Goal: Information Seeking & Learning: Learn about a topic

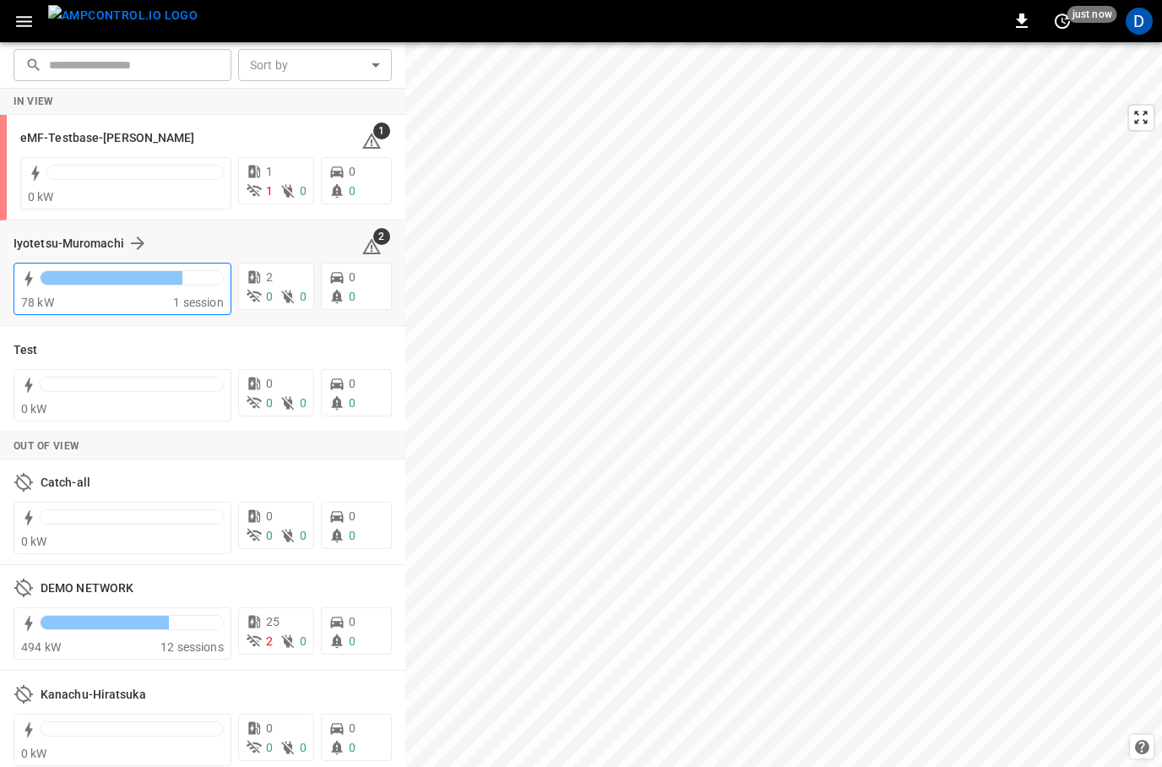
click at [84, 311] on div "78 kW" at bounding box center [97, 302] width 152 height 17
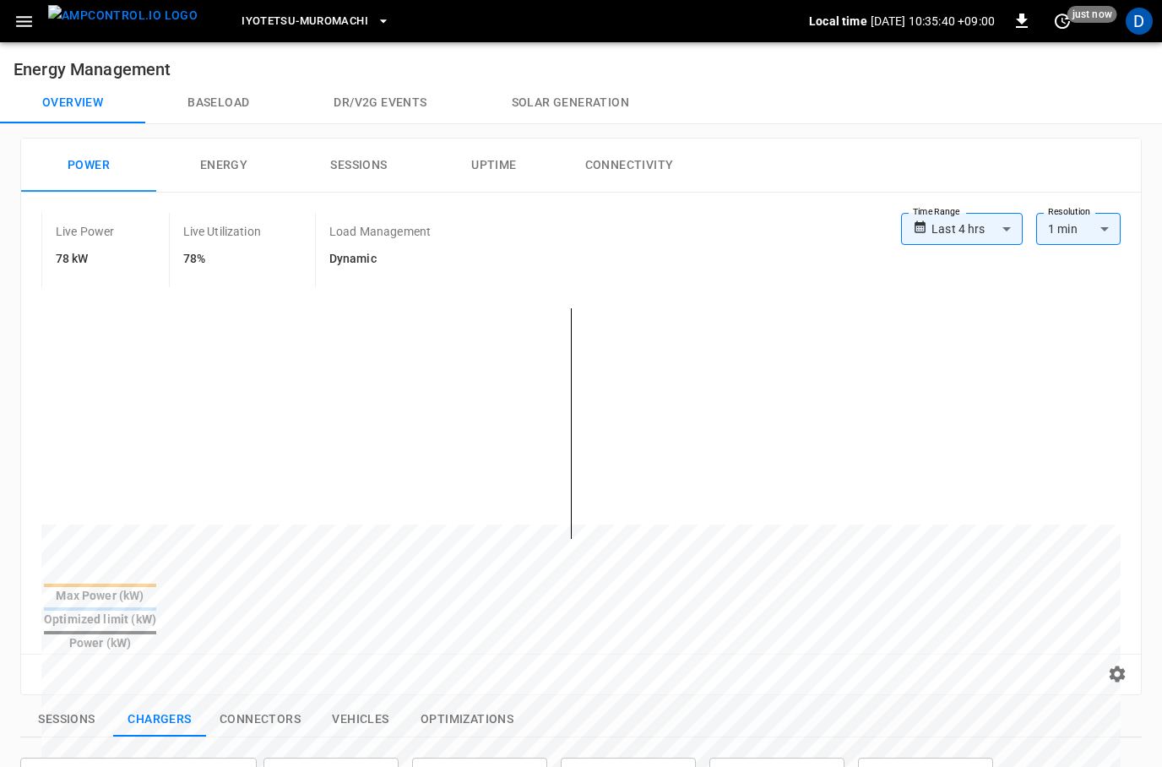
click at [234, 89] on button "Baseload" at bounding box center [218, 103] width 146 height 41
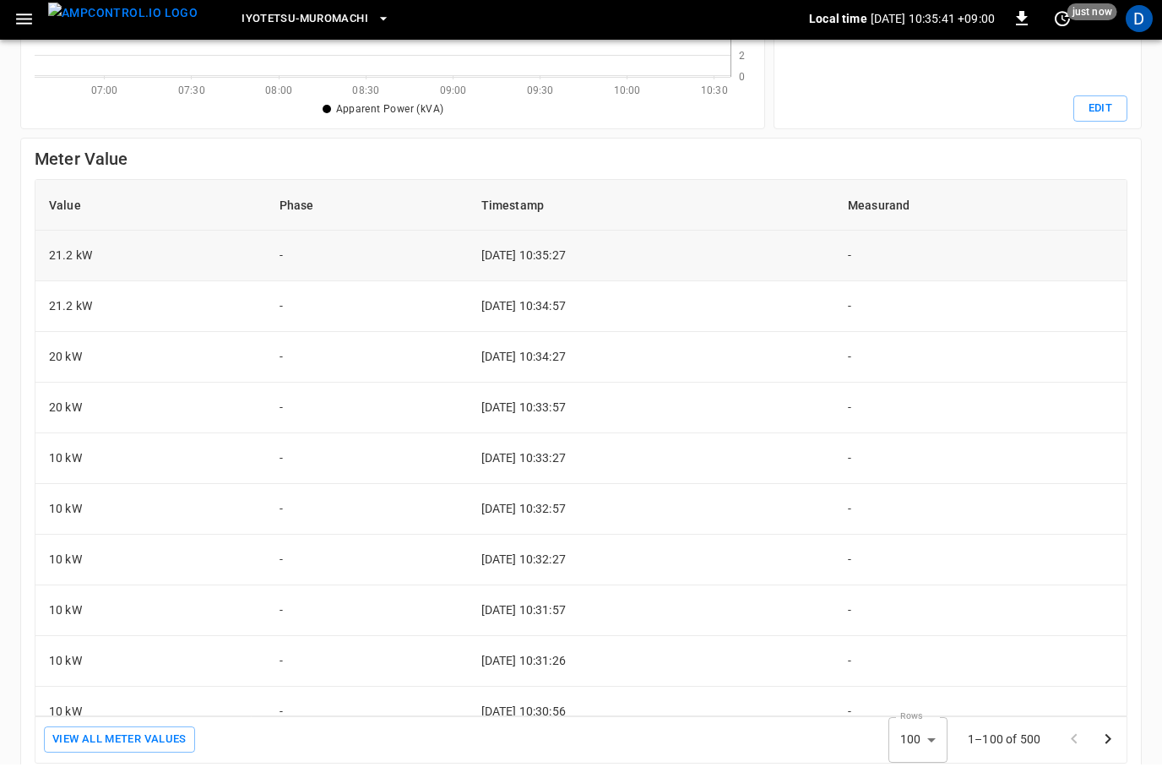
scroll to position [463, 0]
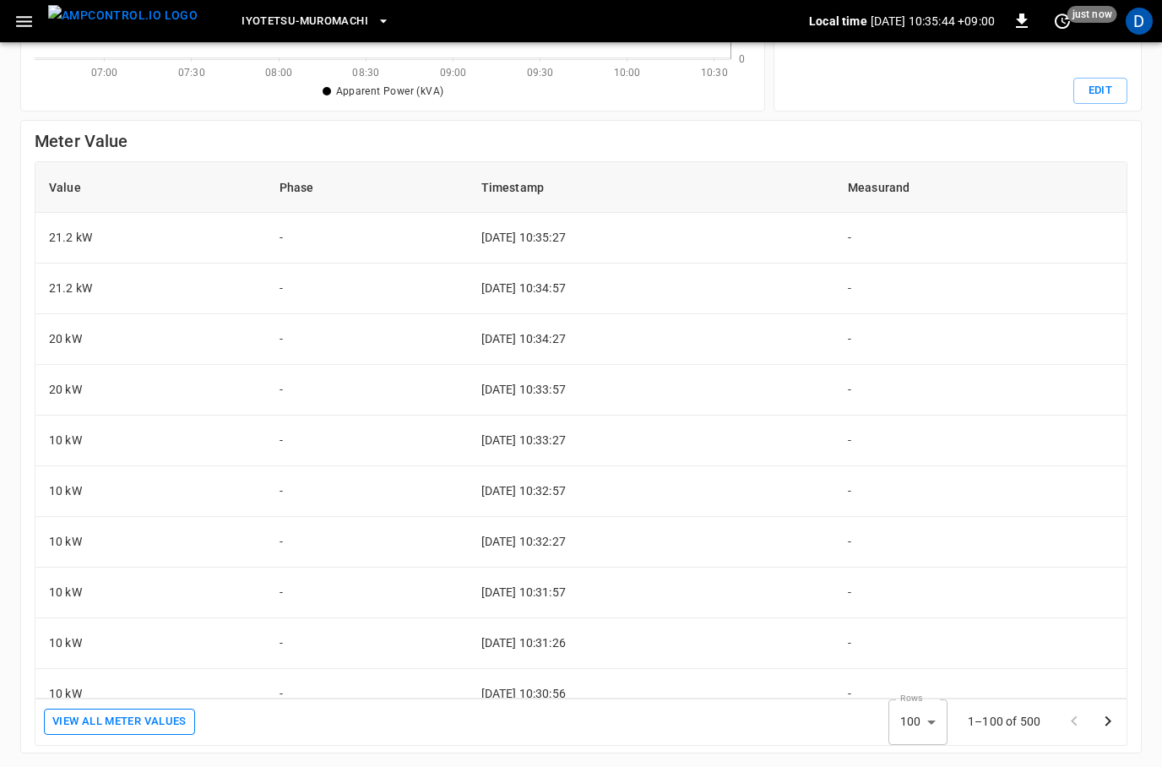
click at [165, 721] on button "View All meter values" at bounding box center [119, 721] width 151 height 26
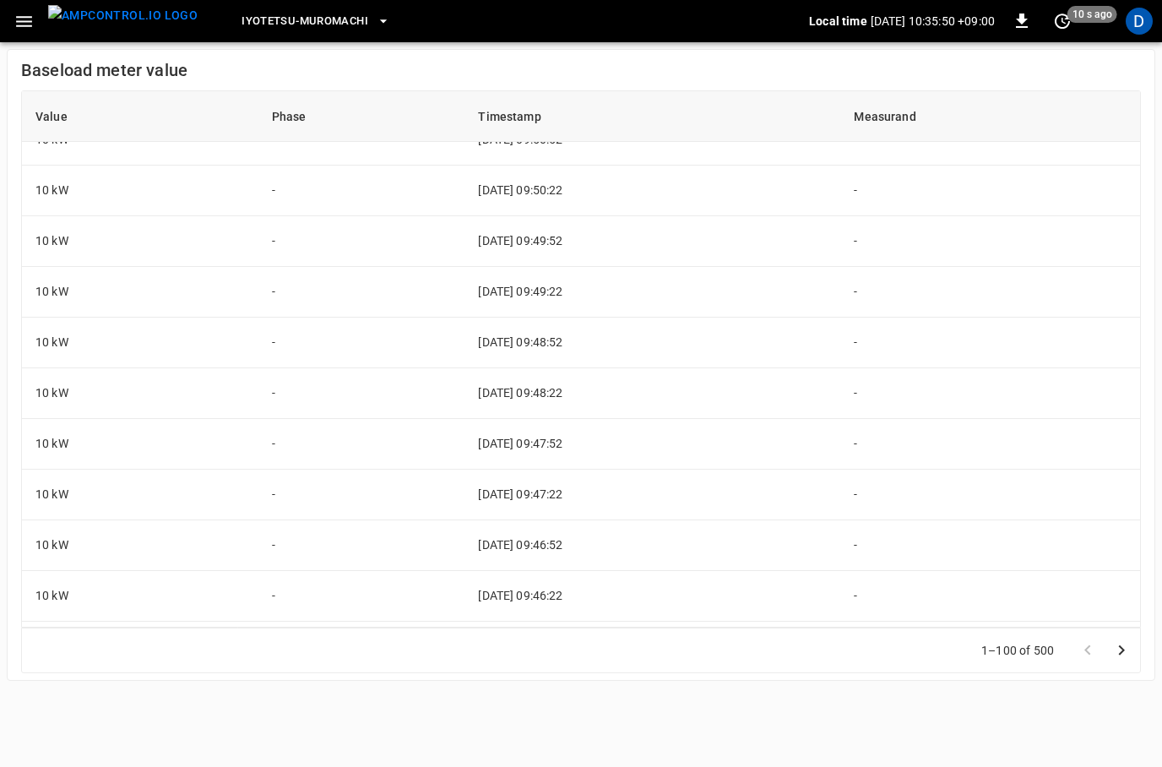
scroll to position [4533, 0]
click at [1129, 660] on icon "Go to next page" at bounding box center [1121, 650] width 20 height 20
click at [973, 62] on h6 "Baseload meter value" at bounding box center [580, 70] width 1119 height 27
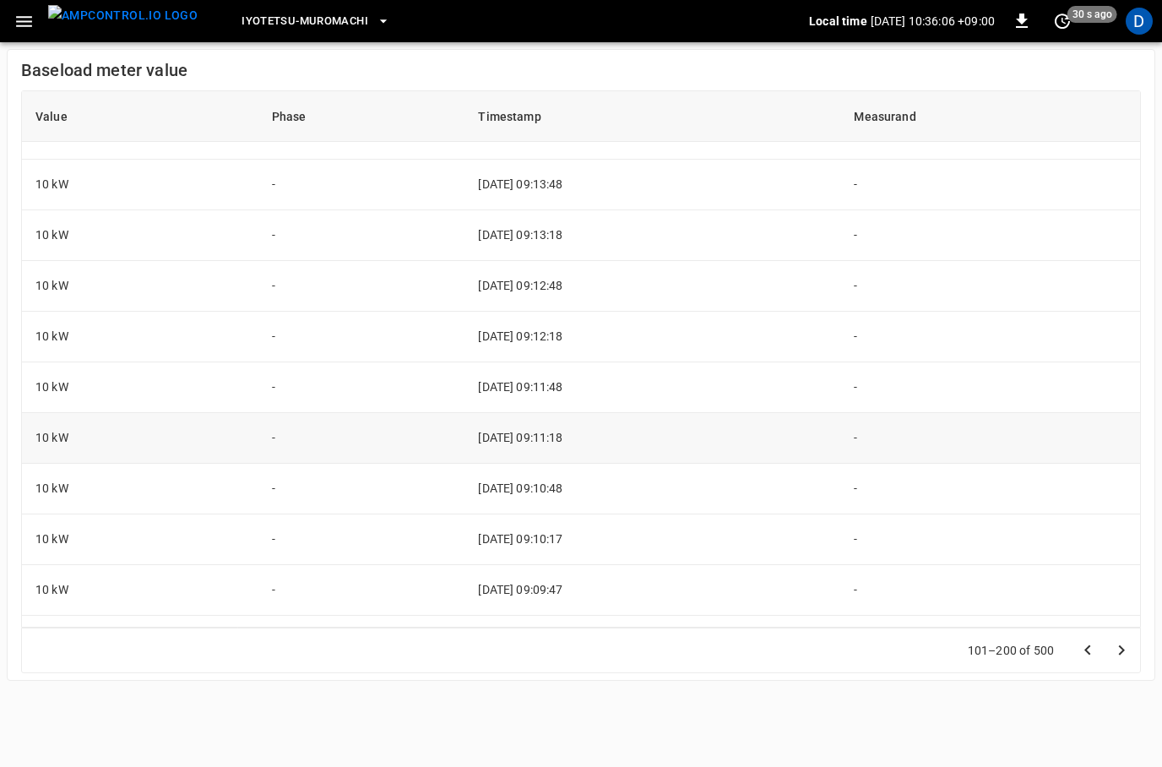
scroll to position [3172, 0]
click at [31, 21] on icon "button" at bounding box center [24, 21] width 16 height 11
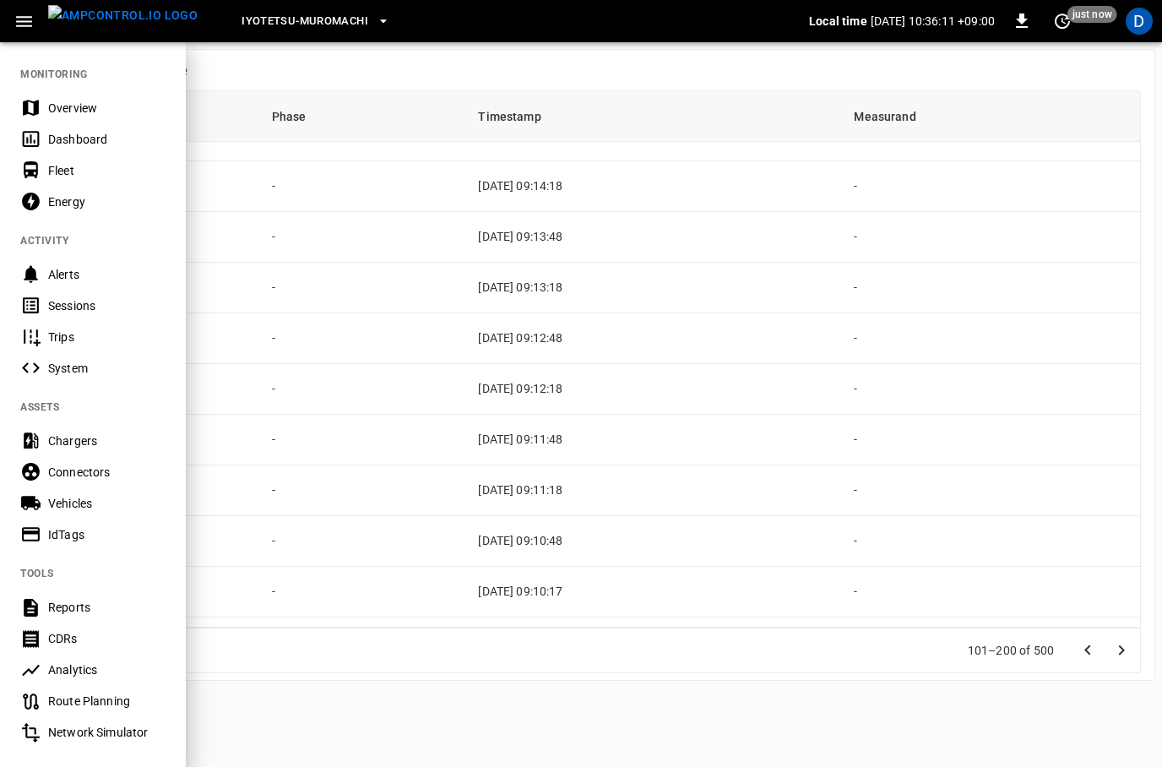
scroll to position [141, 0]
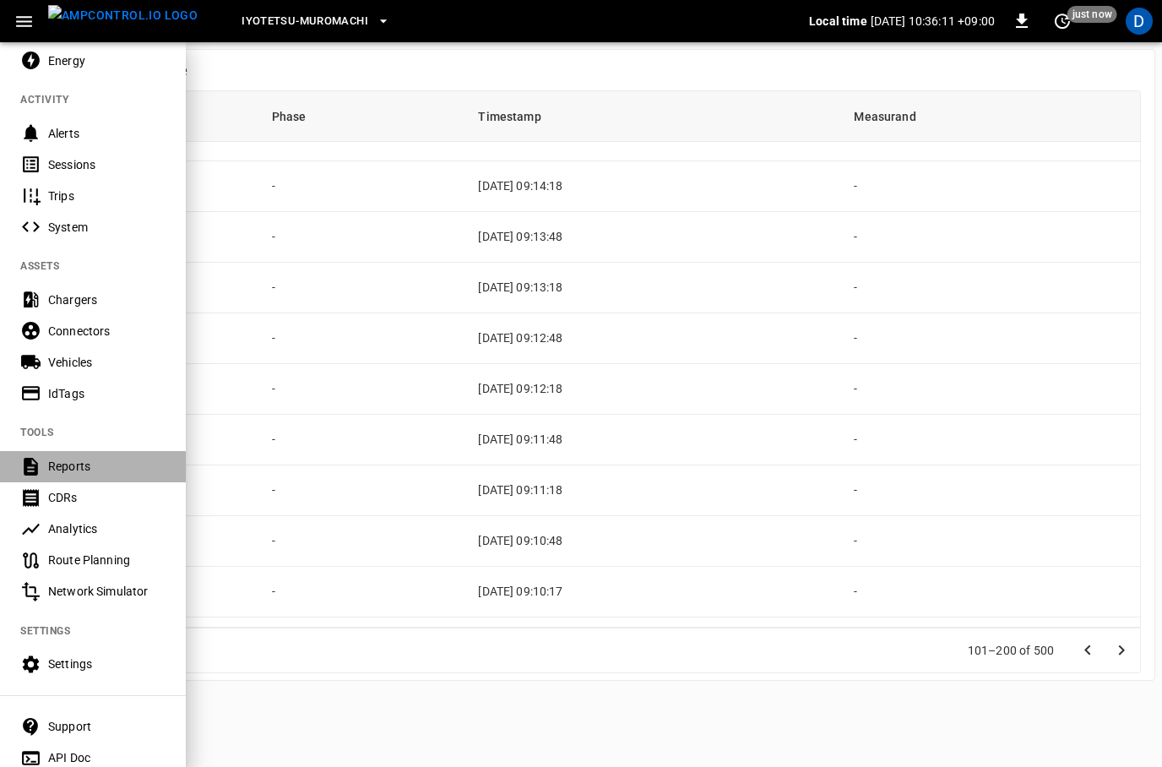
click at [68, 463] on div "Reports" at bounding box center [106, 466] width 117 height 17
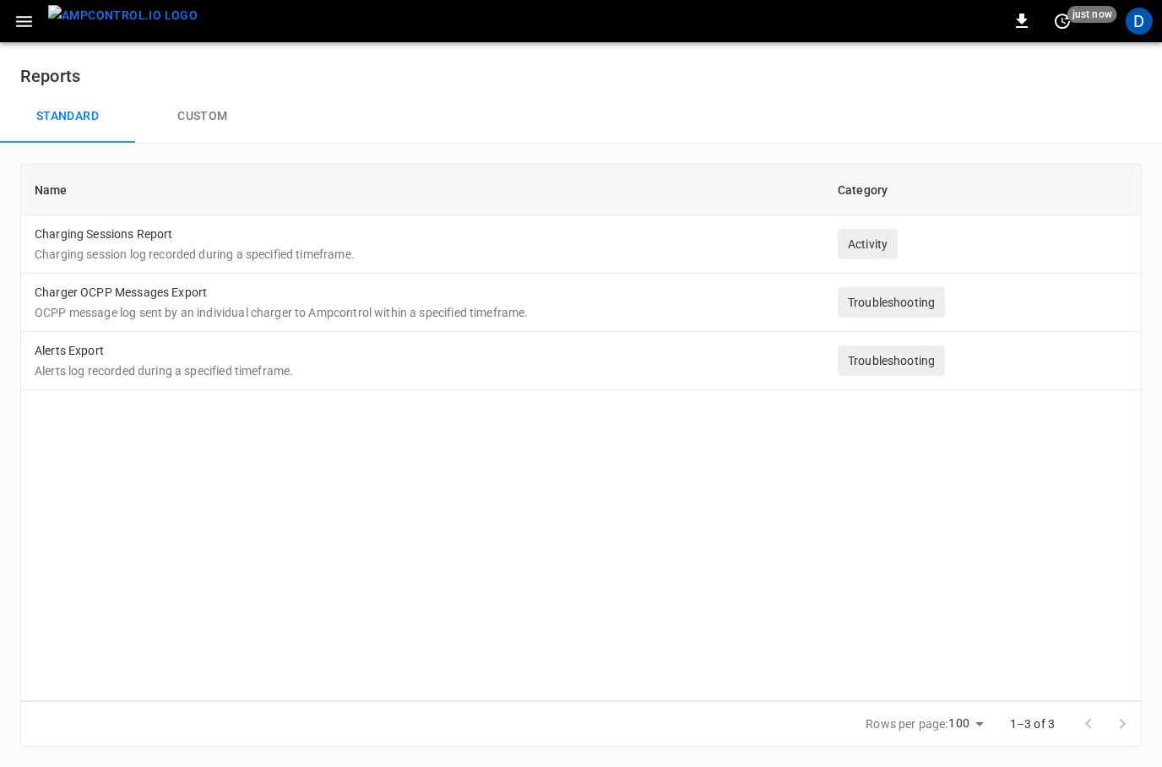
click at [206, 124] on button "Custom" at bounding box center [202, 116] width 135 height 54
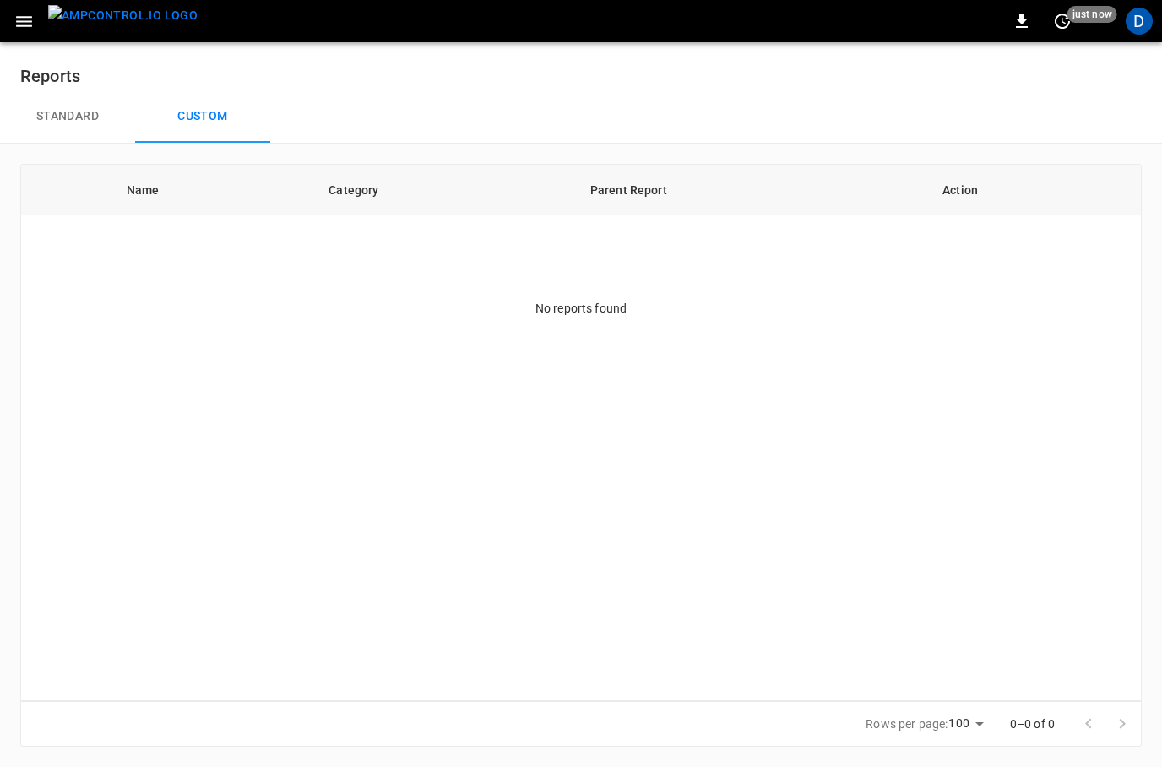
click at [54, 125] on button "Standard" at bounding box center [67, 116] width 135 height 54
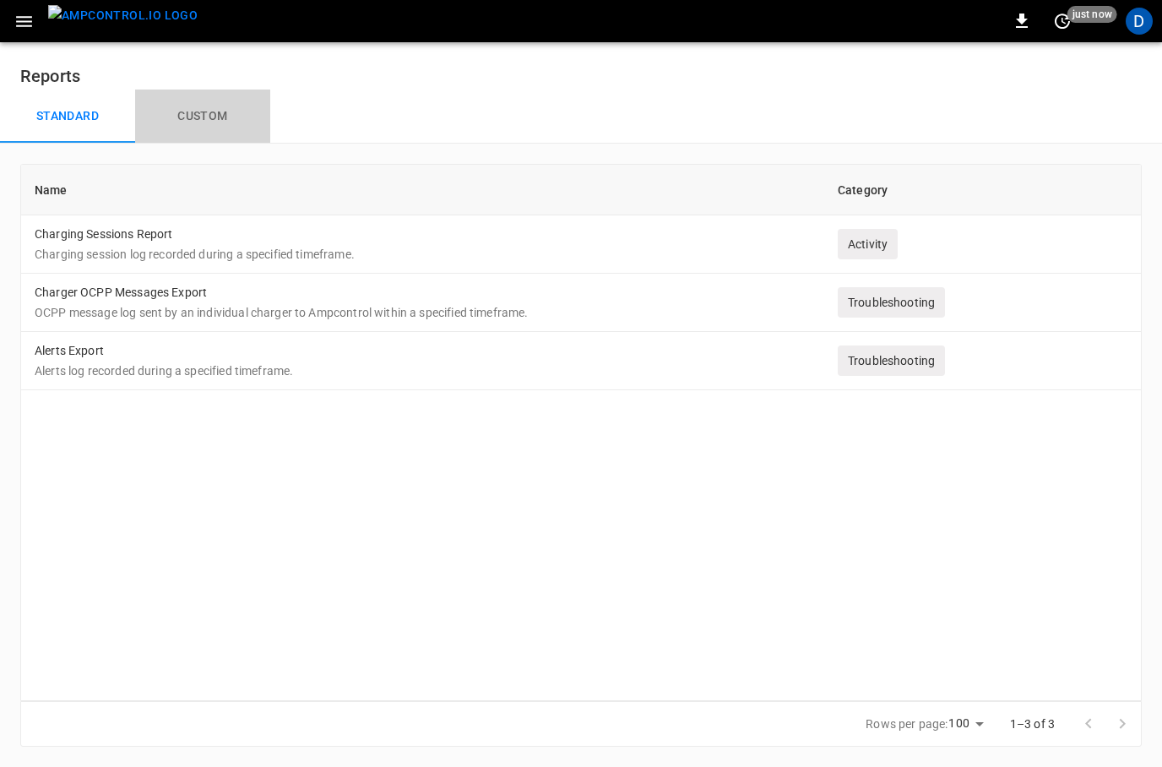
click at [202, 124] on button "Custom" at bounding box center [202, 116] width 135 height 54
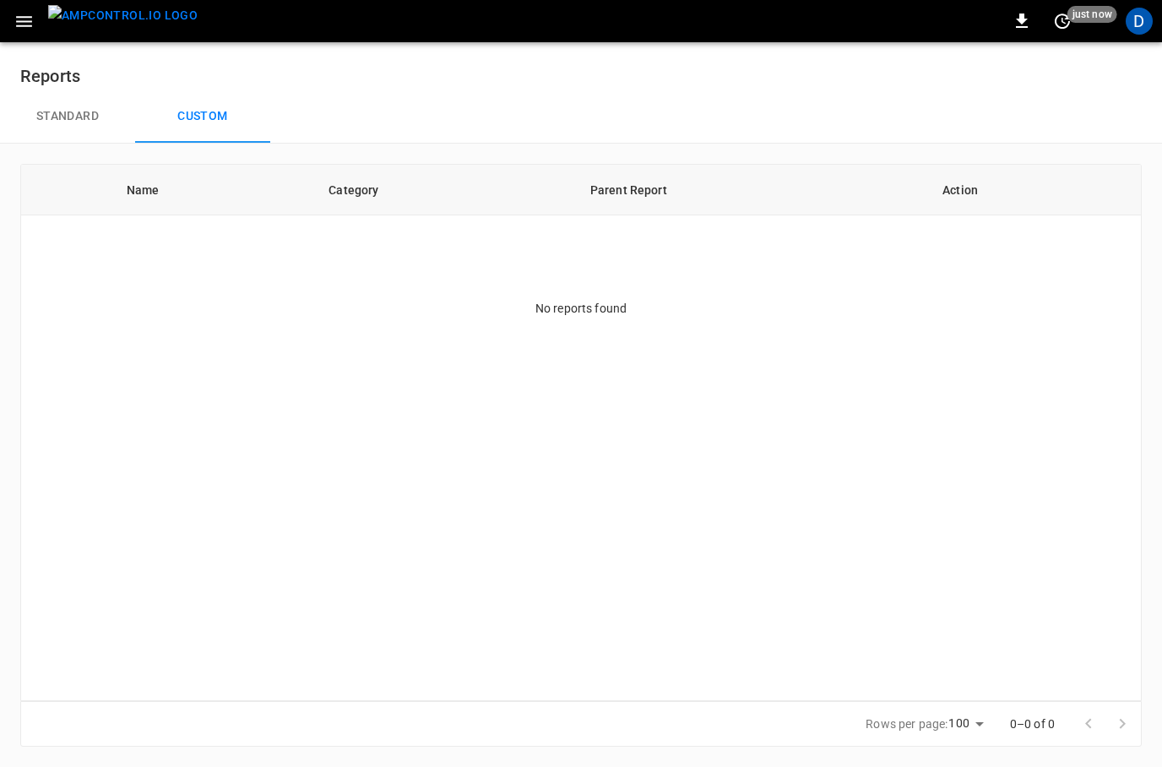
click at [399, 322] on div "Name Category Parent Report Action No reports found" at bounding box center [580, 432] width 1121 height 537
click at [54, 112] on button "Standard" at bounding box center [67, 116] width 135 height 54
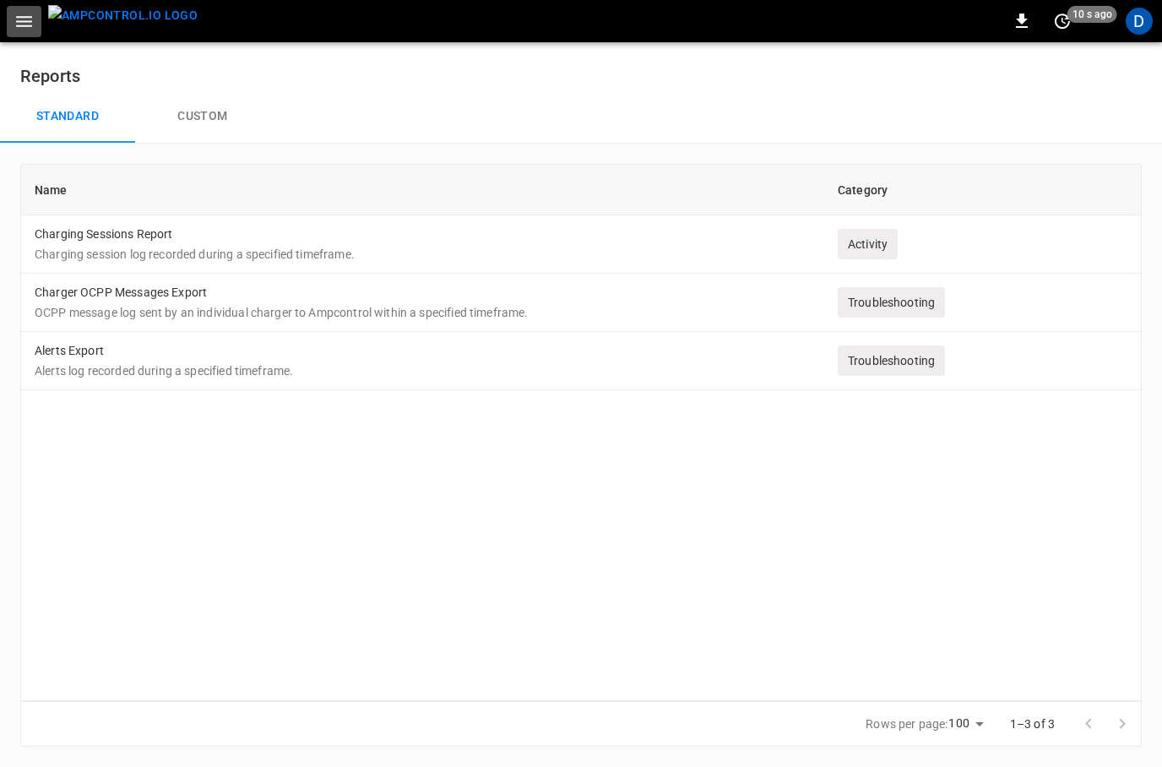
click at [29, 28] on icon "button" at bounding box center [24, 21] width 21 height 21
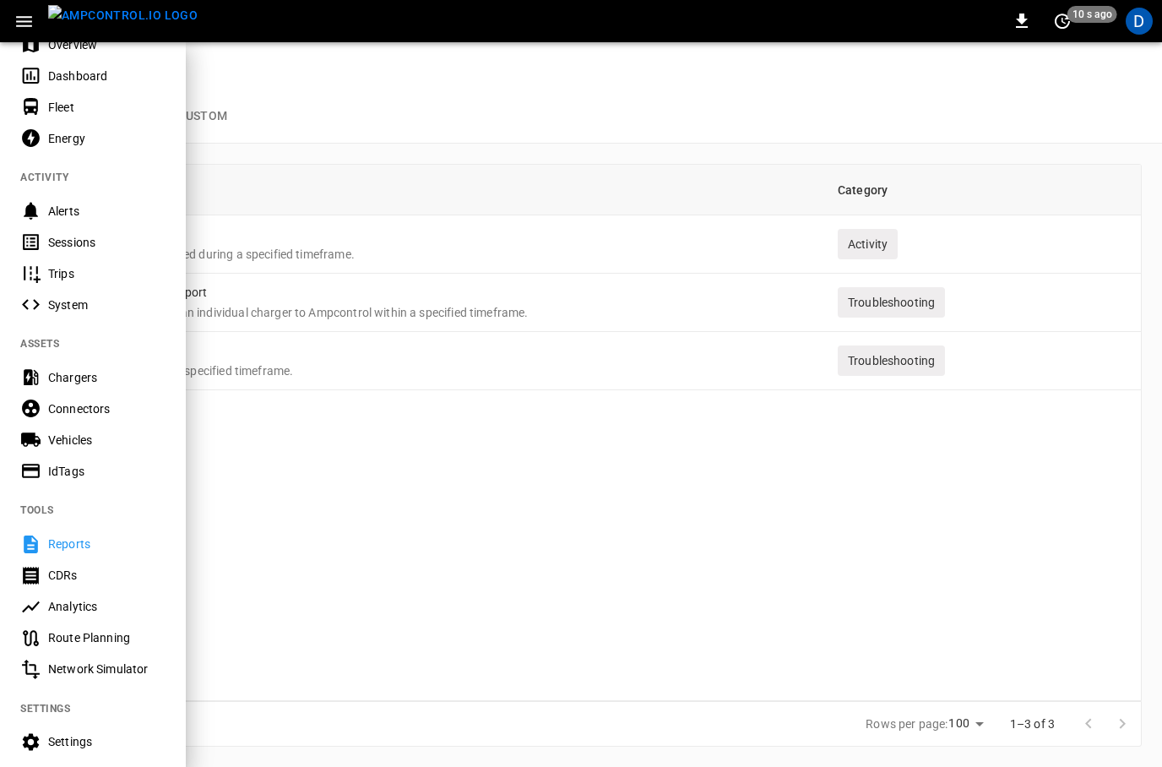
scroll to position [71, 0]
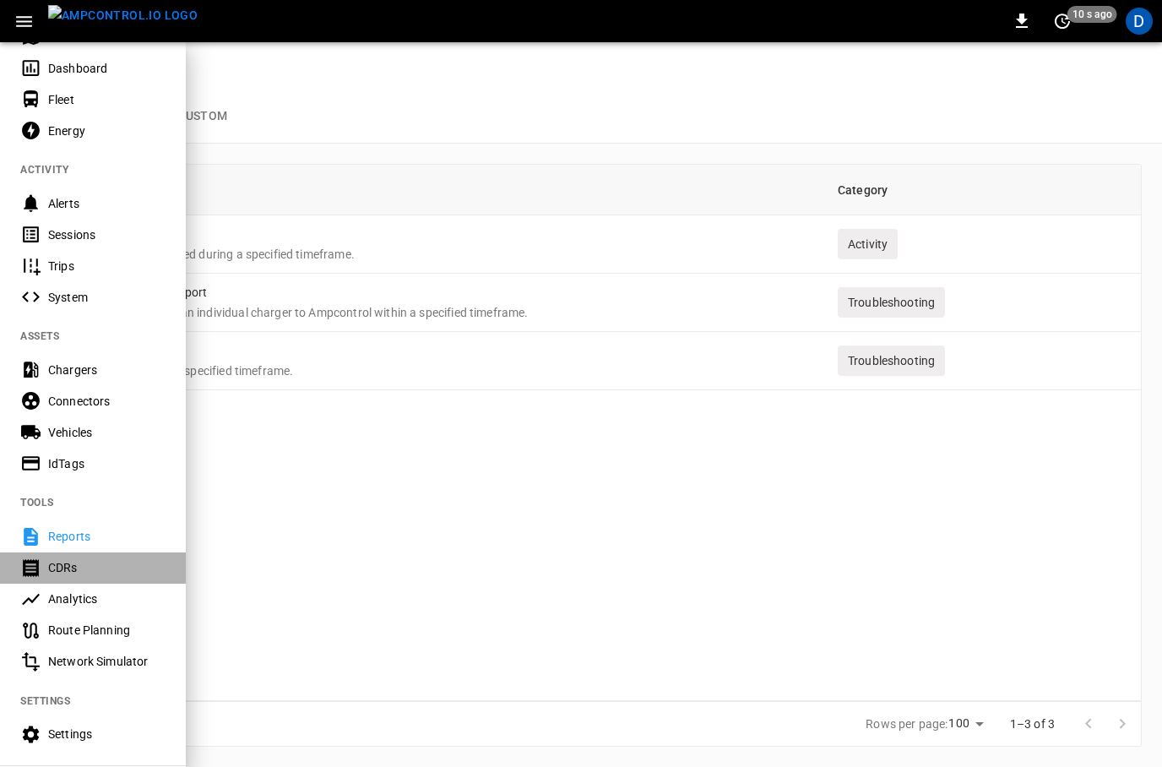
click at [66, 571] on div "CDRs" at bounding box center [106, 567] width 117 height 17
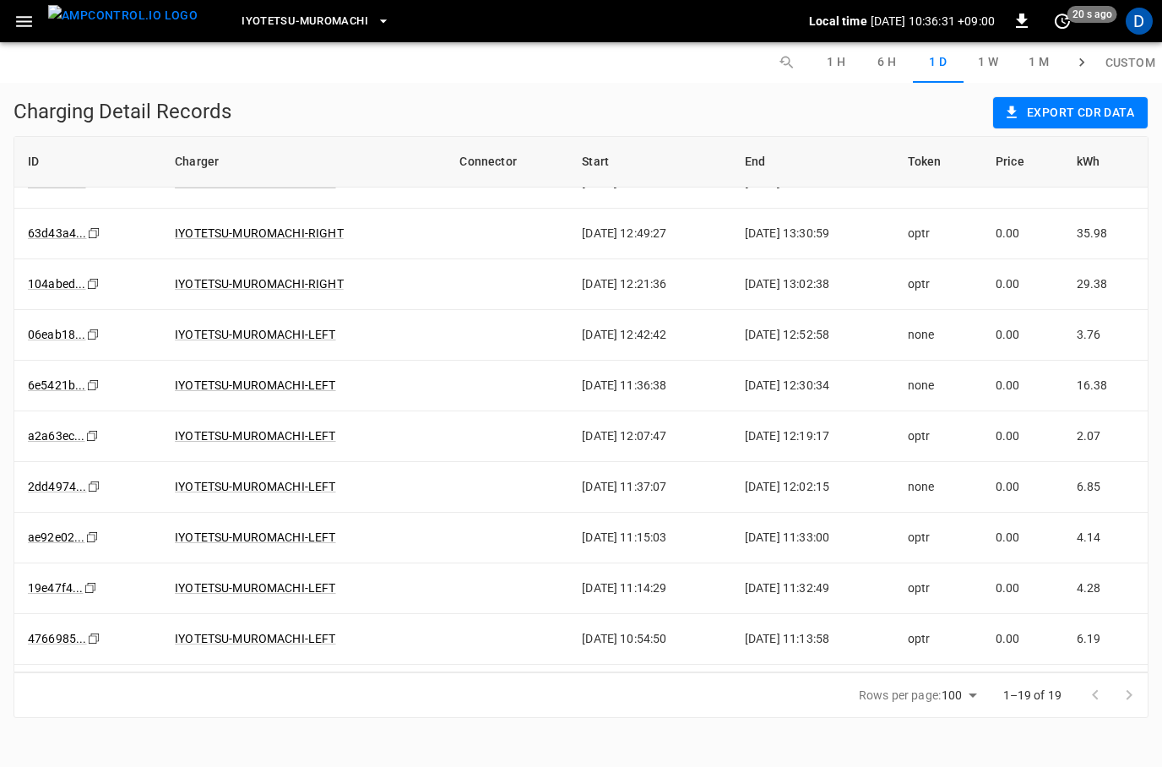
scroll to position [431, 0]
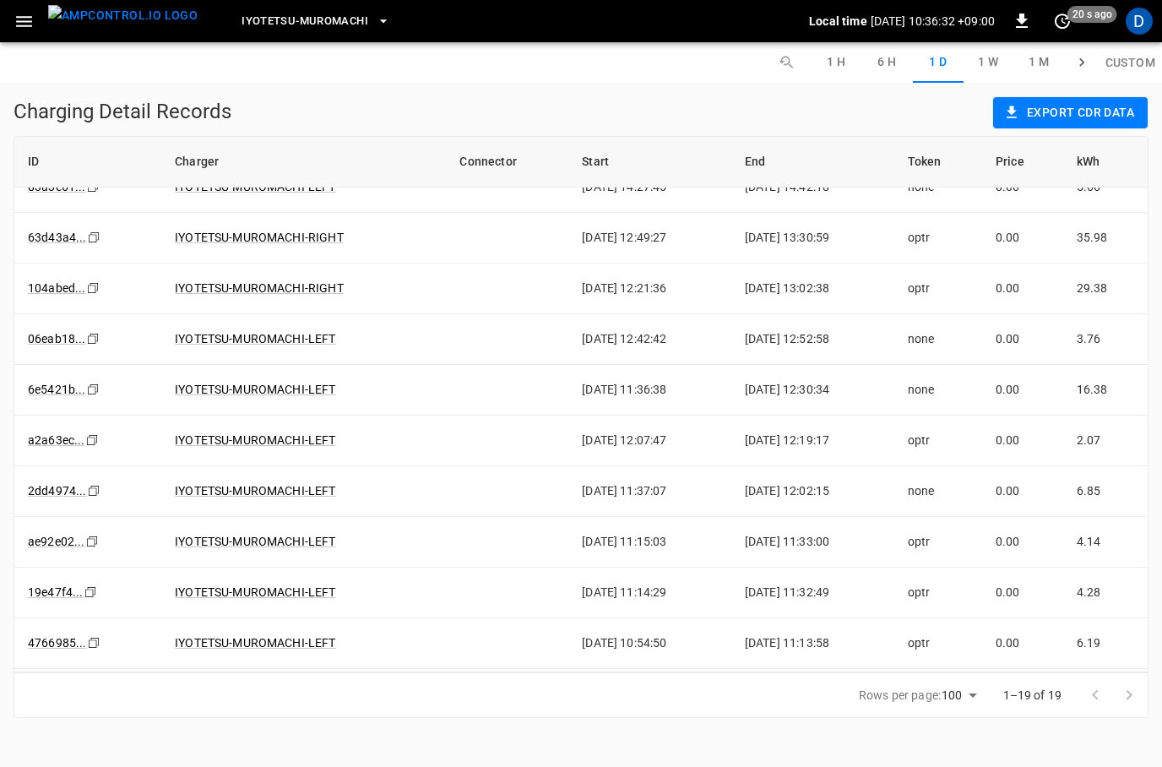
click at [18, 27] on icon "button" at bounding box center [24, 21] width 21 height 21
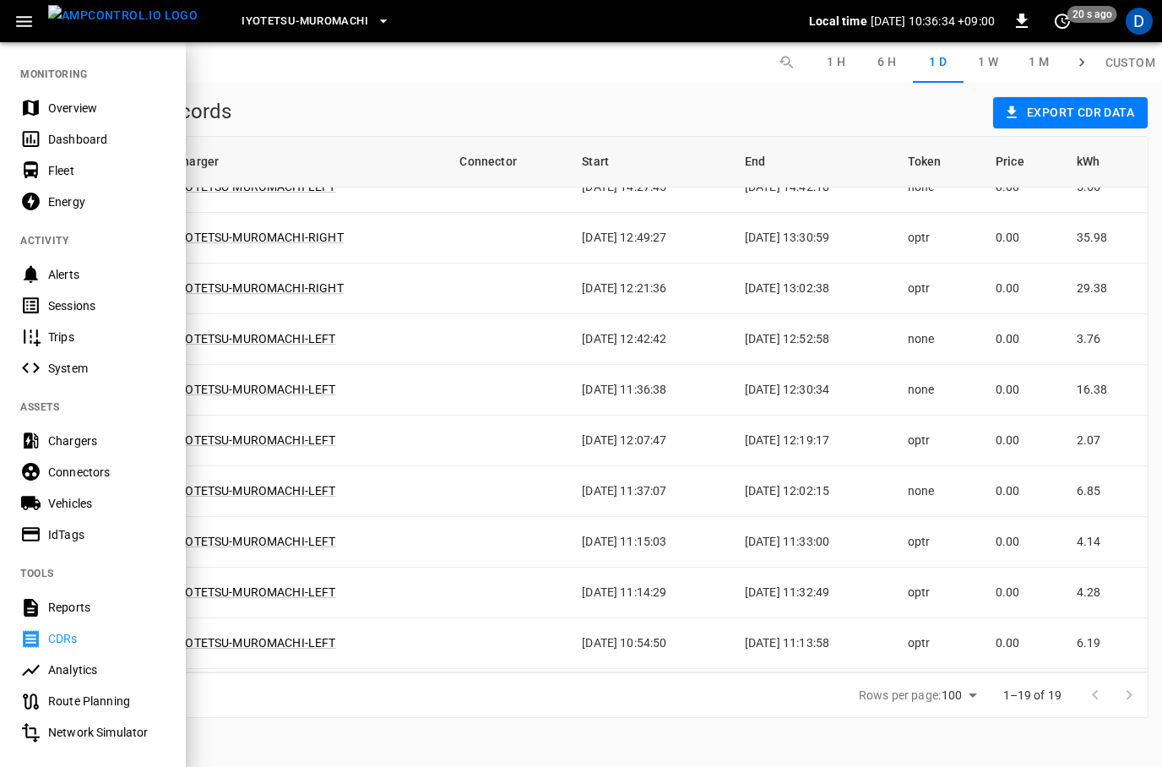
click at [91, 665] on div "Analytics" at bounding box center [106, 669] width 117 height 17
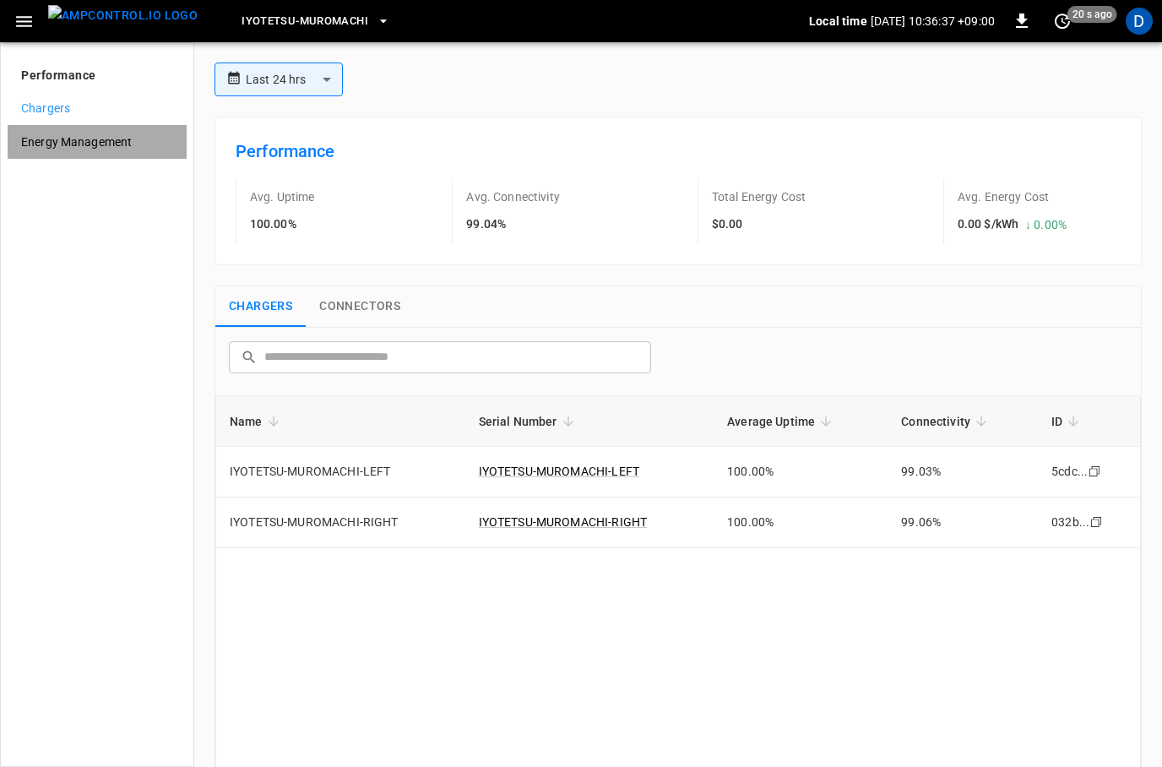
click at [116, 137] on span "Energy Management" at bounding box center [97, 142] width 152 height 18
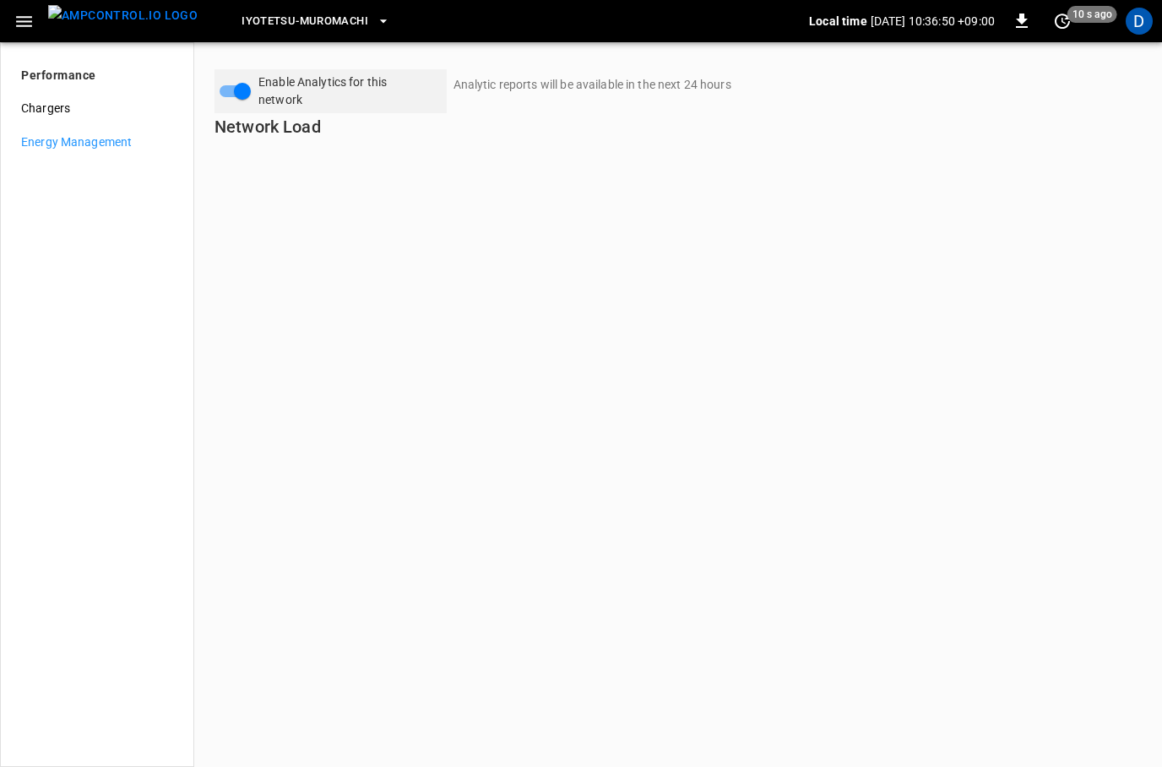
click at [33, 23] on icon "button" at bounding box center [24, 21] width 21 height 21
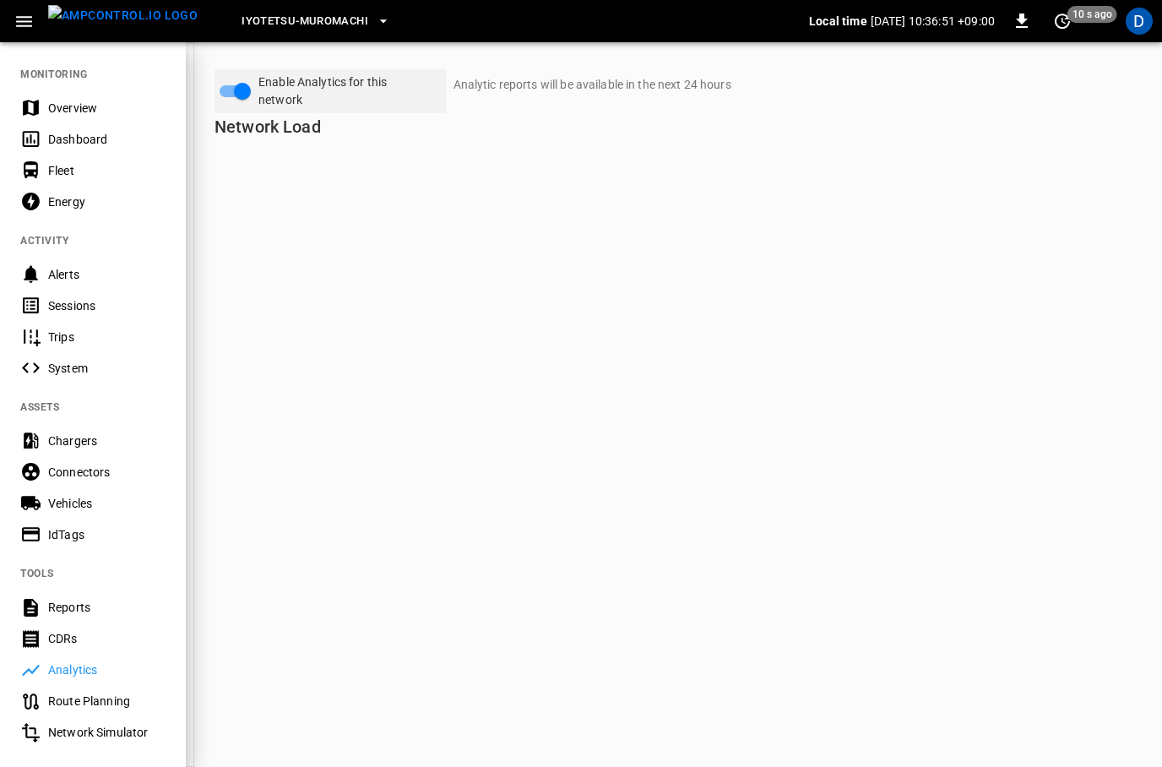
click at [64, 702] on div "Route Planning" at bounding box center [106, 700] width 117 height 17
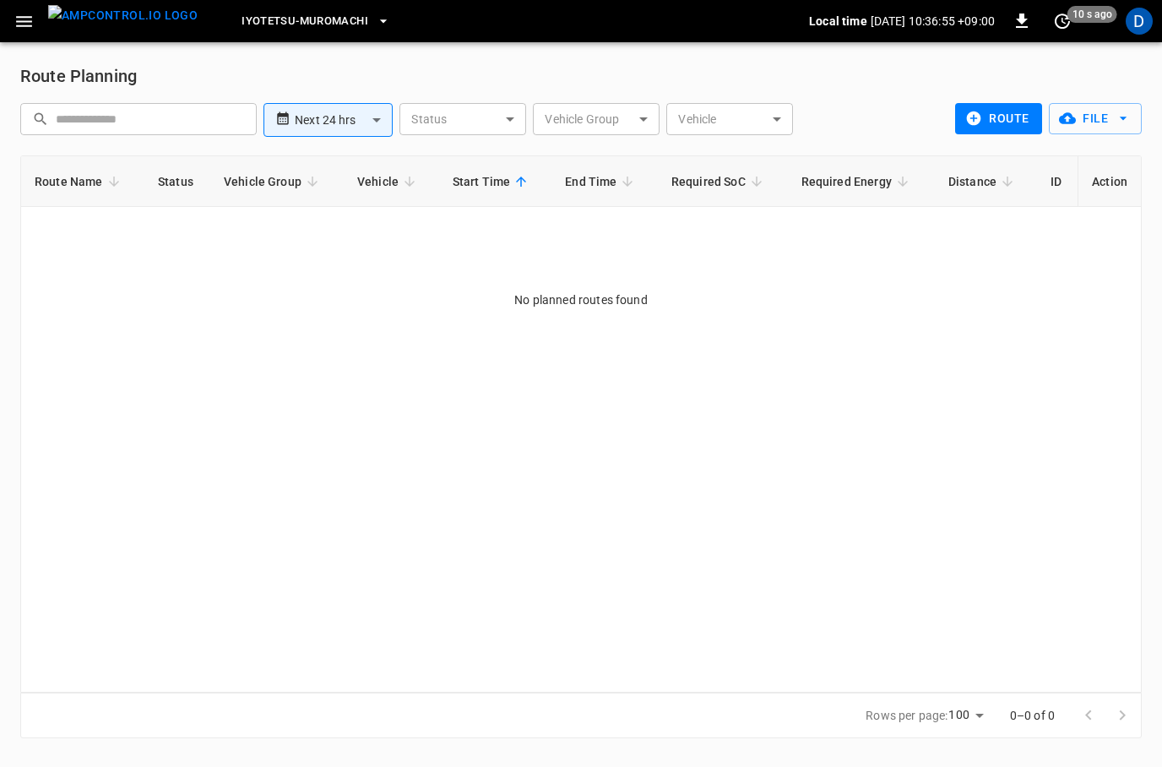
click at [29, 24] on icon "button" at bounding box center [24, 21] width 21 height 21
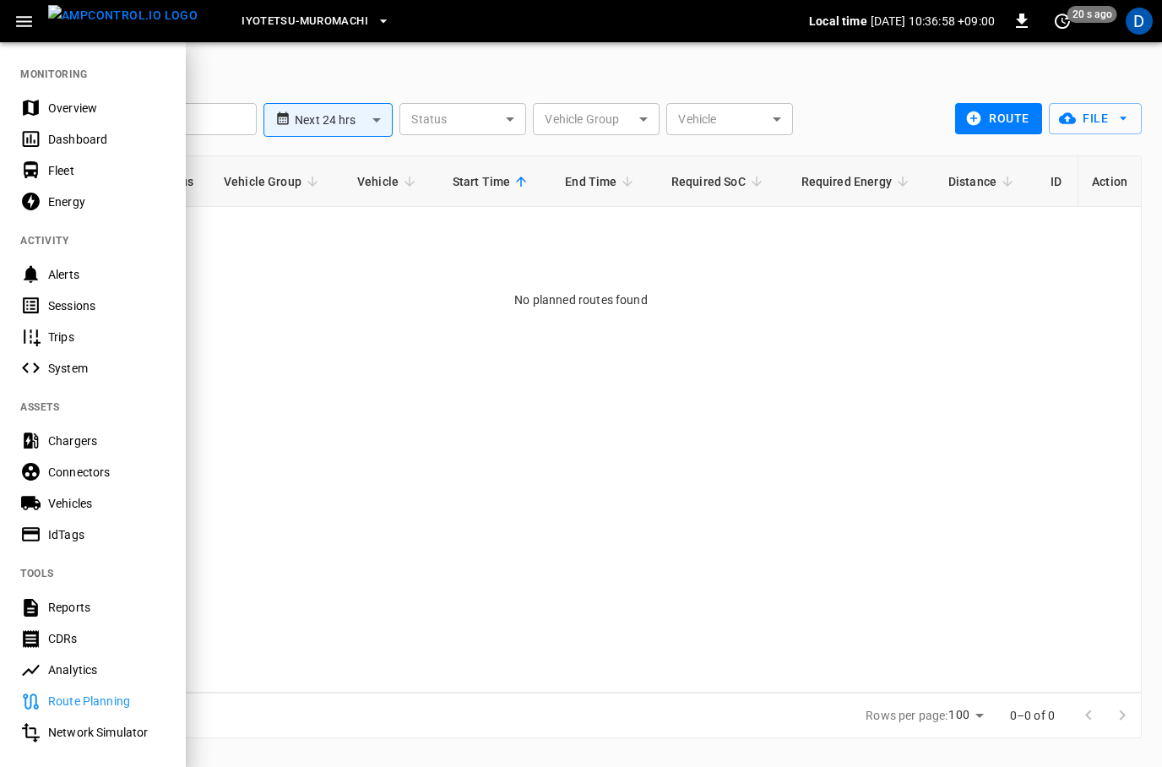
click at [89, 741] on Simulator-listitem "Network Simulator" at bounding box center [93, 732] width 186 height 31
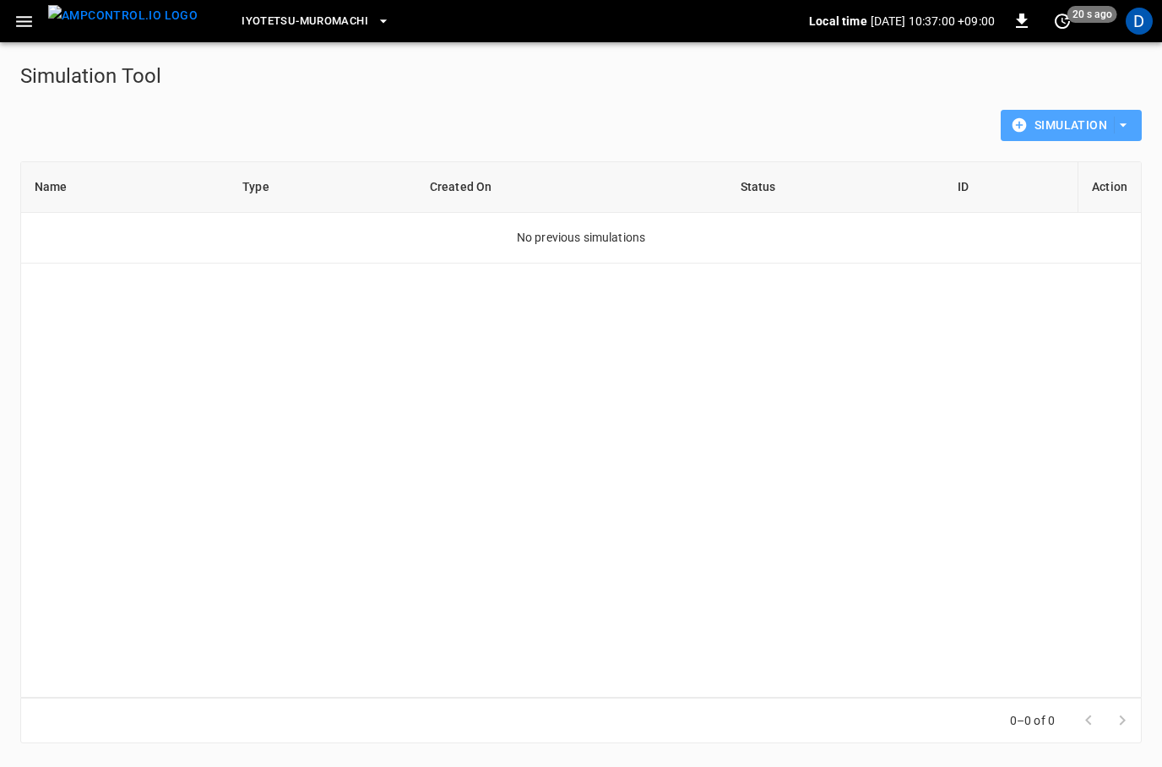
click at [1021, 116] on button "Simulation" at bounding box center [1070, 125] width 141 height 31
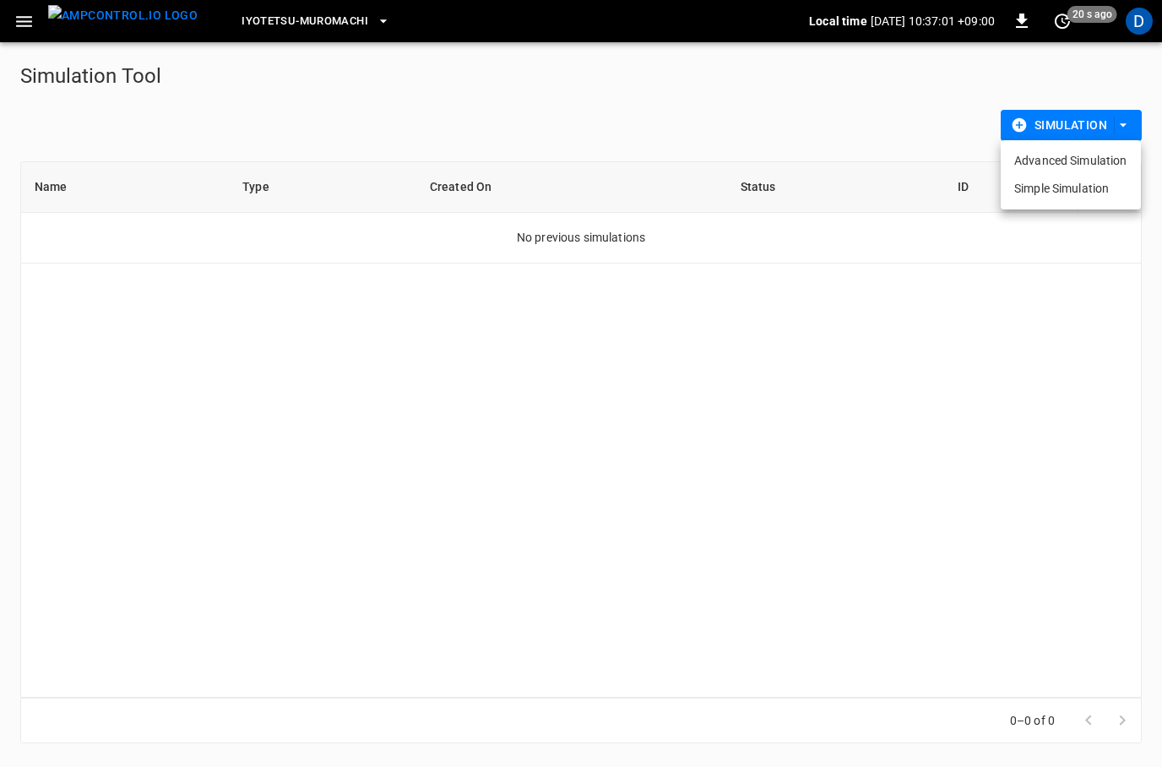
click at [1059, 160] on li "Advanced Simulation" at bounding box center [1070, 161] width 140 height 28
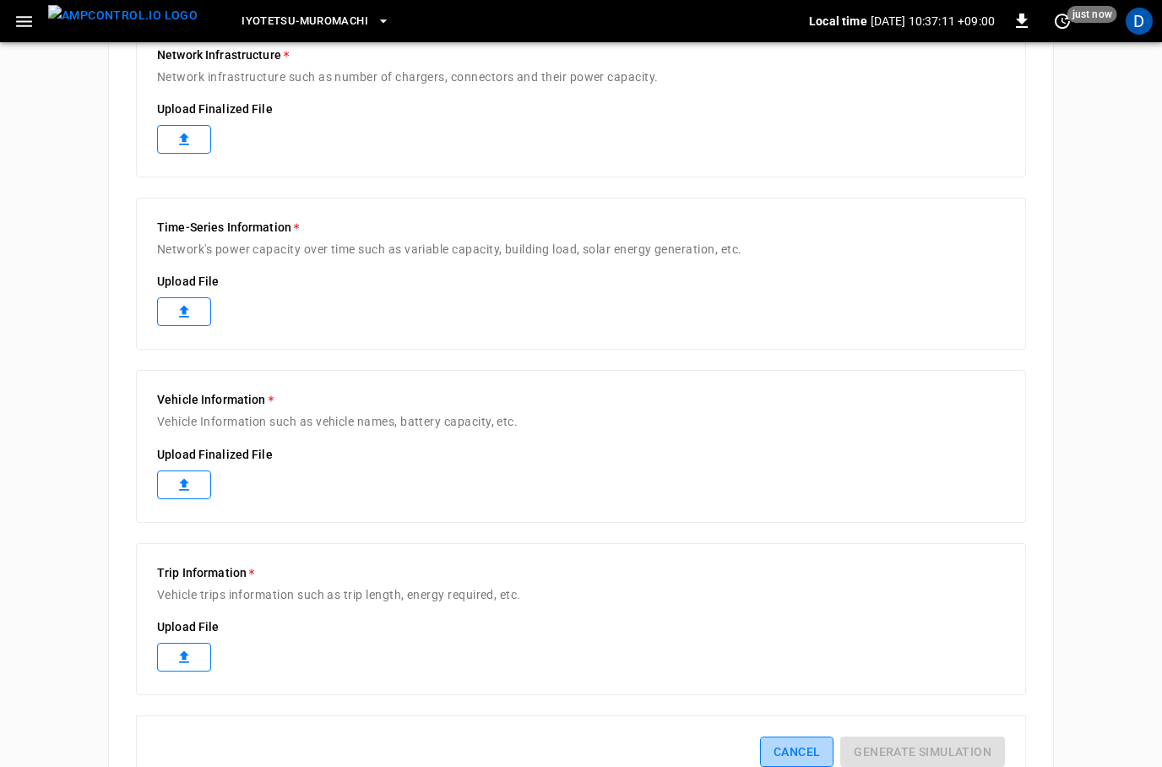
click at [792, 745] on button "Cancel" at bounding box center [796, 751] width 73 height 31
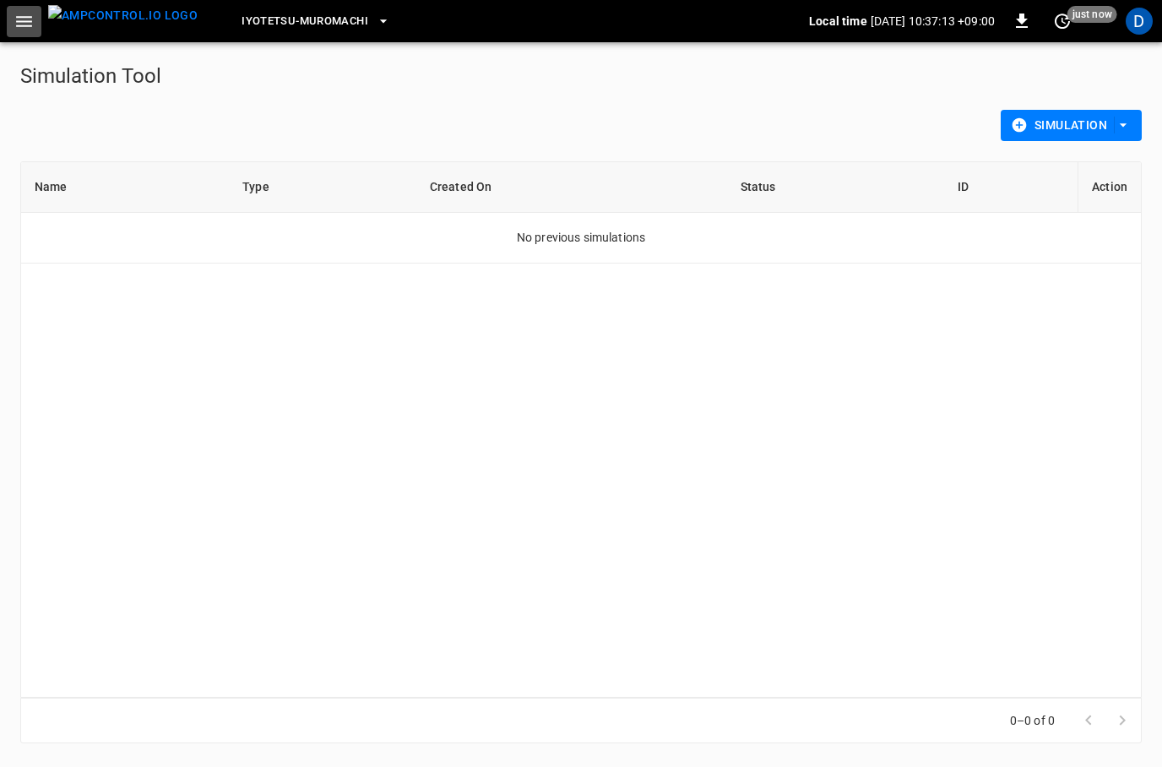
drag, startPoint x: 29, startPoint y: 31, endPoint x: 29, endPoint y: 41, distance: 9.3
click at [29, 31] on icon "button" at bounding box center [24, 21] width 21 height 21
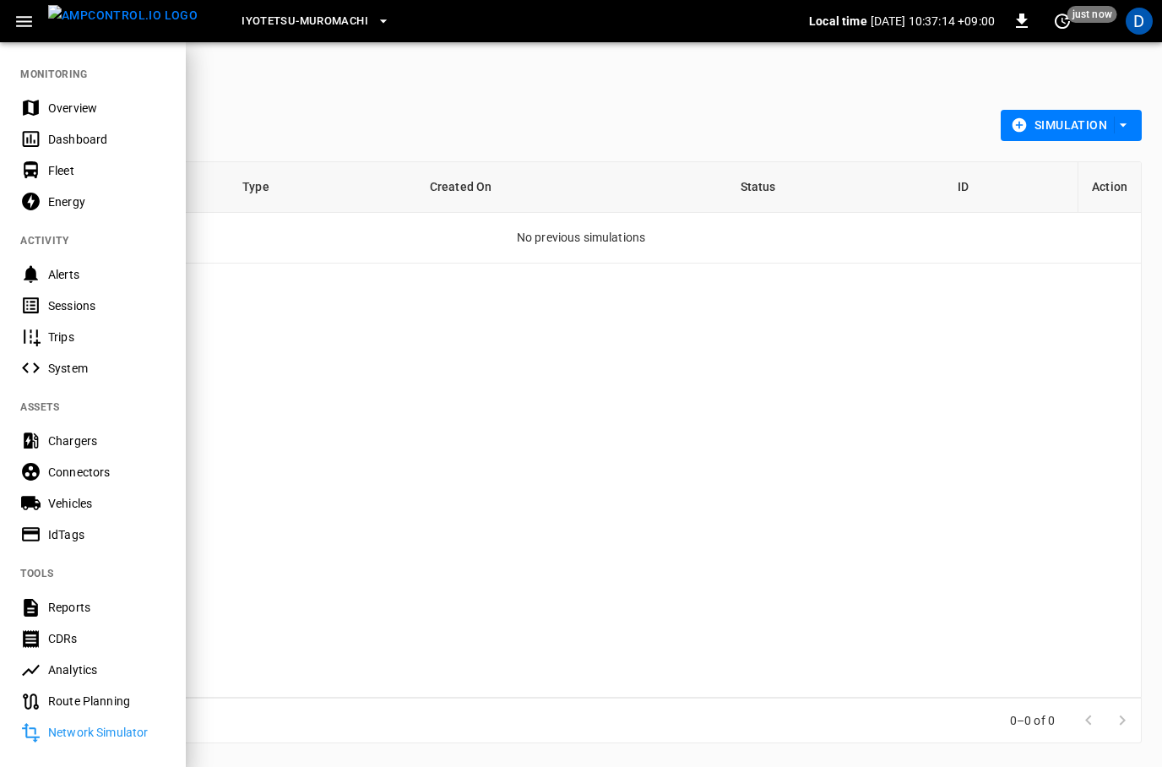
click at [80, 114] on div "Overview" at bounding box center [106, 108] width 117 height 17
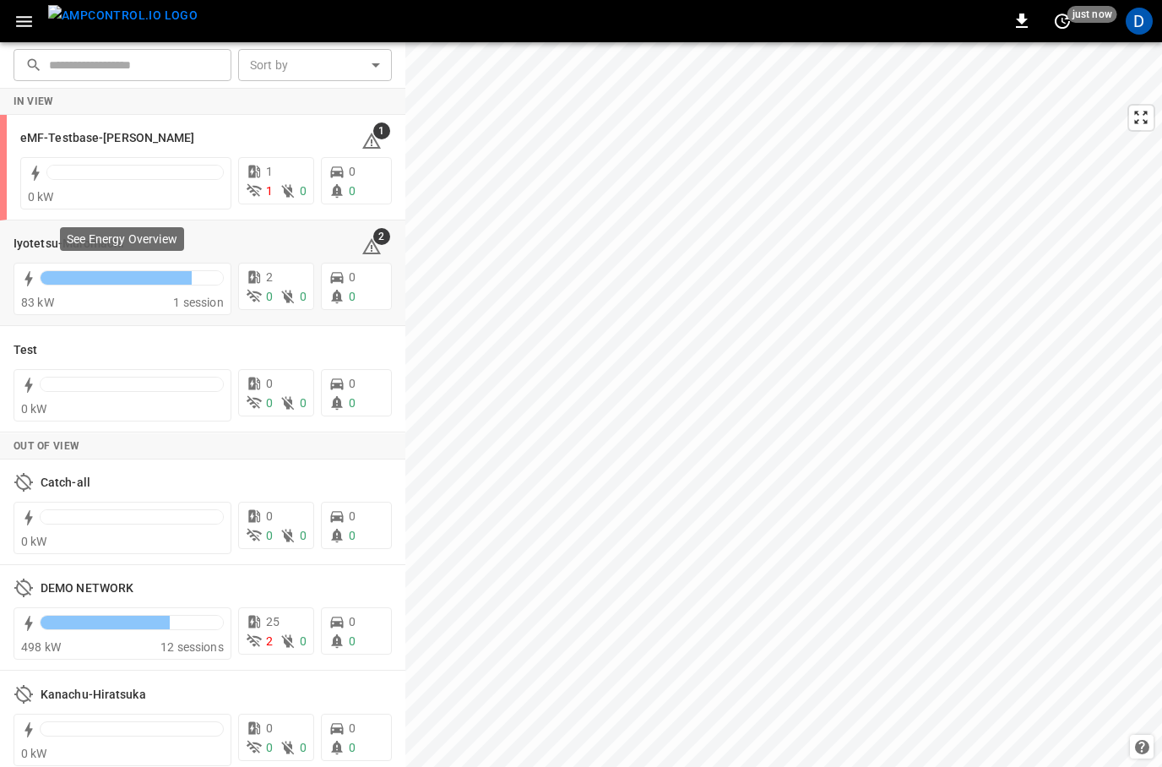
drag, startPoint x: 122, startPoint y: 284, endPoint x: 121, endPoint y: 240, distance: 43.9
click at [121, 240] on p "See Energy Overview" at bounding box center [122, 238] width 111 height 17
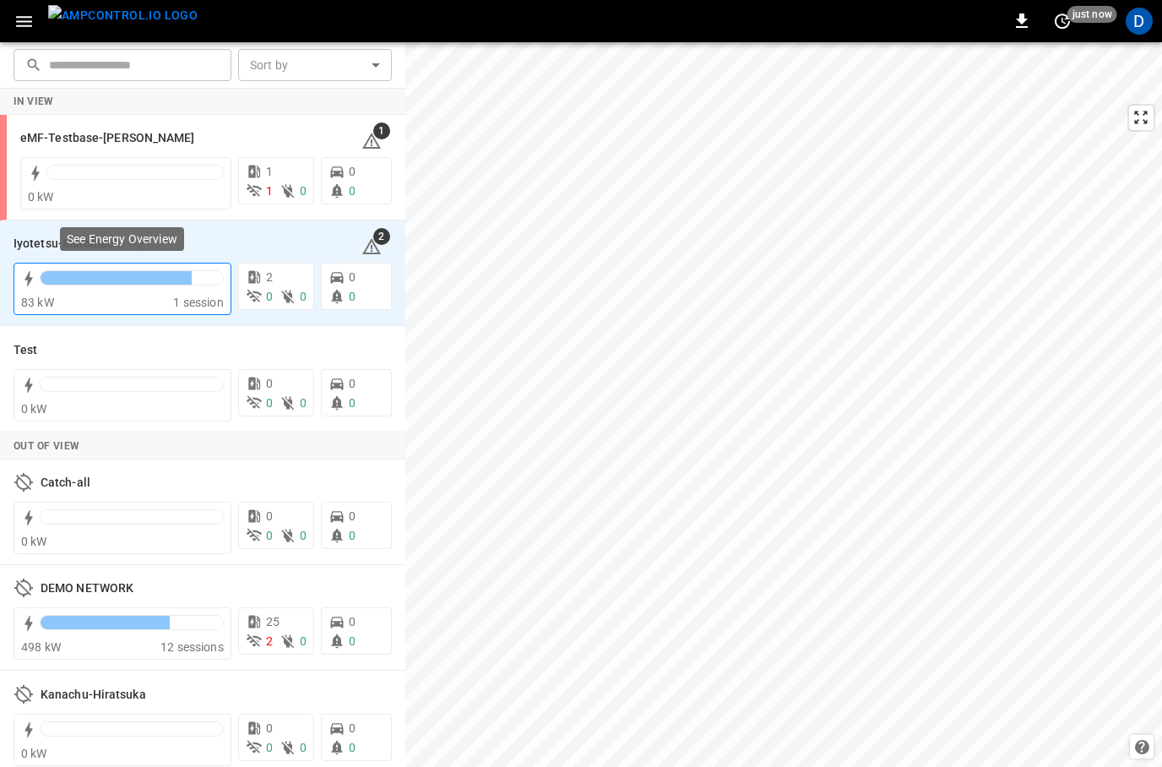
click at [112, 289] on div at bounding box center [132, 282] width 184 height 24
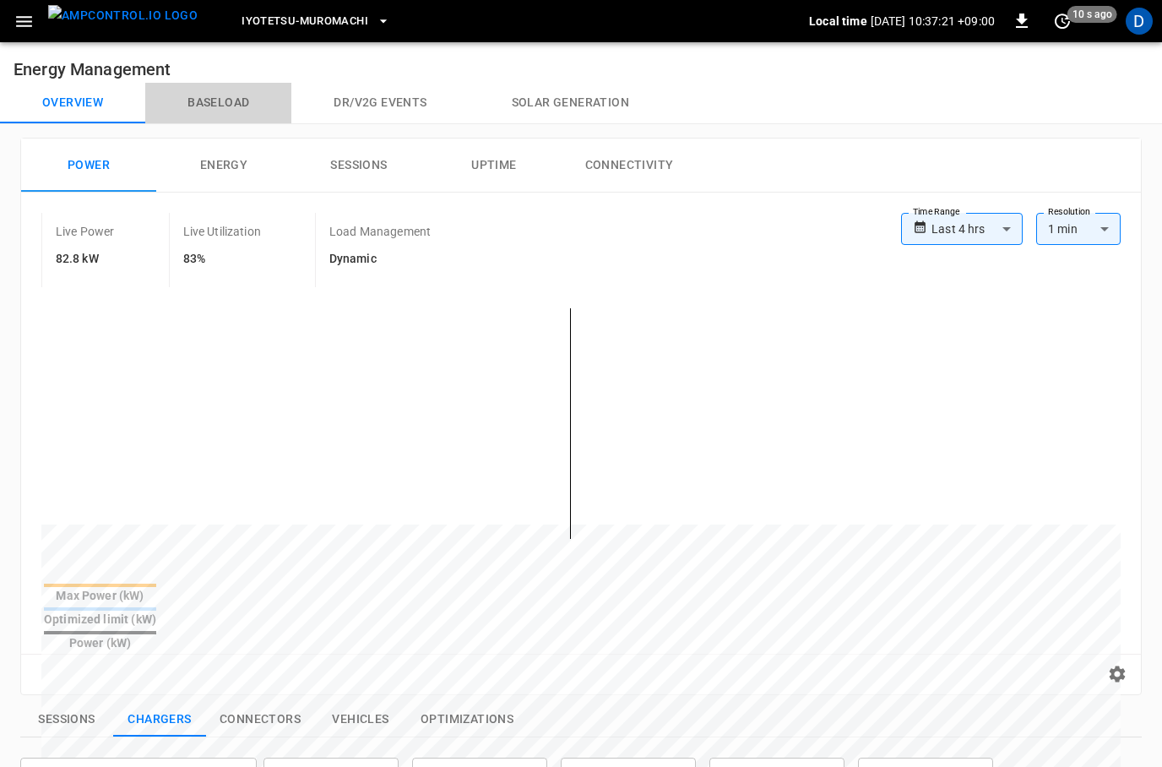
click at [236, 89] on button "Baseload" at bounding box center [218, 103] width 146 height 41
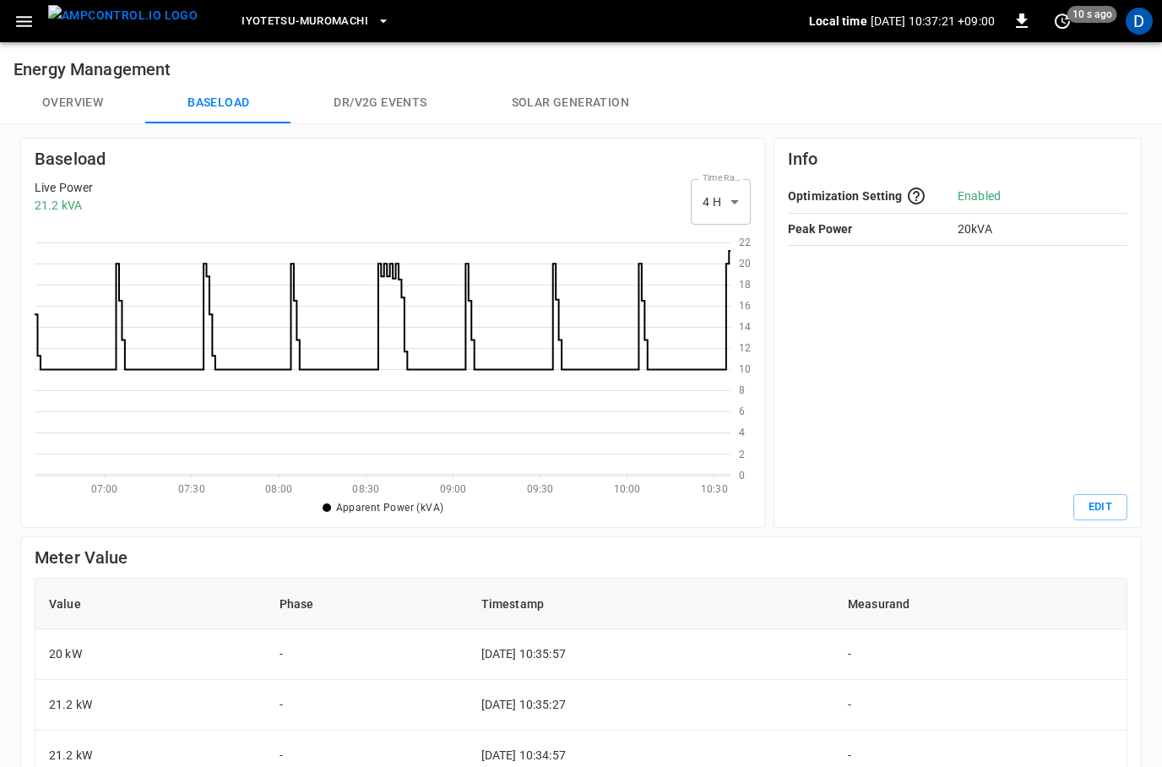
scroll to position [246, 696]
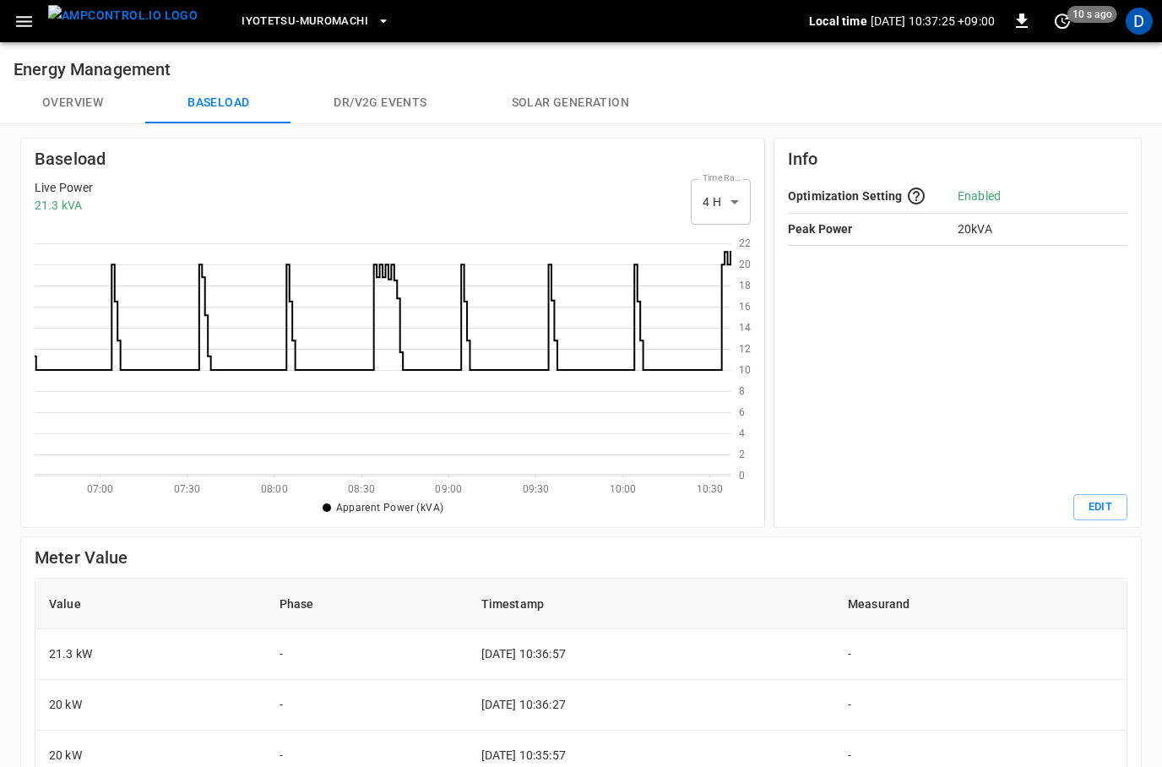
click at [80, 107] on button "Overview" at bounding box center [72, 103] width 145 height 41
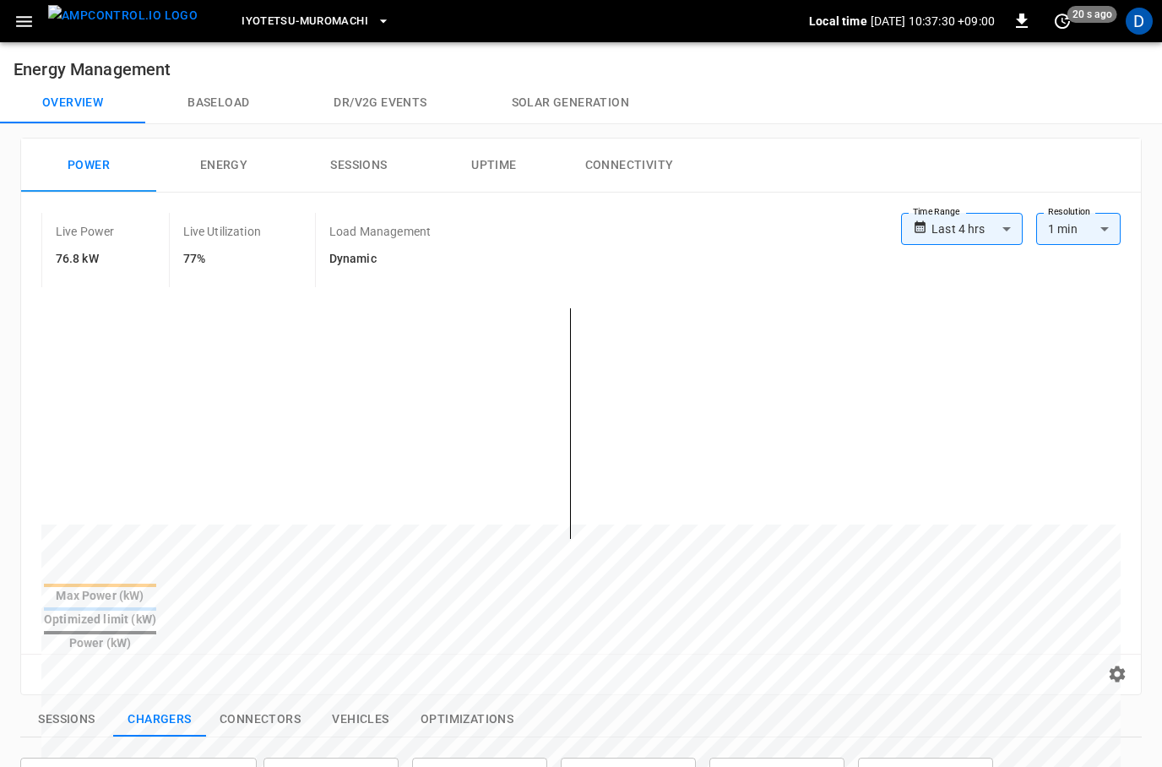
click at [234, 99] on button "Baseload" at bounding box center [218, 103] width 146 height 41
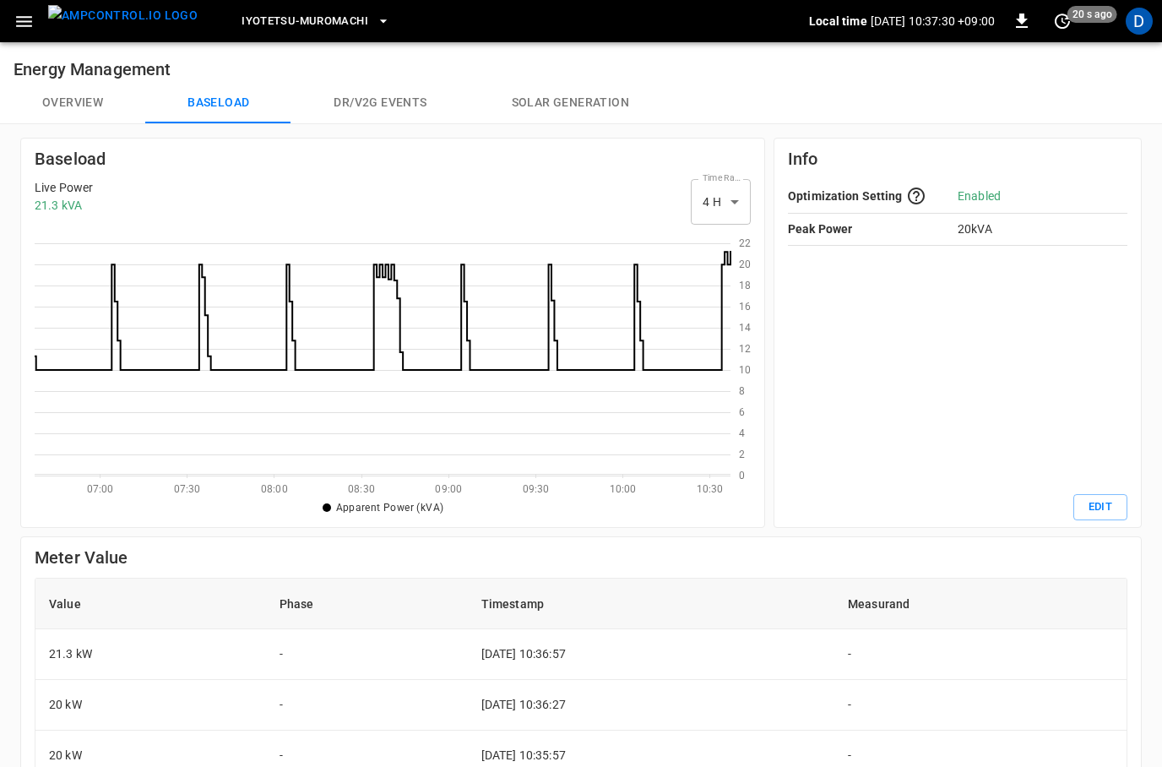
scroll to position [246, 696]
click at [46, 95] on button "Overview" at bounding box center [72, 103] width 145 height 41
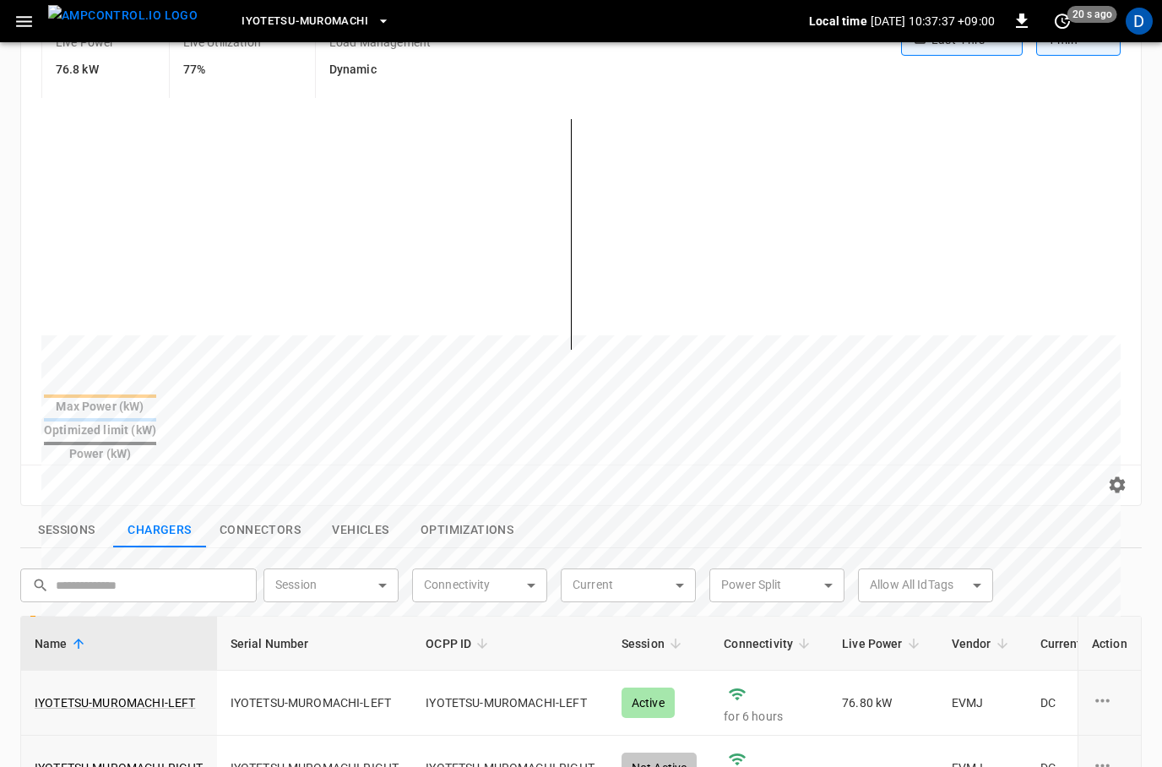
scroll to position [198, 0]
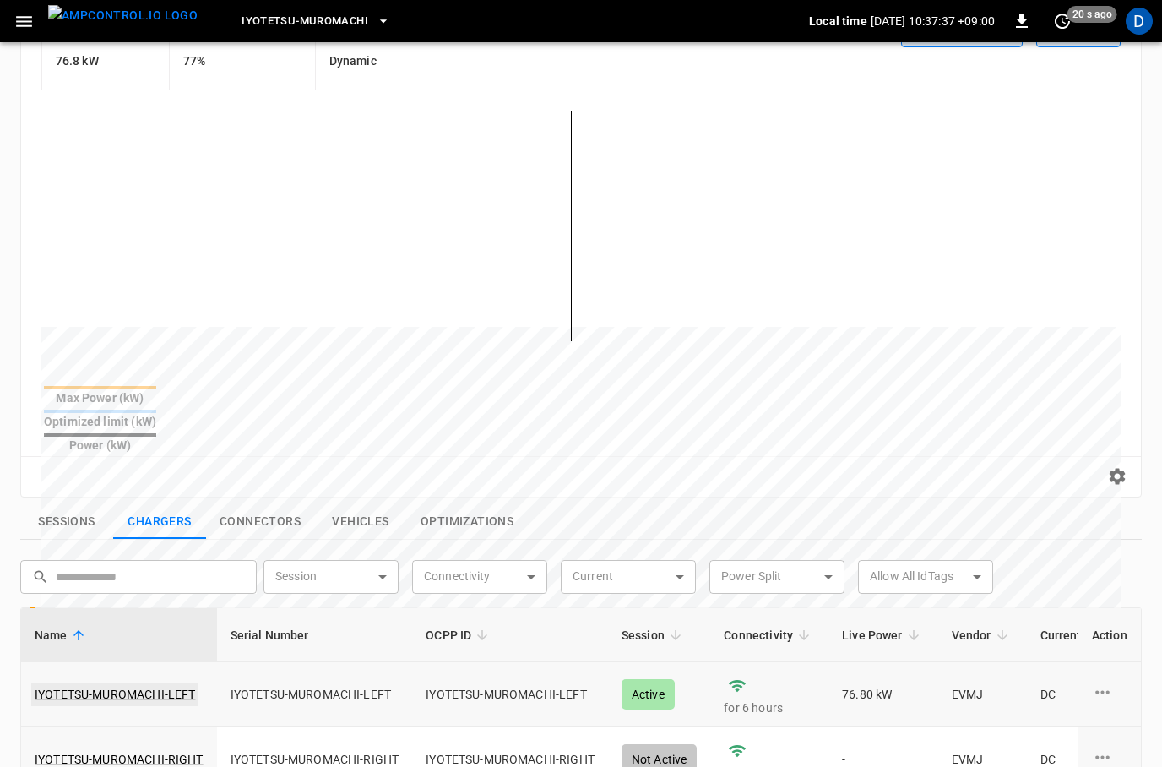
click at [154, 682] on link "IYOTETSU-MUROMACHI-LEFT" at bounding box center [114, 694] width 167 height 24
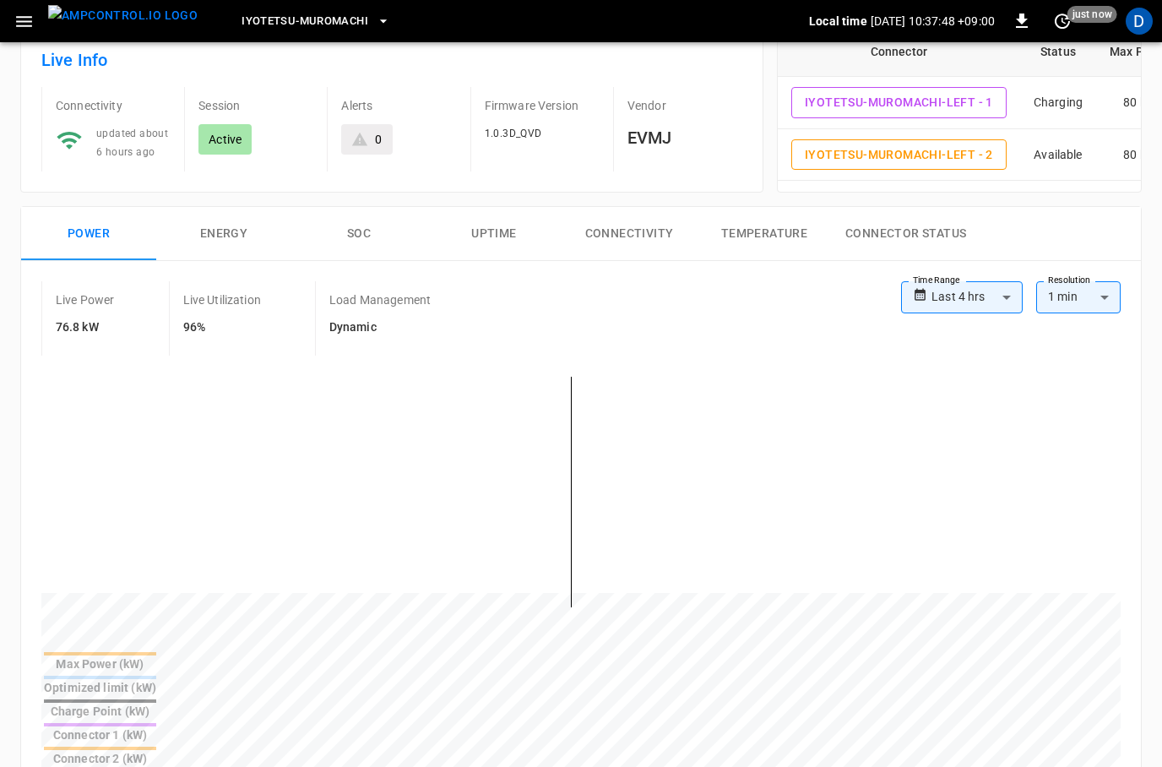
scroll to position [76, 0]
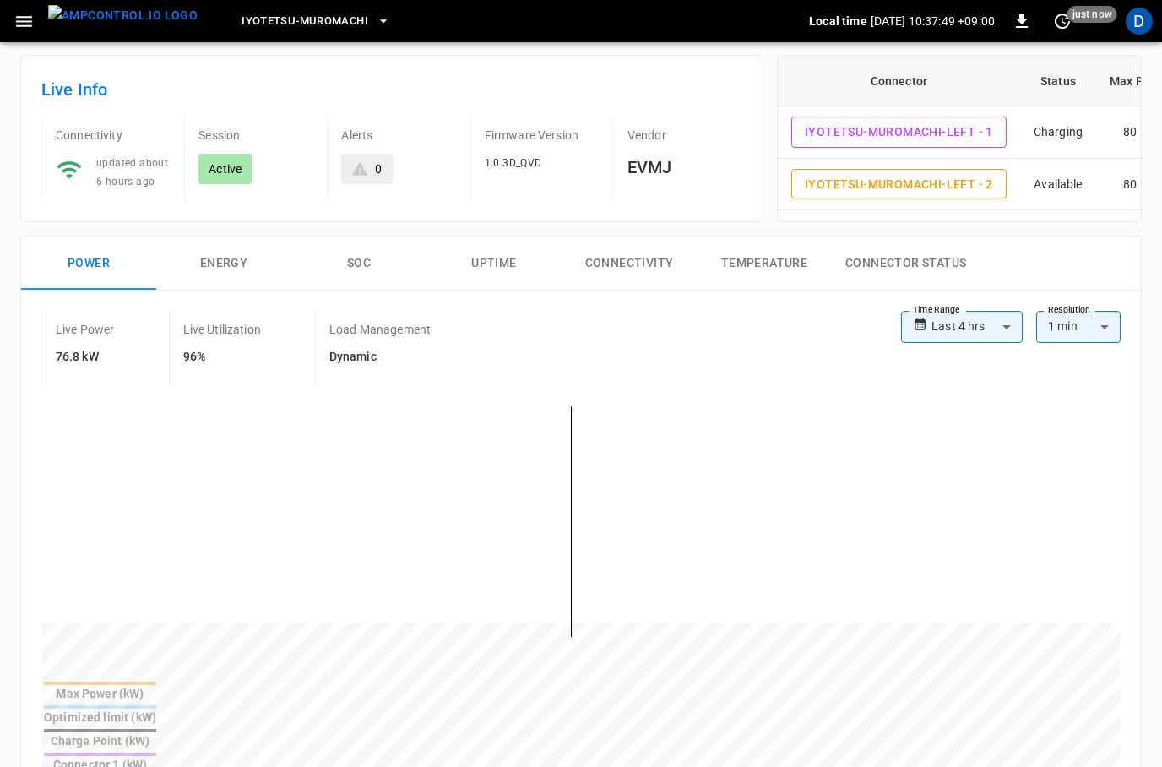
click at [362, 259] on button "SOC" at bounding box center [358, 263] width 135 height 54
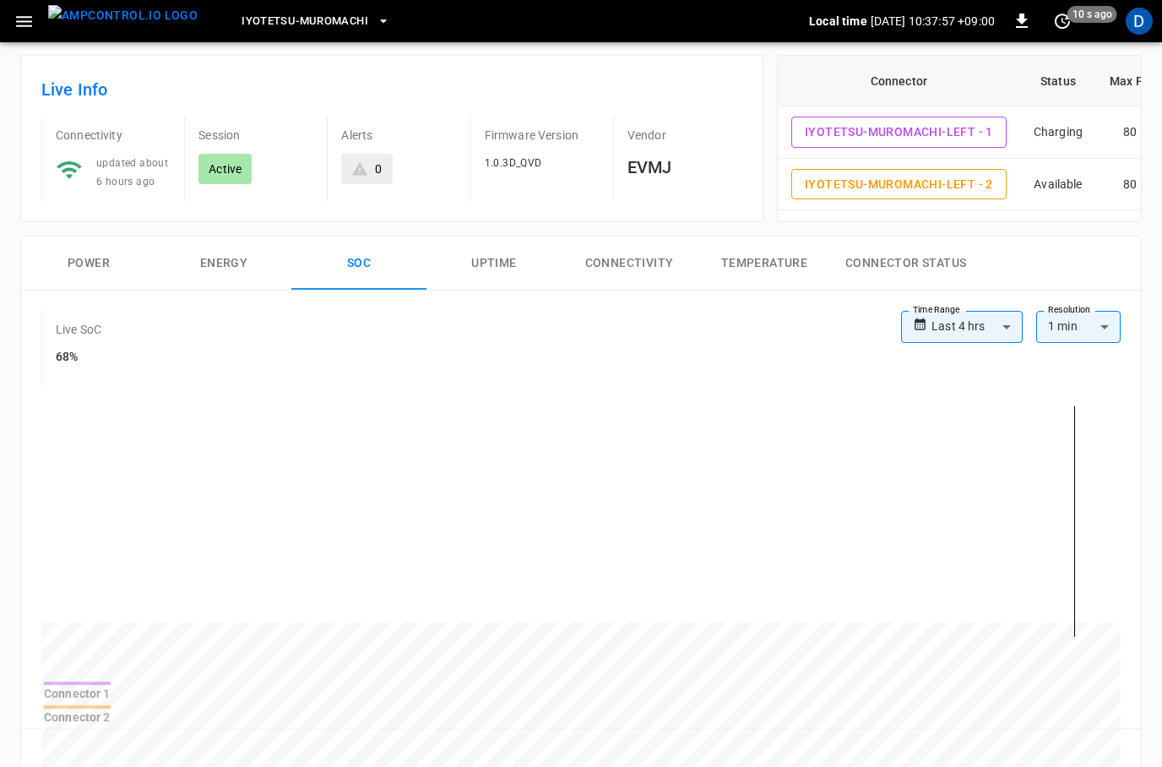
scroll to position [0, 0]
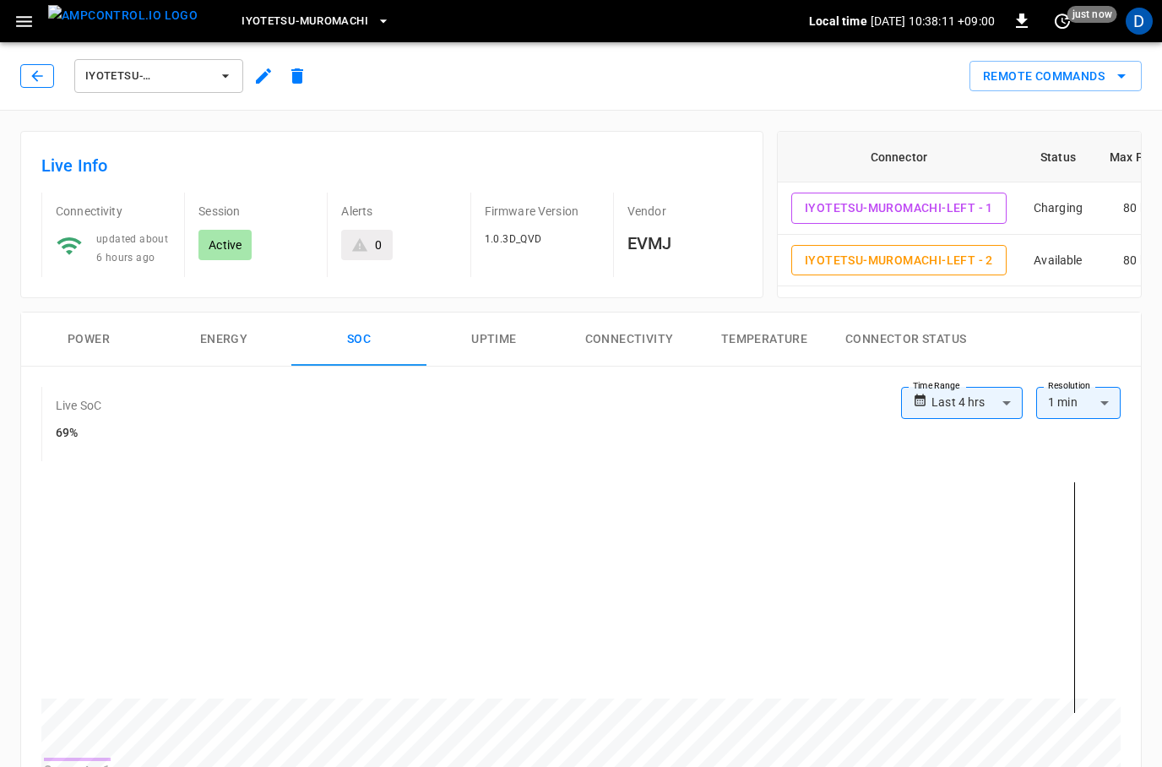
click at [41, 74] on icon "button" at bounding box center [37, 76] width 17 height 17
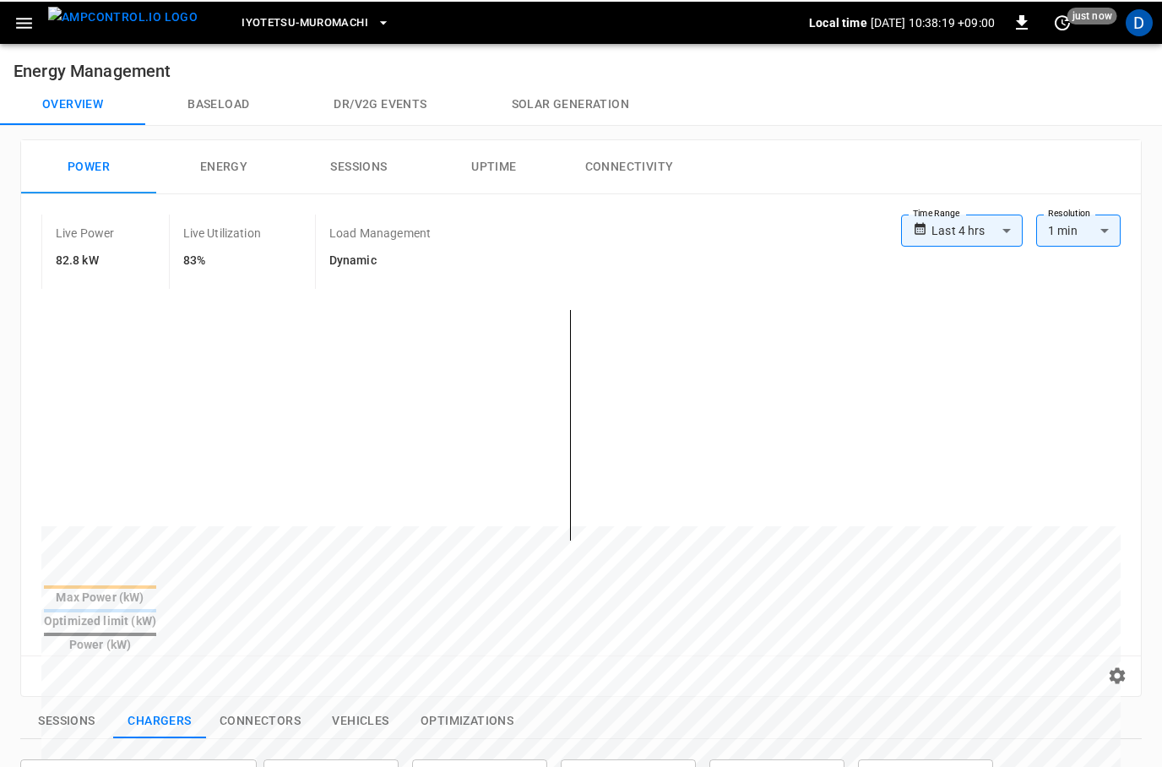
click at [200, 110] on button "Baseload" at bounding box center [218, 103] width 146 height 41
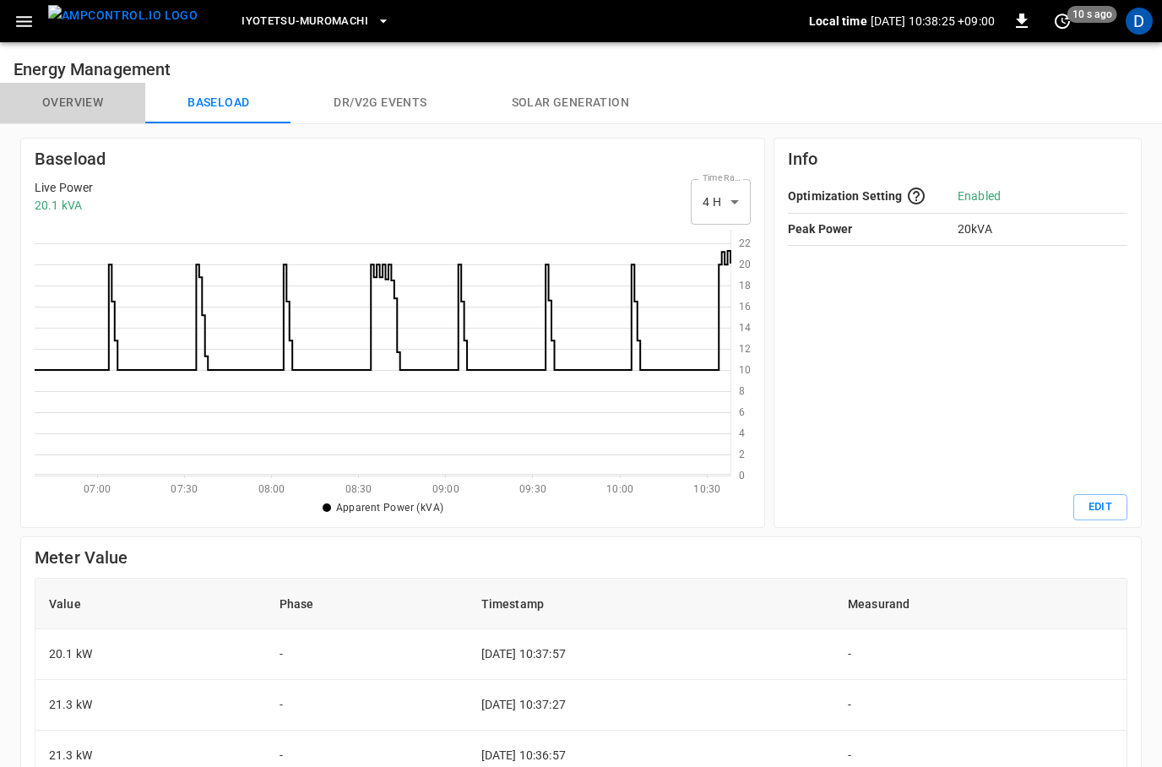
click at [94, 106] on button "Overview" at bounding box center [72, 103] width 145 height 41
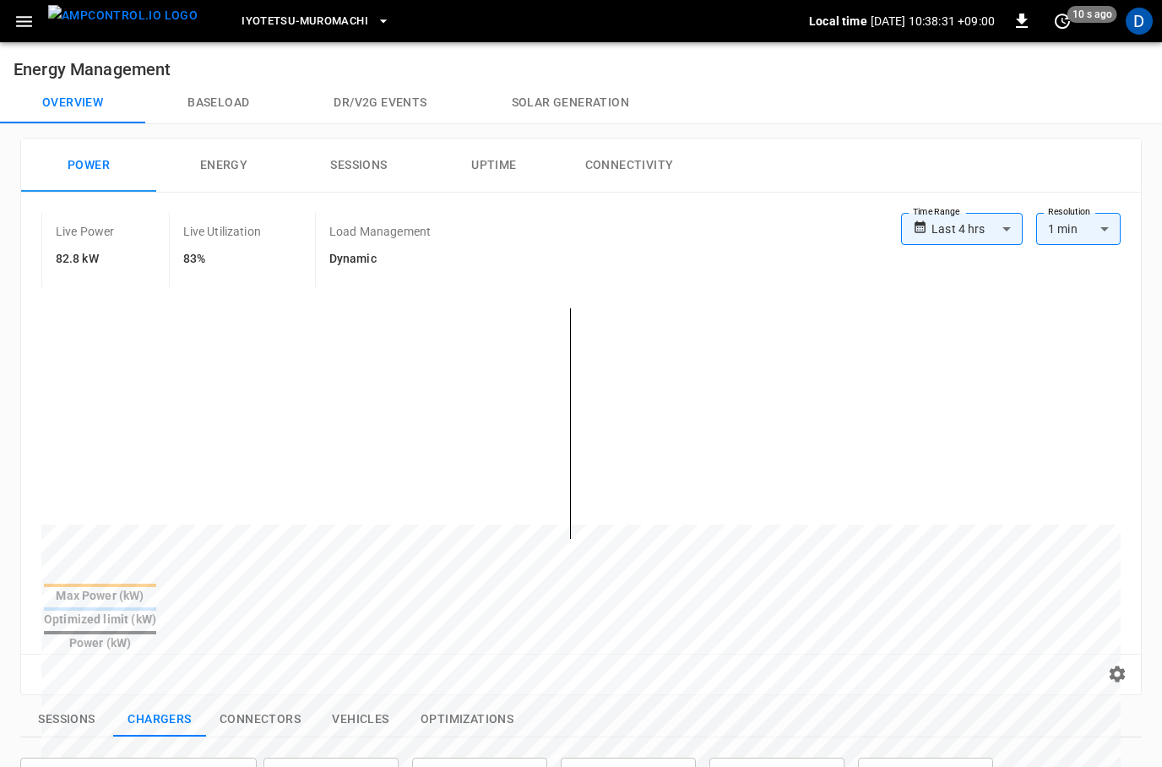
click at [27, 26] on icon "button" at bounding box center [24, 21] width 16 height 11
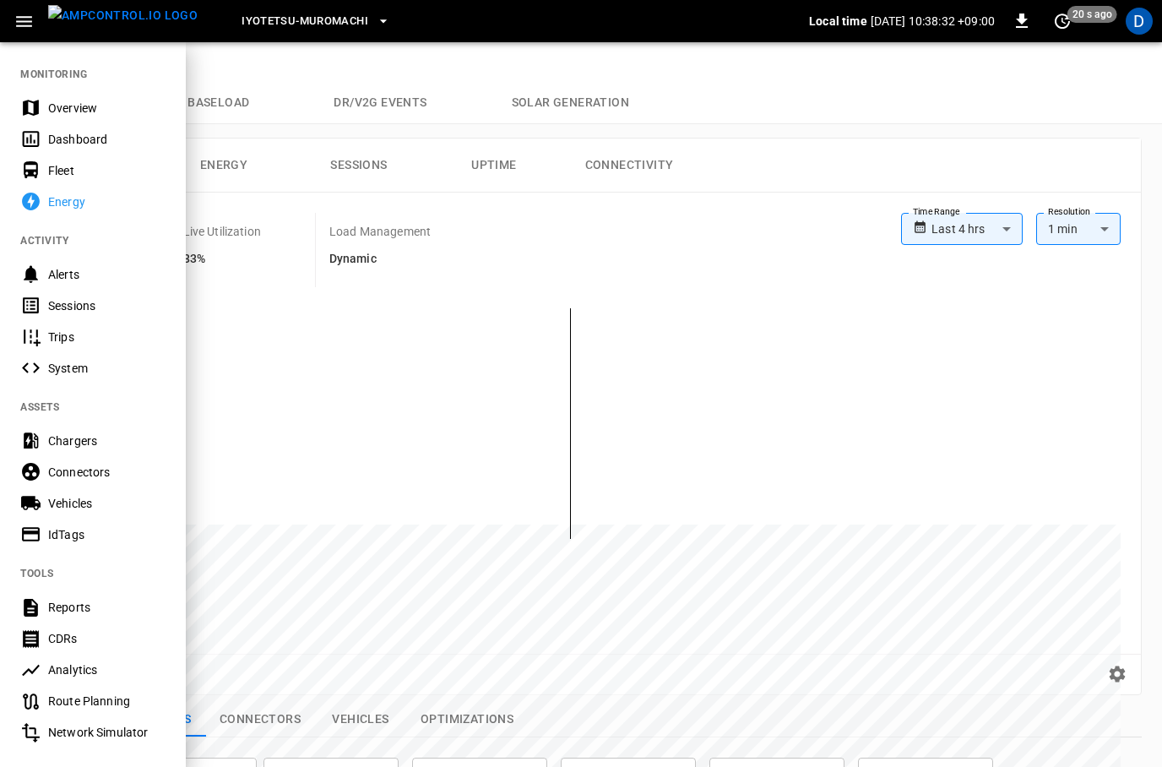
click at [106, 112] on div "Overview" at bounding box center [106, 108] width 117 height 17
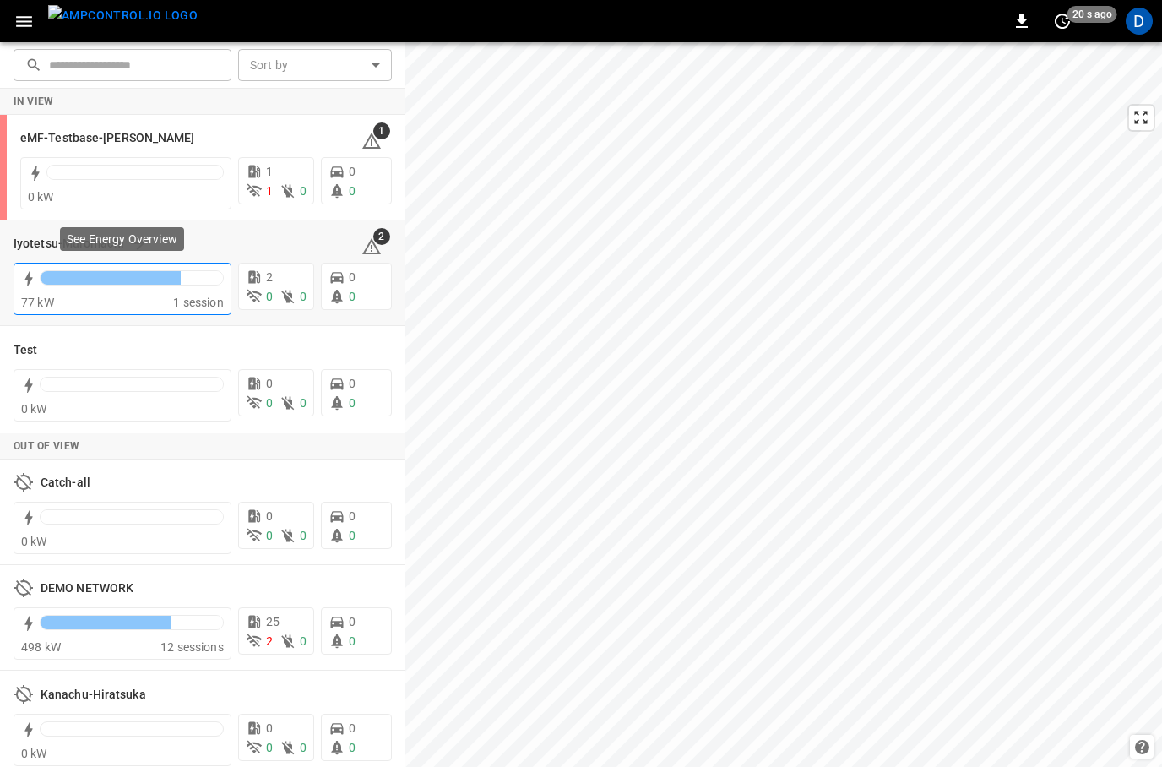
click at [155, 291] on div at bounding box center [132, 282] width 184 height 24
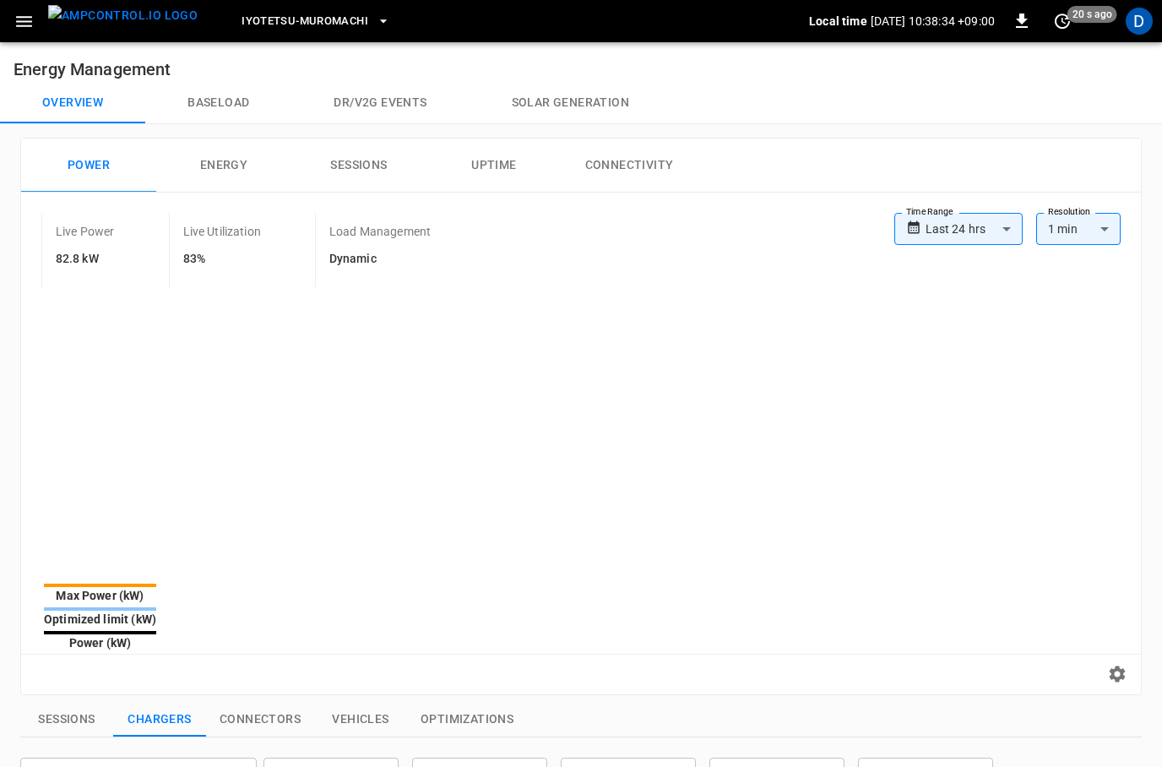
type input "**********"
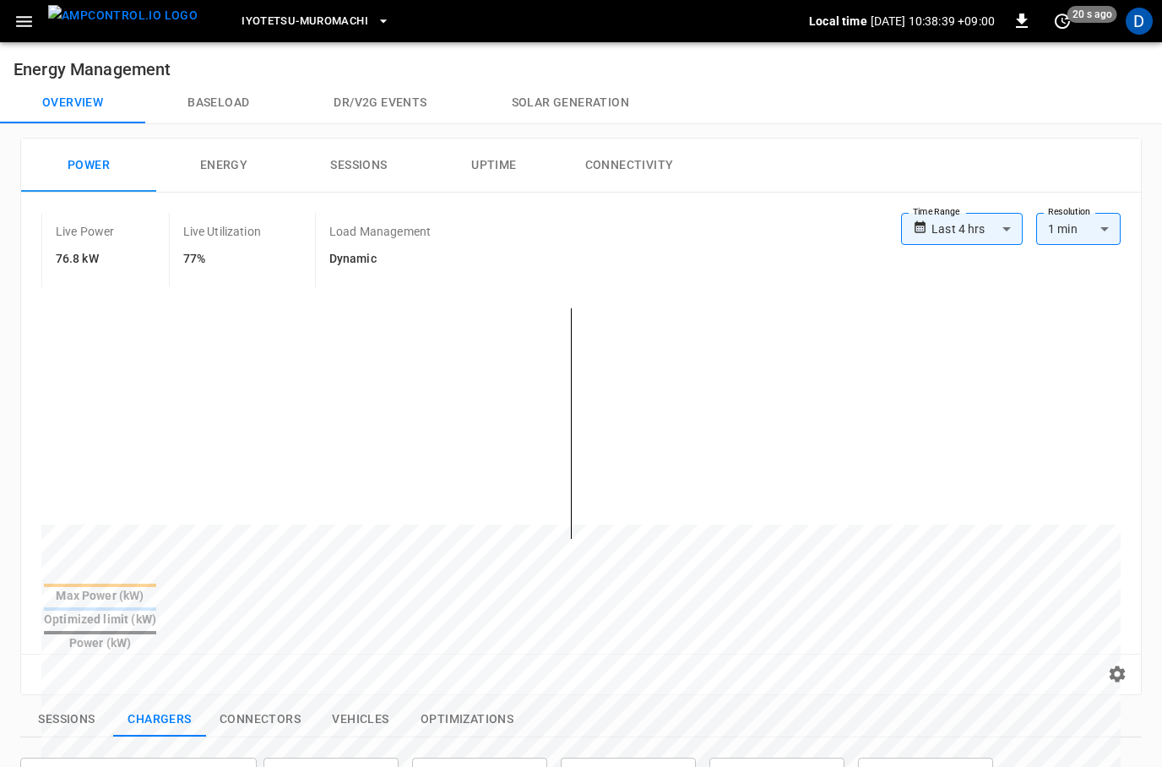
click at [198, 89] on button "Baseload" at bounding box center [218, 103] width 146 height 41
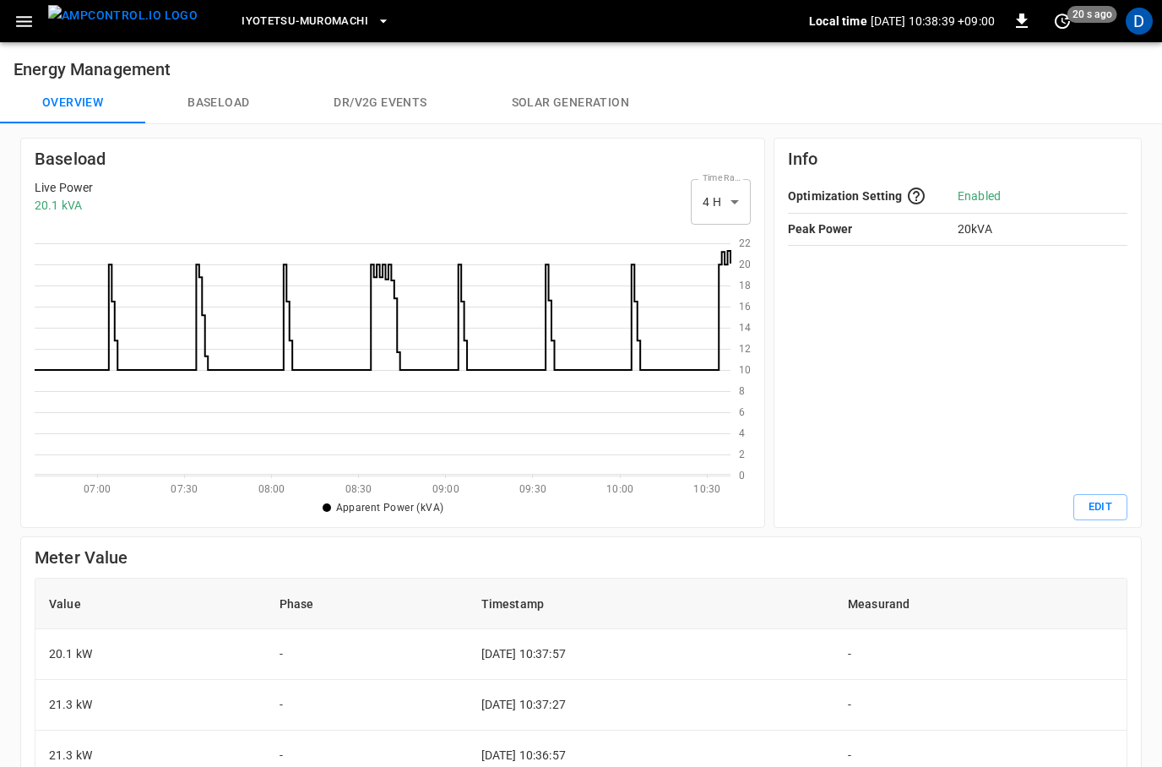
scroll to position [2, 2]
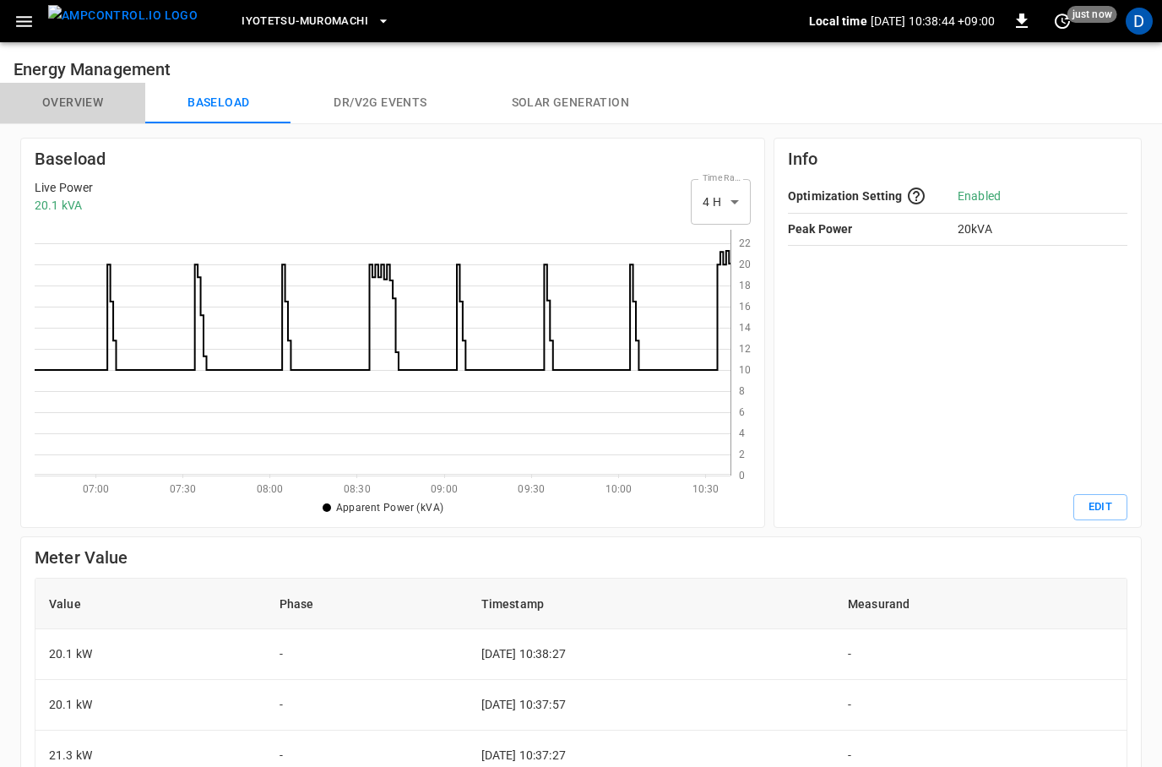
click at [68, 95] on button "Overview" at bounding box center [72, 103] width 145 height 41
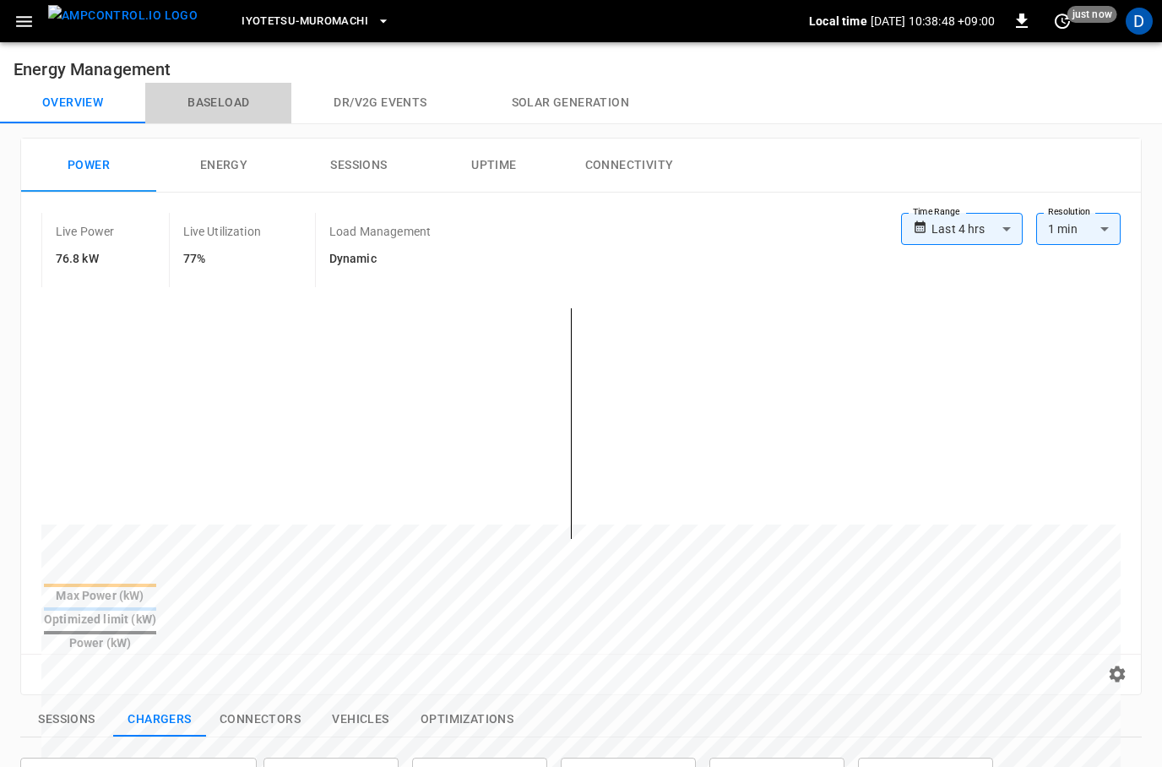
click at [228, 87] on button "Baseload" at bounding box center [218, 103] width 146 height 41
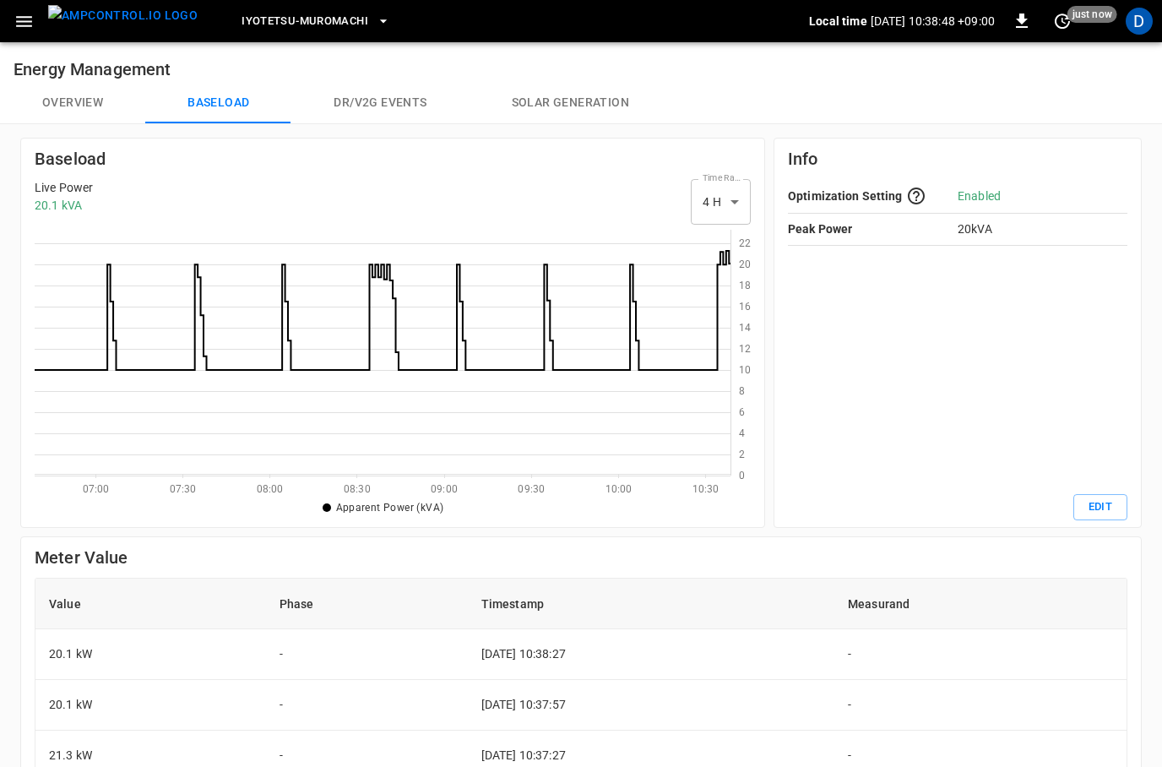
scroll to position [246, 696]
click at [61, 102] on button "Overview" at bounding box center [72, 103] width 145 height 41
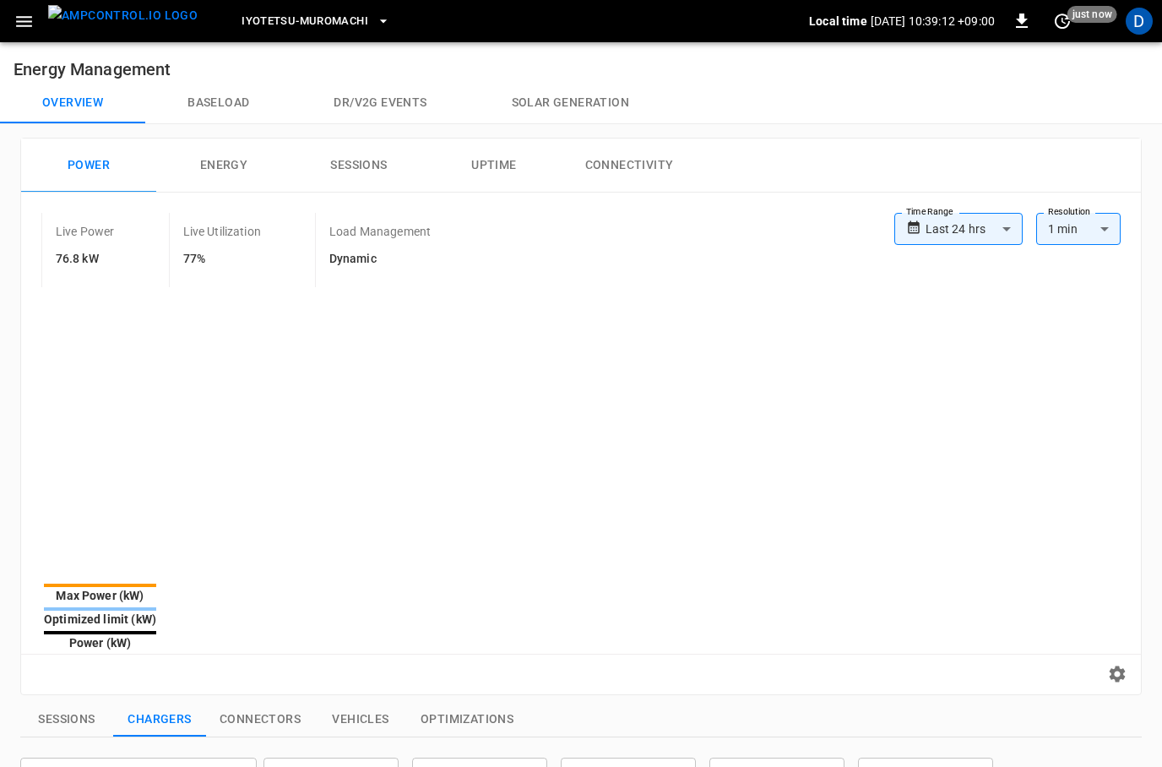
type input "**********"
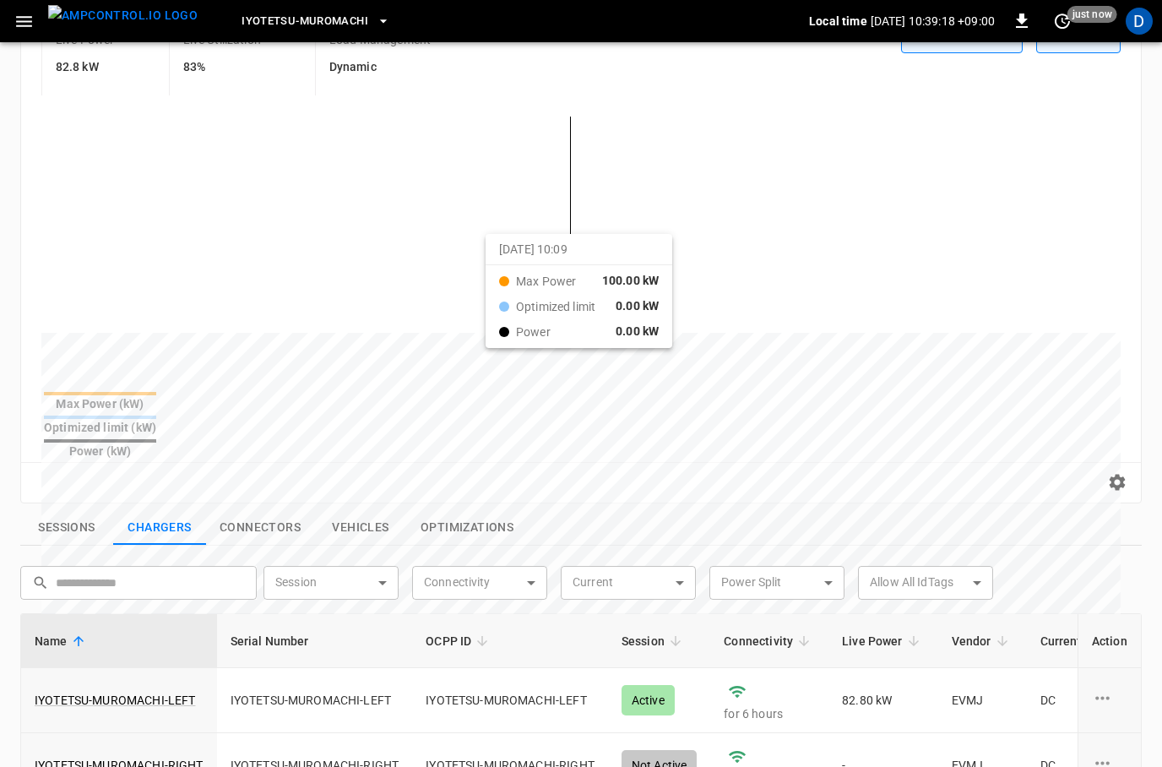
scroll to position [192, 0]
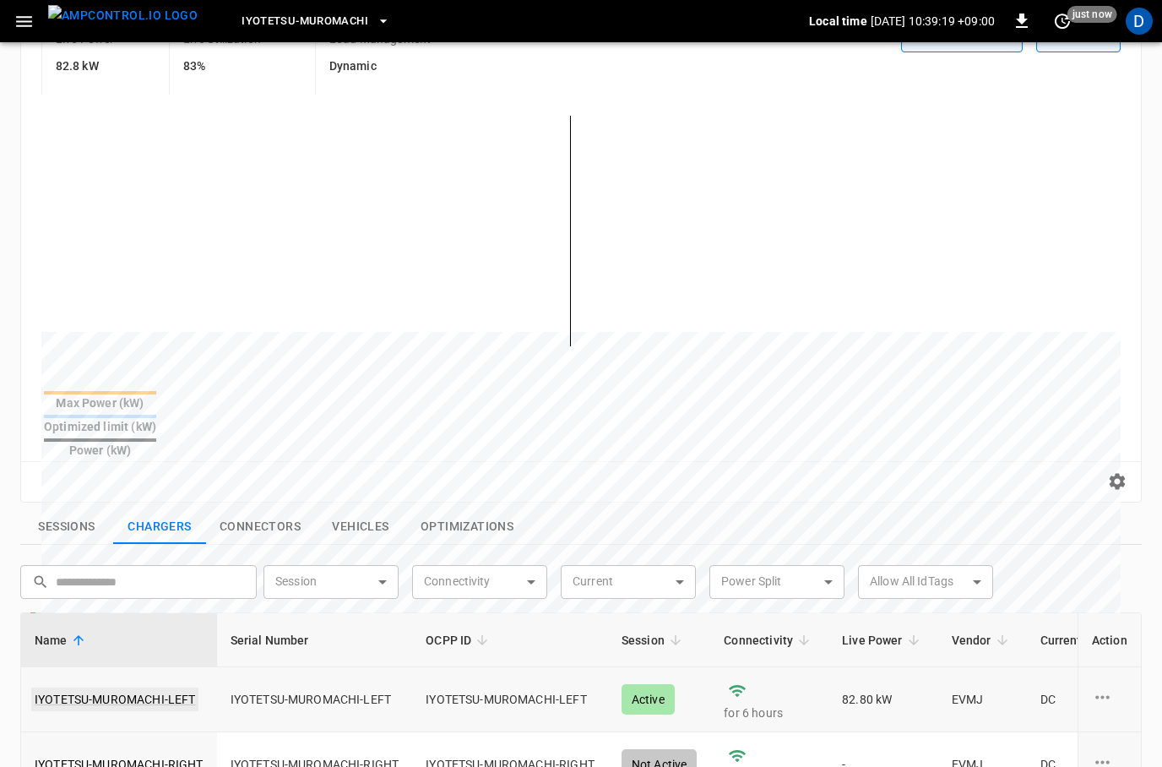
click at [170, 687] on link "IYOTETSU-MUROMACHI-LEFT" at bounding box center [114, 699] width 167 height 24
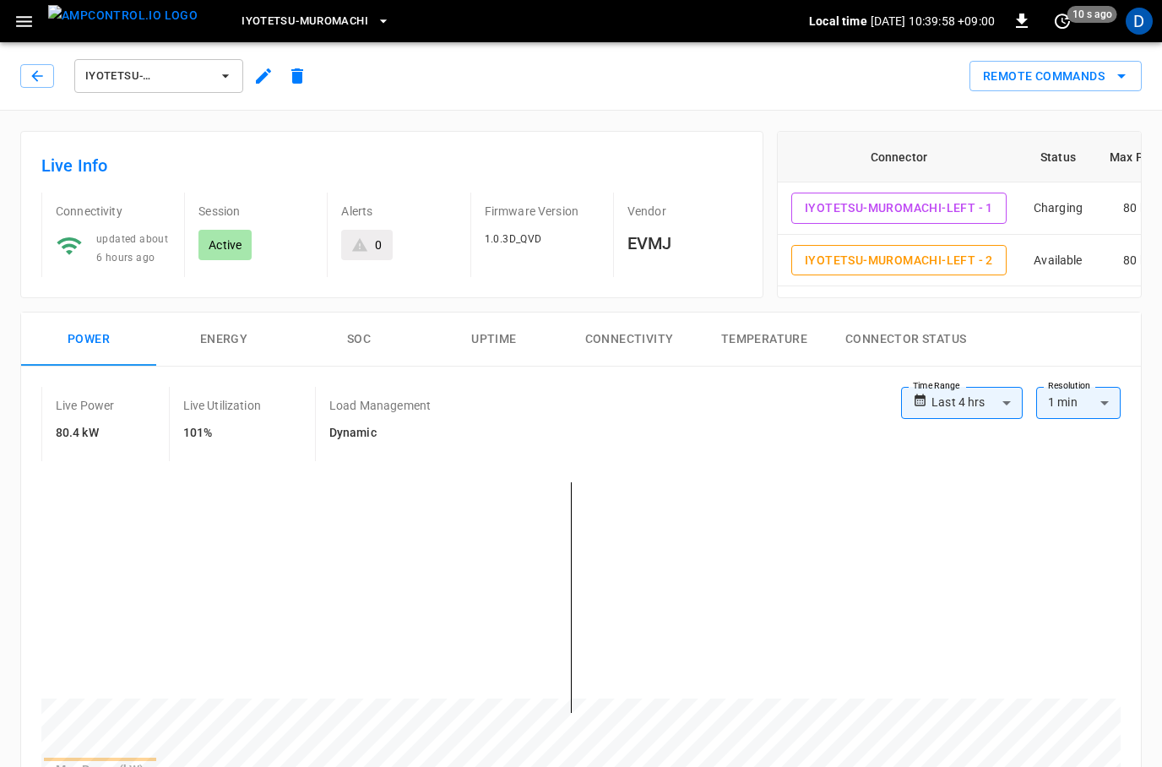
click at [42, 88] on div "IYOTETSU-MUROMACHI-LEFT" at bounding box center [167, 76] width 294 height 41
click at [39, 83] on icon "button" at bounding box center [37, 76] width 17 height 17
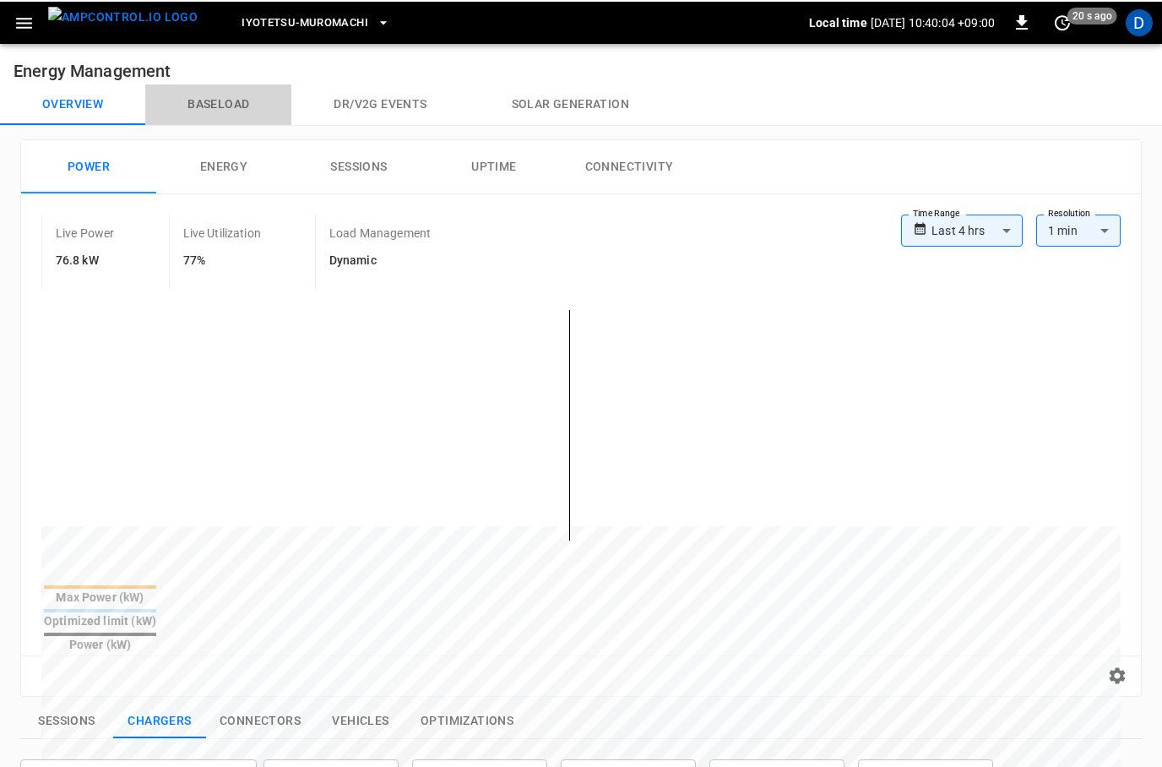
click at [226, 107] on button "Baseload" at bounding box center [218, 103] width 146 height 41
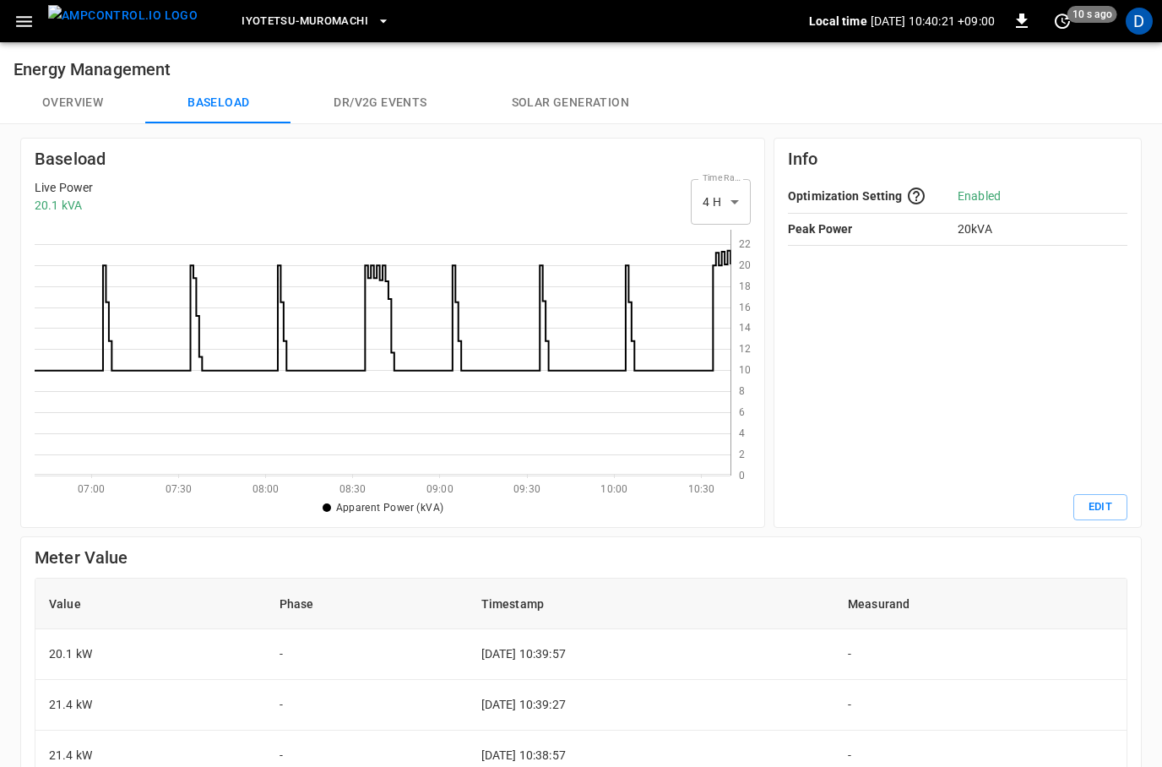
click at [71, 98] on button "Overview" at bounding box center [72, 103] width 145 height 41
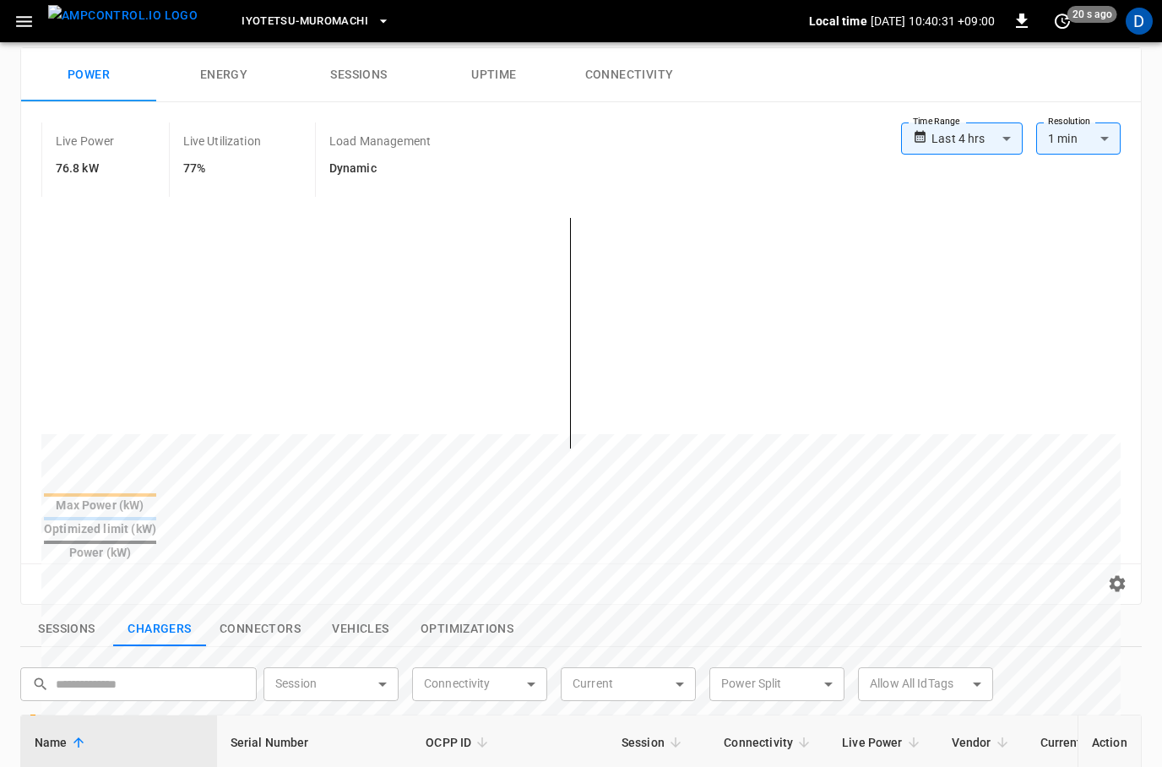
scroll to position [219, 0]
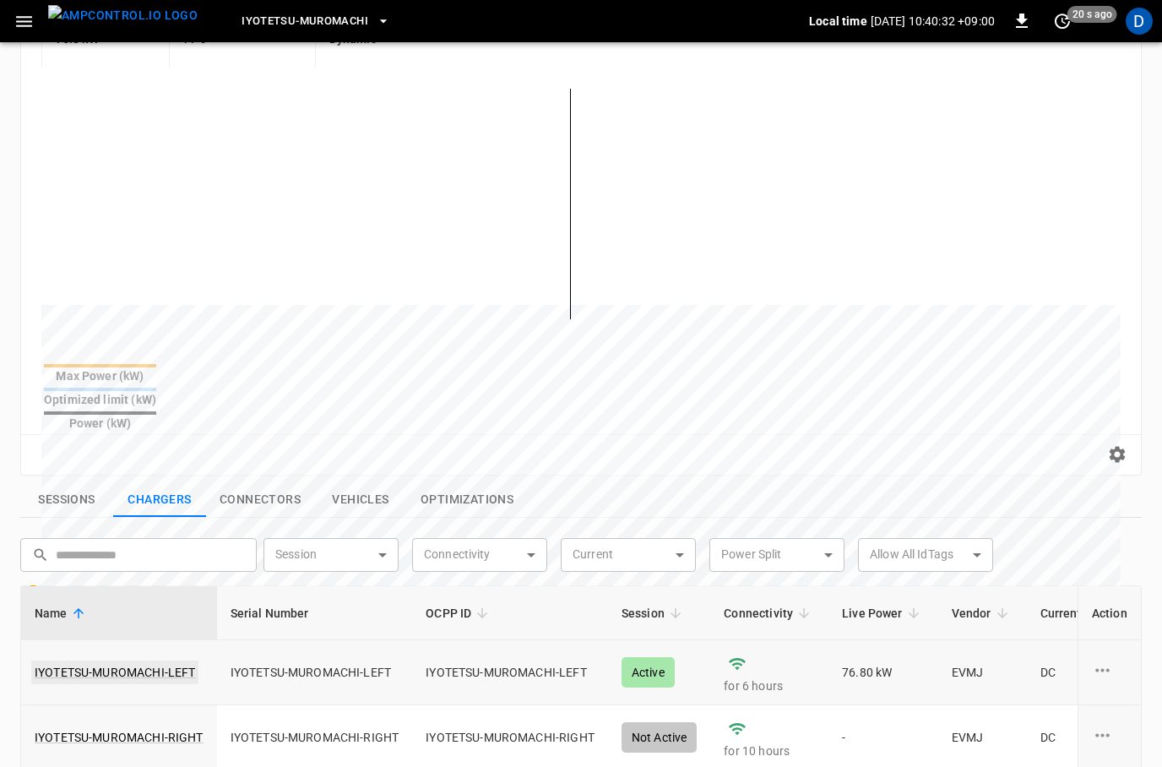
click at [106, 660] on link "IYOTETSU-MUROMACHI-LEFT" at bounding box center [114, 672] width 167 height 24
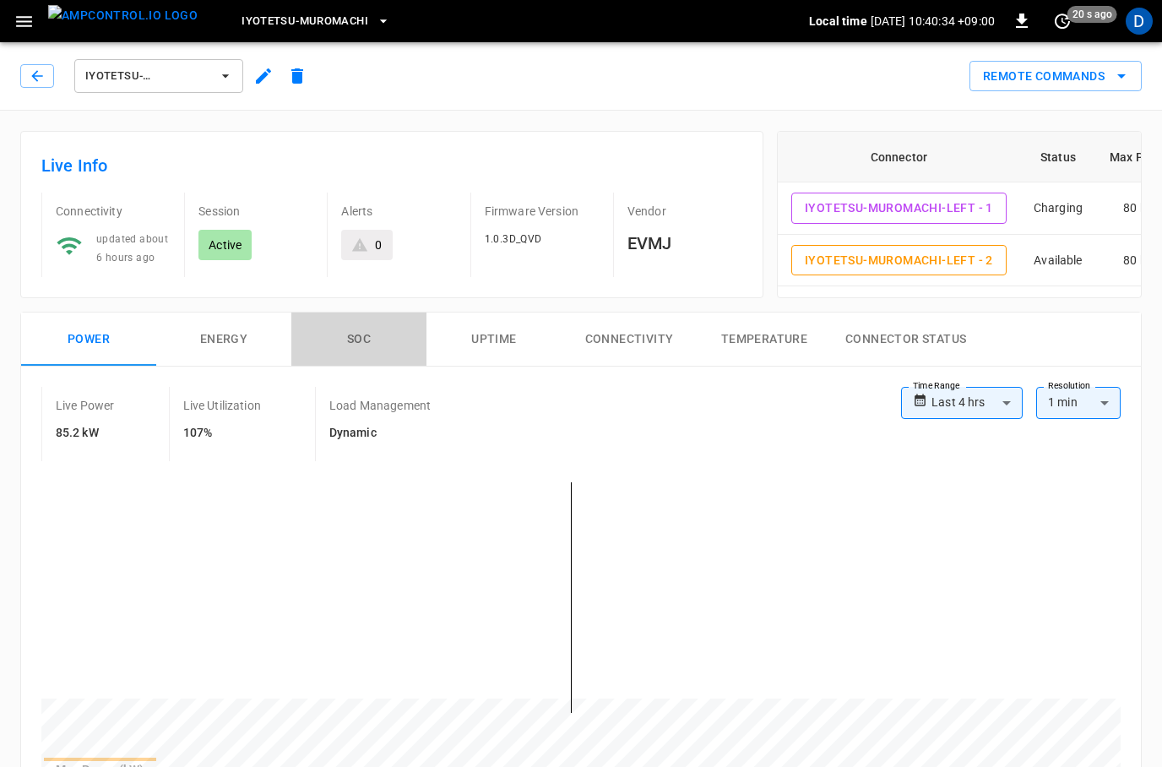
click at [376, 339] on button "SOC" at bounding box center [358, 339] width 135 height 54
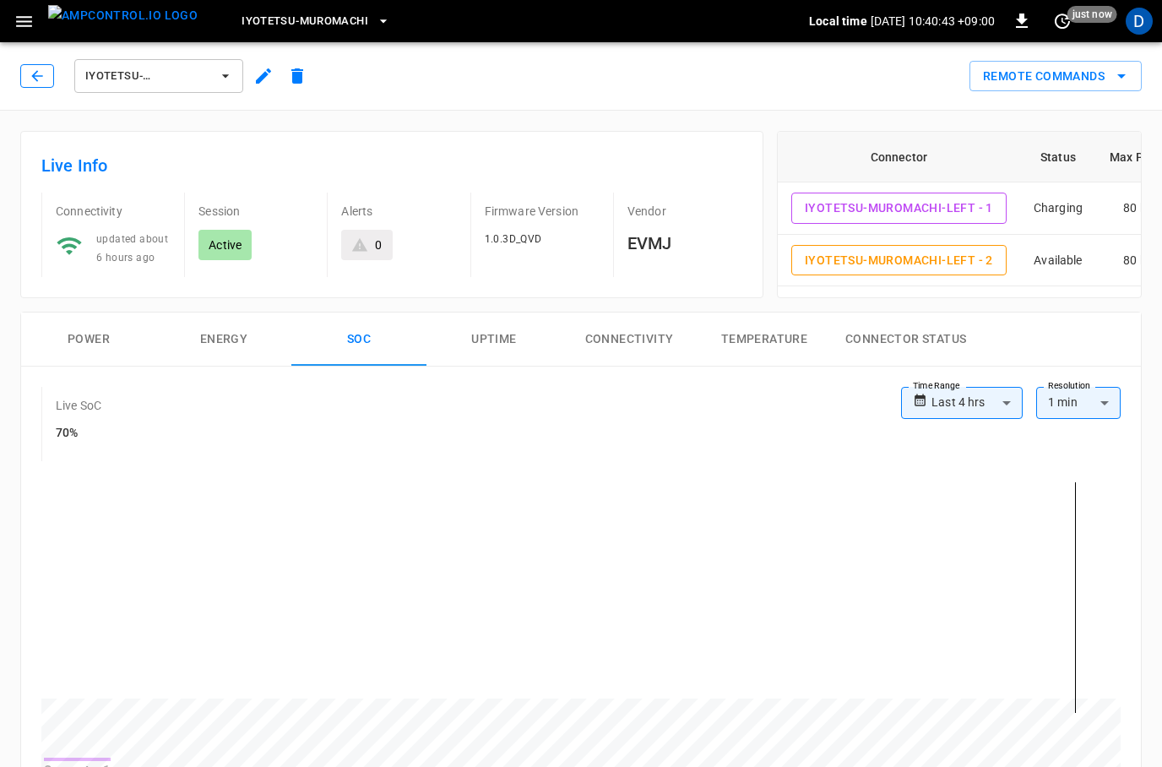
click at [49, 85] on button "button" at bounding box center [37, 76] width 34 height 24
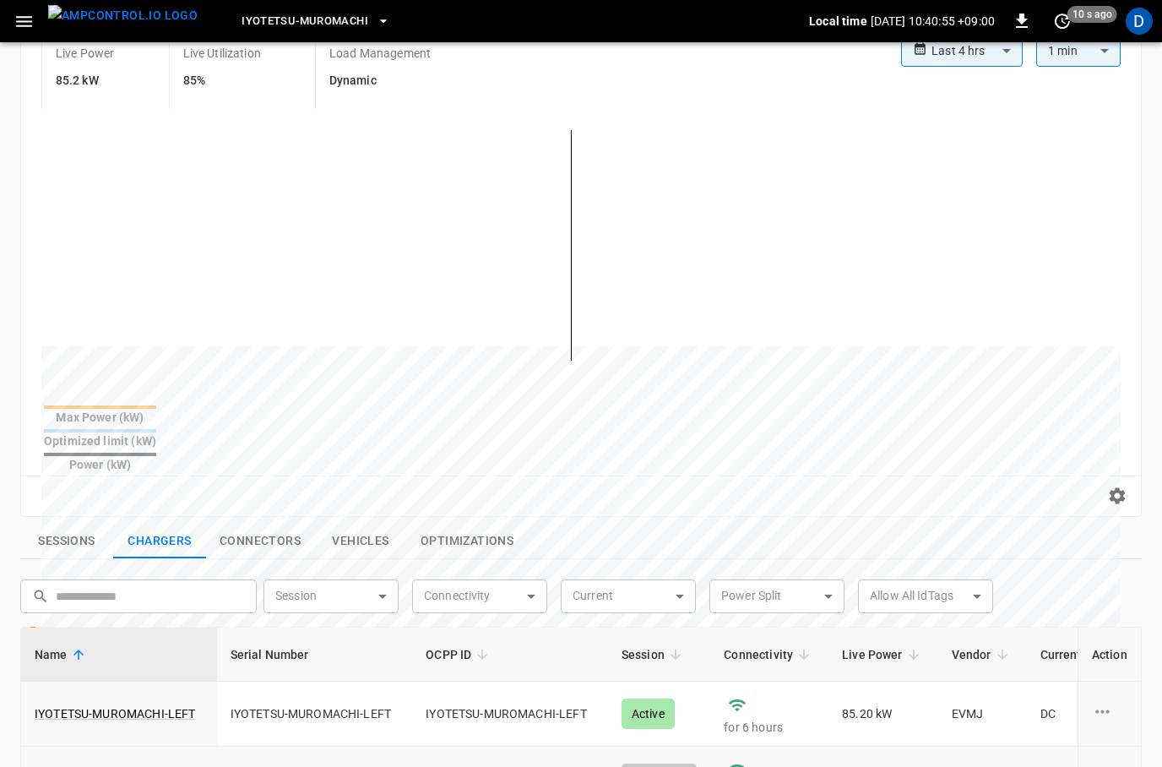
scroll to position [200, 0]
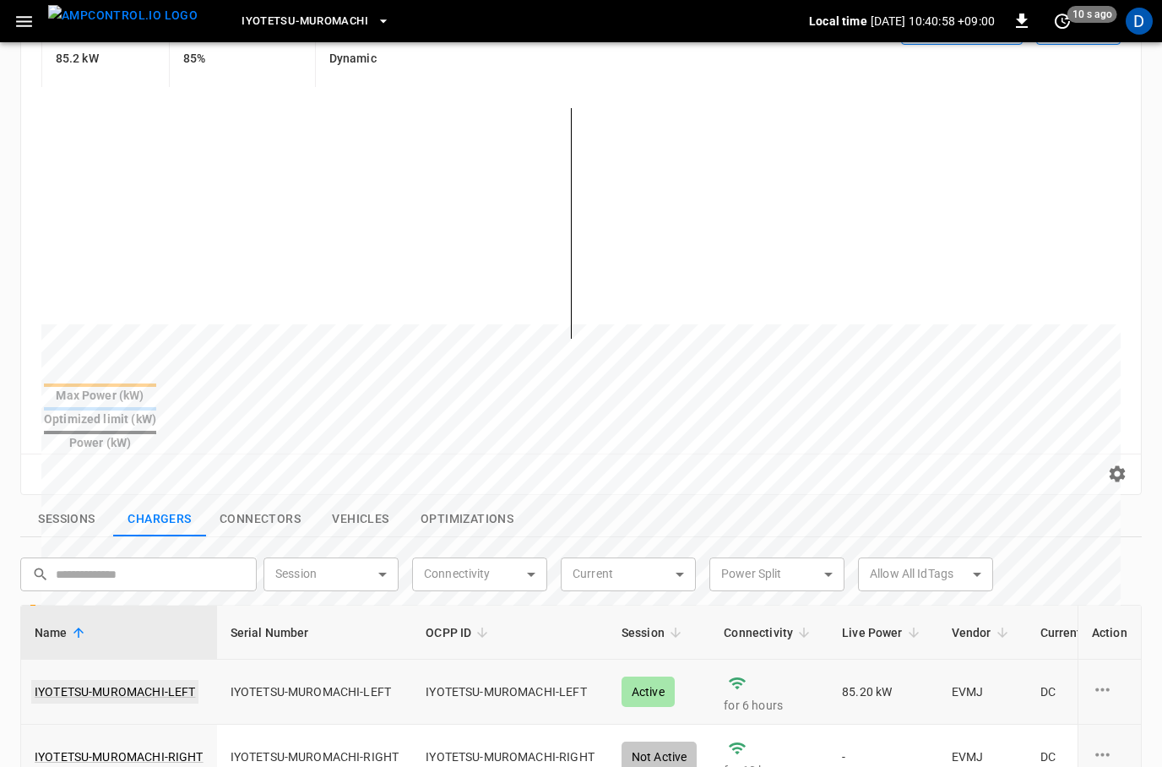
click at [123, 680] on link "IYOTETSU-MUROMACHI-LEFT" at bounding box center [114, 692] width 167 height 24
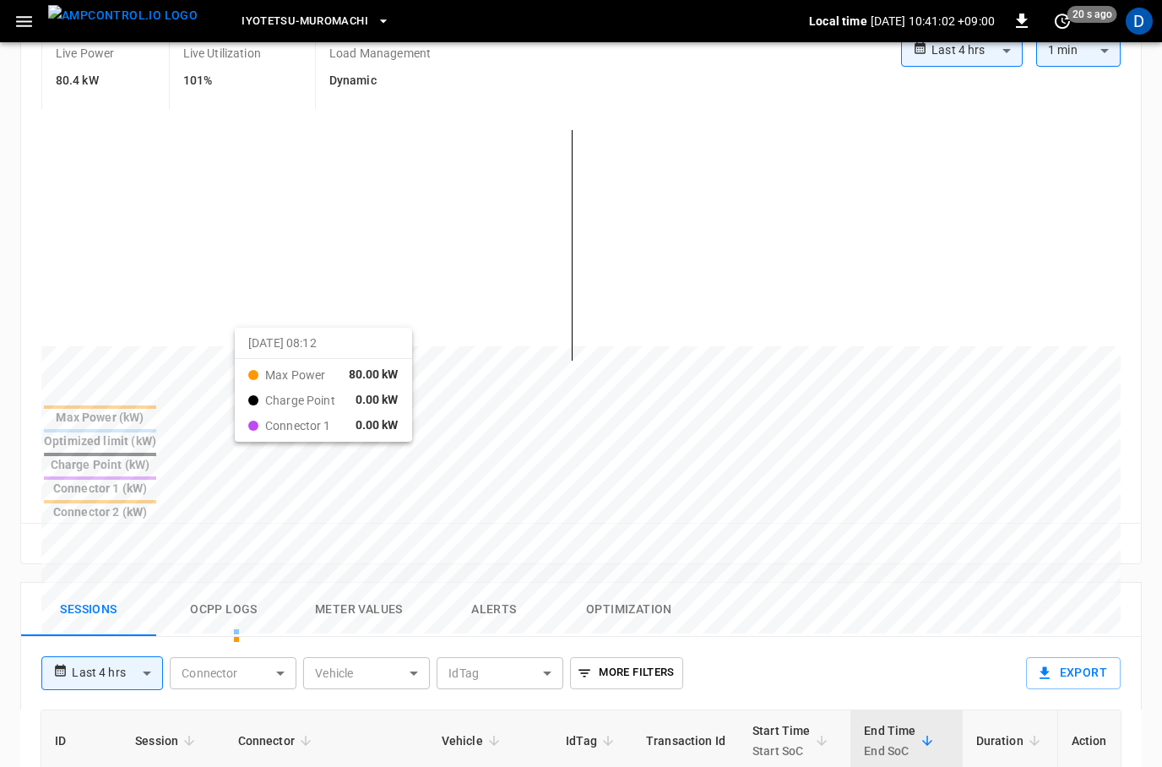
scroll to position [372, 0]
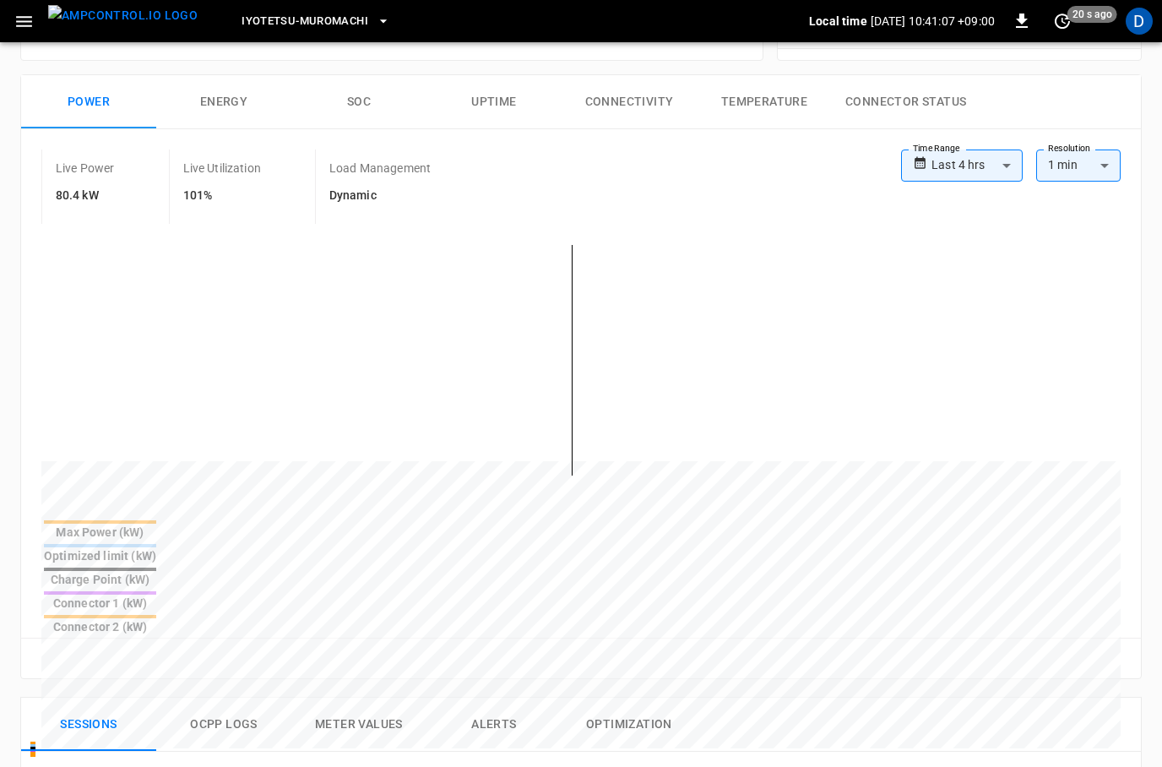
click at [1090, 173] on body "**********" at bounding box center [581, 595] width 1162 height 1663
click at [1075, 226] on li "15 min" at bounding box center [1078, 227] width 84 height 28
click at [1089, 167] on body "**********" at bounding box center [581, 594] width 1162 height 1663
click at [1081, 188] on li "1 min" at bounding box center [1078, 199] width 84 height 28
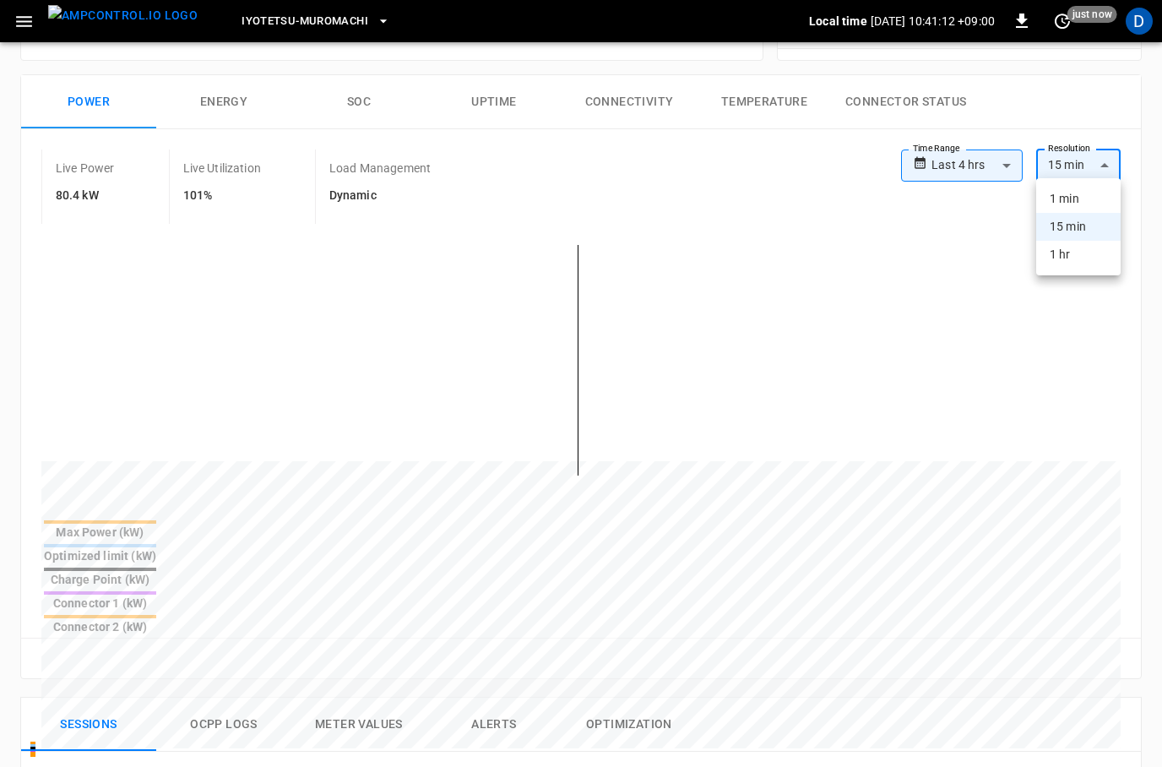
type input "**"
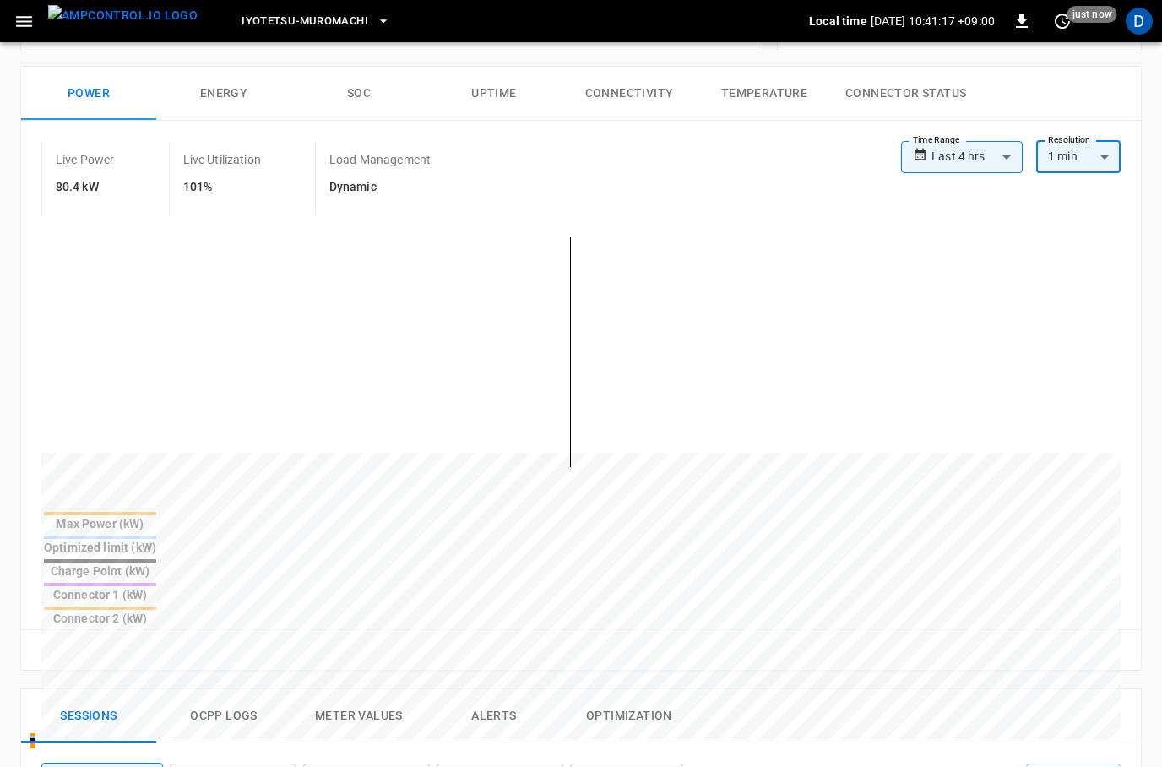
scroll to position [0, 0]
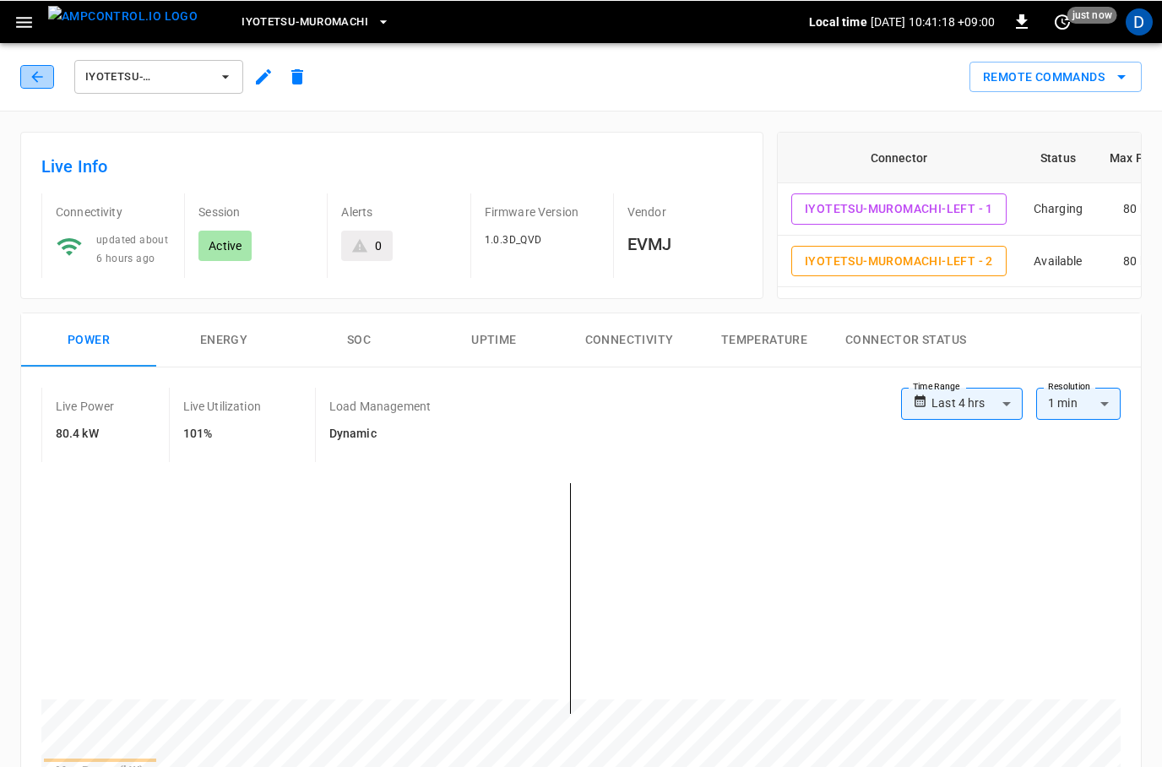
click at [35, 77] on icon "button" at bounding box center [37, 76] width 17 height 17
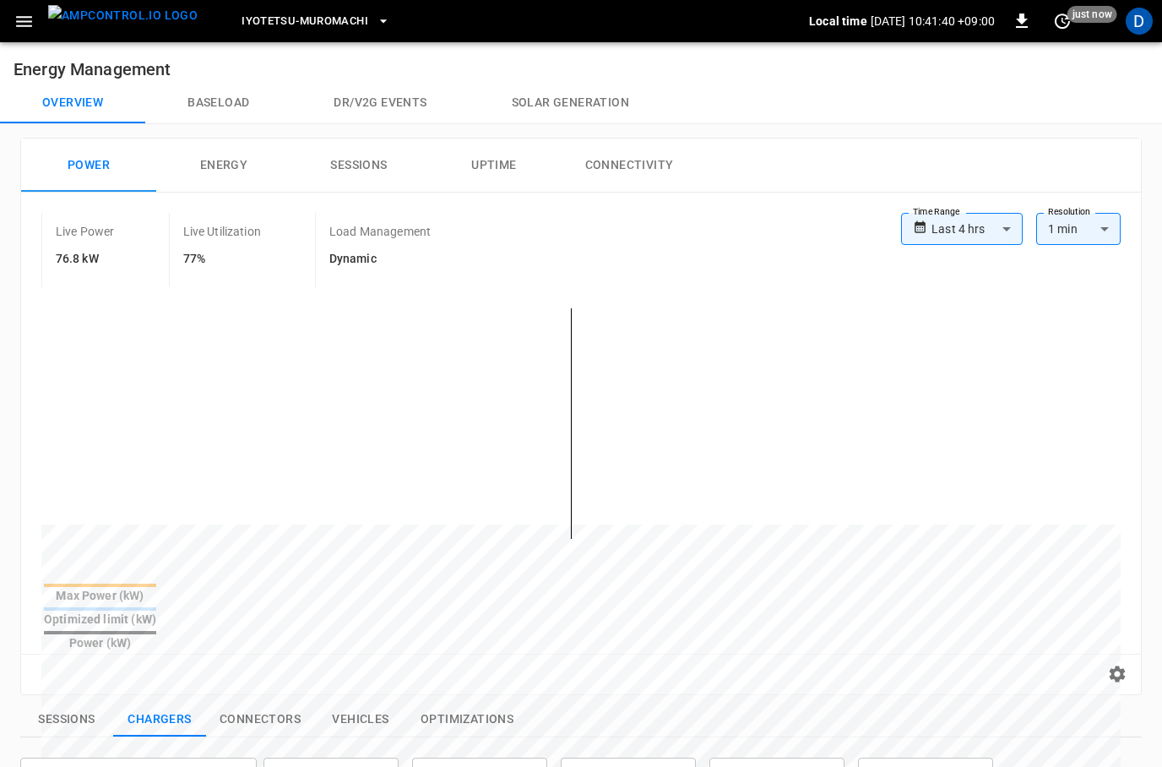
click at [201, 111] on button "Baseload" at bounding box center [218, 103] width 146 height 41
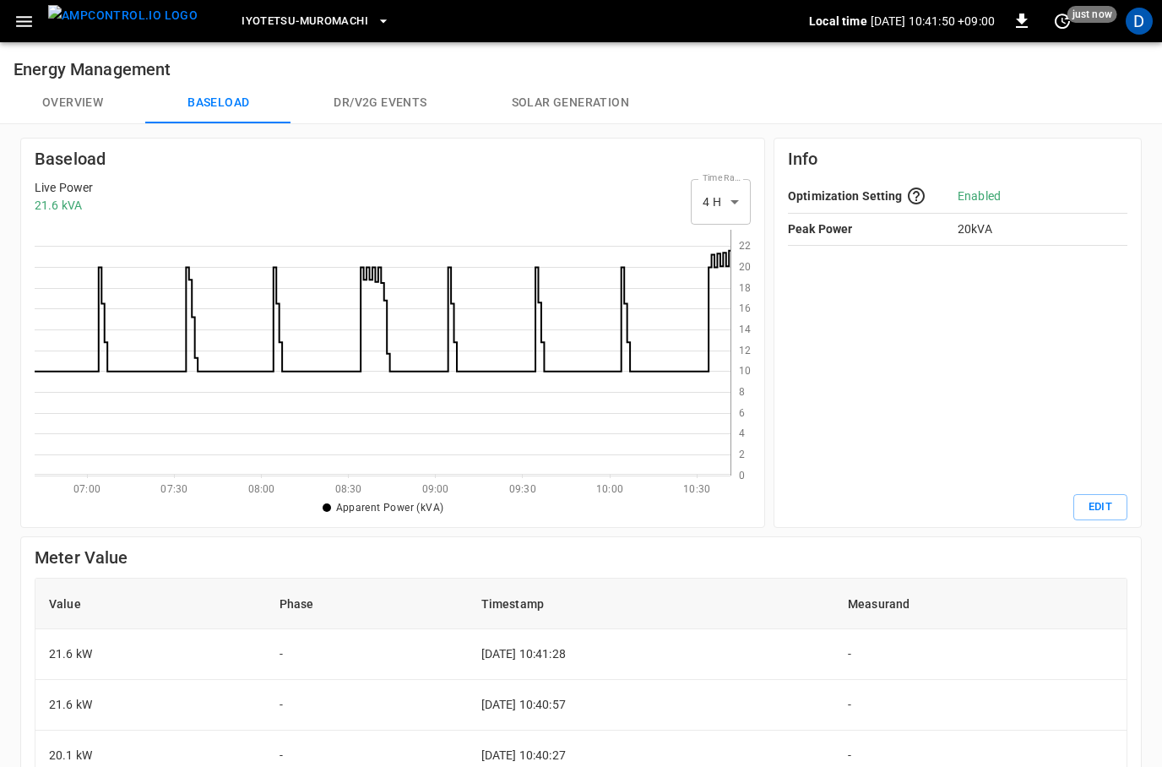
click at [73, 98] on button "Overview" at bounding box center [72, 103] width 145 height 41
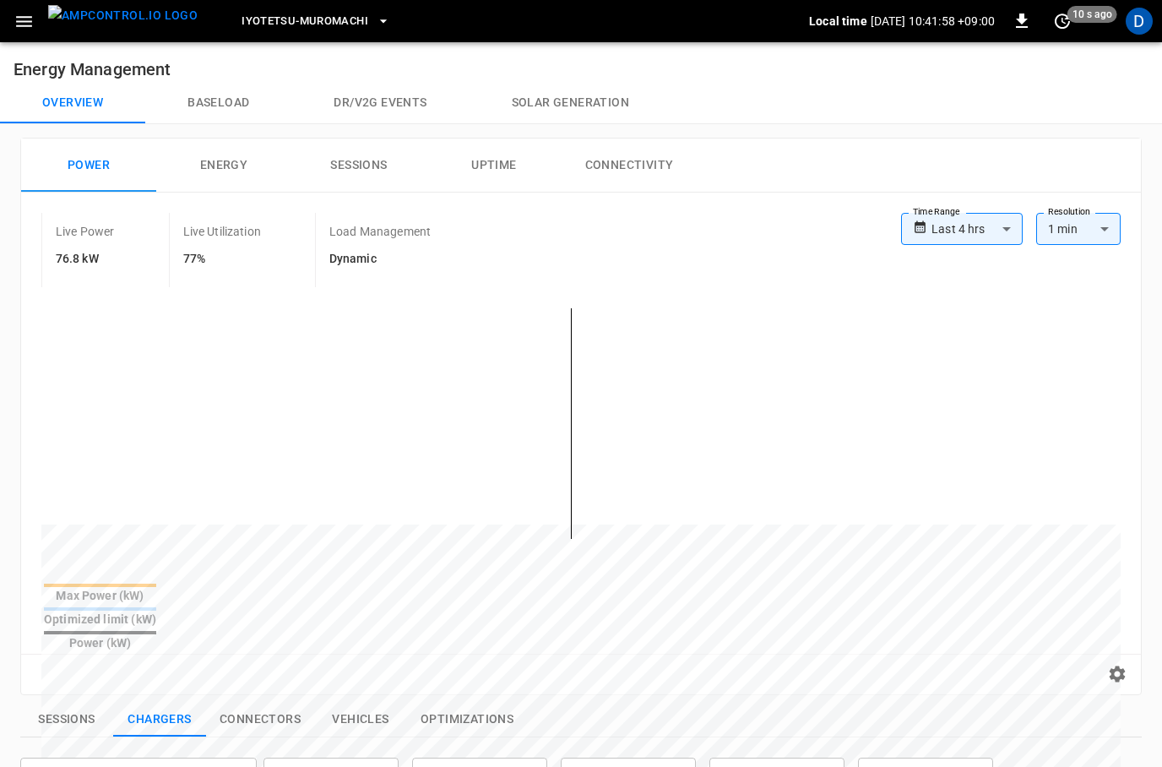
click at [244, 117] on button "Baseload" at bounding box center [218, 103] width 146 height 41
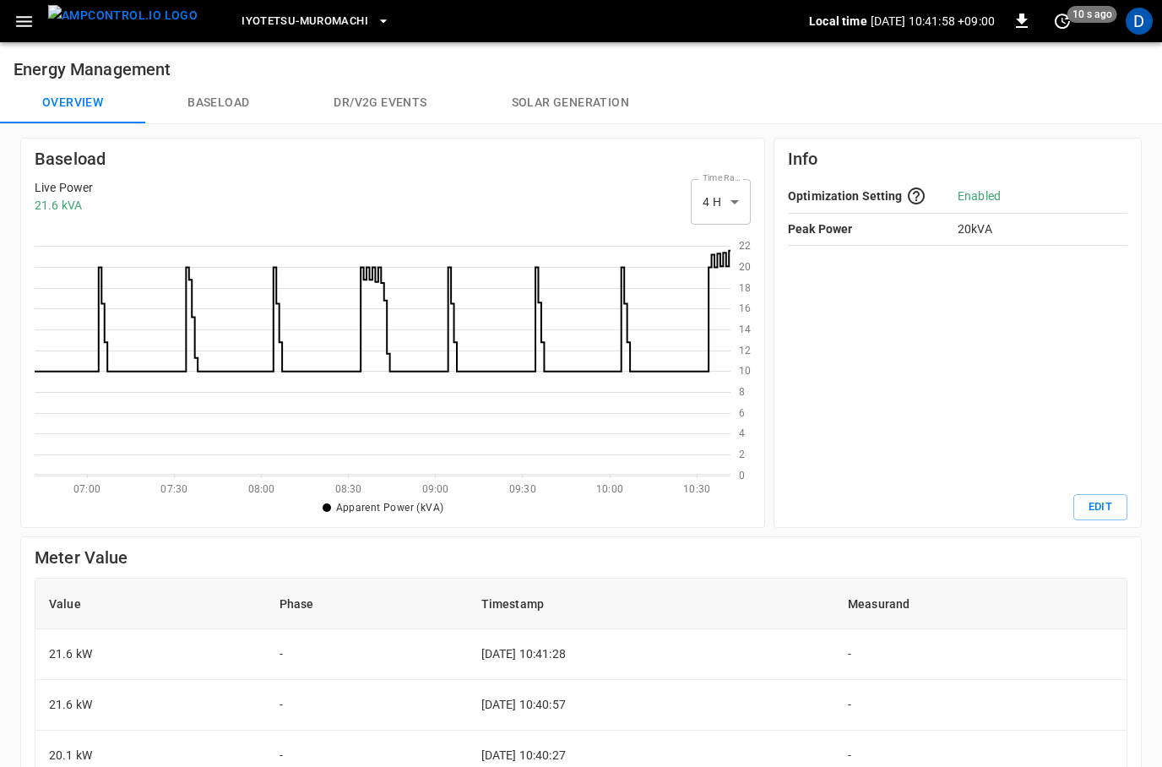
scroll to position [2, 2]
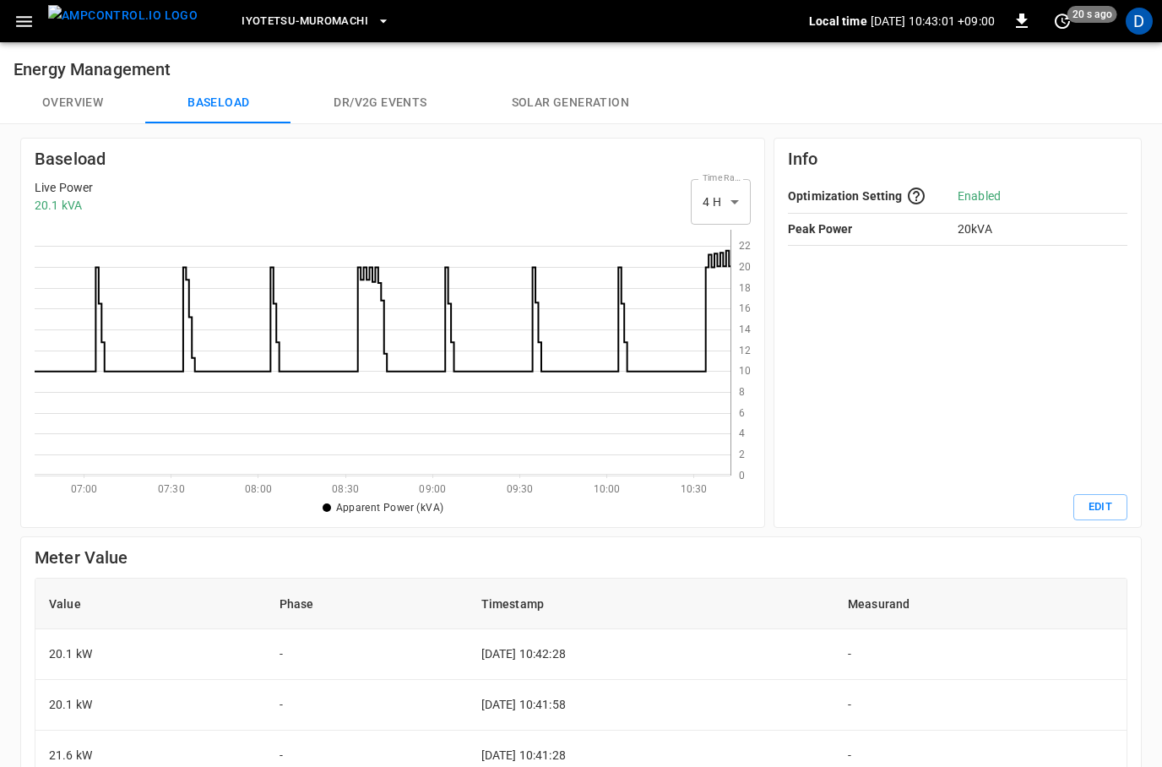
click at [64, 95] on button "Overview" at bounding box center [72, 103] width 145 height 41
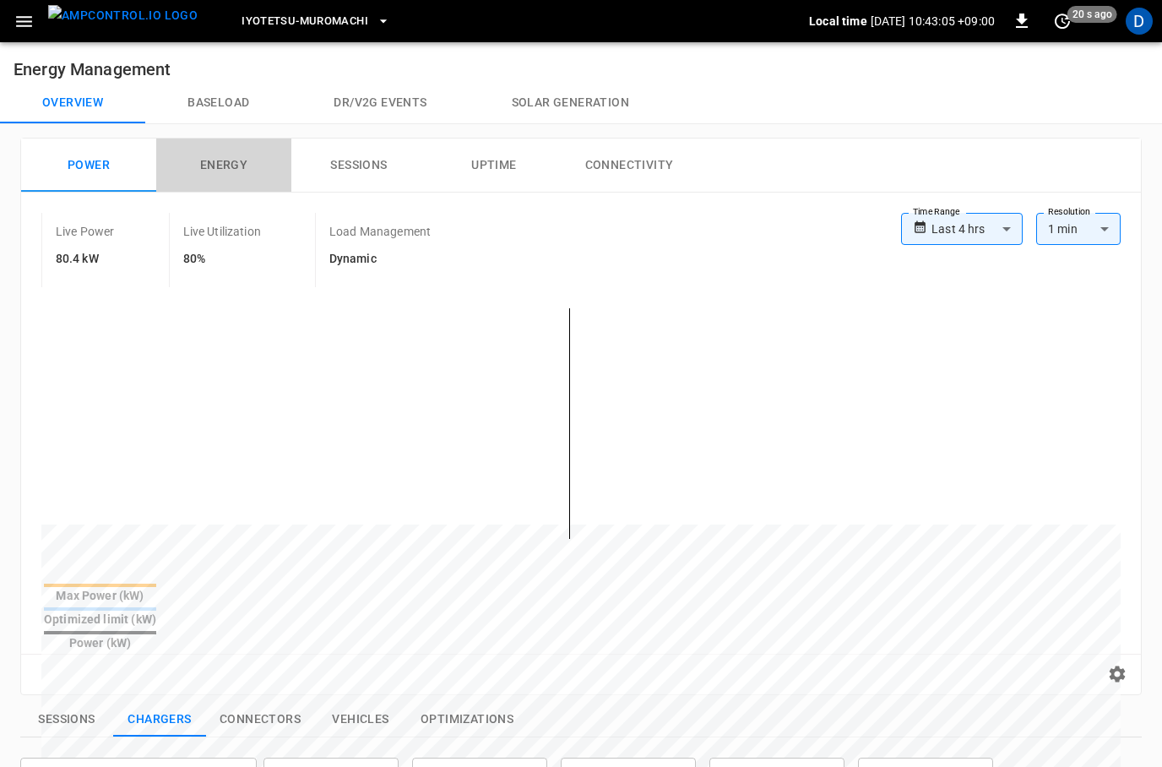
click at [219, 156] on button "Energy" at bounding box center [223, 165] width 135 height 54
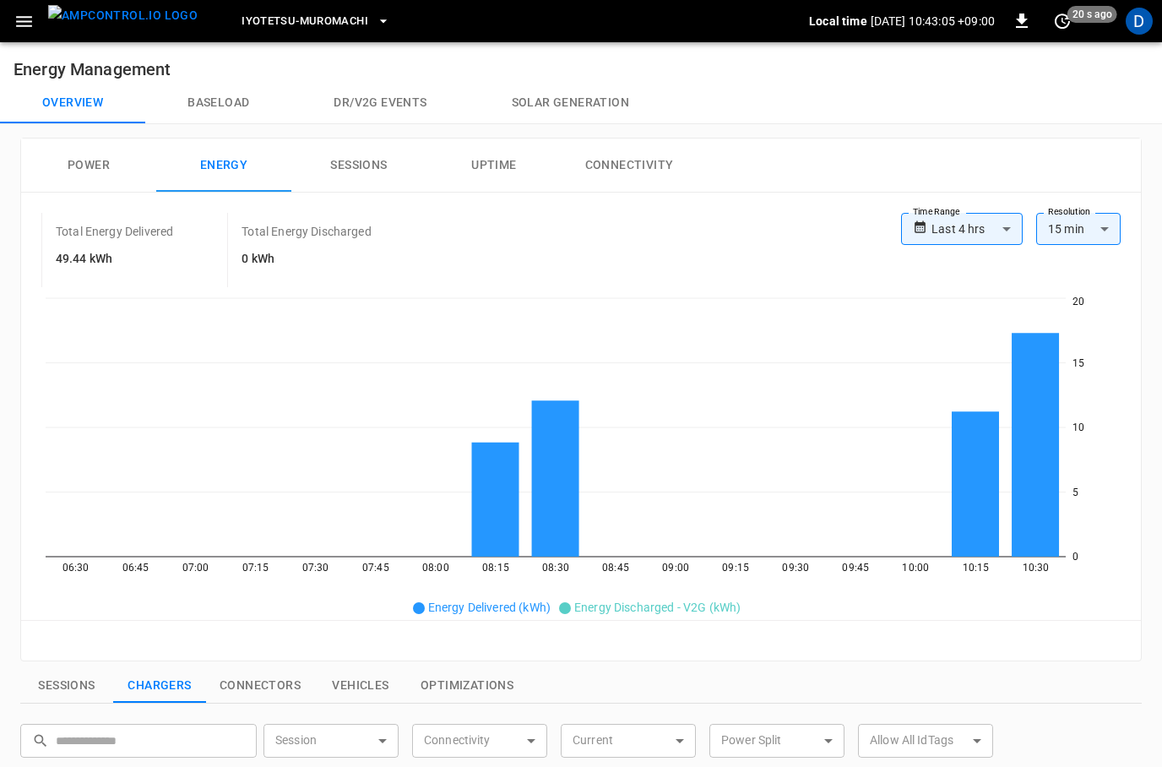
click at [94, 172] on button "Power" at bounding box center [88, 165] width 135 height 54
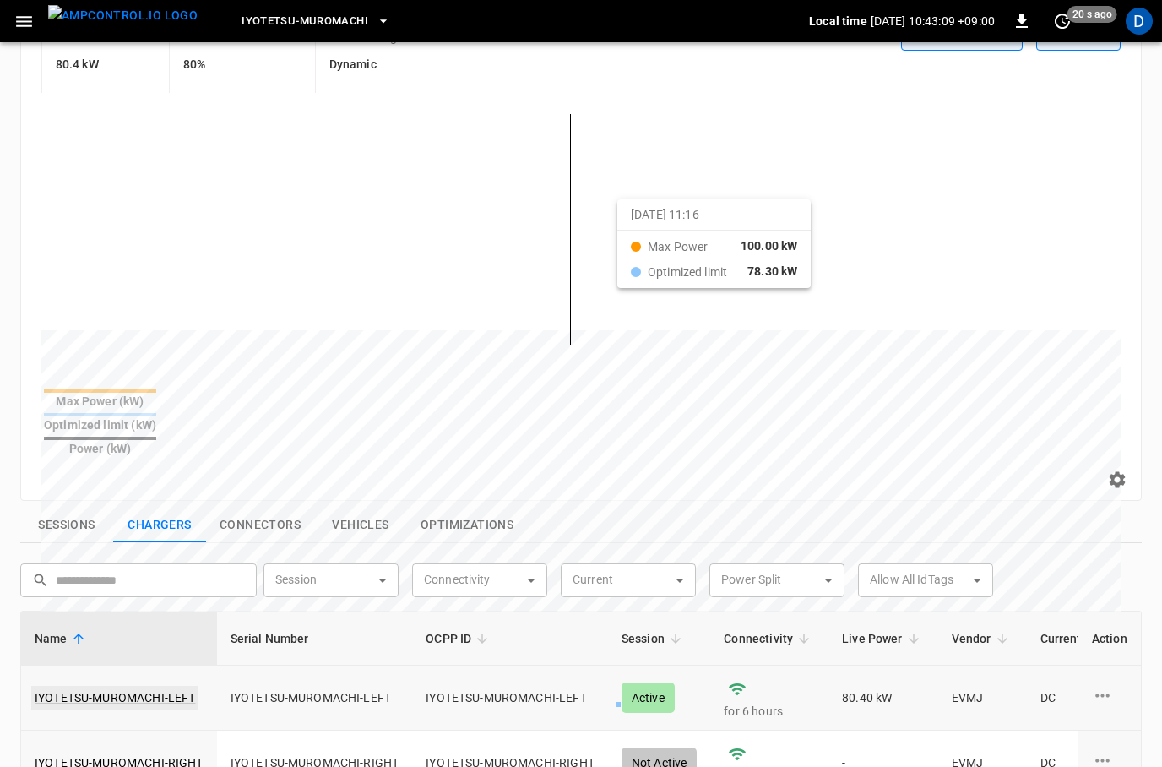
scroll to position [194, 0]
click at [165, 685] on link "IYOTETSU-MUROMACHI-LEFT" at bounding box center [114, 697] width 167 height 24
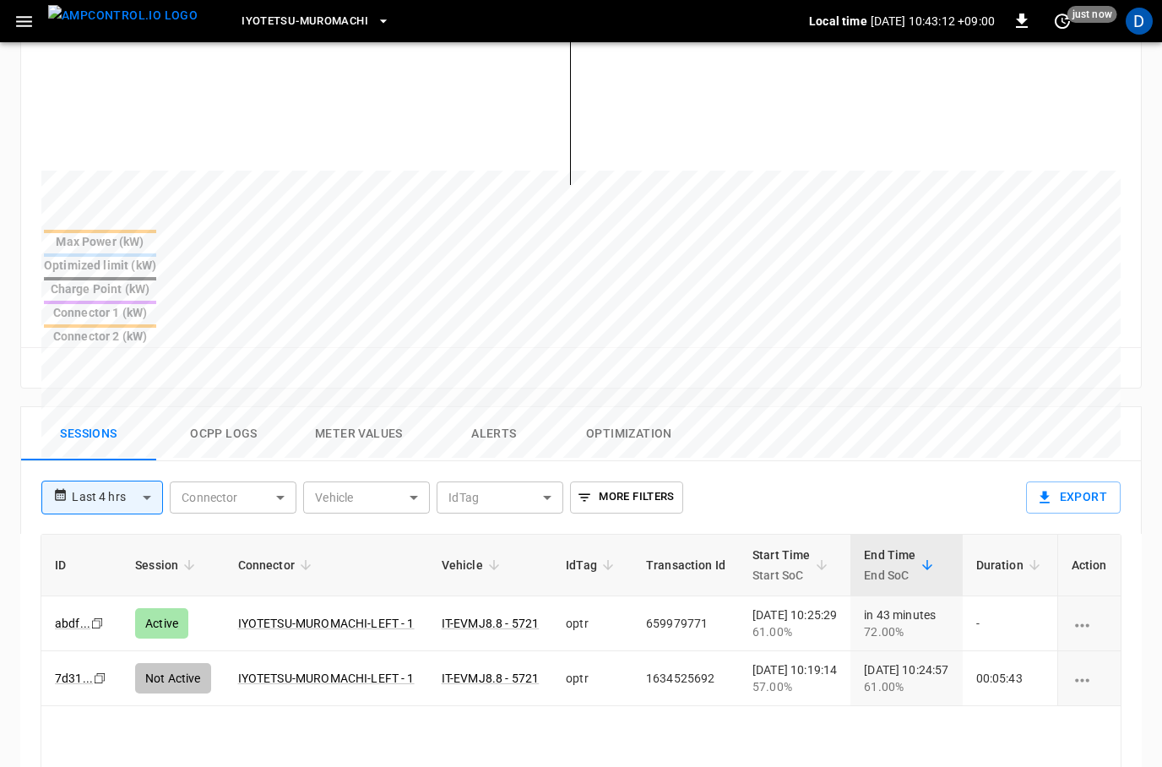
click at [236, 408] on button "Ocpp logs" at bounding box center [223, 435] width 135 height 54
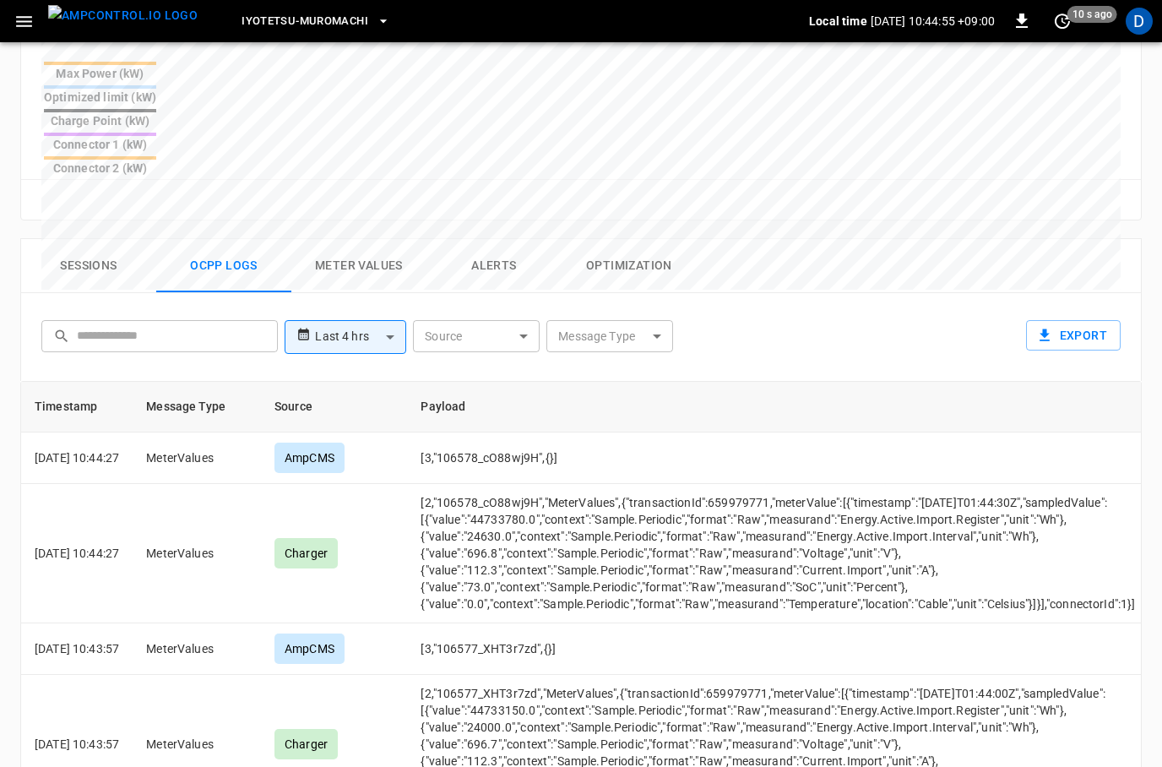
click at [86, 240] on button "Sessions" at bounding box center [88, 267] width 135 height 54
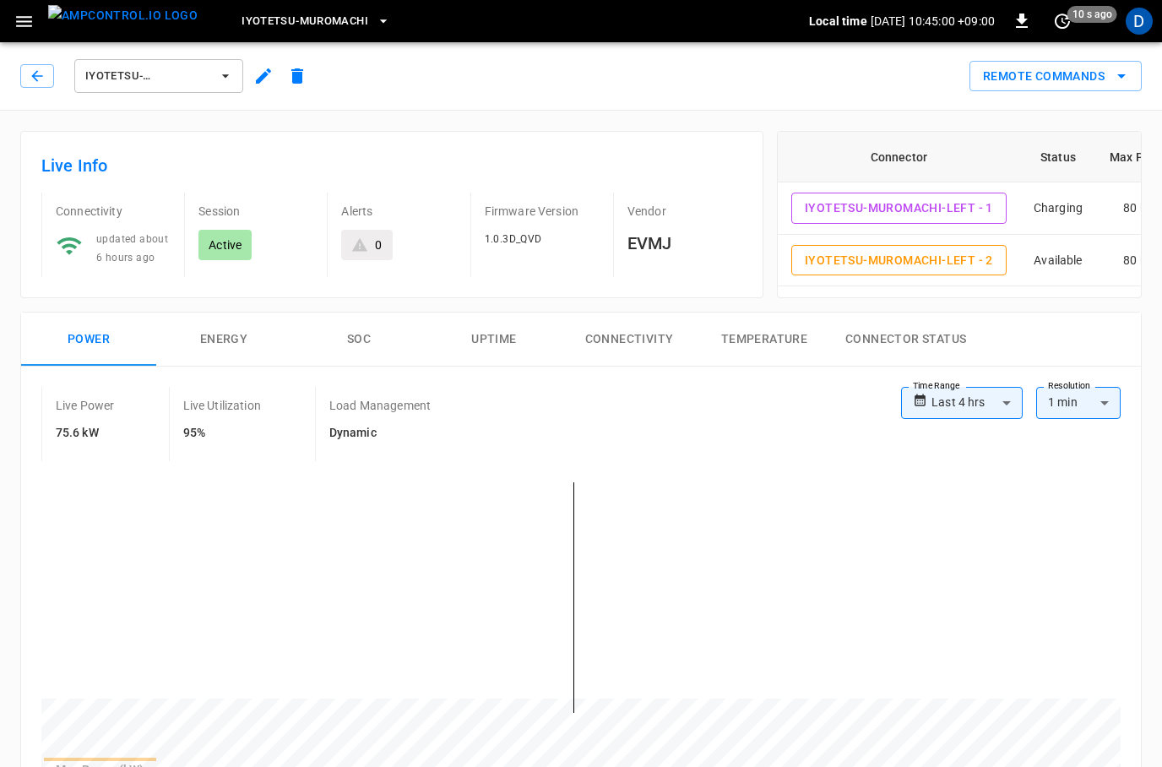
click at [364, 337] on button "SOC" at bounding box center [358, 339] width 135 height 54
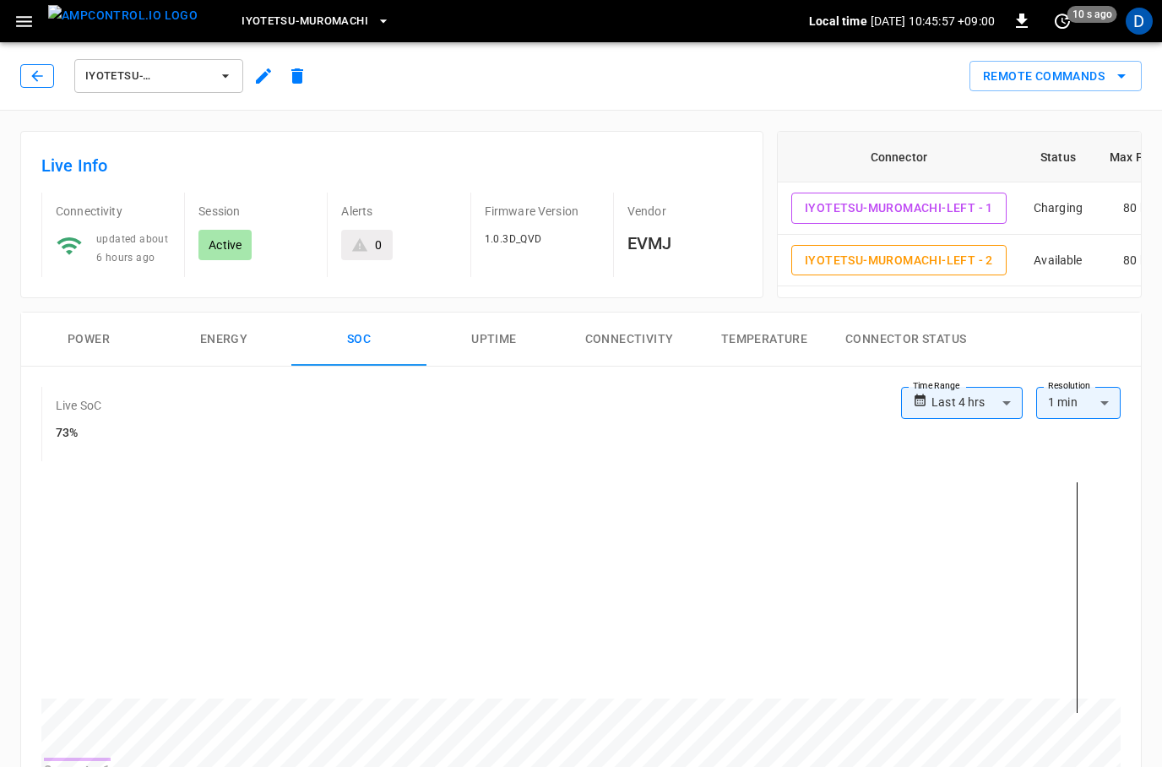
click at [51, 70] on button "button" at bounding box center [37, 76] width 34 height 24
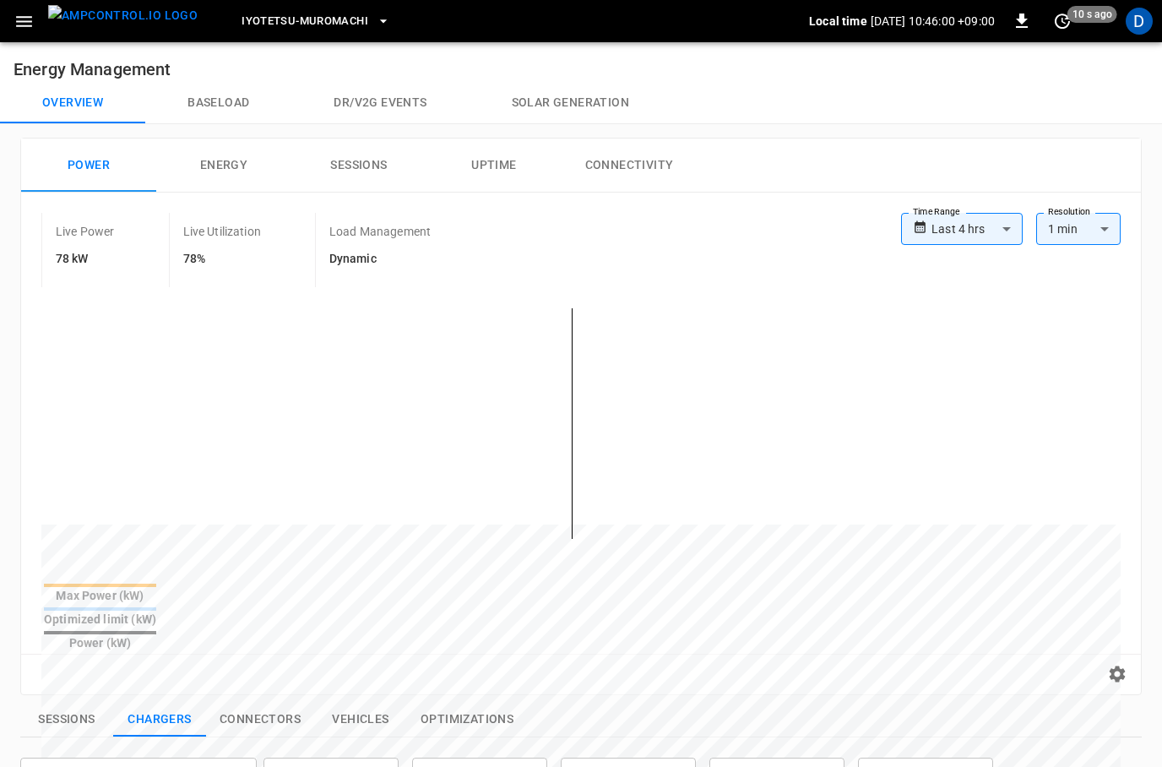
click at [26, 26] on icon "button" at bounding box center [24, 21] width 16 height 11
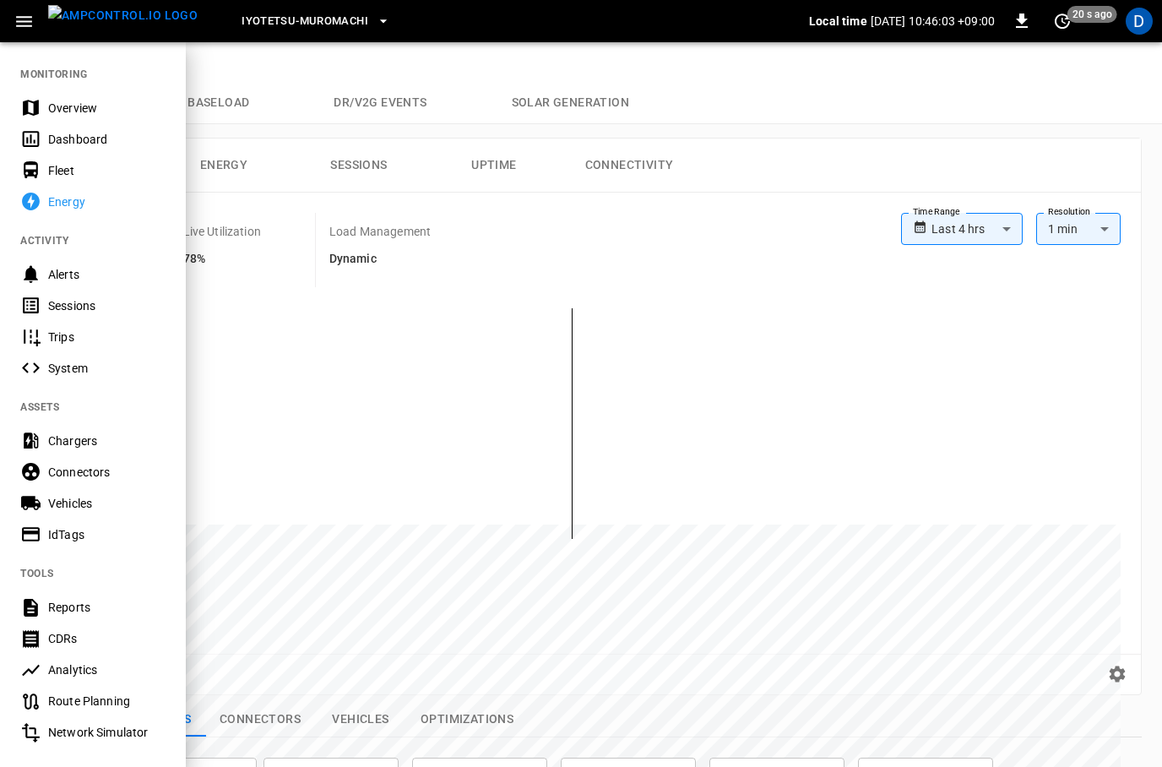
click at [65, 364] on div "System" at bounding box center [106, 368] width 117 height 17
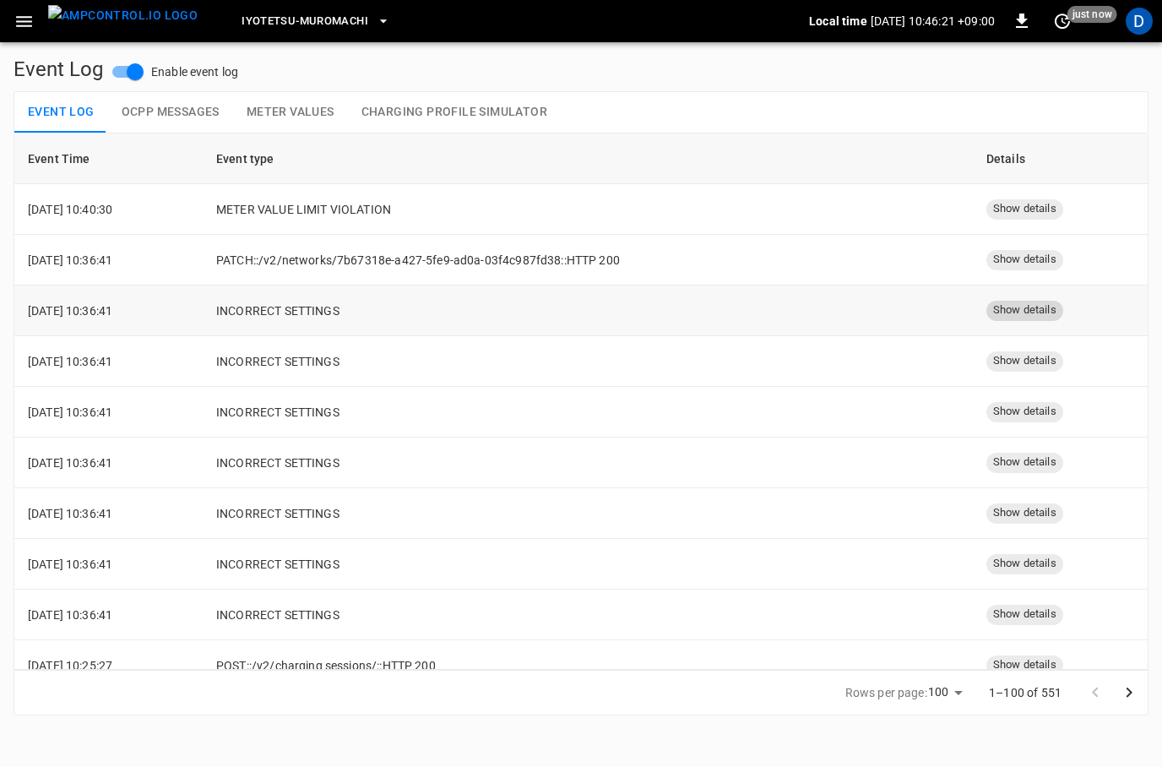
click at [1016, 308] on span "Show details" at bounding box center [1024, 310] width 77 height 16
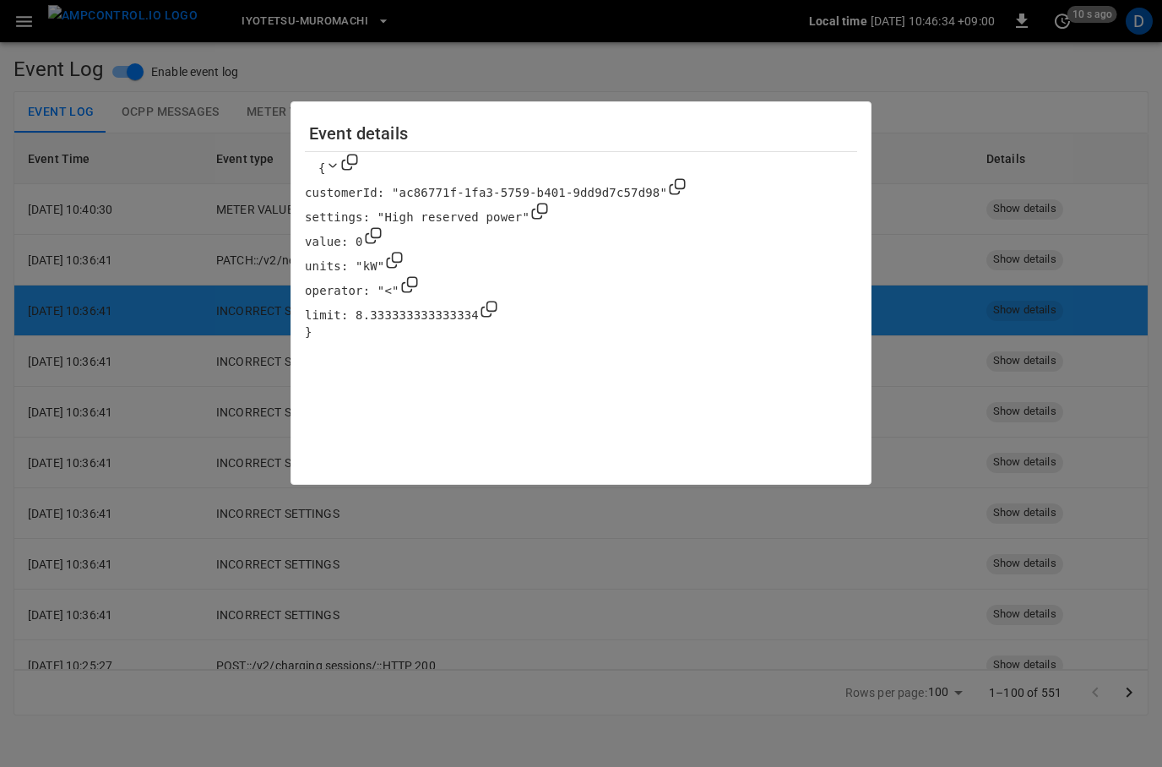
click at [709, 47] on div at bounding box center [581, 383] width 1162 height 767
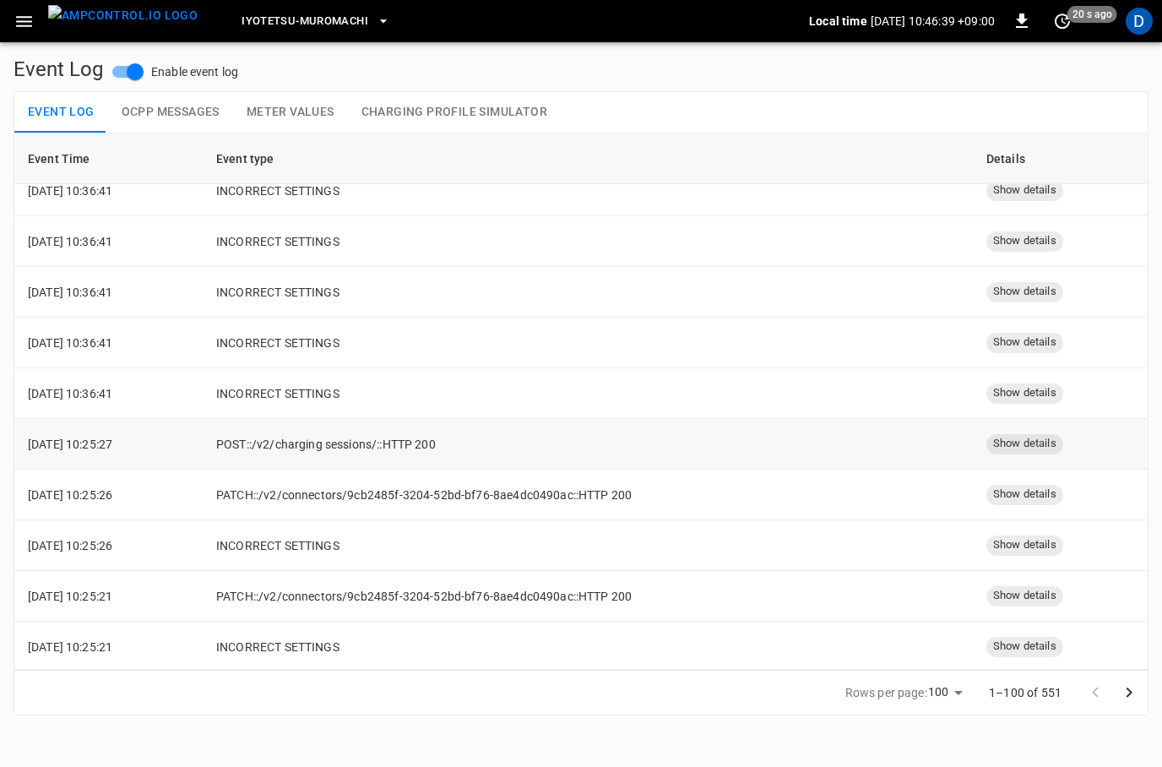
scroll to position [280, 0]
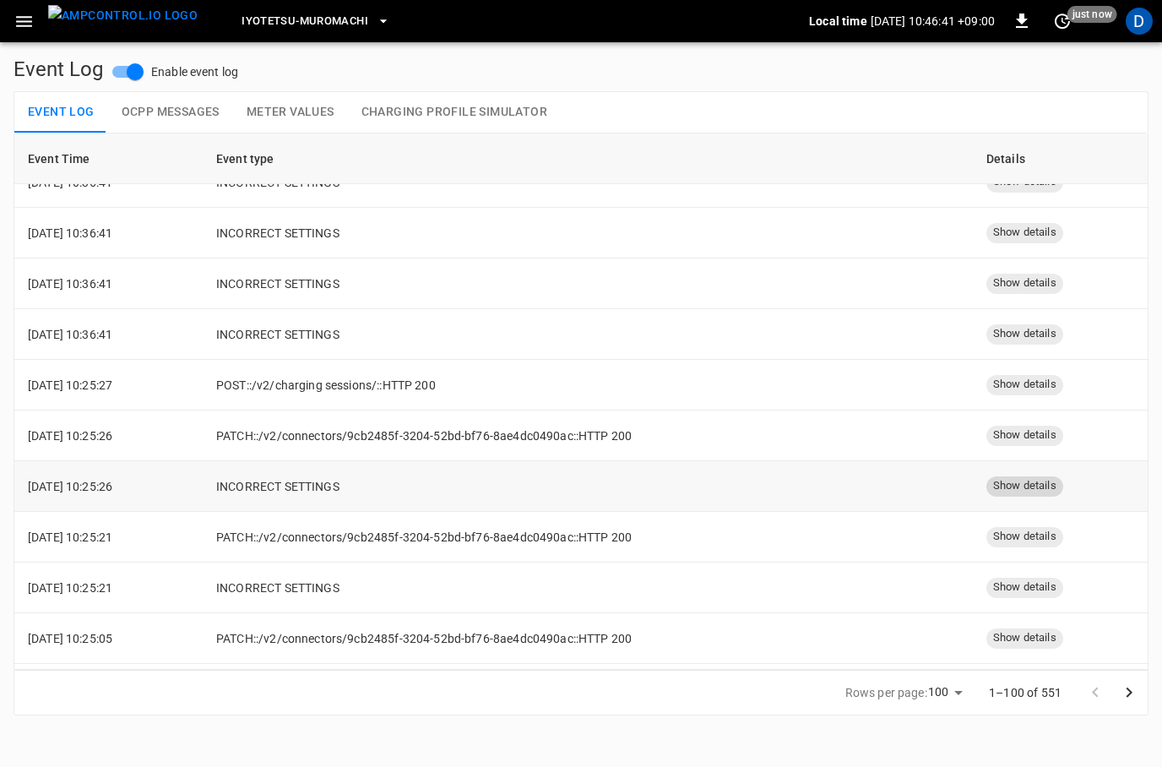
click at [1025, 485] on span "Show details" at bounding box center [1024, 486] width 77 height 16
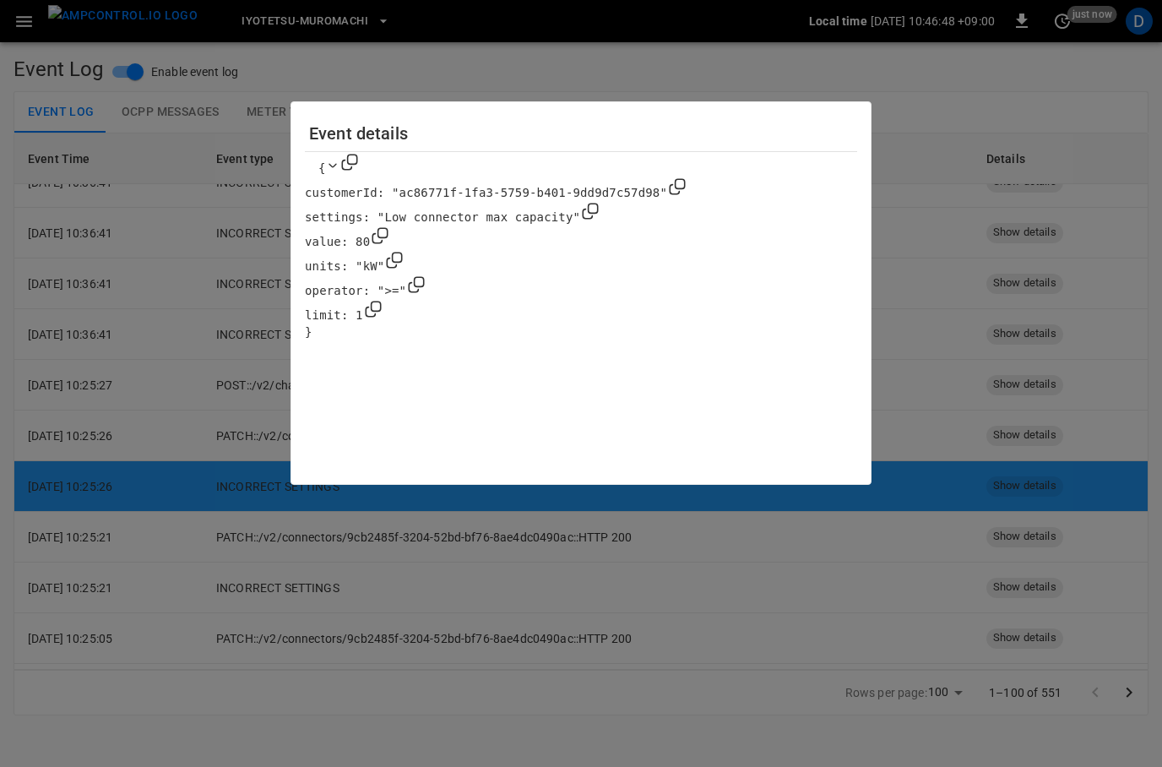
click at [973, 128] on div at bounding box center [581, 383] width 1162 height 767
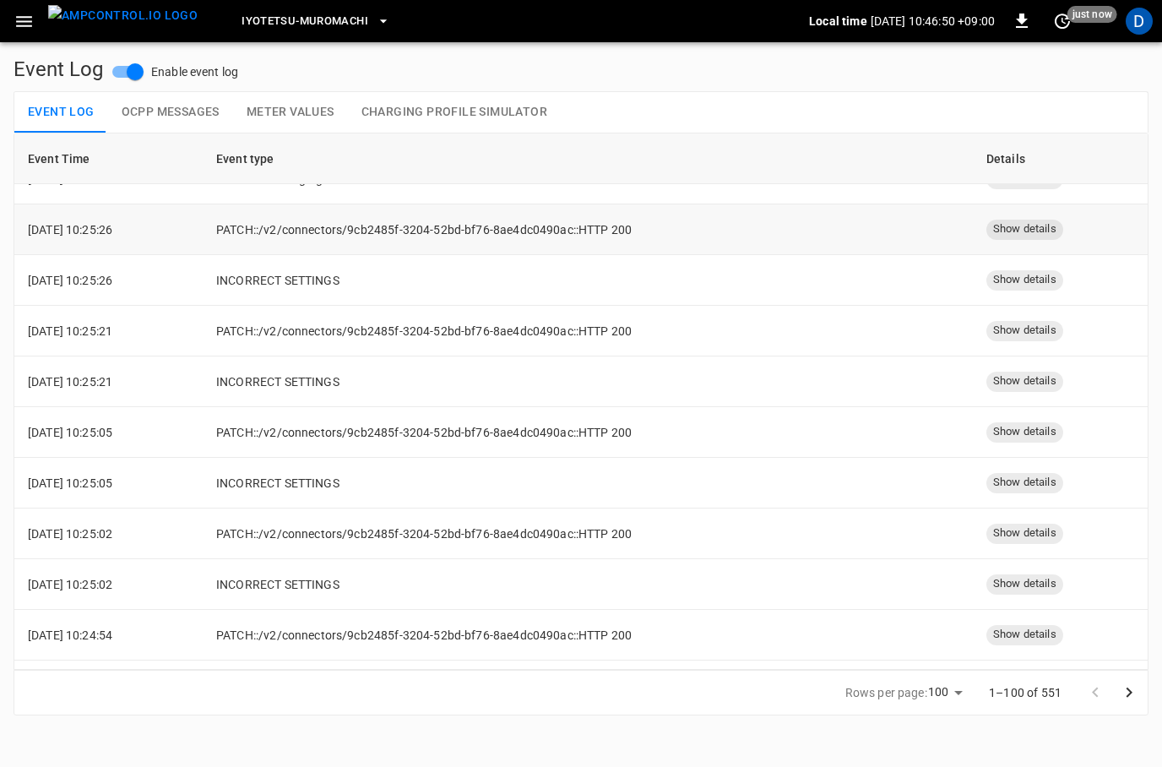
scroll to position [643, 0]
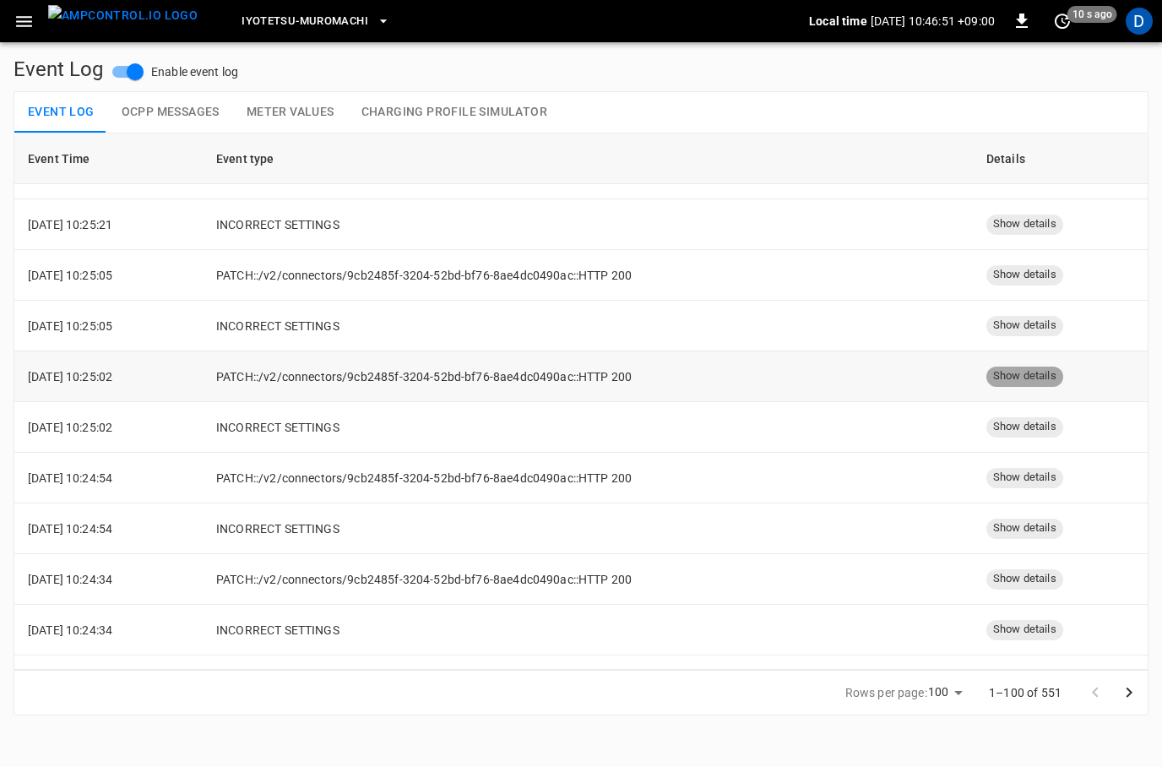
click at [1032, 371] on span "Show details" at bounding box center [1024, 376] width 77 height 16
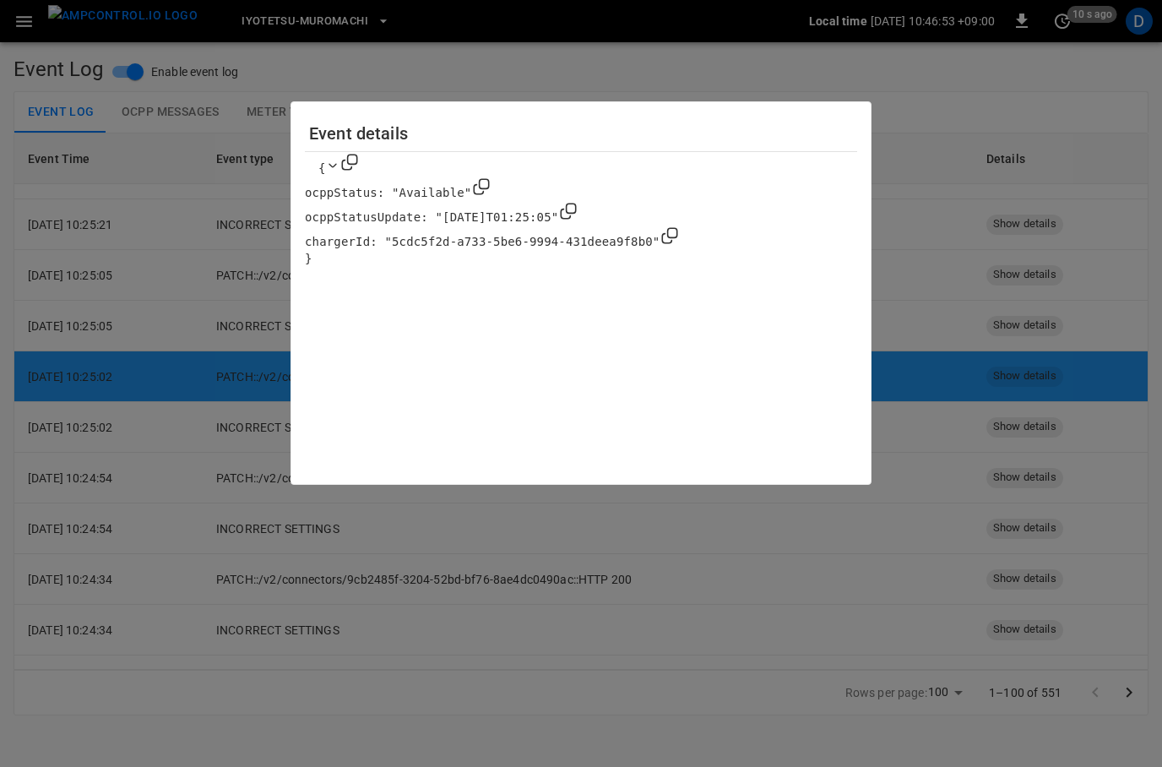
click at [929, 209] on div at bounding box center [581, 383] width 1162 height 767
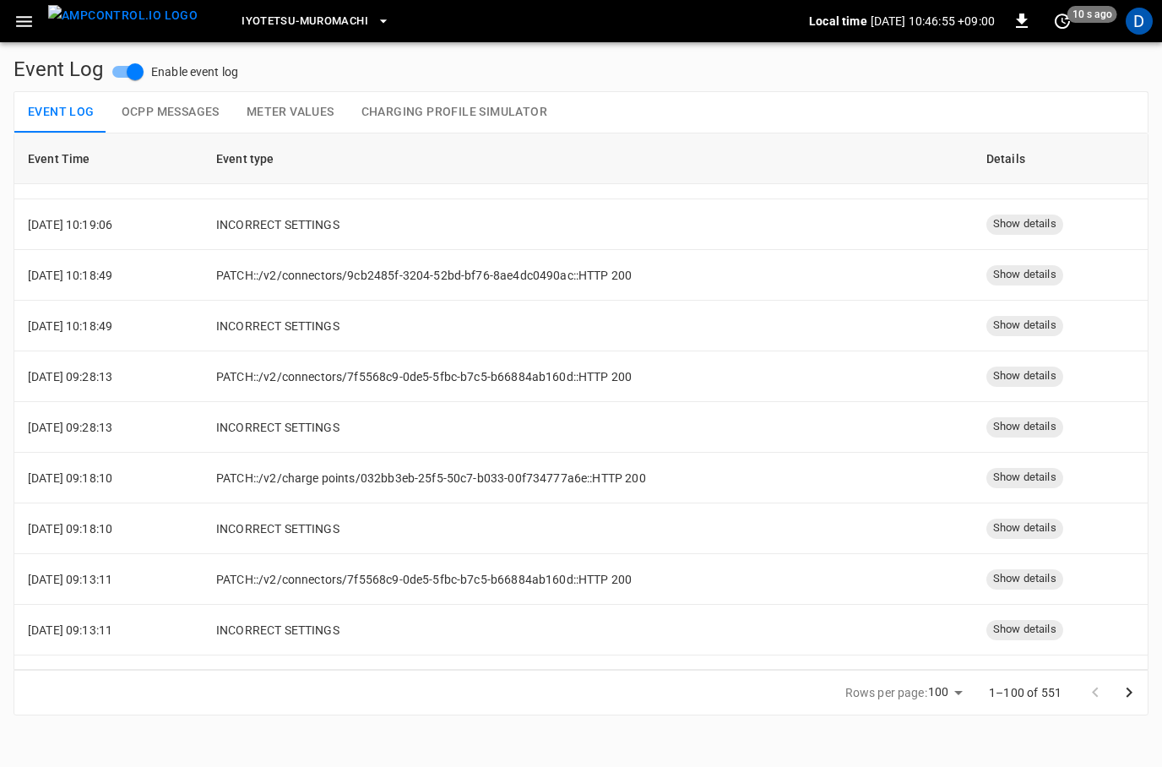
scroll to position [1390, 0]
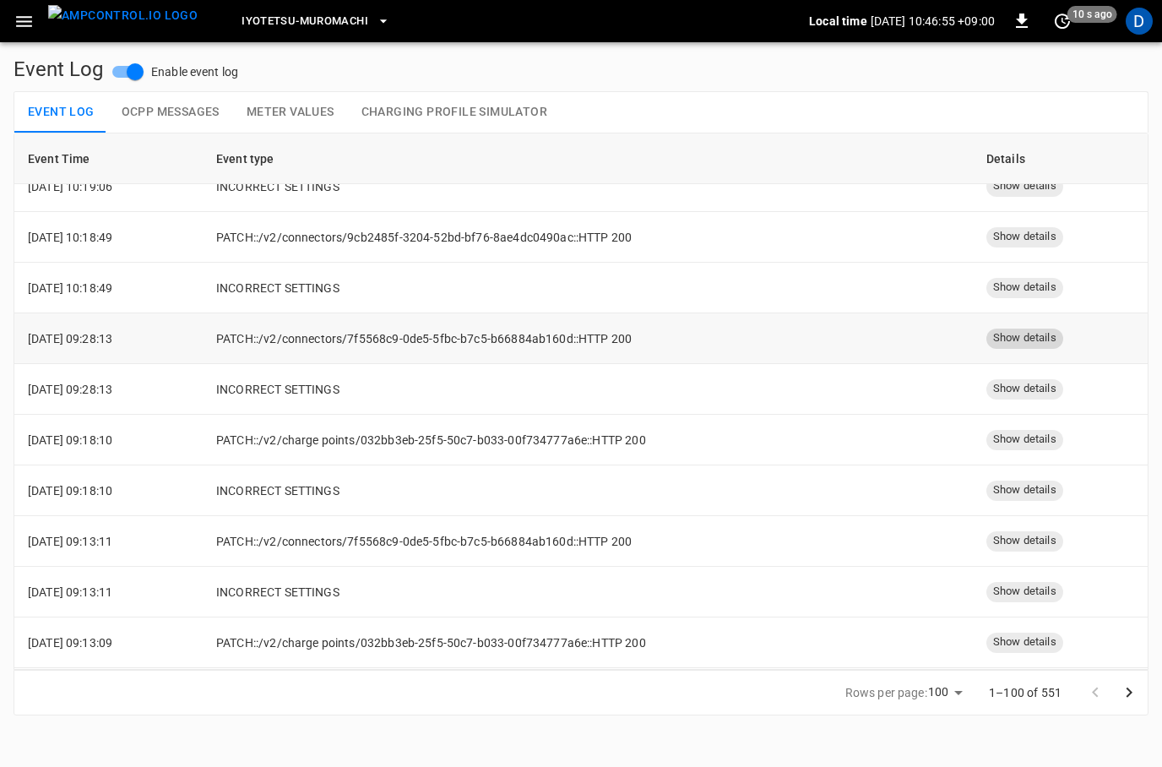
click at [1021, 341] on span "Show details" at bounding box center [1024, 338] width 77 height 16
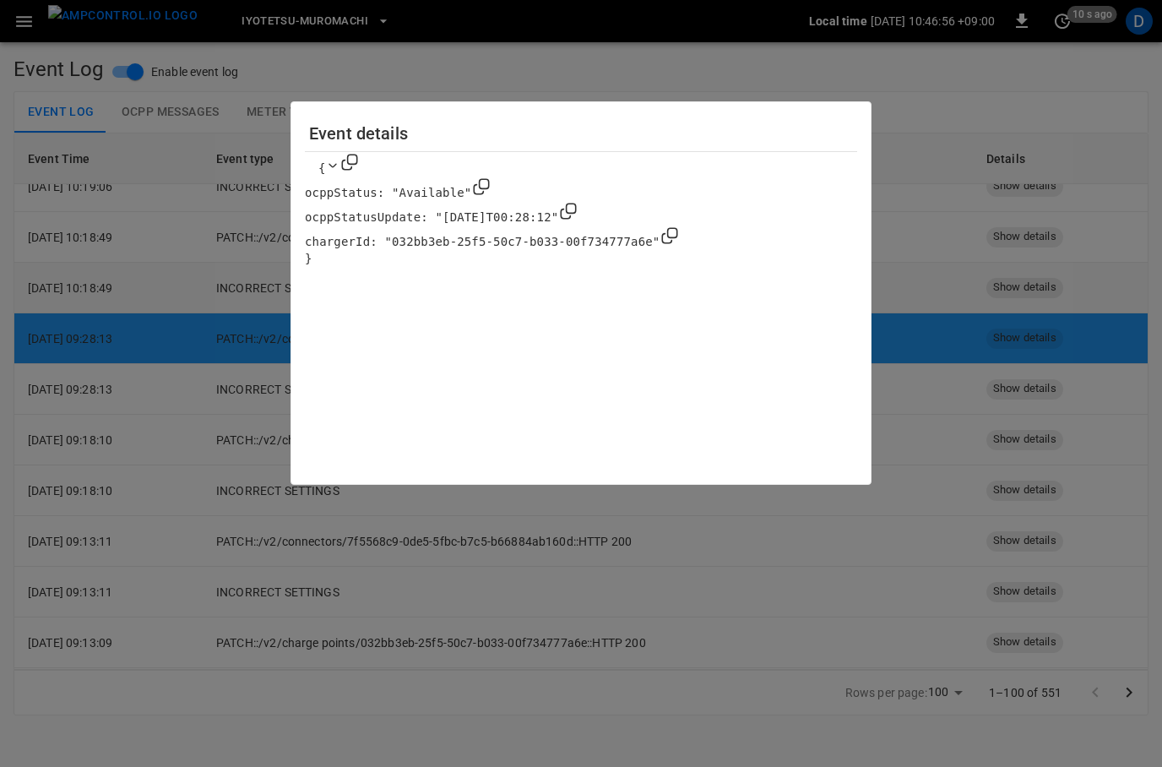
click at [893, 279] on div at bounding box center [581, 383] width 1162 height 767
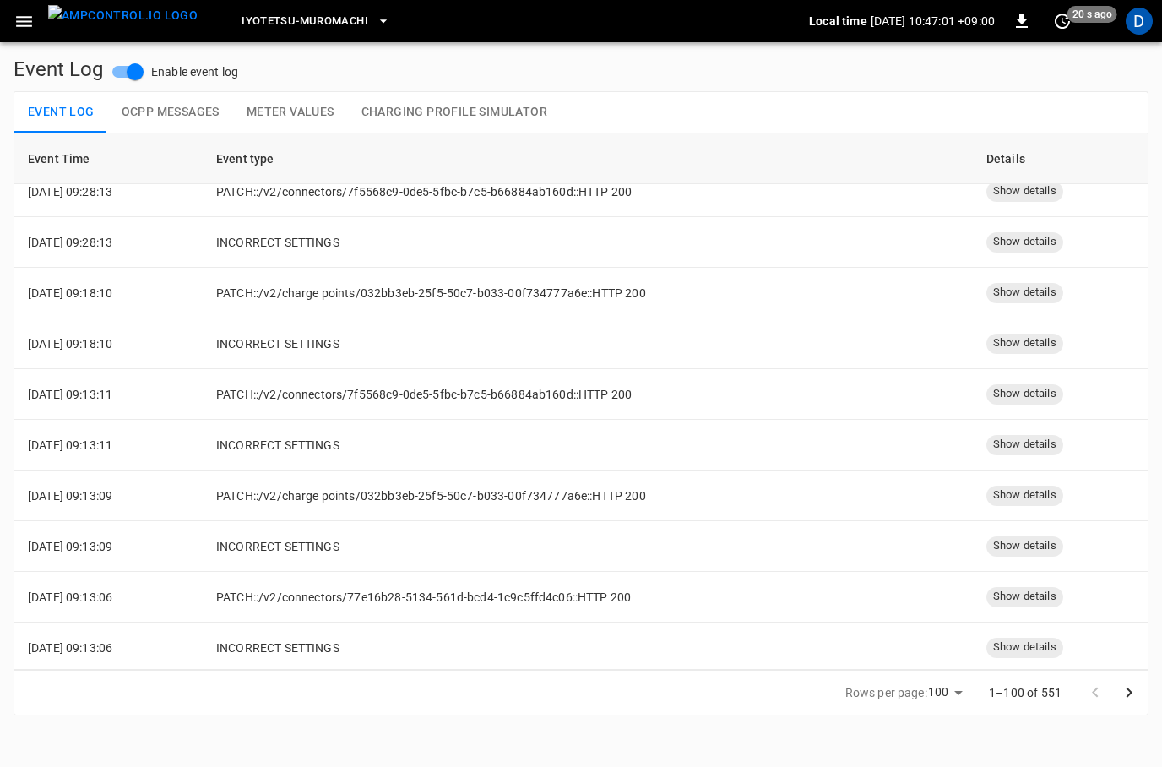
scroll to position [1540, 0]
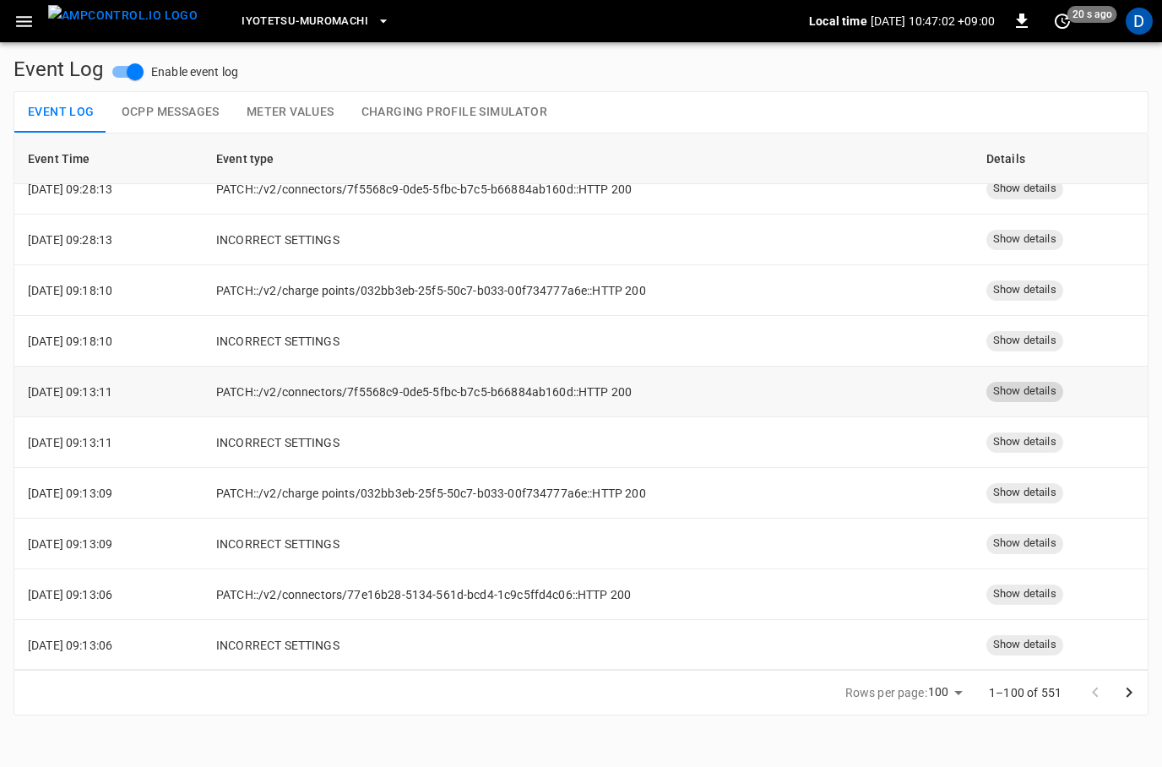
click at [1012, 396] on span "Show details" at bounding box center [1024, 391] width 77 height 16
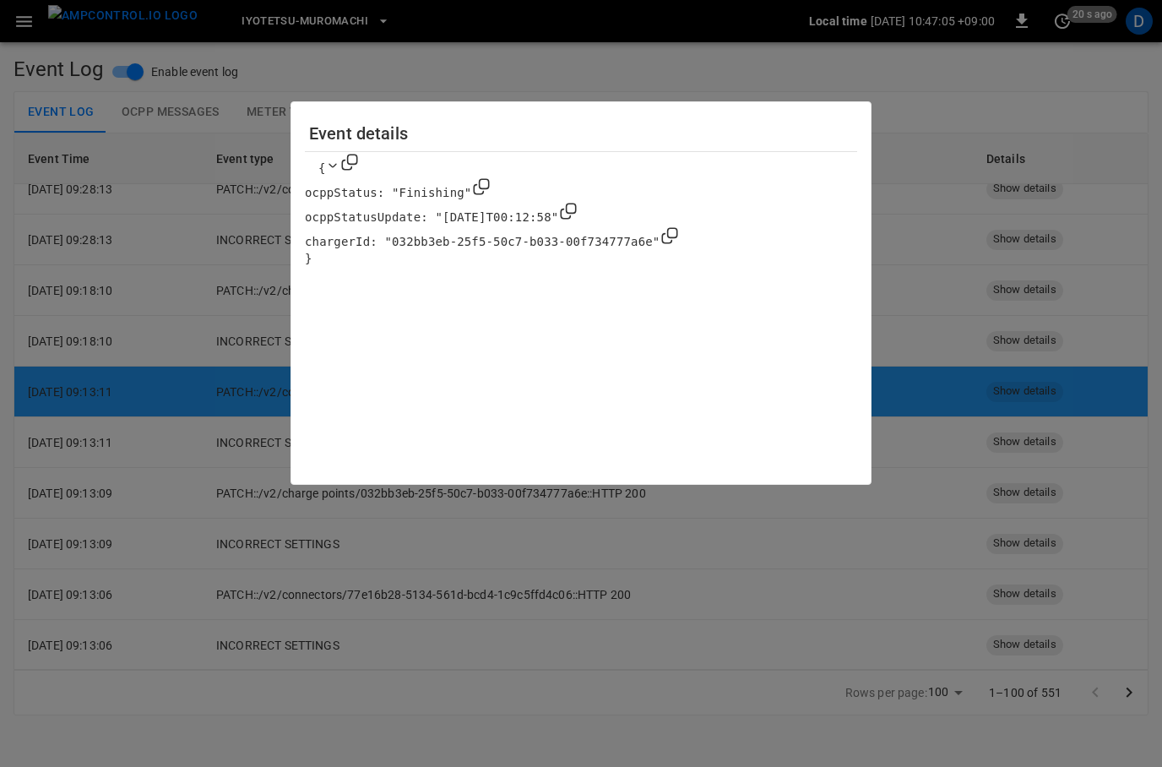
click at [973, 275] on div at bounding box center [581, 383] width 1162 height 767
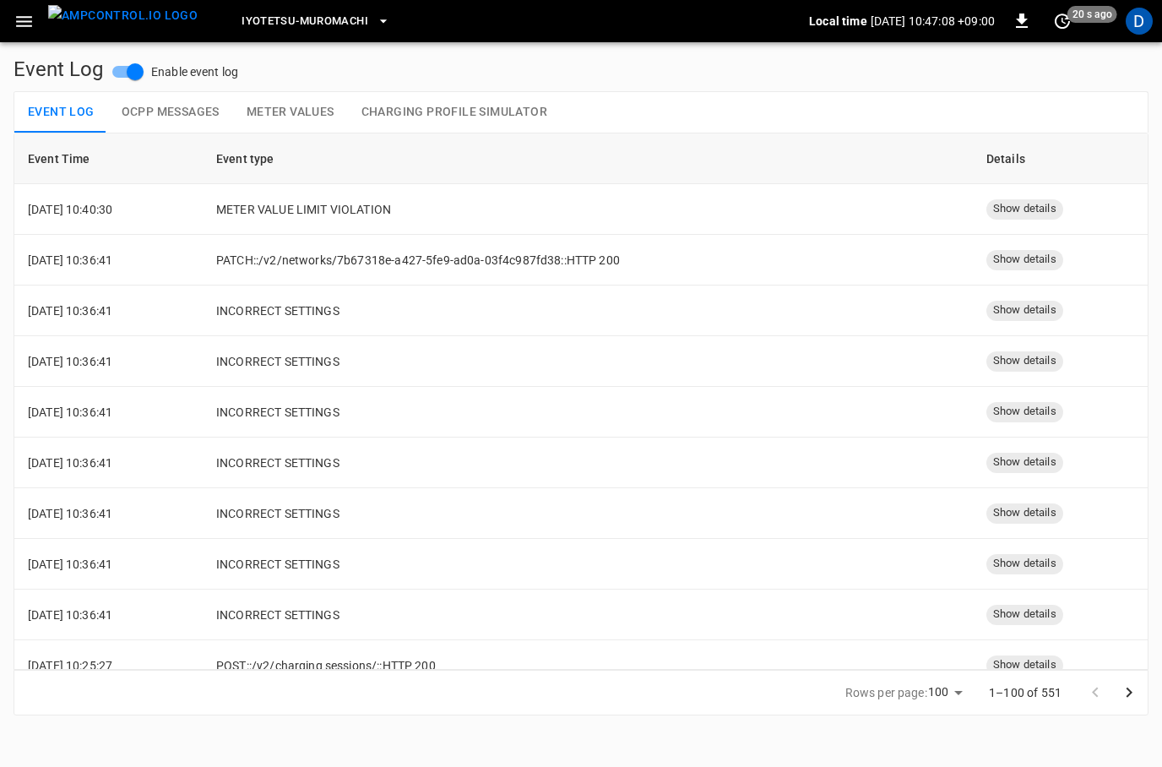
scroll to position [-1, 0]
click at [189, 110] on button "OCPP Messages" at bounding box center [170, 112] width 125 height 41
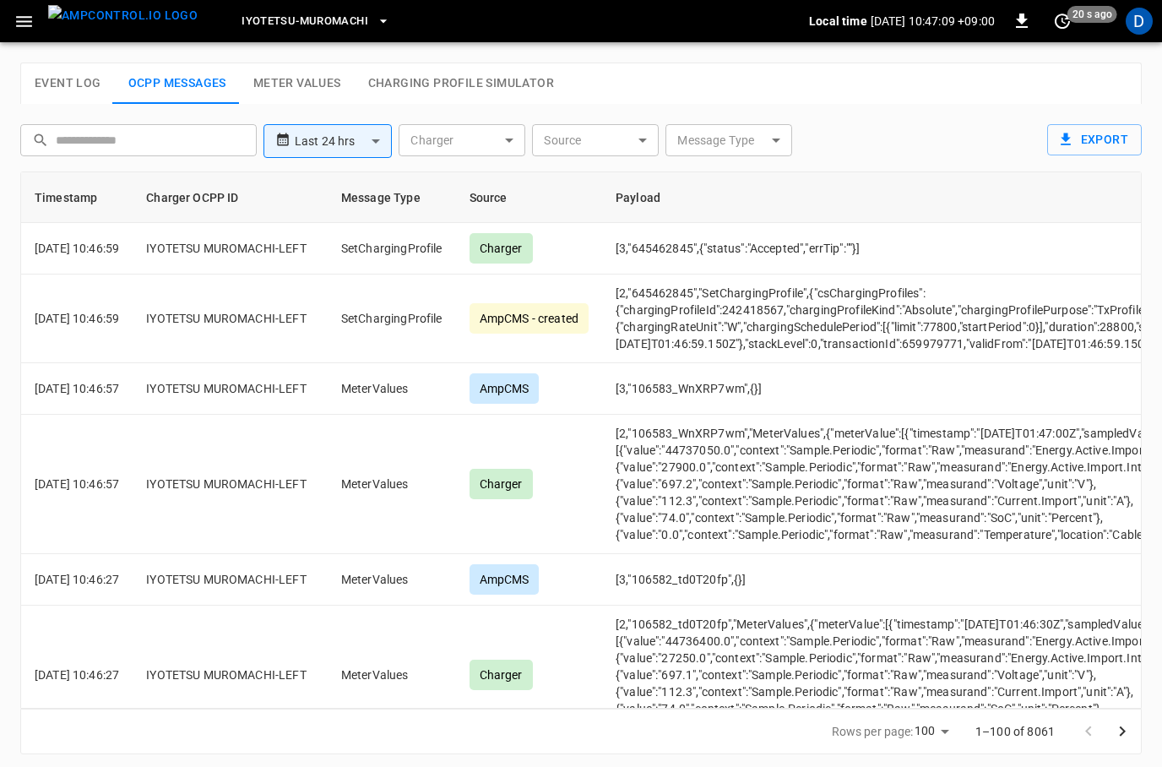
click at [279, 93] on button "Meter Values" at bounding box center [297, 83] width 115 height 41
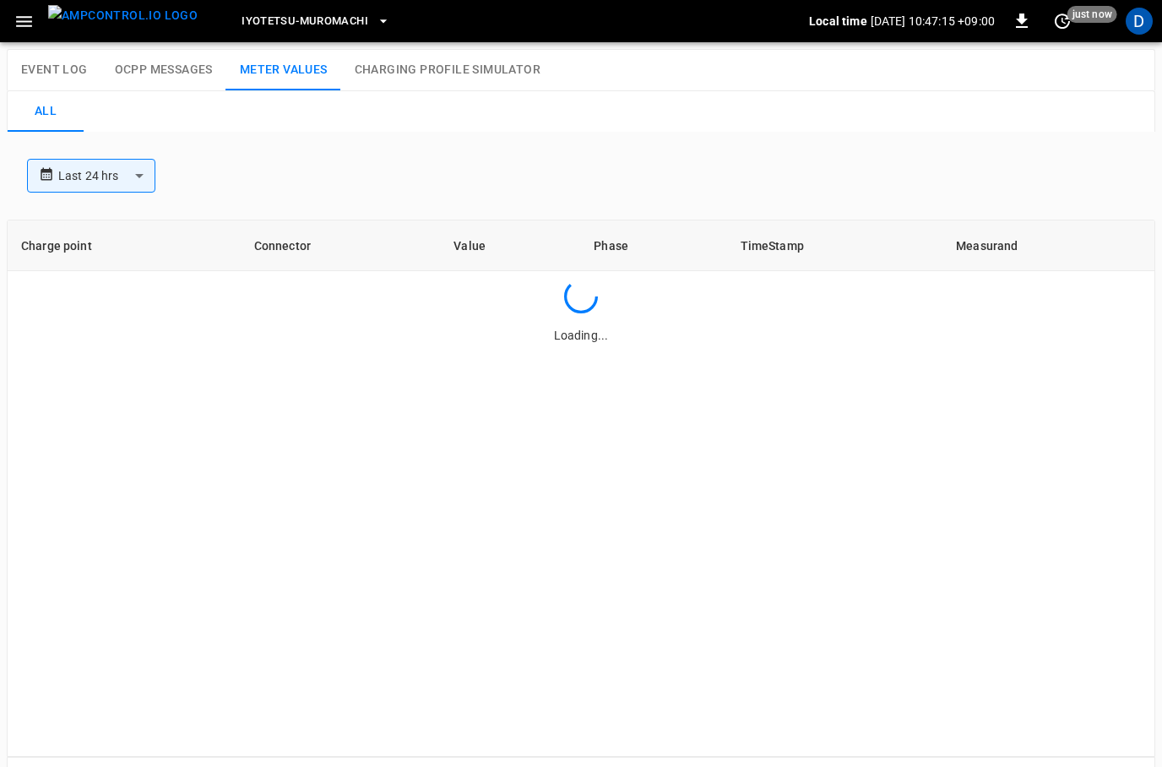
click at [49, 66] on button "Event Log" at bounding box center [55, 70] width 94 height 41
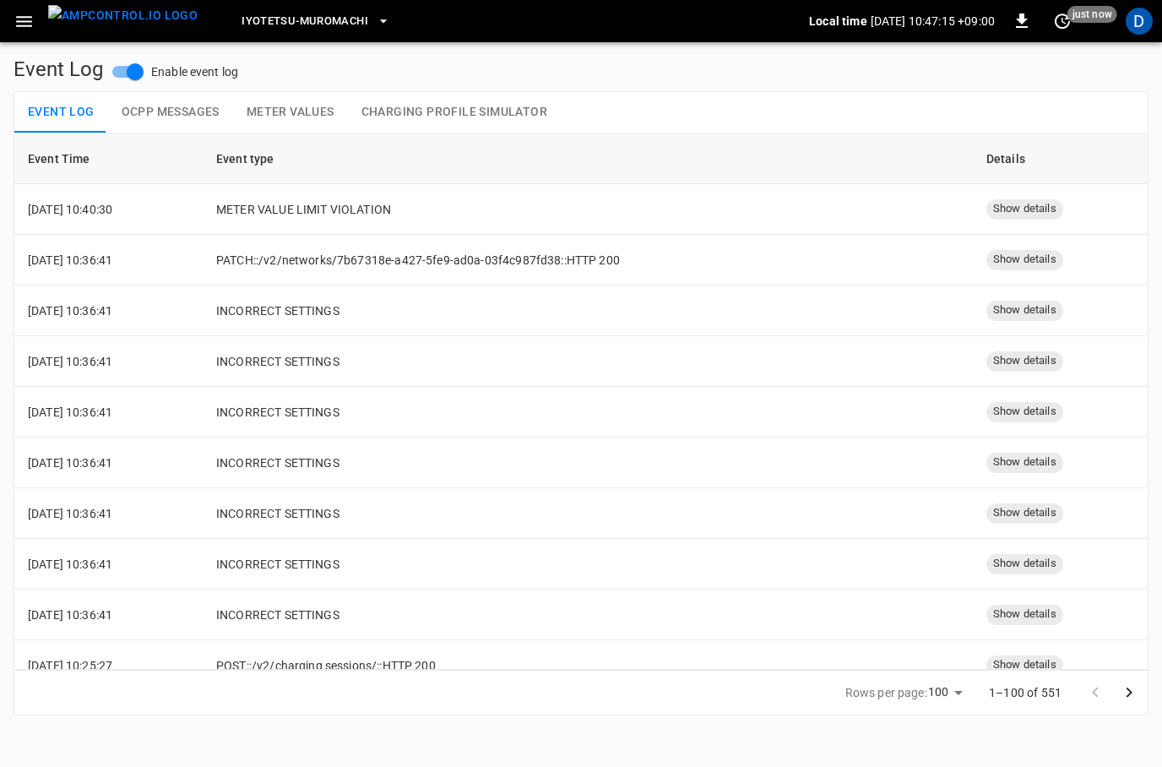
click at [24, 19] on icon "button" at bounding box center [24, 21] width 21 height 21
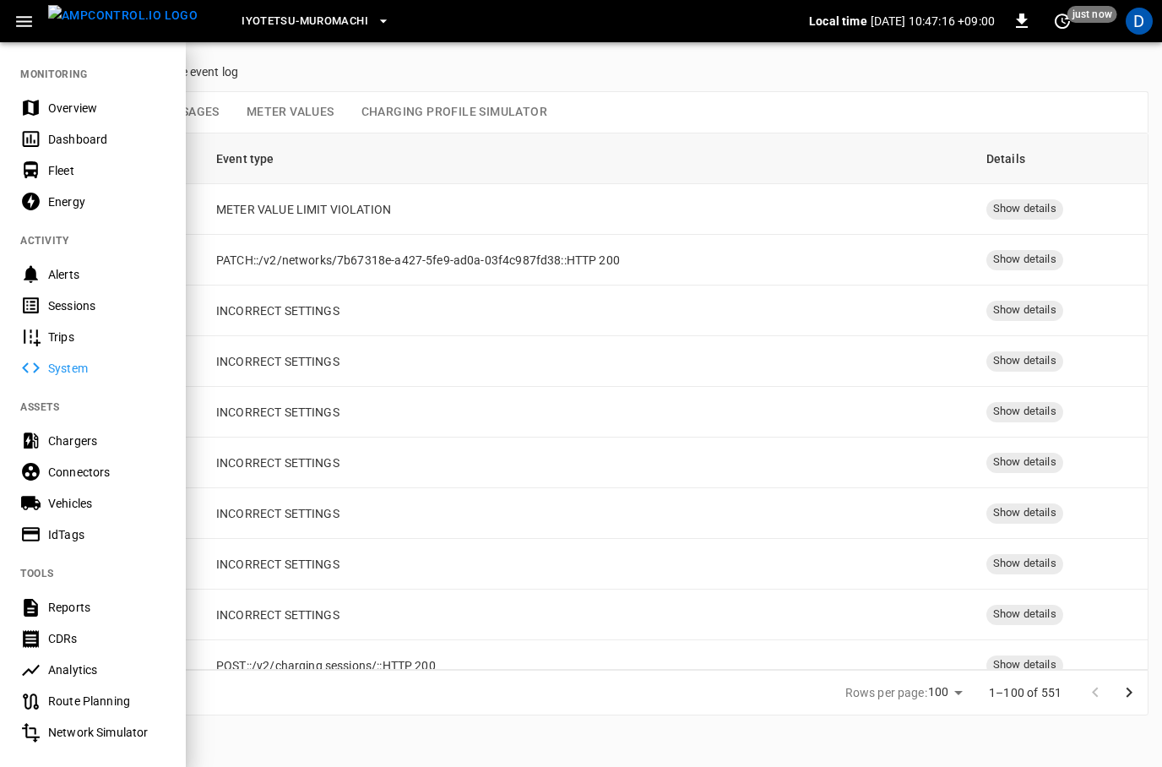
click at [80, 111] on div "Overview" at bounding box center [106, 108] width 117 height 17
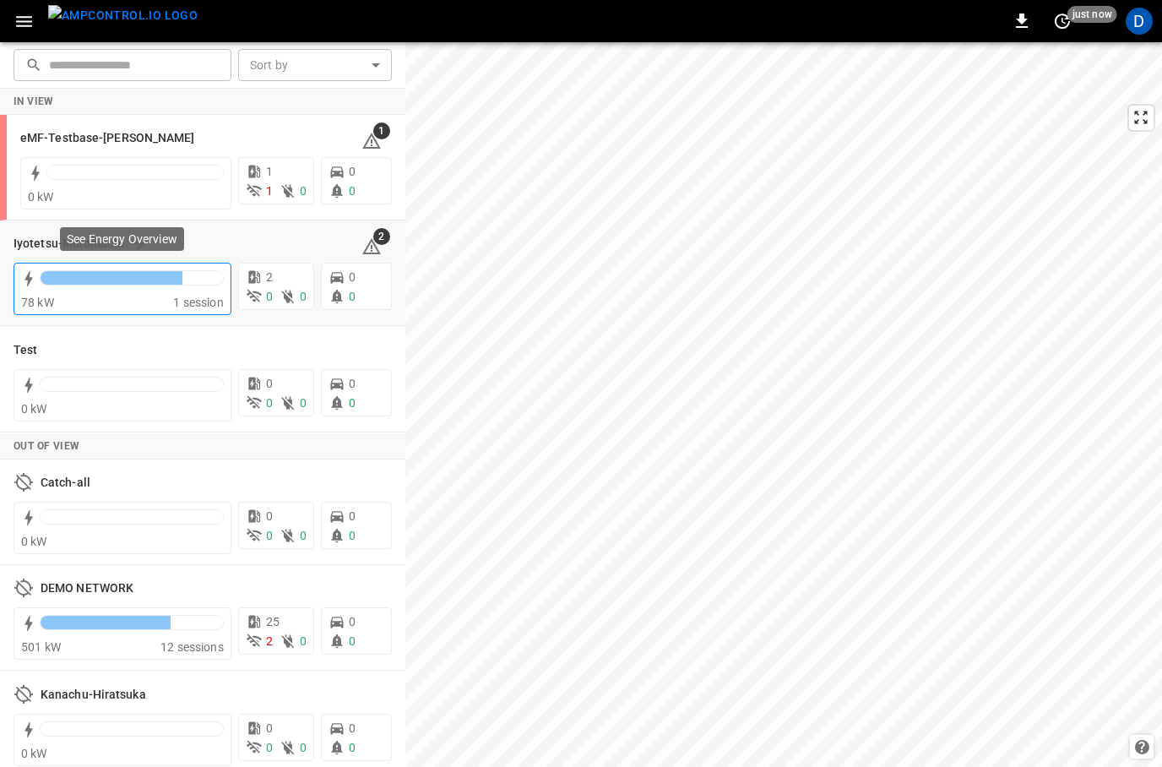
click at [149, 279] on div at bounding box center [112, 278] width 142 height 14
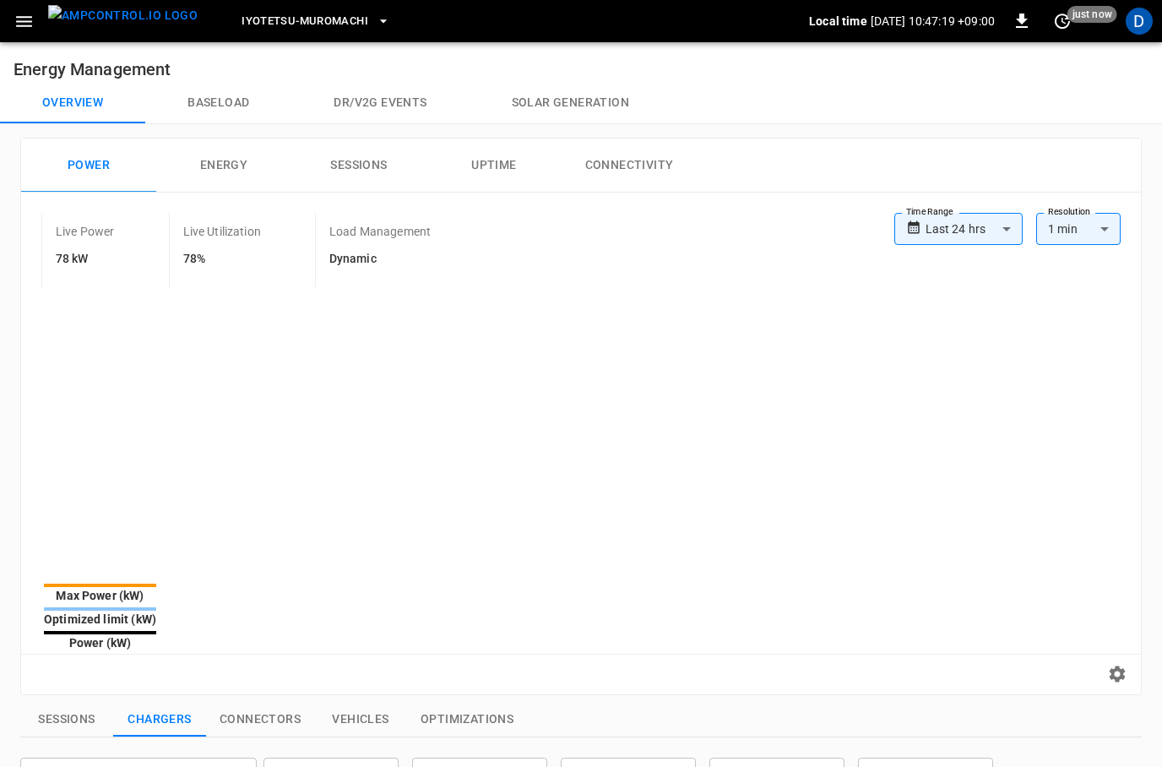
type input "**********"
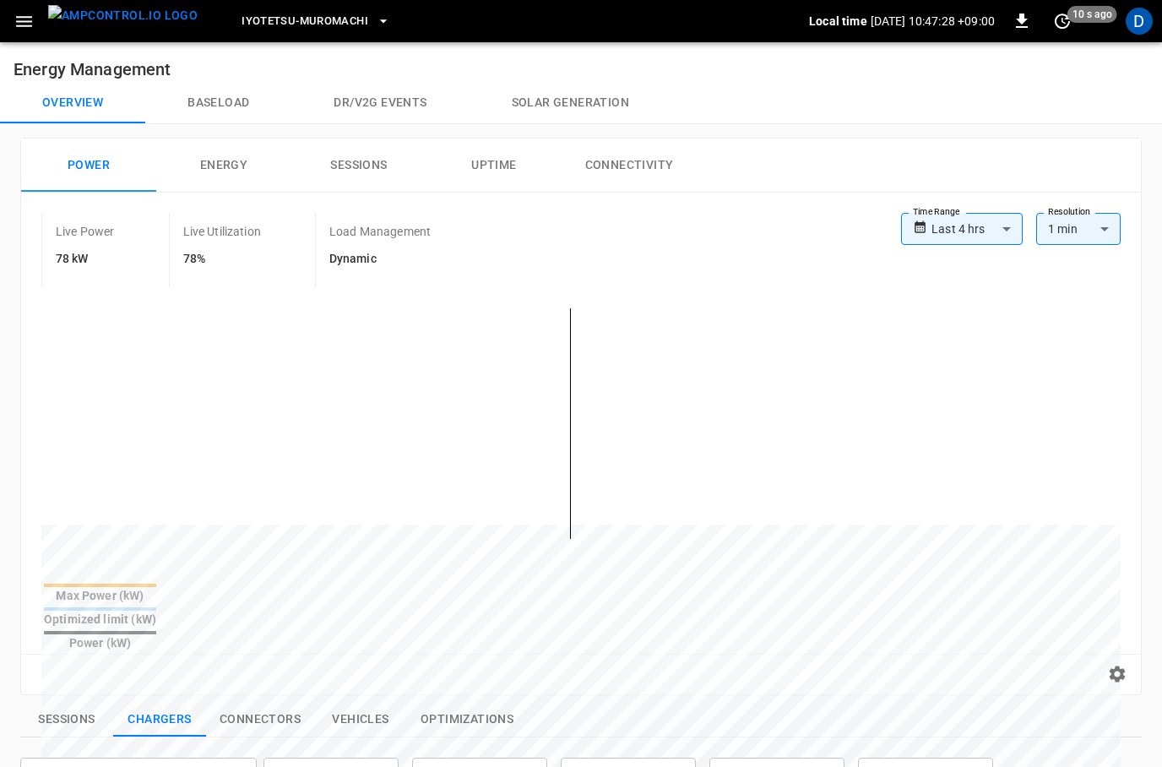
click at [224, 106] on button "Baseload" at bounding box center [218, 103] width 146 height 41
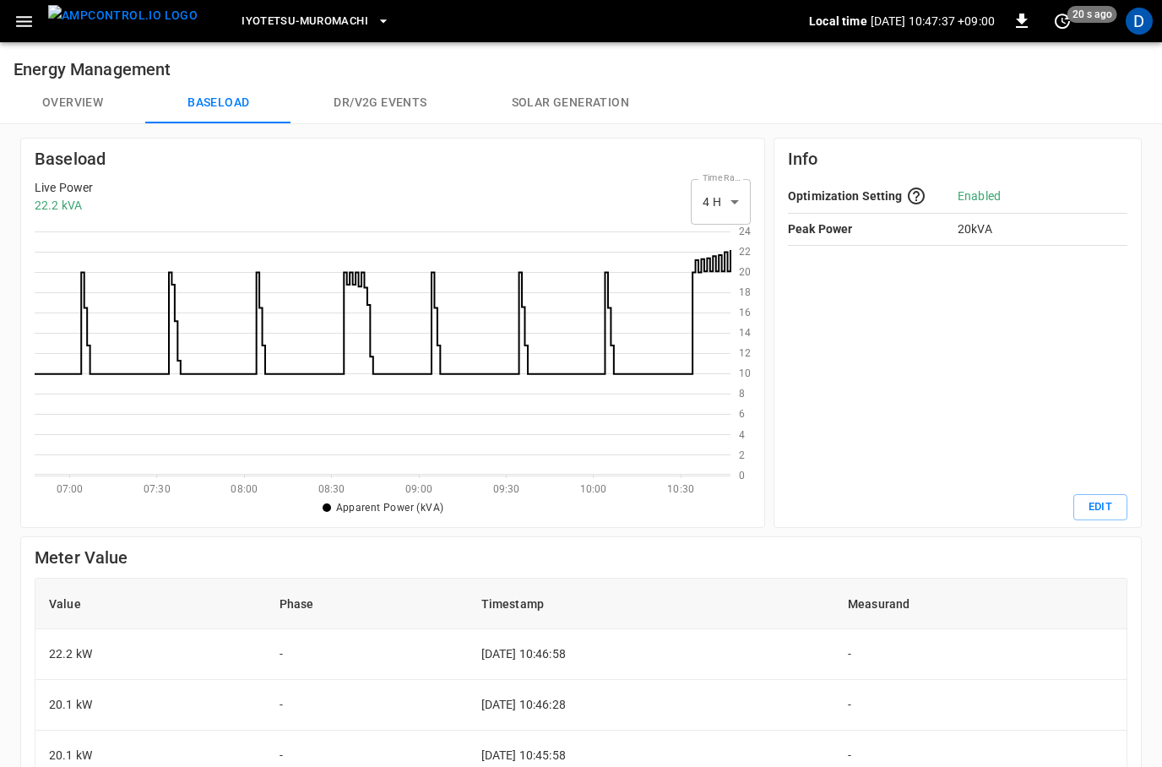
click at [61, 100] on button "Overview" at bounding box center [72, 103] width 145 height 41
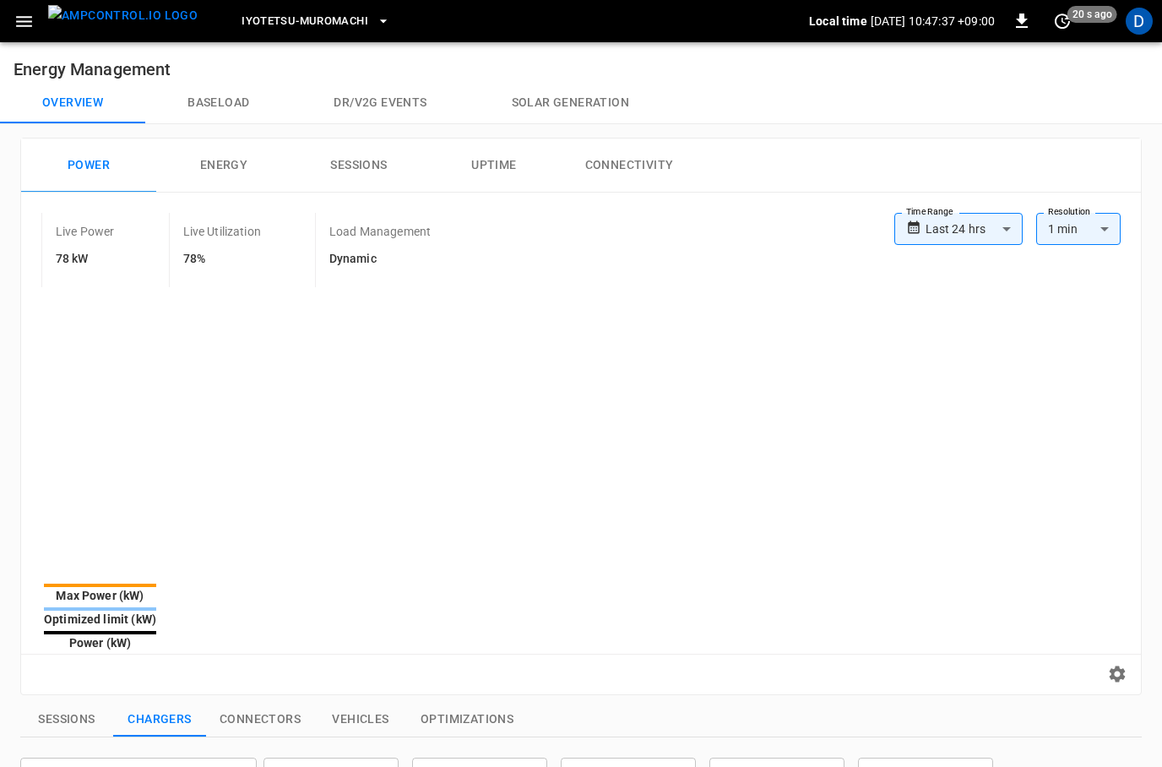
type input "**********"
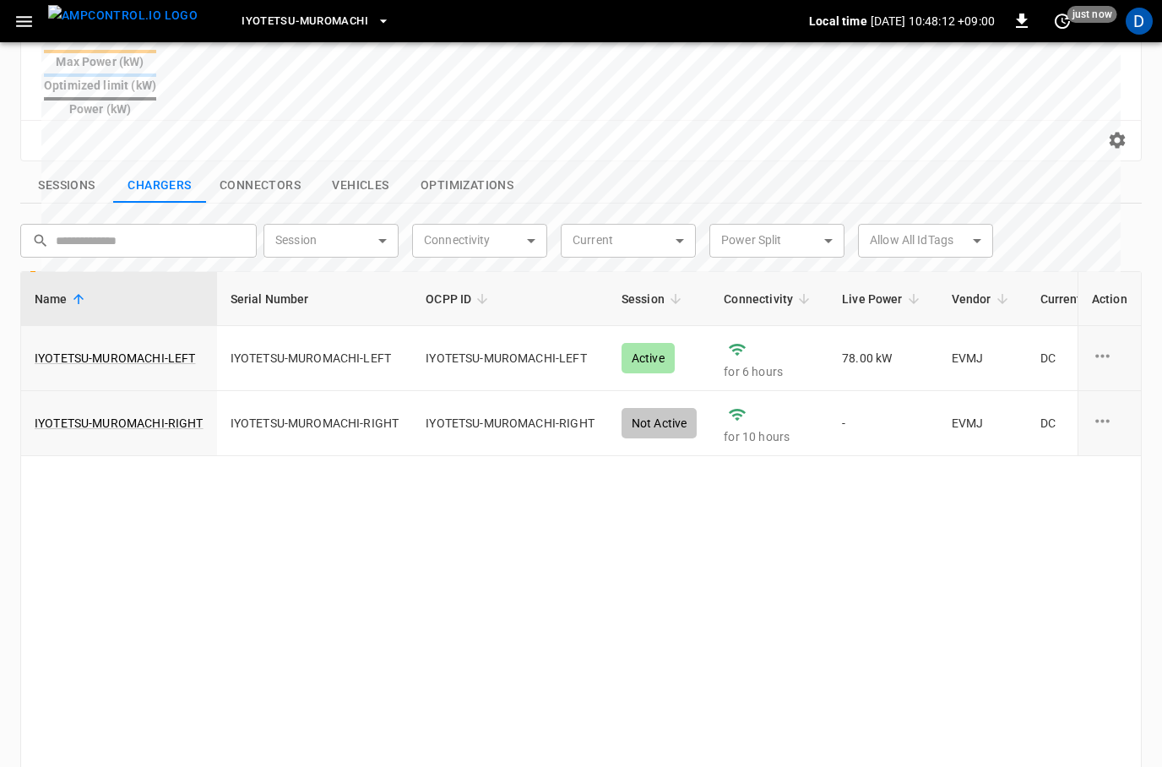
scroll to position [550, 0]
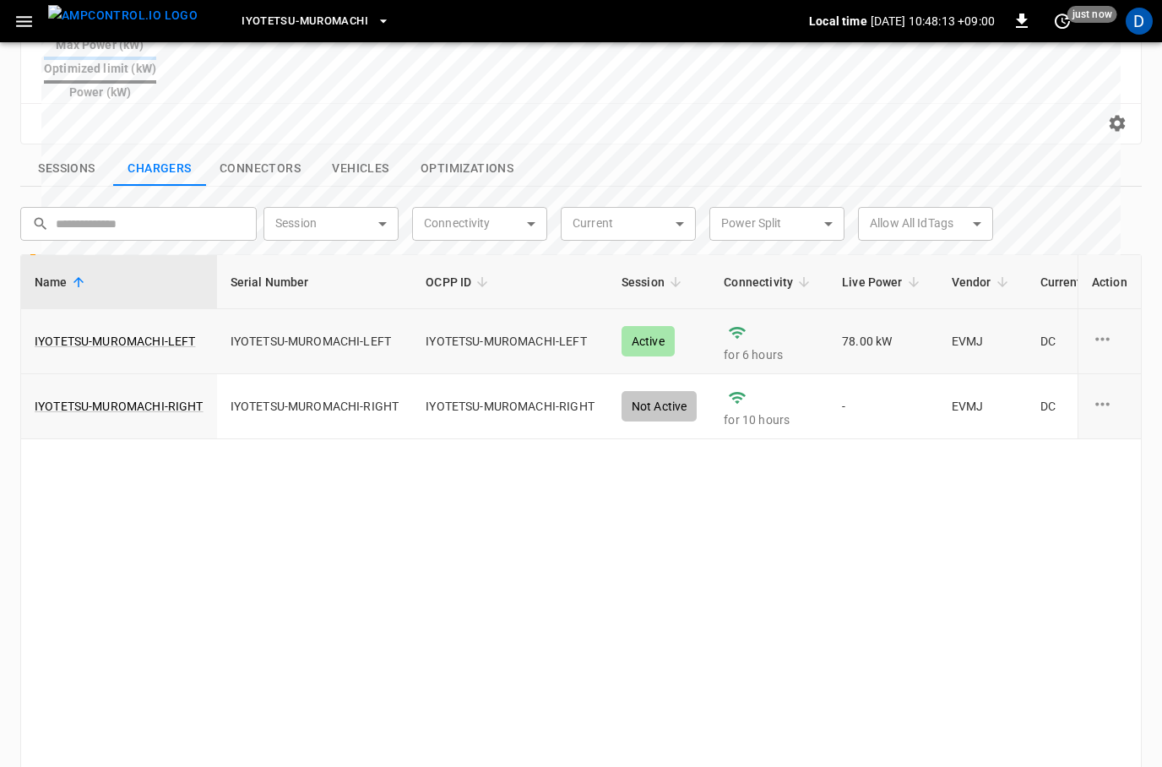
click at [161, 316] on td "IYOTETSU-MUROMACHI-LEFT" at bounding box center [119, 341] width 196 height 65
click at [163, 329] on link "IYOTETSU-MUROMACHI-LEFT" at bounding box center [114, 341] width 167 height 24
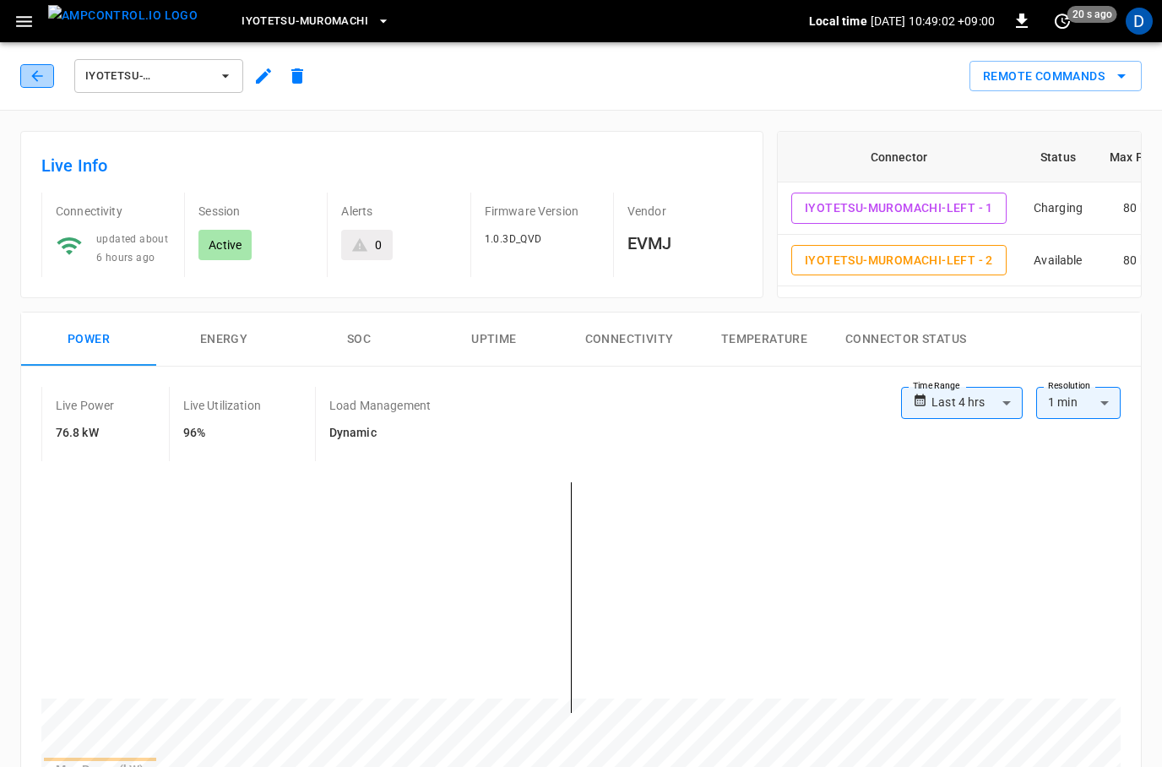
click at [42, 74] on icon "button" at bounding box center [37, 76] width 17 height 17
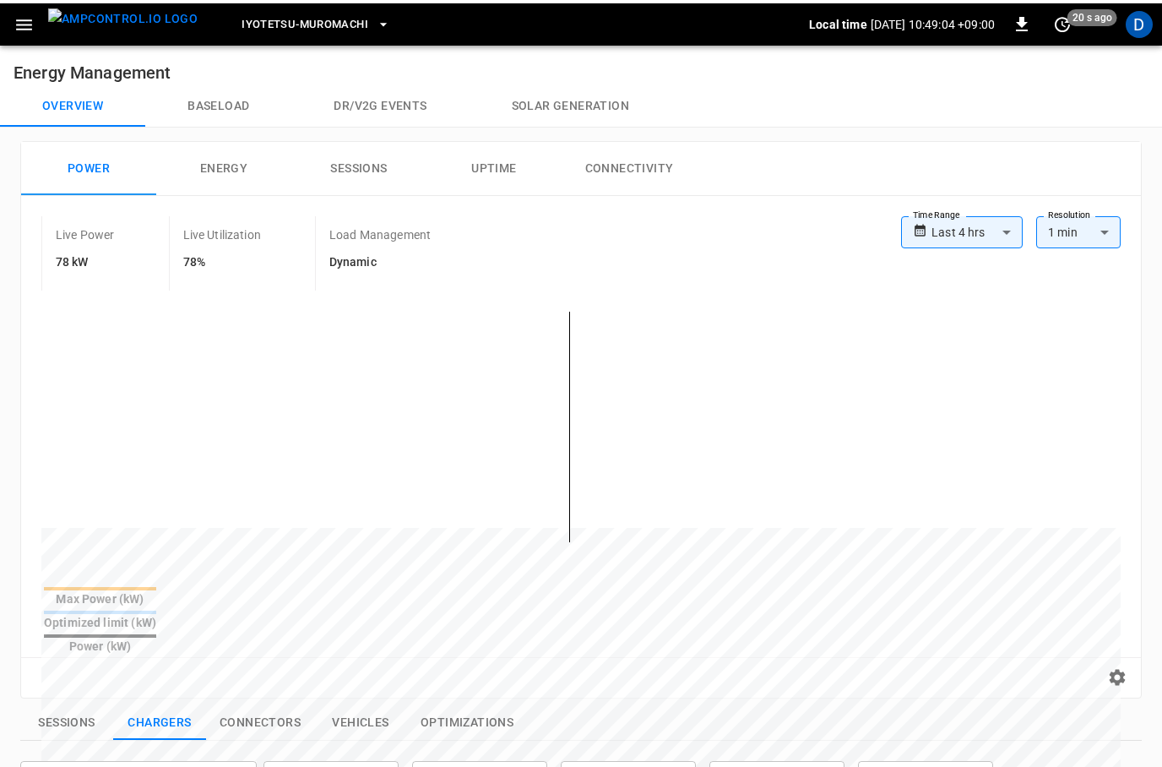
click at [232, 130] on div "**********" at bounding box center [581, 762] width 1162 height 1276
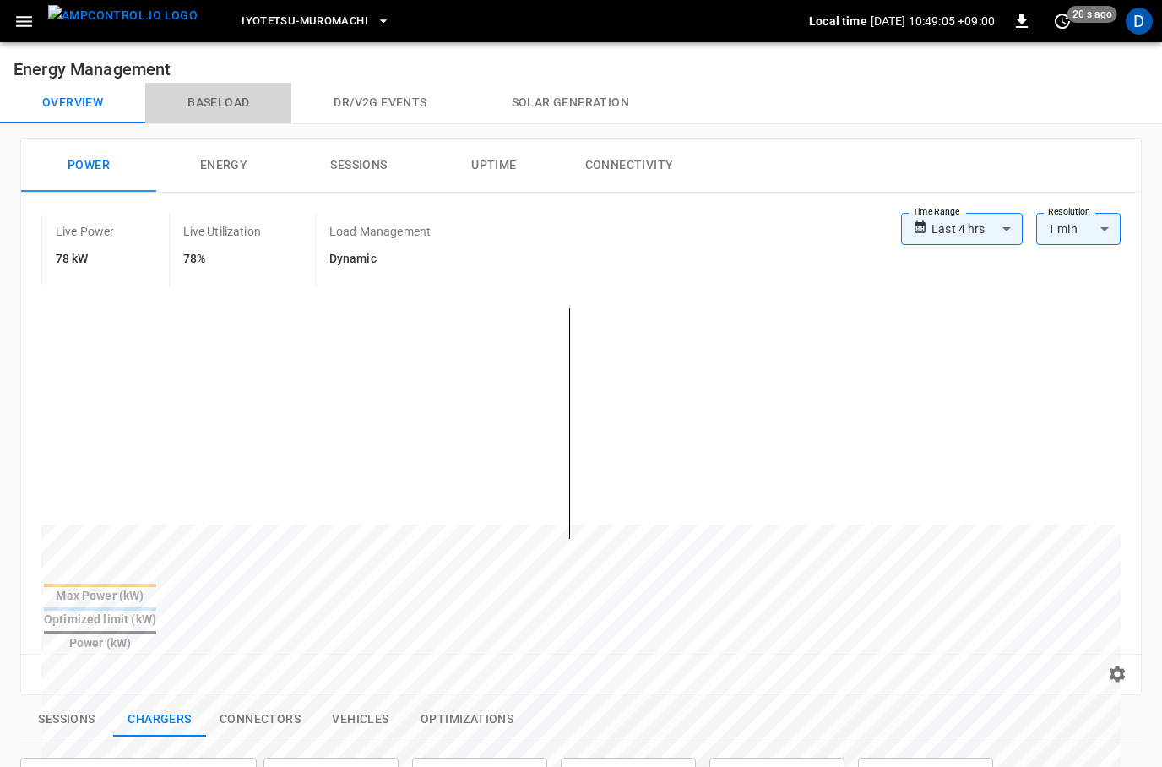
click at [238, 111] on button "Baseload" at bounding box center [218, 103] width 146 height 41
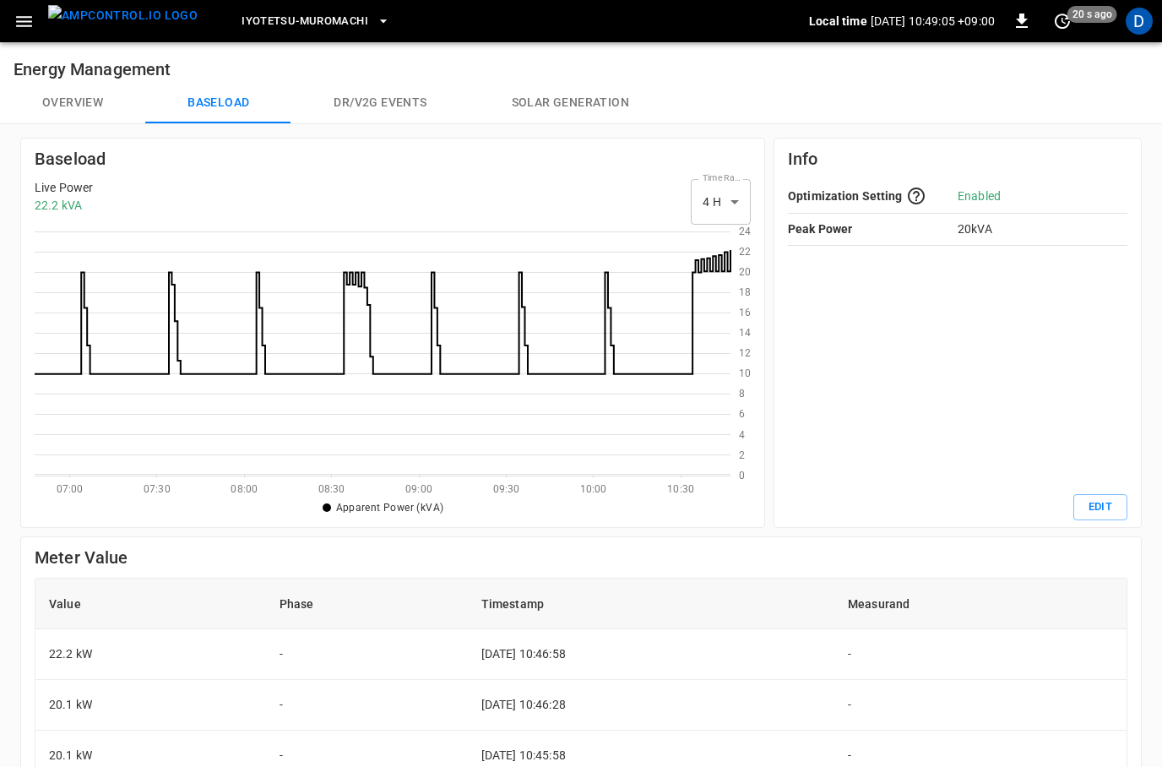
scroll to position [246, 696]
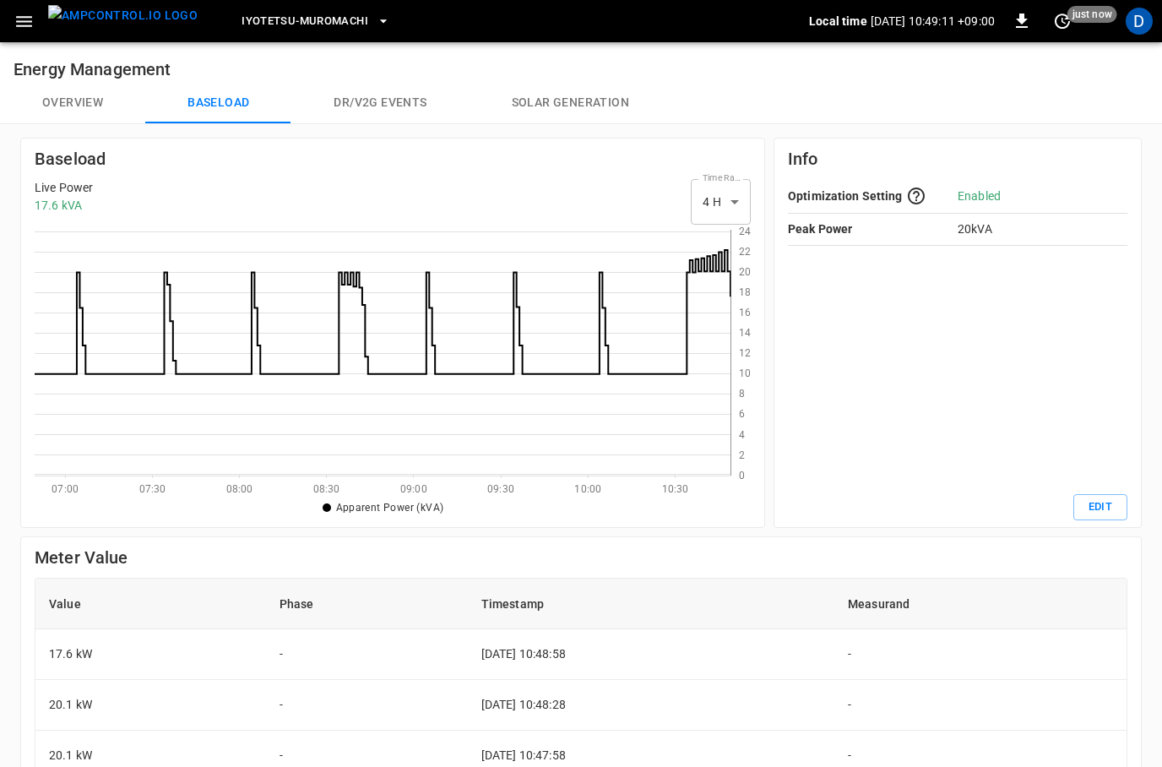
click at [94, 100] on button "Overview" at bounding box center [72, 103] width 145 height 41
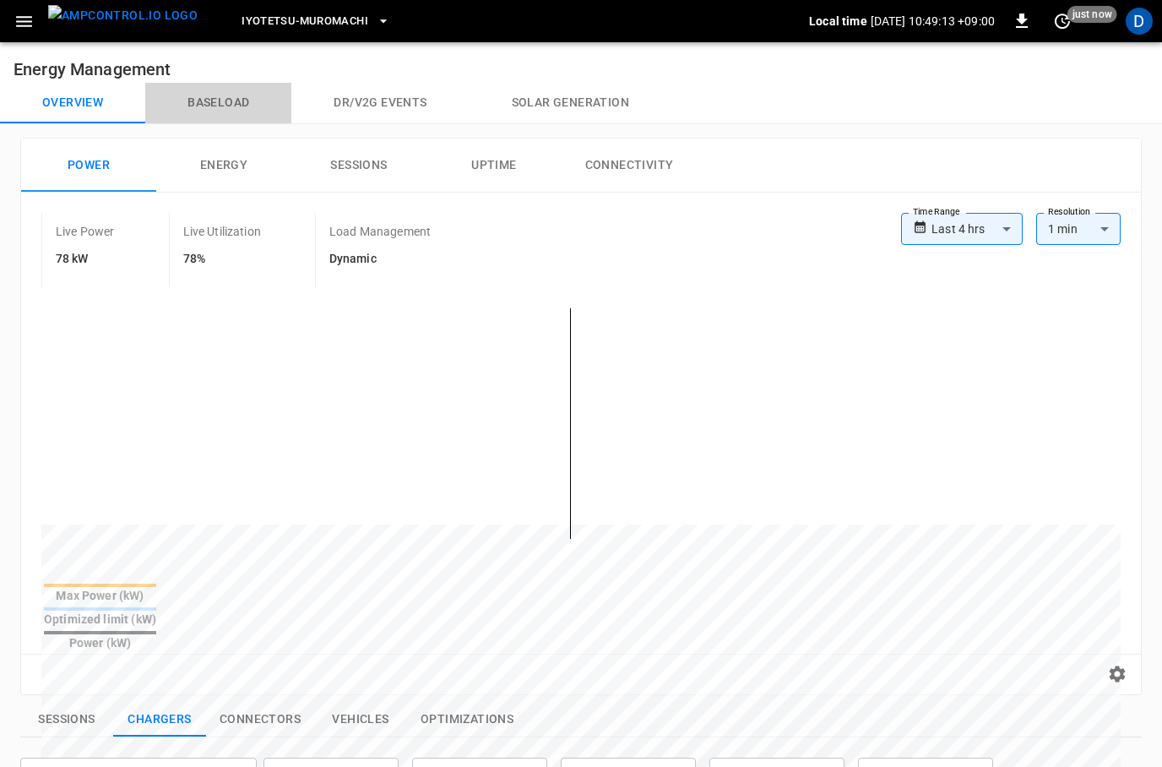
click at [237, 99] on button "Baseload" at bounding box center [218, 103] width 146 height 41
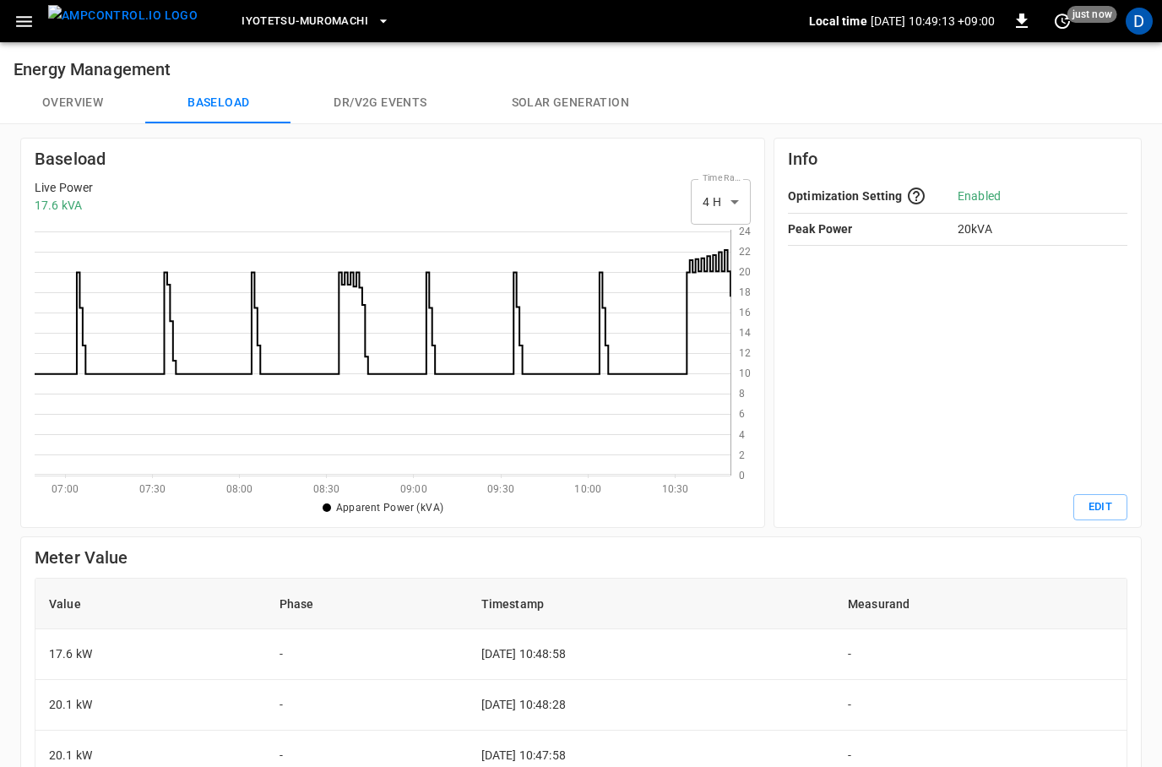
scroll to position [246, 696]
click at [100, 113] on button "Overview" at bounding box center [72, 103] width 145 height 41
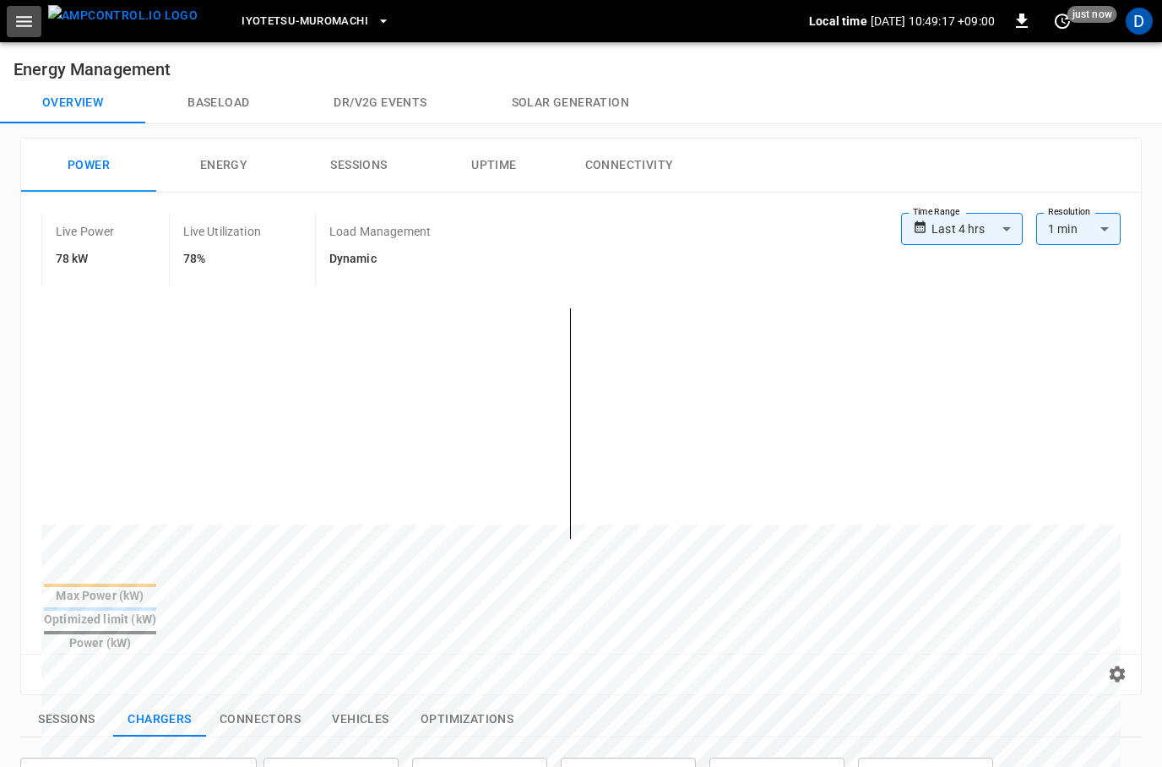
click at [28, 30] on icon "button" at bounding box center [24, 21] width 21 height 21
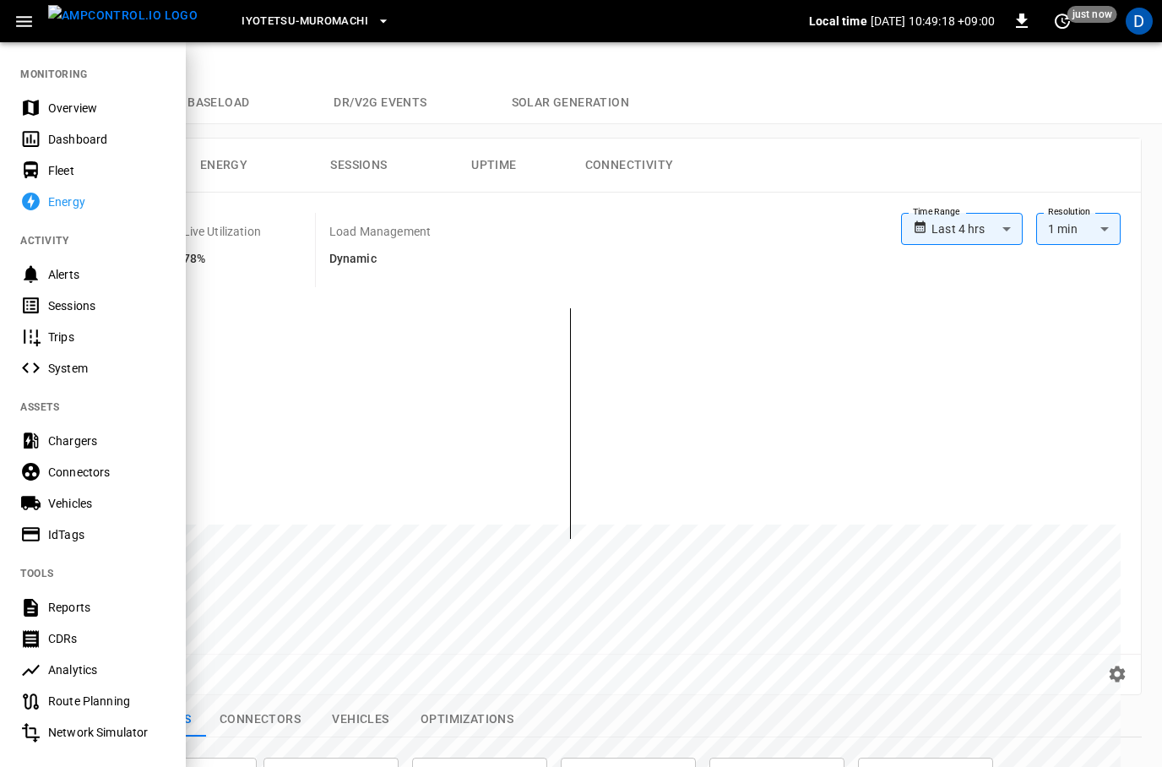
click at [77, 102] on div "Overview" at bounding box center [106, 108] width 117 height 17
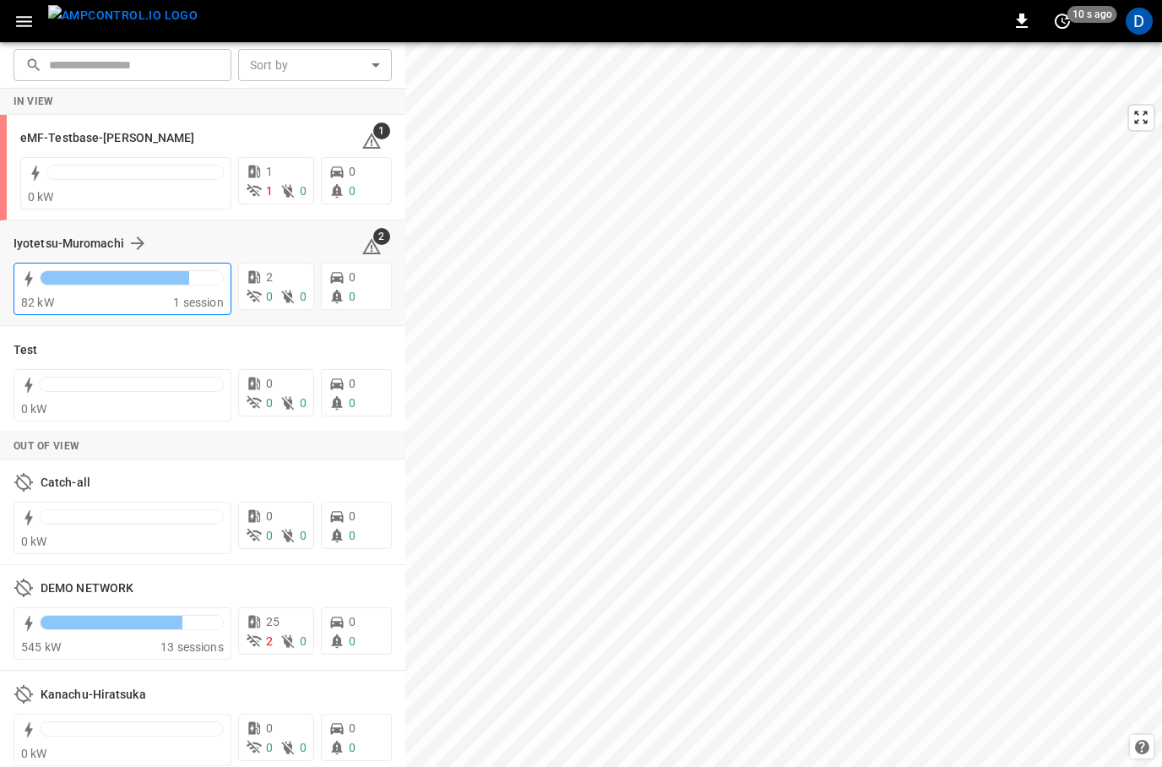
click at [111, 285] on div at bounding box center [132, 282] width 184 height 24
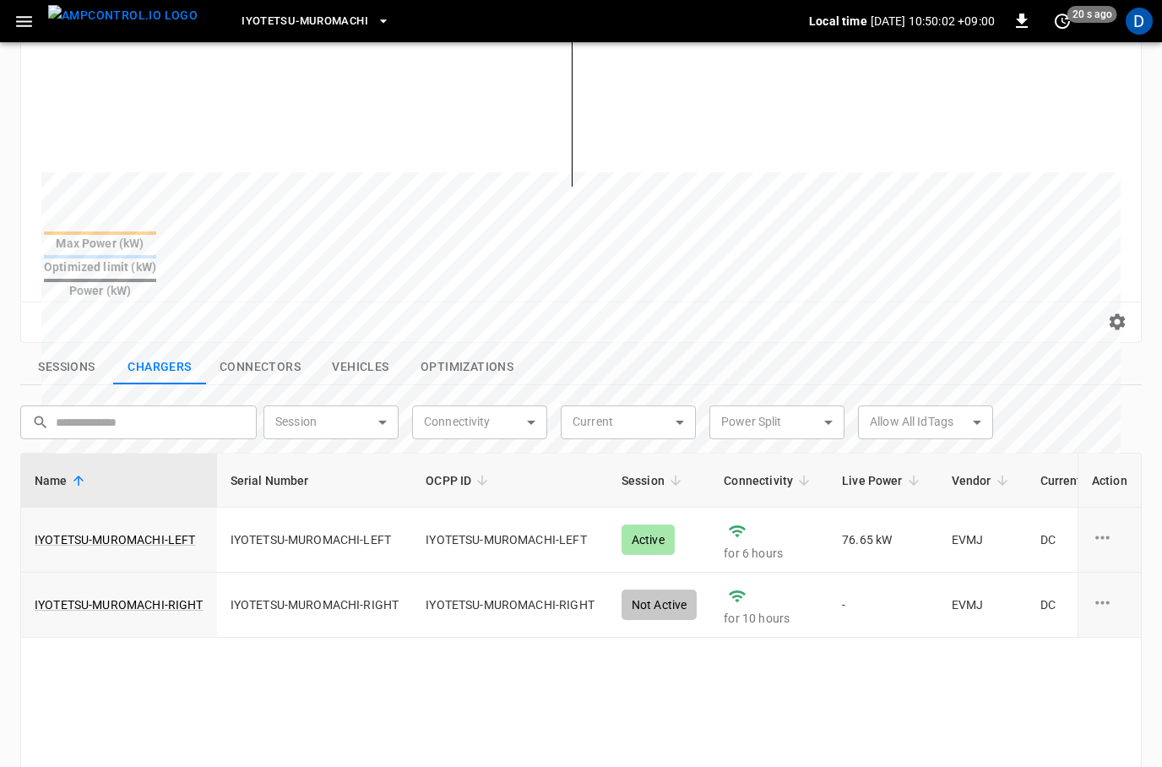
scroll to position [371, 0]
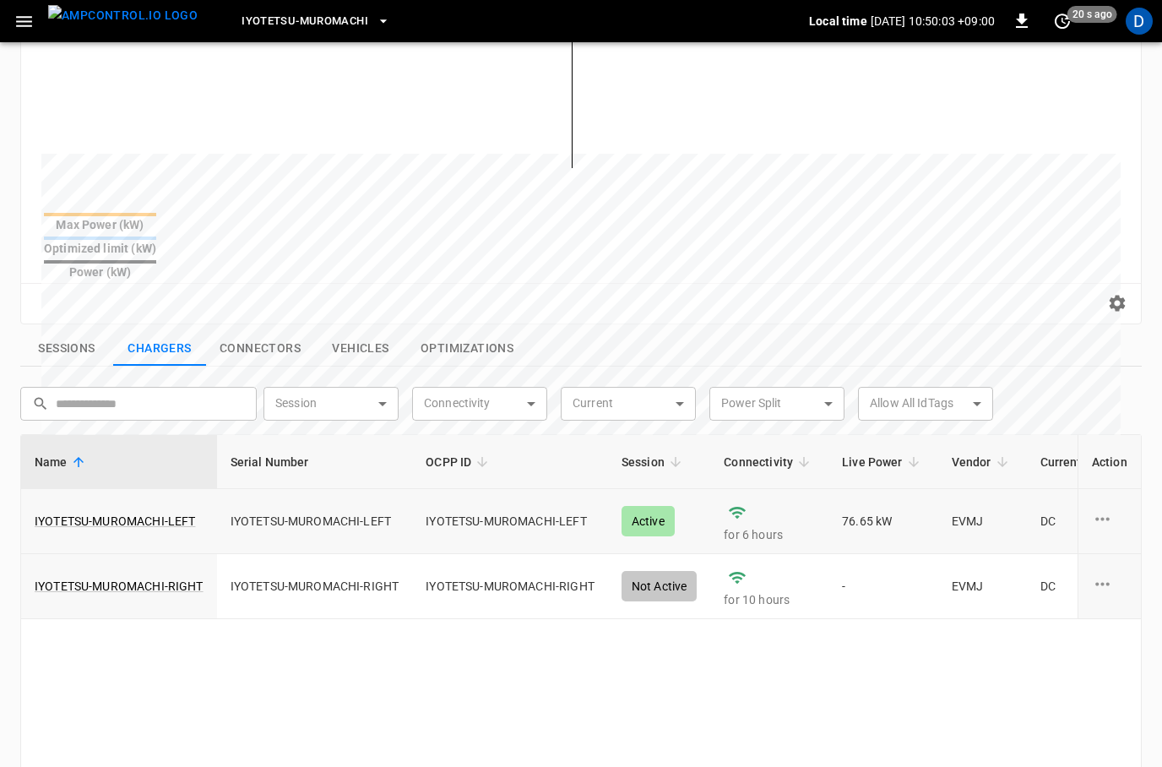
click at [103, 489] on td "IYOTETSU-MUROMACHI-LEFT" at bounding box center [119, 521] width 196 height 65
click at [93, 509] on link "IYOTETSU-MUROMACHI-LEFT" at bounding box center [114, 521] width 167 height 24
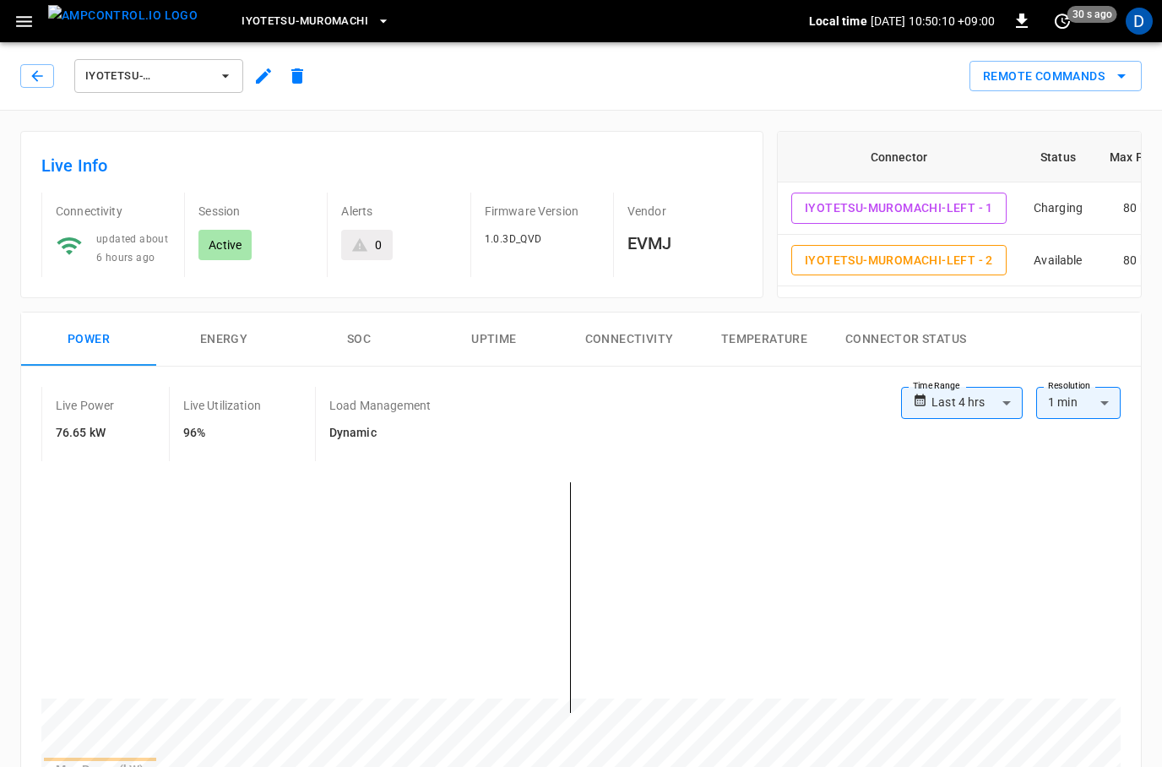
click at [356, 345] on button "SOC" at bounding box center [358, 339] width 135 height 54
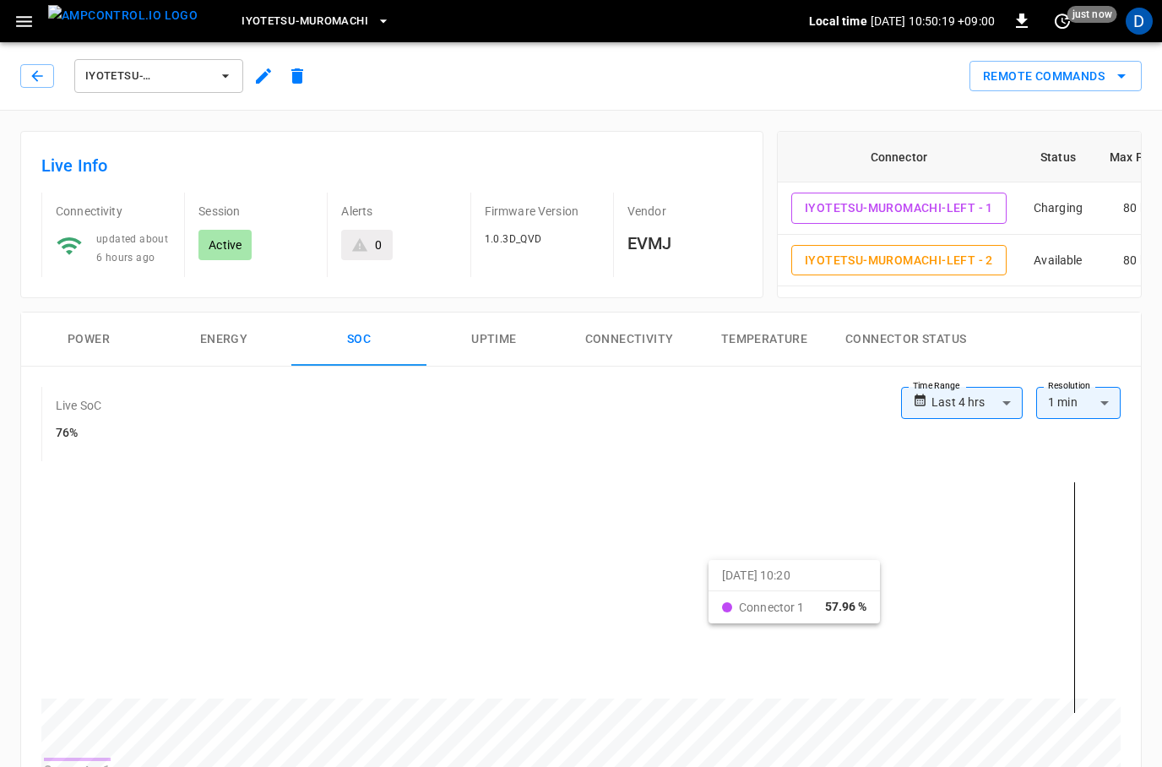
click at [36, 80] on icon "button" at bounding box center [36, 75] width 11 height 11
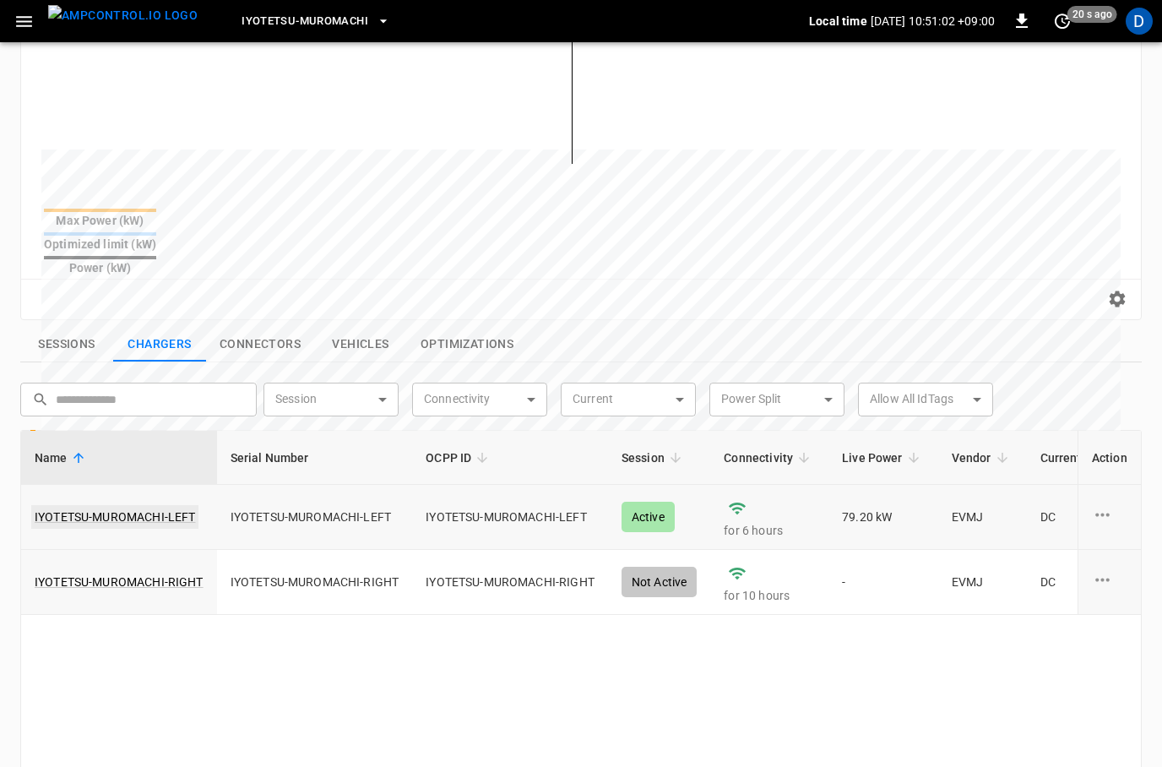
scroll to position [375, 0]
click at [144, 505] on link "IYOTETSU-MUROMACHI-LEFT" at bounding box center [114, 517] width 167 height 24
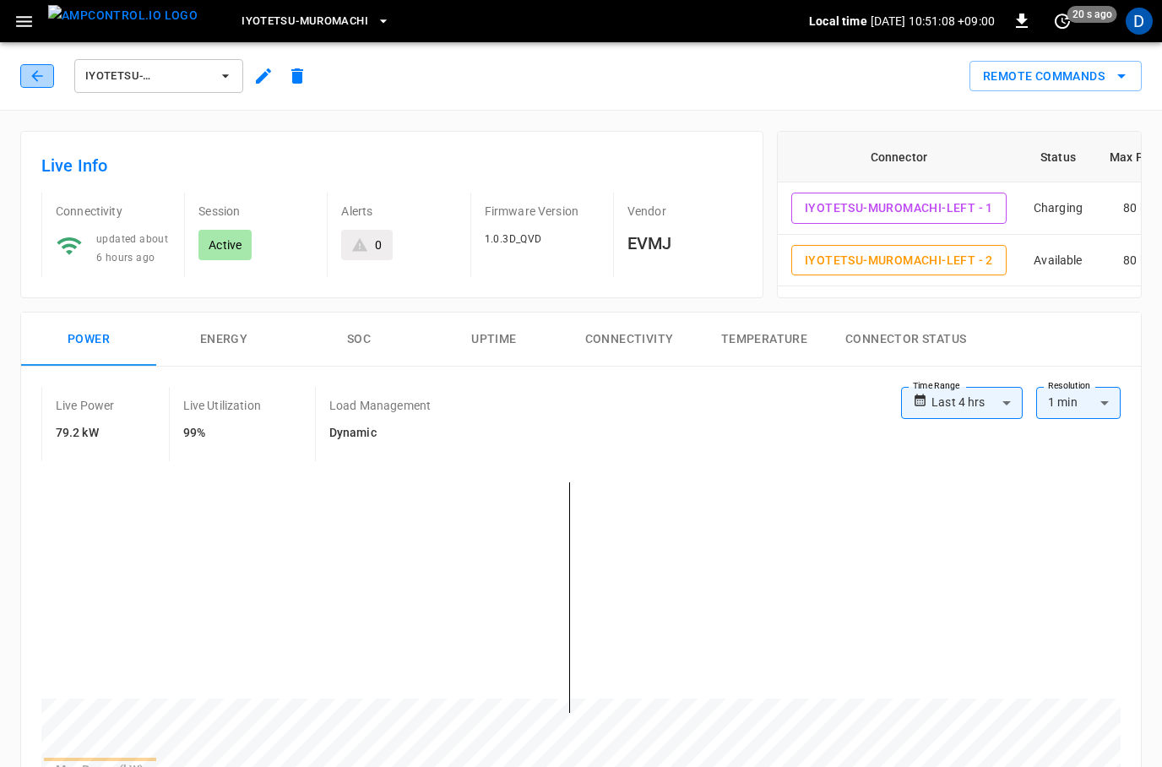
click at [36, 77] on icon "button" at bounding box center [37, 76] width 17 height 17
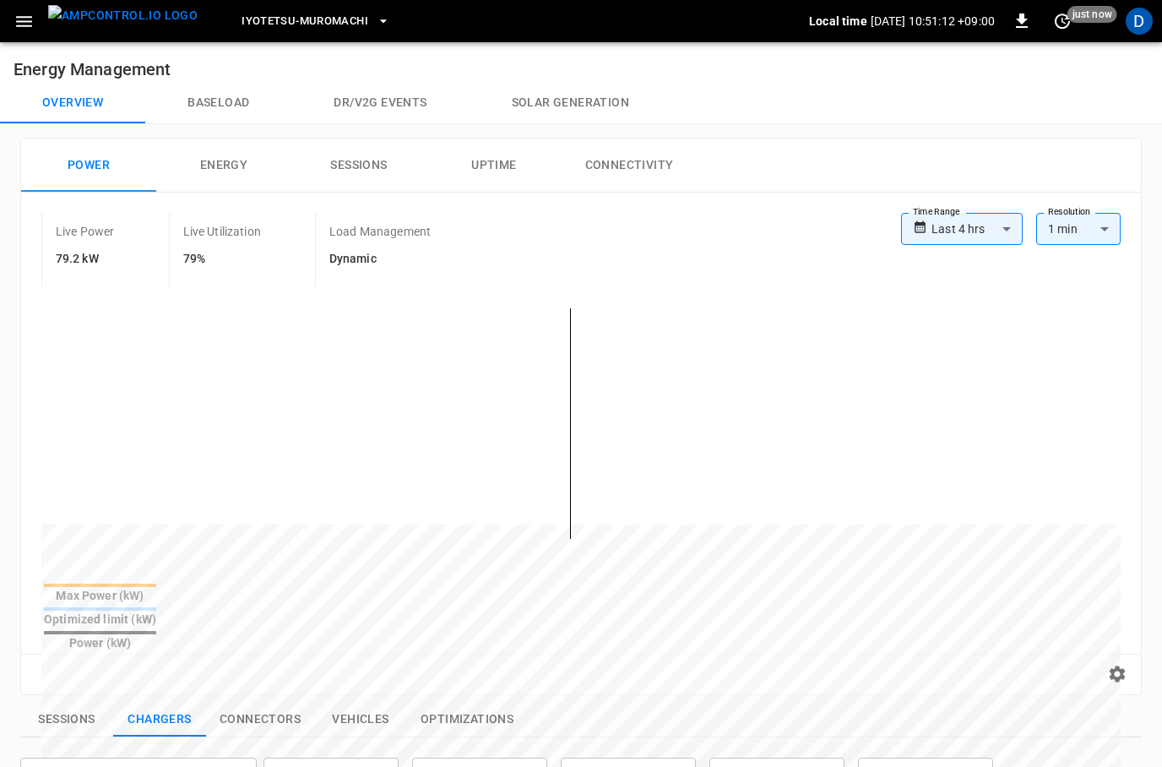
click at [645, 174] on button "Connectivity" at bounding box center [628, 165] width 135 height 54
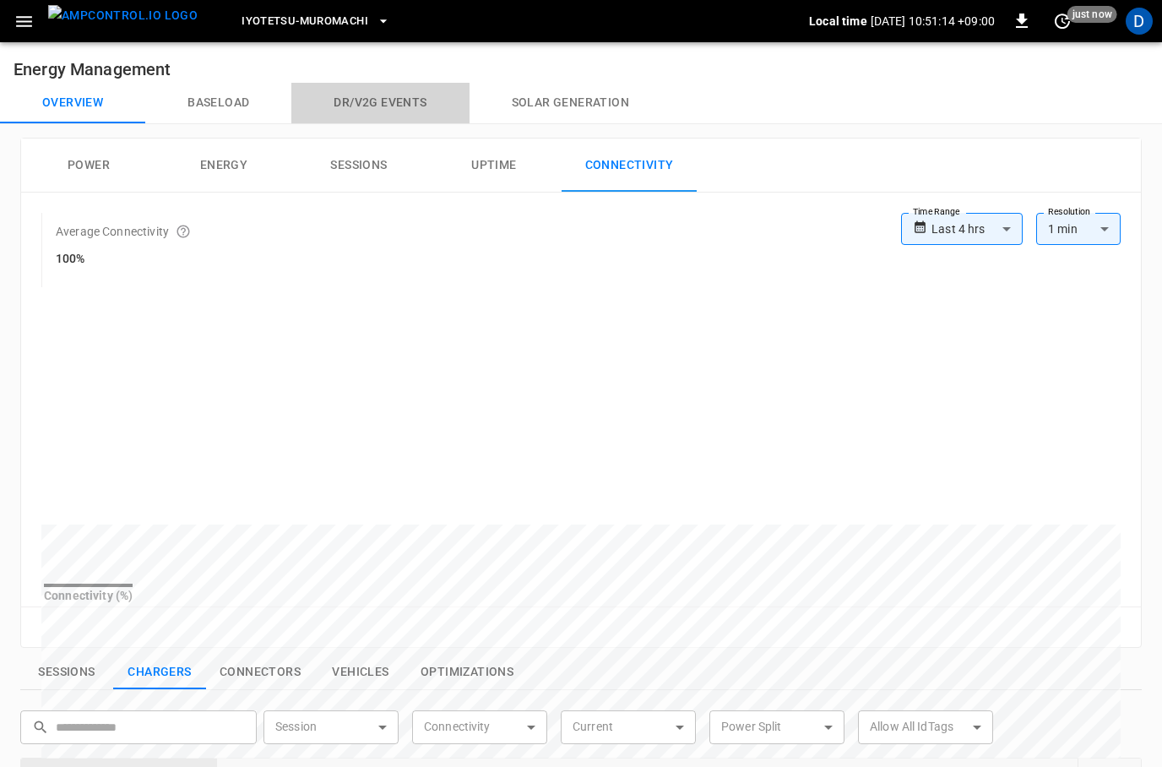
click at [398, 99] on button "Dr/V2G events" at bounding box center [379, 103] width 177 height 41
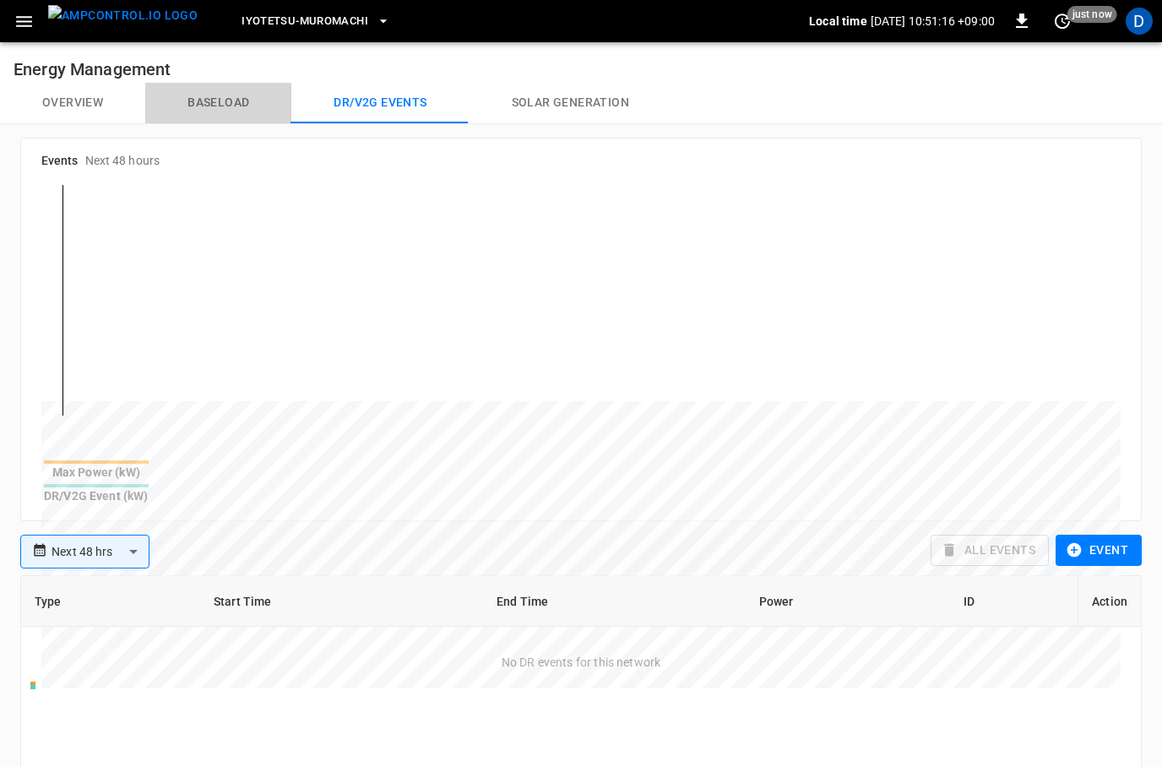
click at [209, 96] on button "Baseload" at bounding box center [218, 103] width 146 height 41
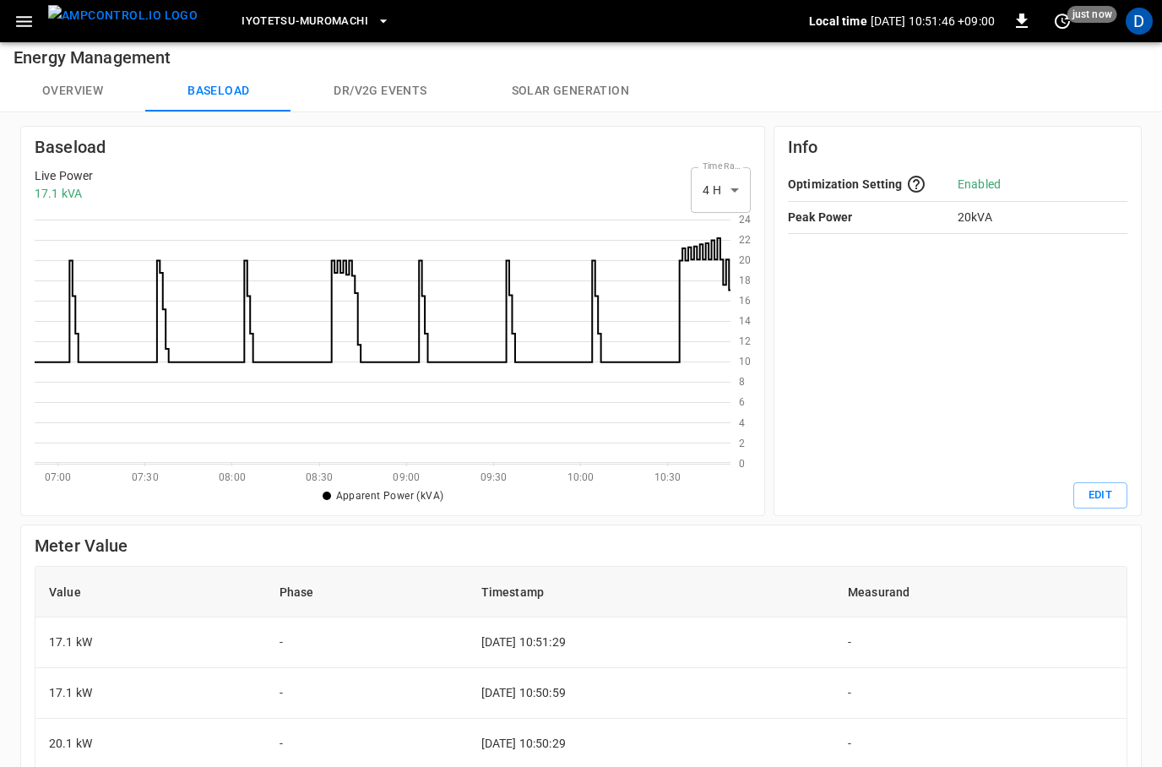
scroll to position [79, 0]
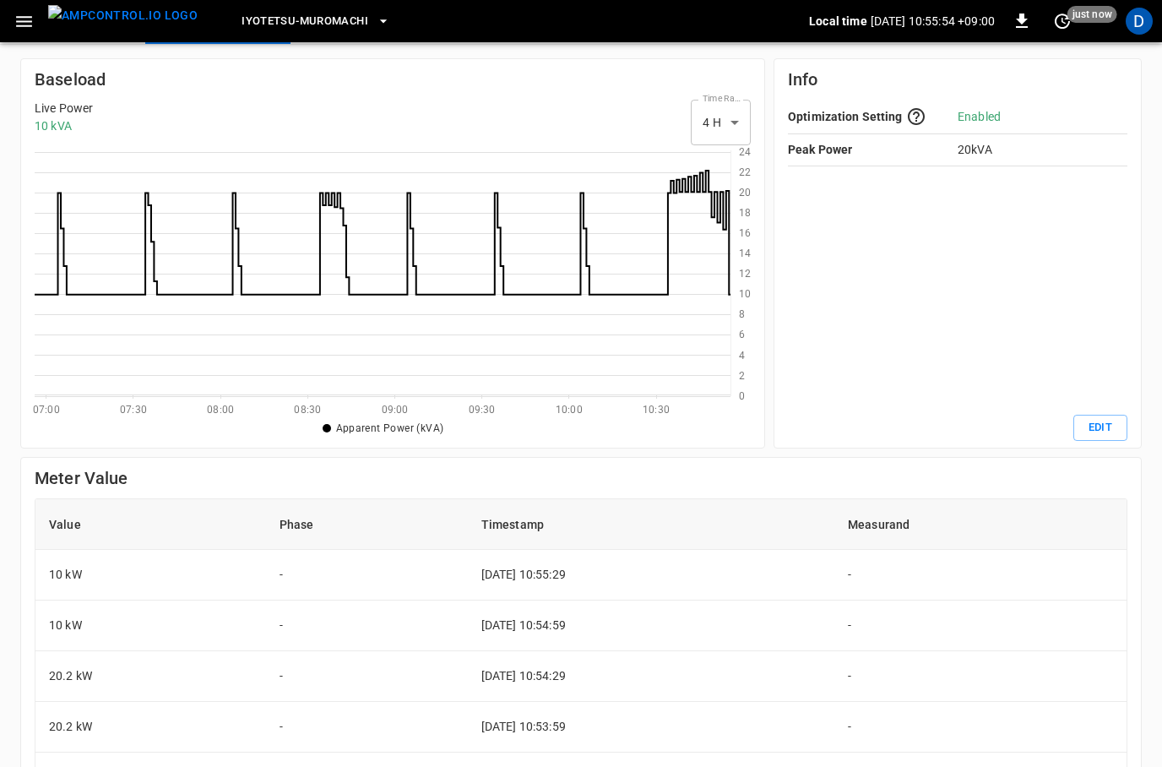
click at [1020, 528] on th "Measurand" at bounding box center [980, 524] width 292 height 51
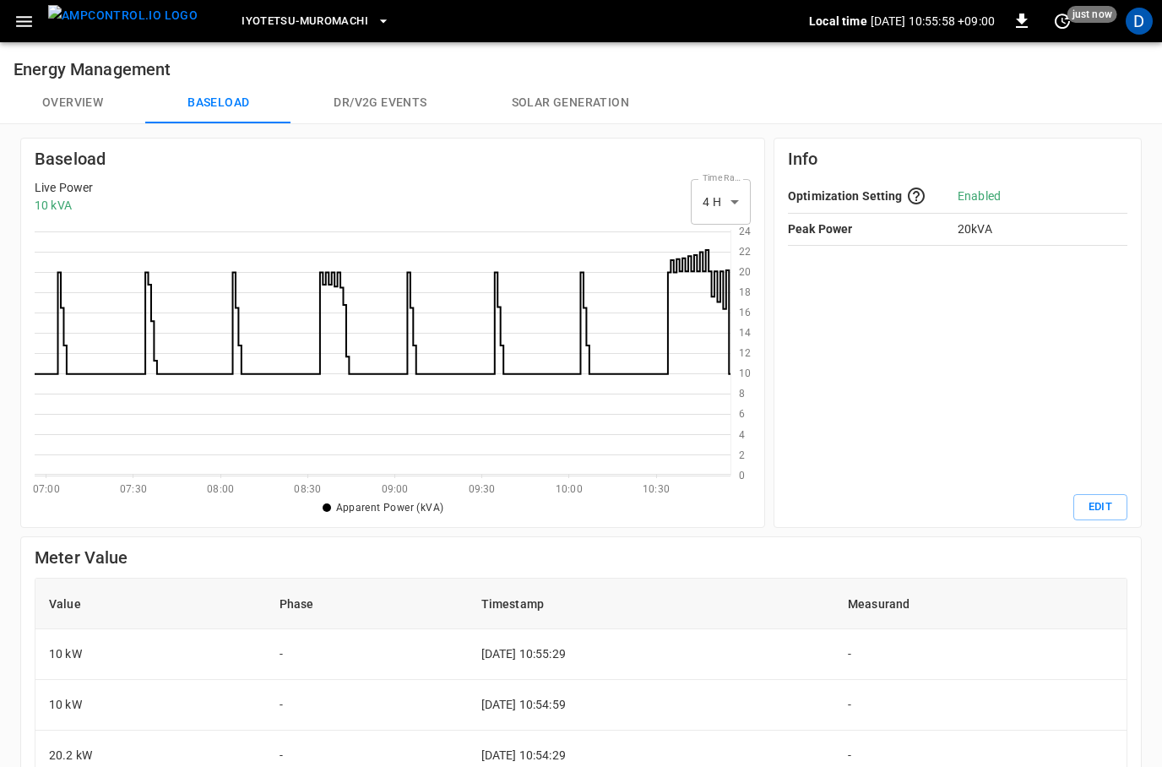
click at [72, 109] on button "Overview" at bounding box center [72, 103] width 145 height 41
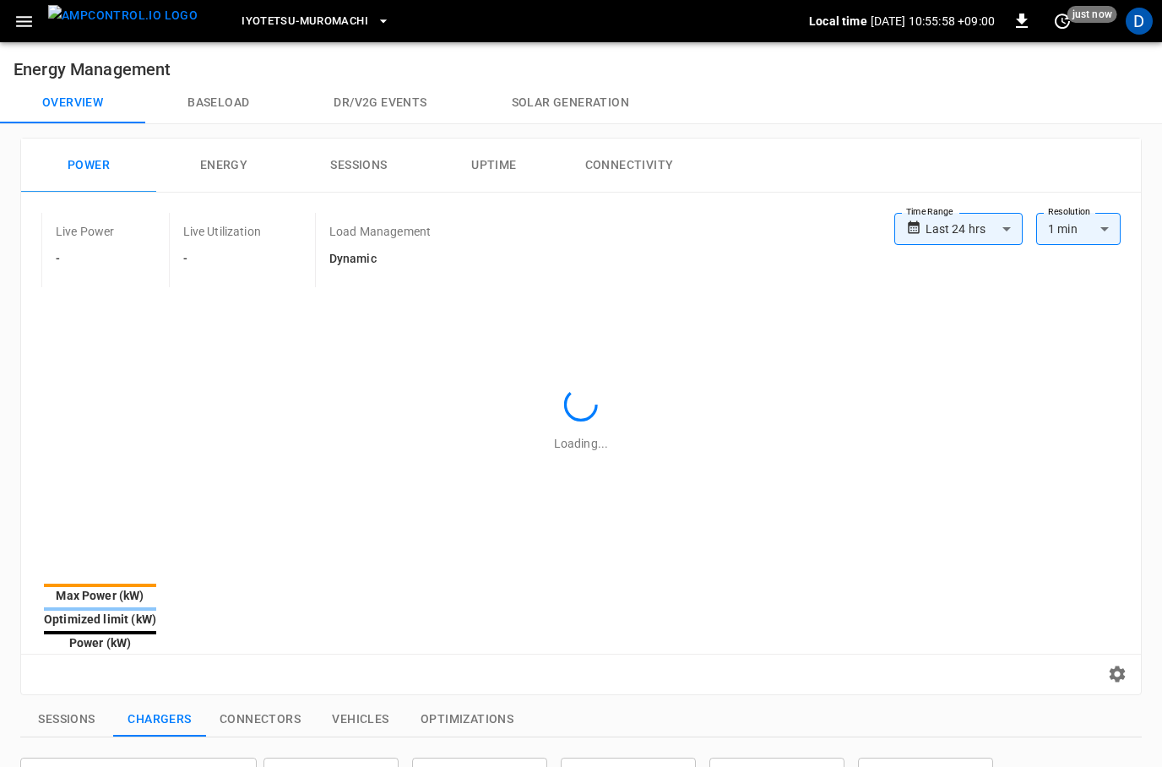
type input "**********"
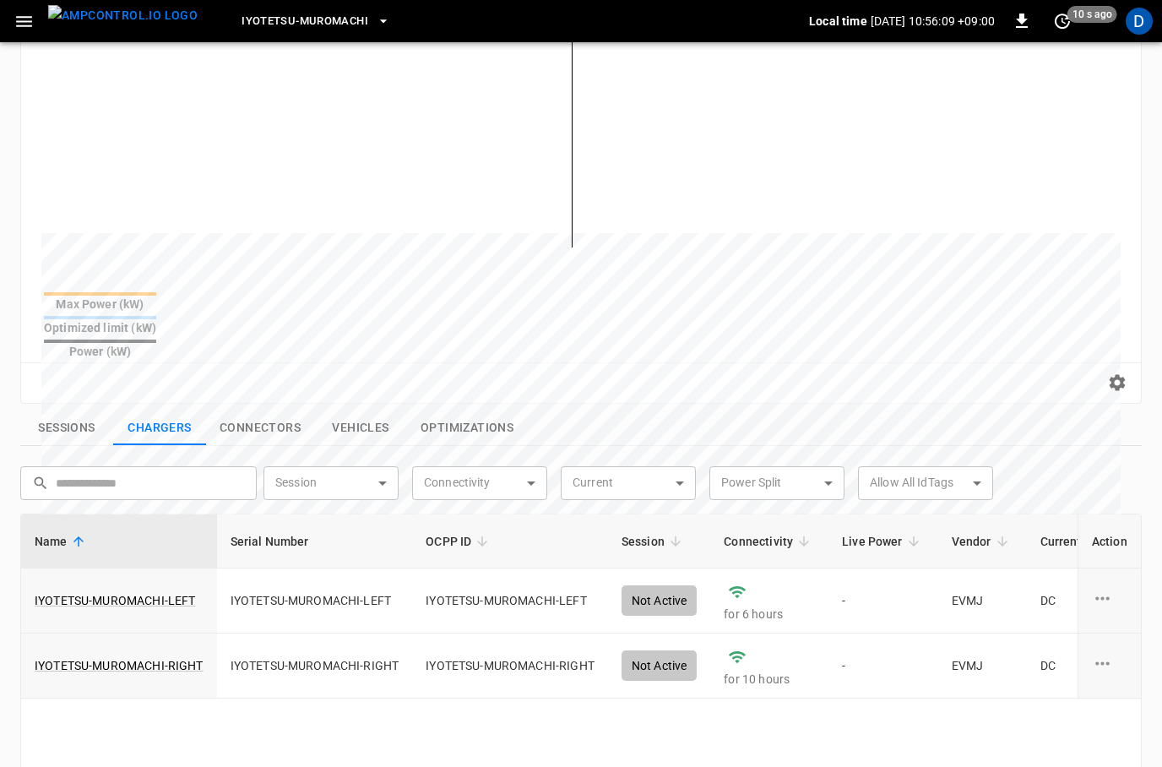
scroll to position [291, 0]
click at [114, 588] on link "IYOTETSU-MUROMACHI-LEFT" at bounding box center [114, 600] width 167 height 24
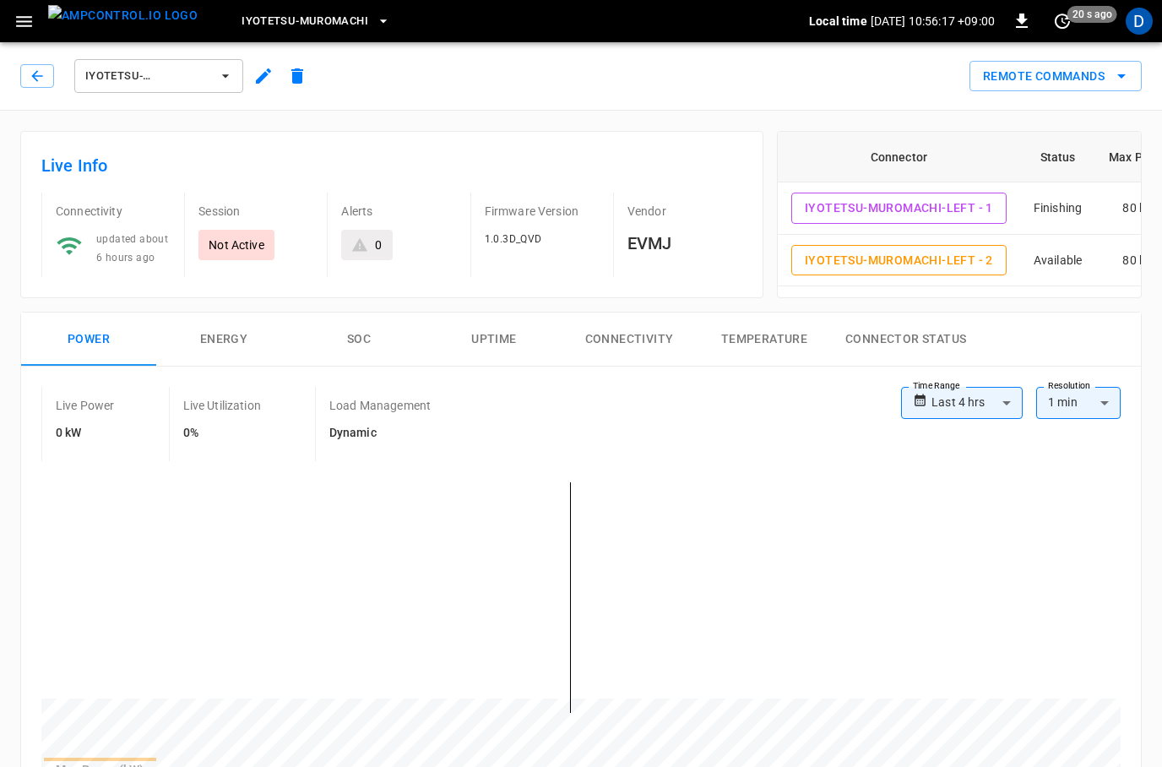
click at [339, 343] on button "SOC" at bounding box center [358, 339] width 135 height 54
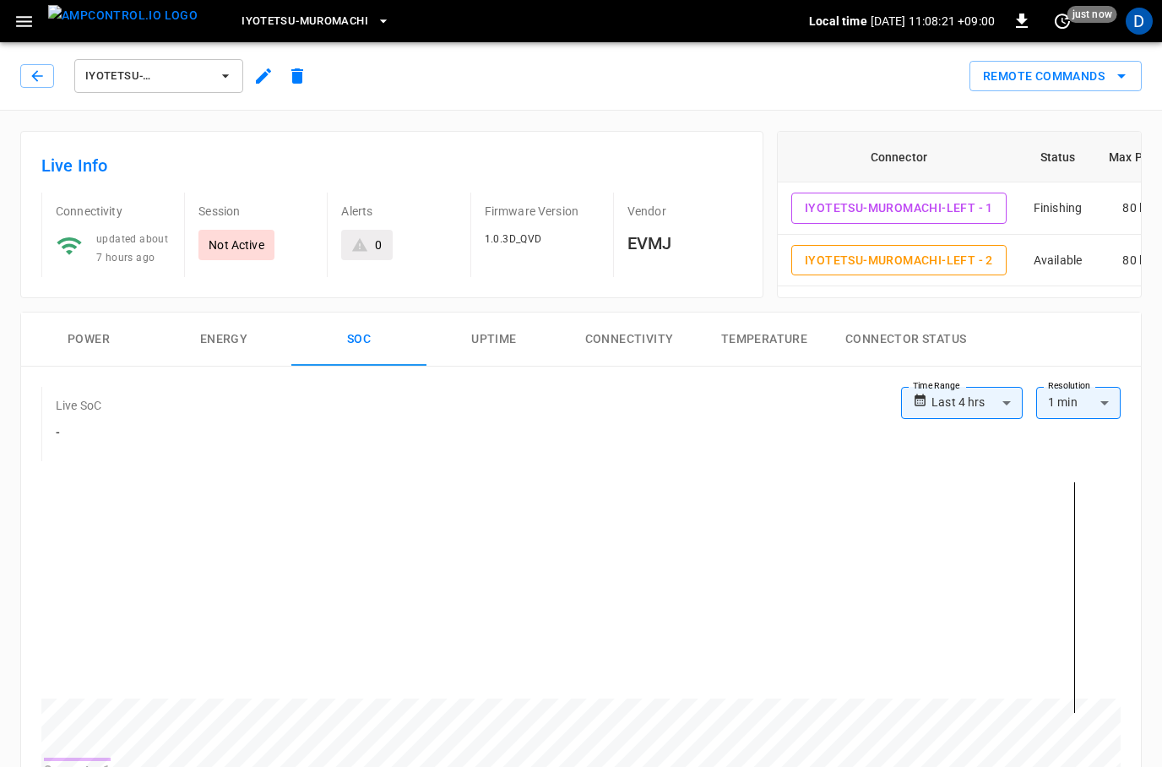
click at [86, 335] on button "Power" at bounding box center [88, 339] width 135 height 54
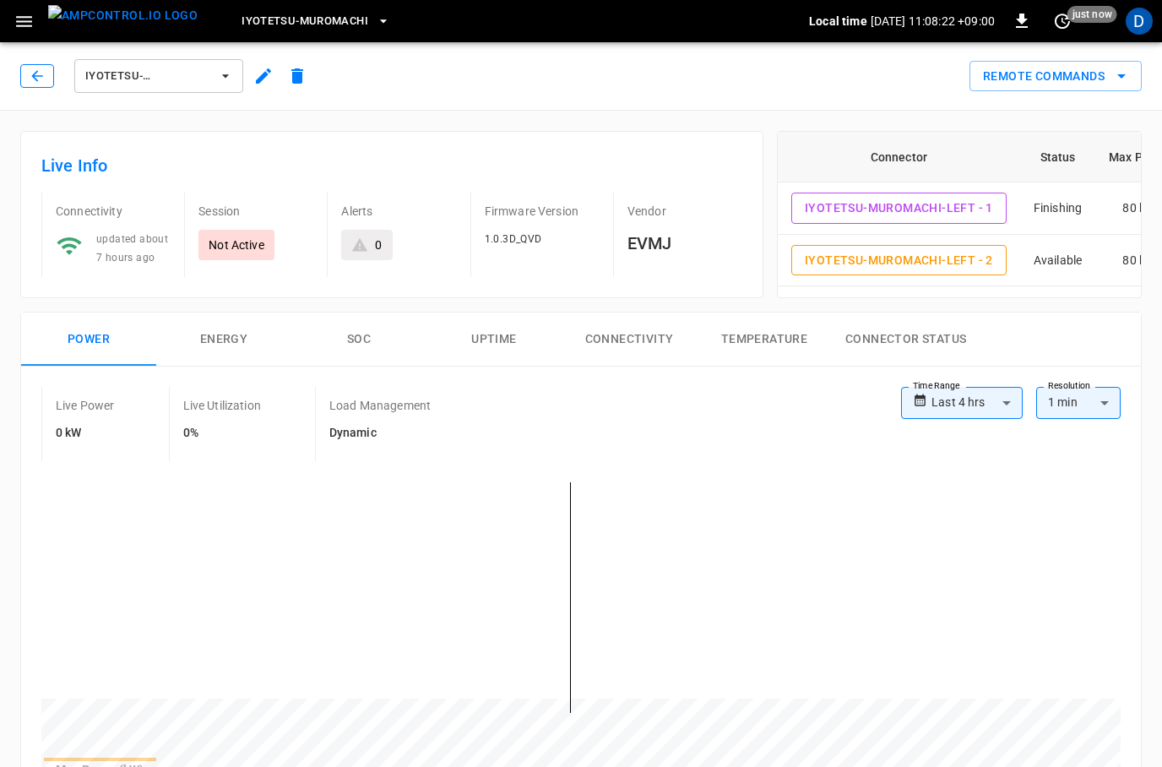
click at [36, 71] on icon "button" at bounding box center [37, 76] width 17 height 17
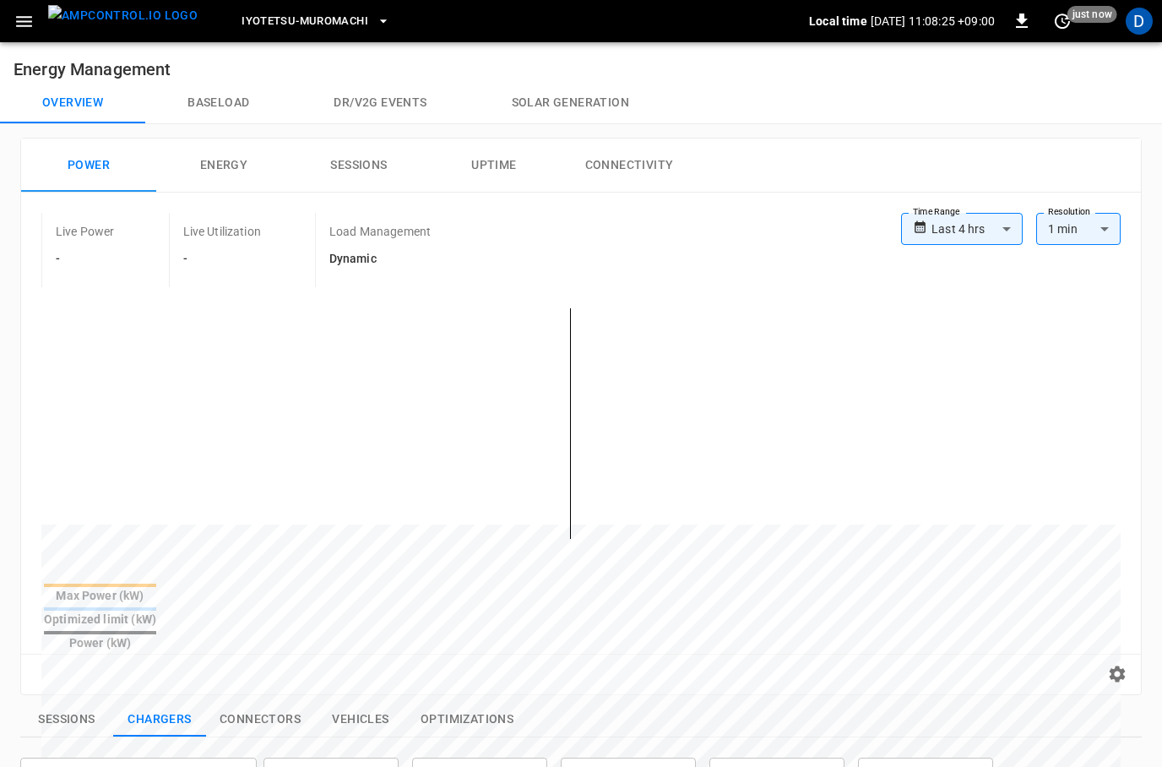
click at [196, 82] on h6 "Energy Management" at bounding box center [581, 62] width 1162 height 41
click at [214, 101] on button "Baseload" at bounding box center [218, 103] width 146 height 41
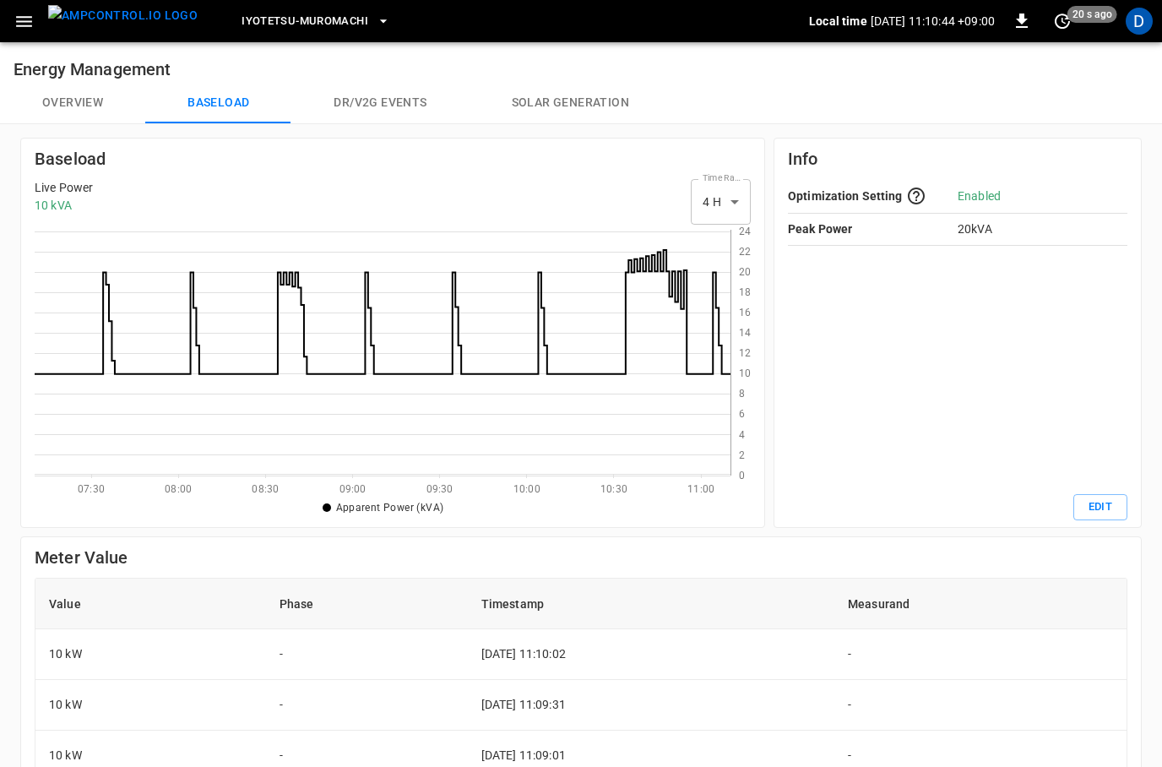
click at [722, 193] on body "Iyotetsu-Muromachi Local time 2025-09-05 11:10:44 +09:00 0 20 s ago D Energy Ma…" at bounding box center [581, 591] width 1162 height 1183
click at [717, 261] on li "24 H" at bounding box center [721, 273] width 60 height 28
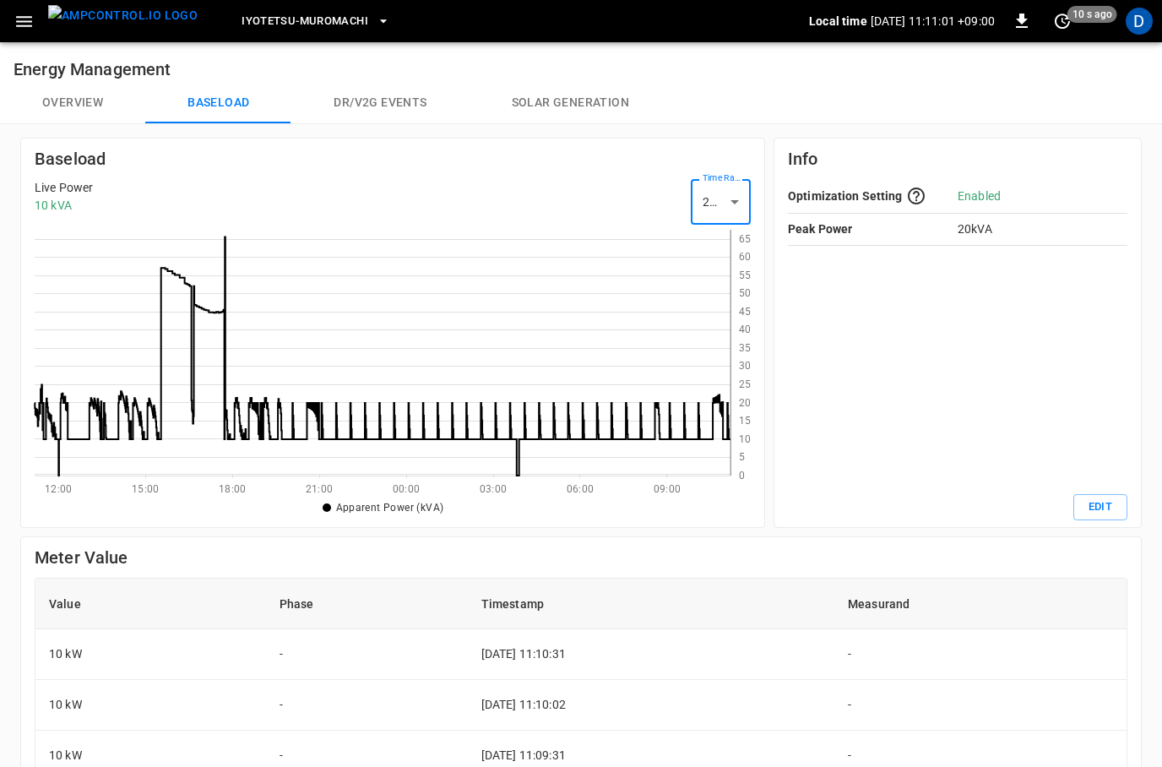
click at [719, 198] on body "Iyotetsu-Muromachi Local time 2025-09-05 11:11:01 +09:00 0 10 s ago D Energy Ma…" at bounding box center [581, 591] width 1162 height 1183
click at [723, 248] on li "4 H" at bounding box center [721, 245] width 60 height 28
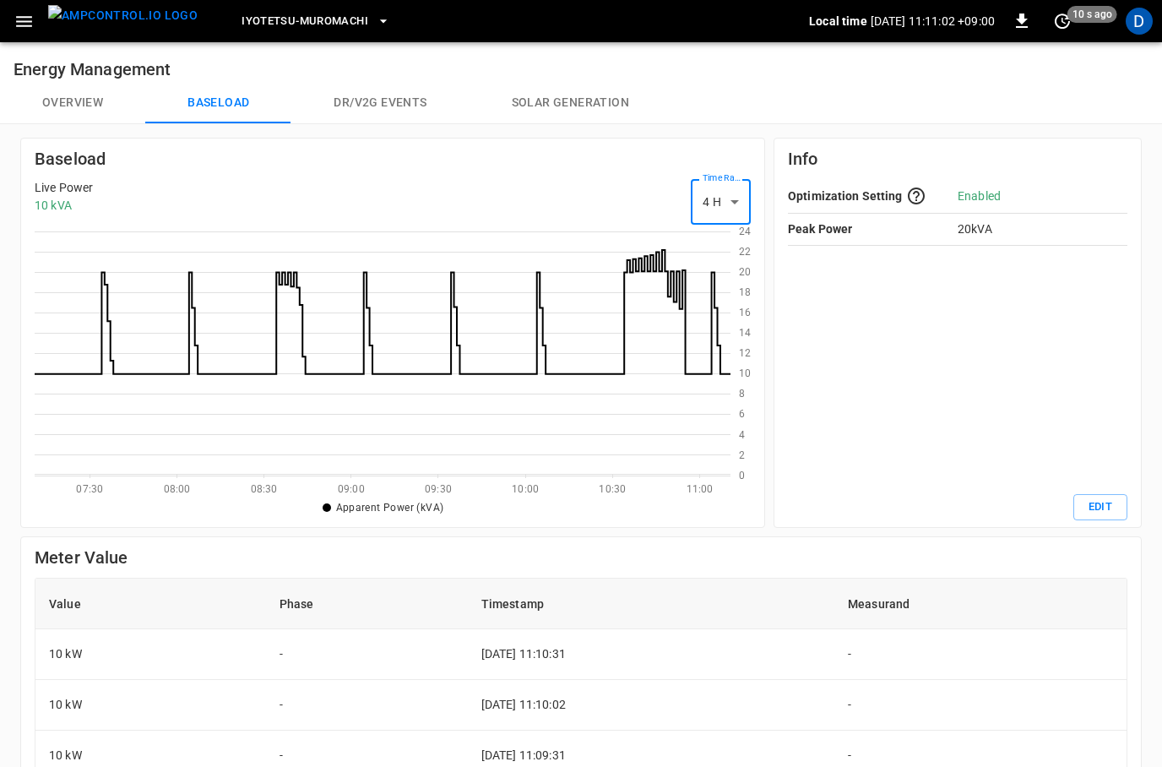
type input "**"
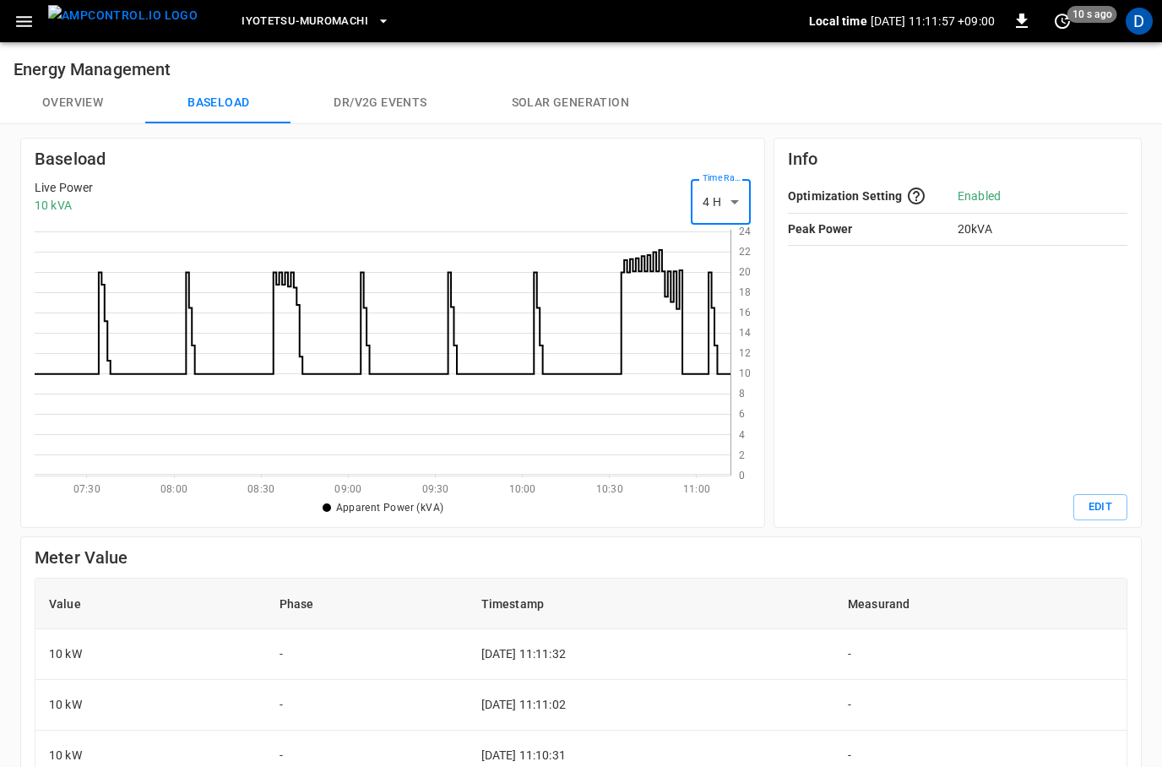
click at [54, 95] on button "Overview" at bounding box center [72, 103] width 145 height 41
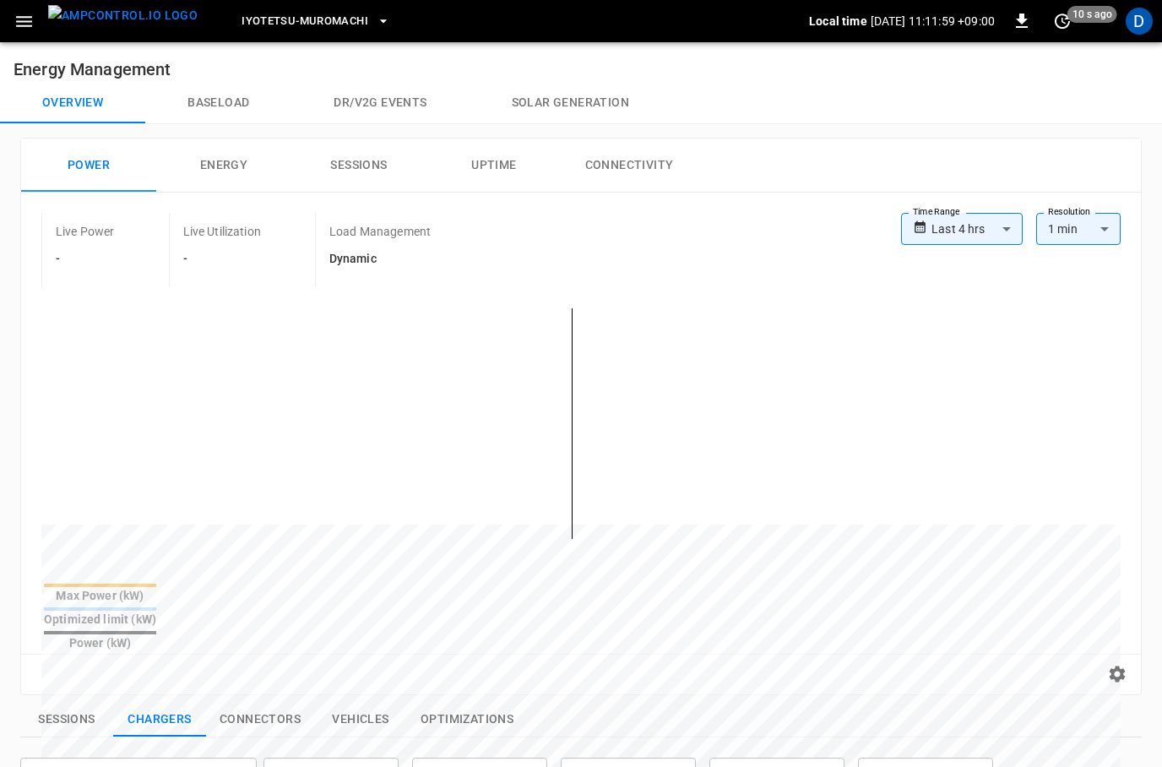
click at [379, 113] on button "Dr/V2G events" at bounding box center [379, 103] width 177 height 41
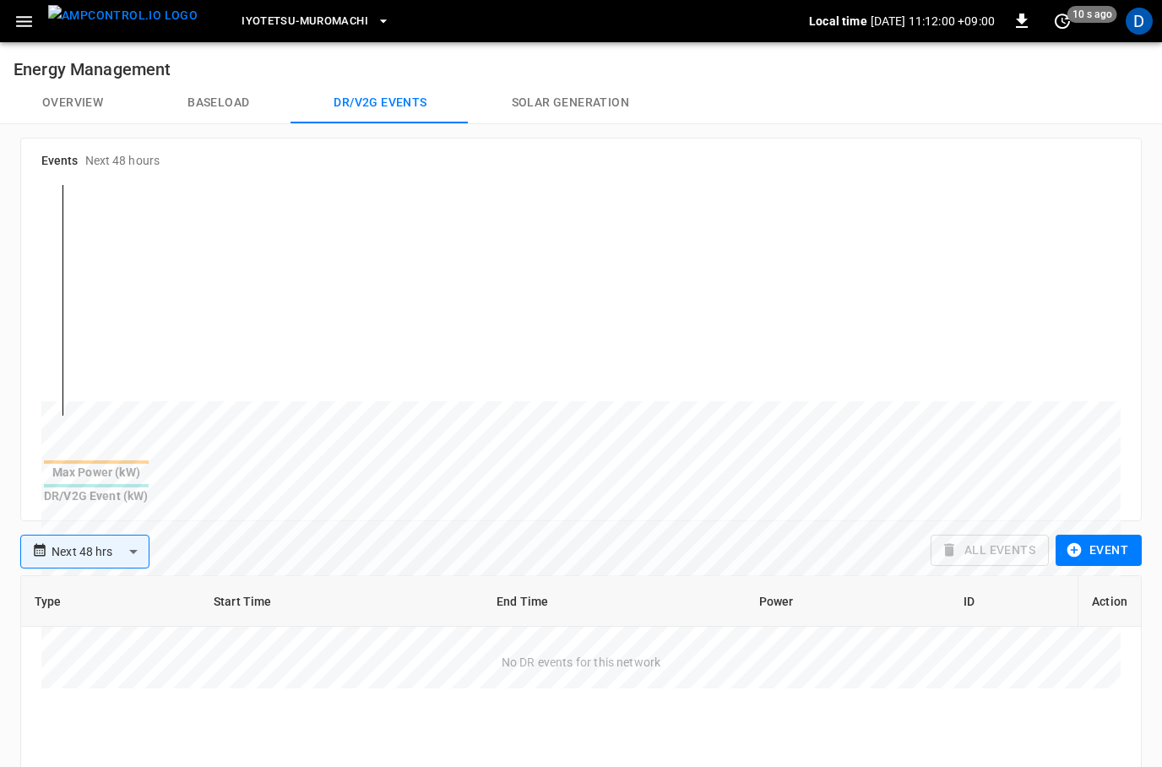
click at [218, 96] on button "Baseload" at bounding box center [218, 103] width 146 height 41
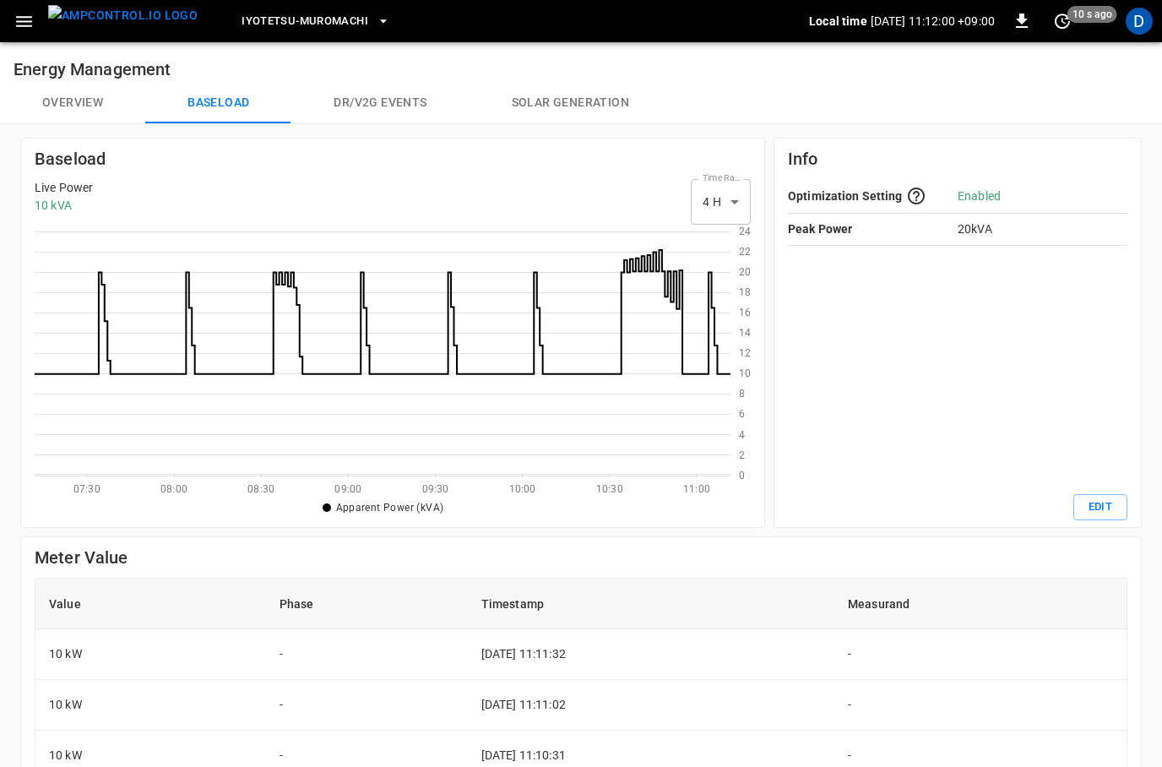
scroll to position [2, 2]
click at [68, 99] on button "Overview" at bounding box center [72, 103] width 145 height 41
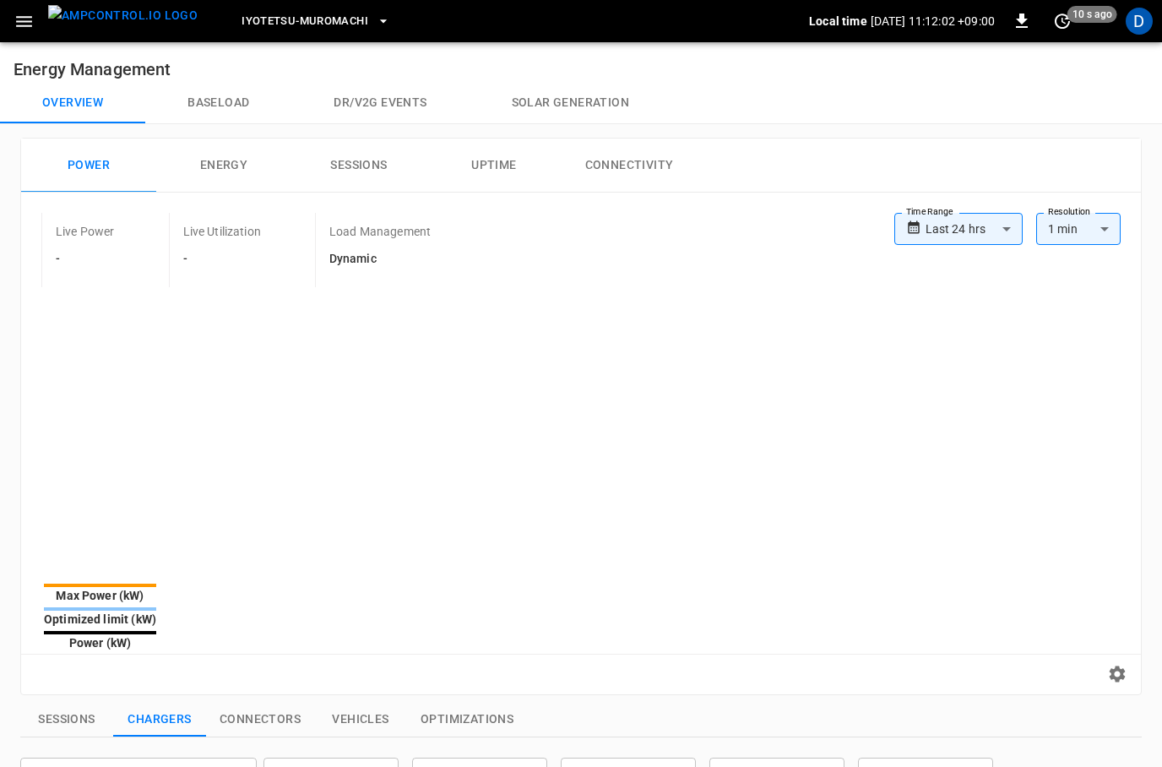
type input "**********"
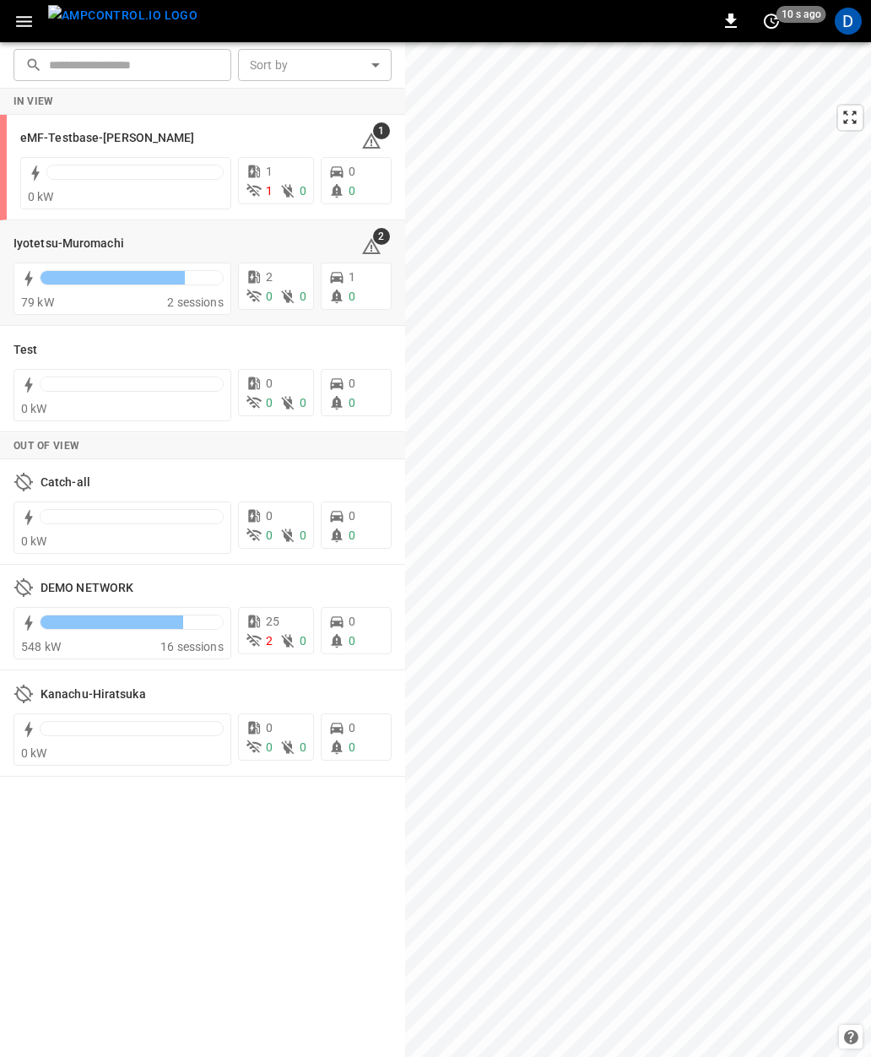
click at [155, 272] on div at bounding box center [113, 278] width 144 height 14
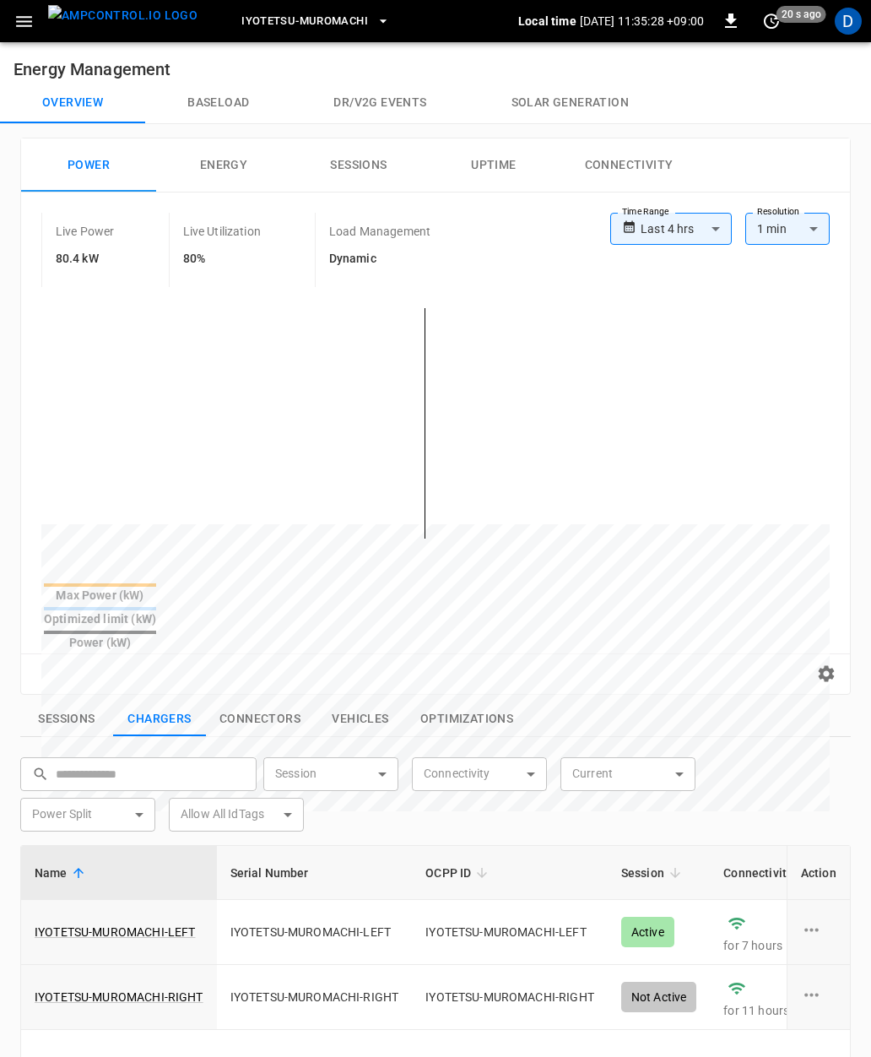
click at [140, 924] on link "IYOTETSU-MUROMACHI-LEFT" at bounding box center [115, 932] width 160 height 17
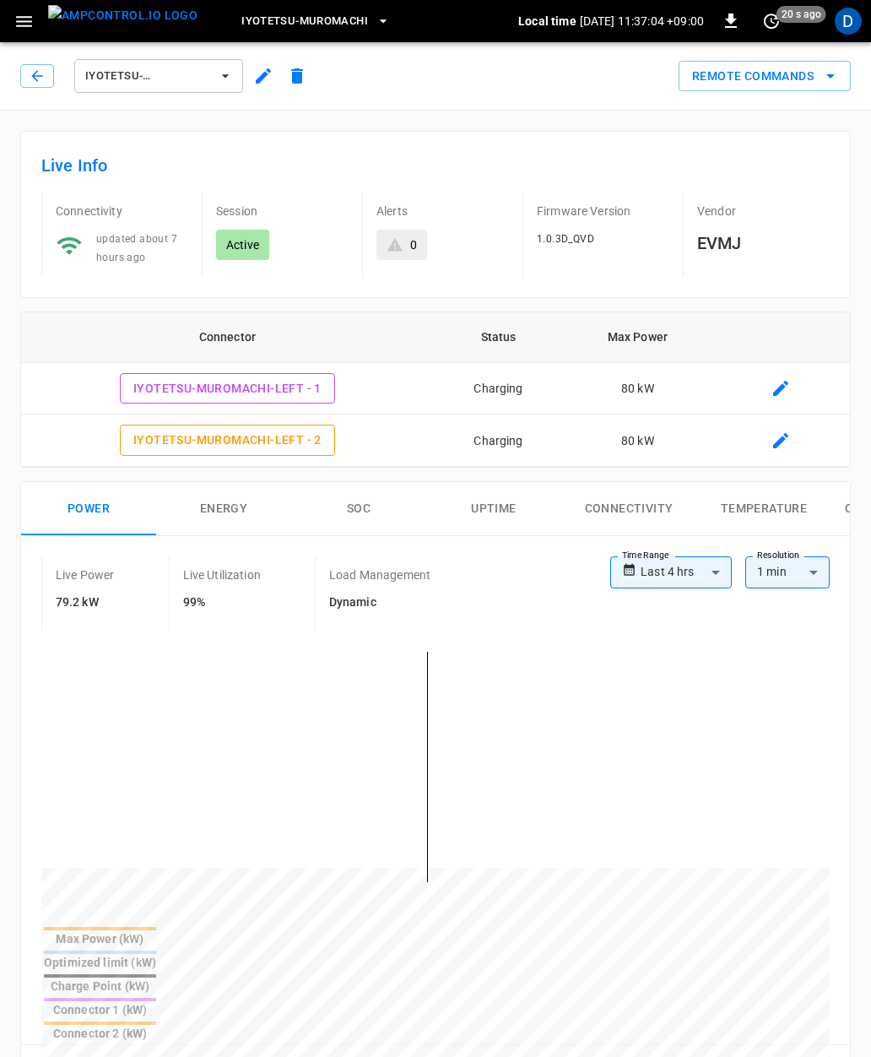
click at [34, 68] on icon "button" at bounding box center [37, 76] width 17 height 17
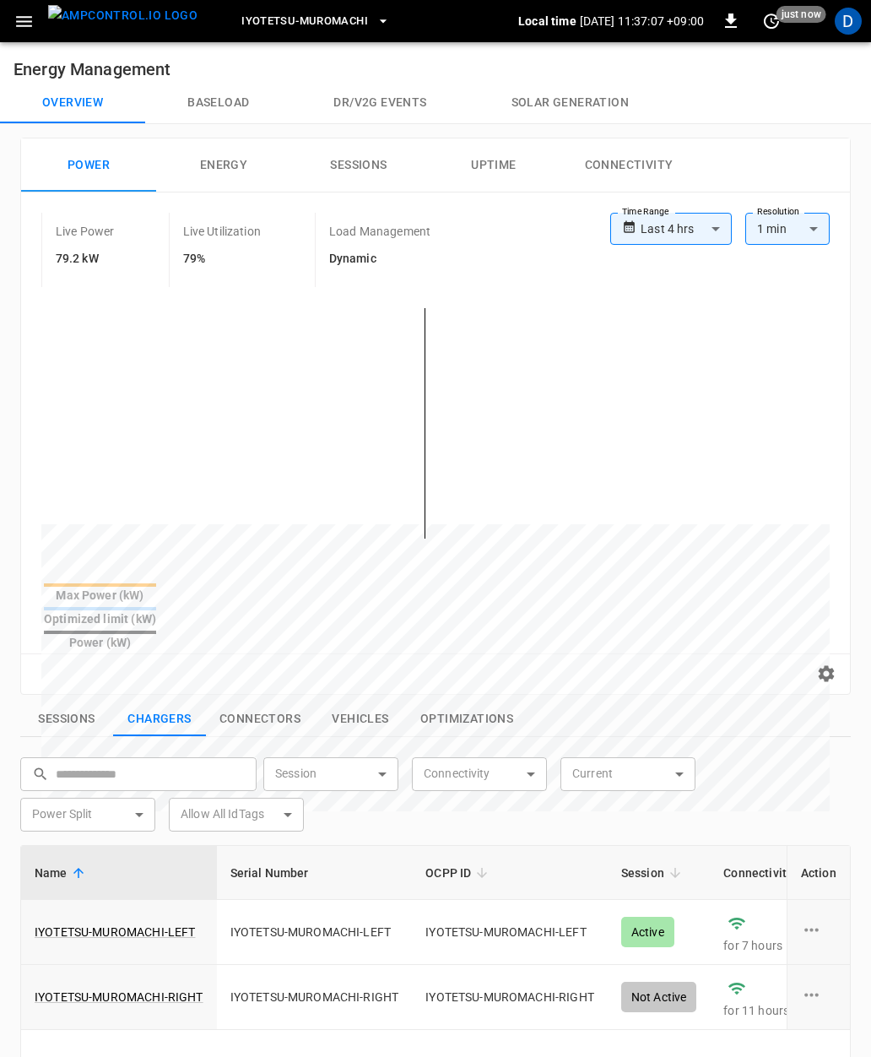
click at [208, 107] on button "Baseload" at bounding box center [218, 103] width 146 height 41
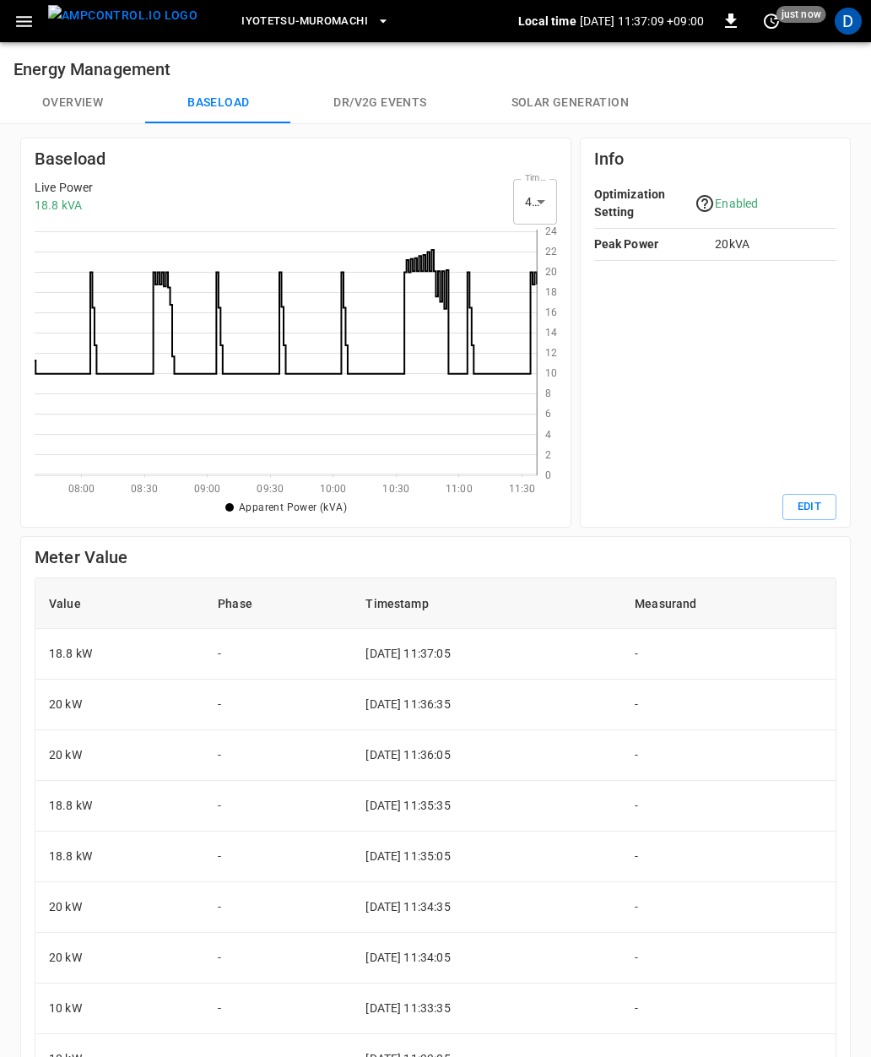
scroll to position [246, 502]
click at [69, 113] on button "Overview" at bounding box center [72, 103] width 145 height 41
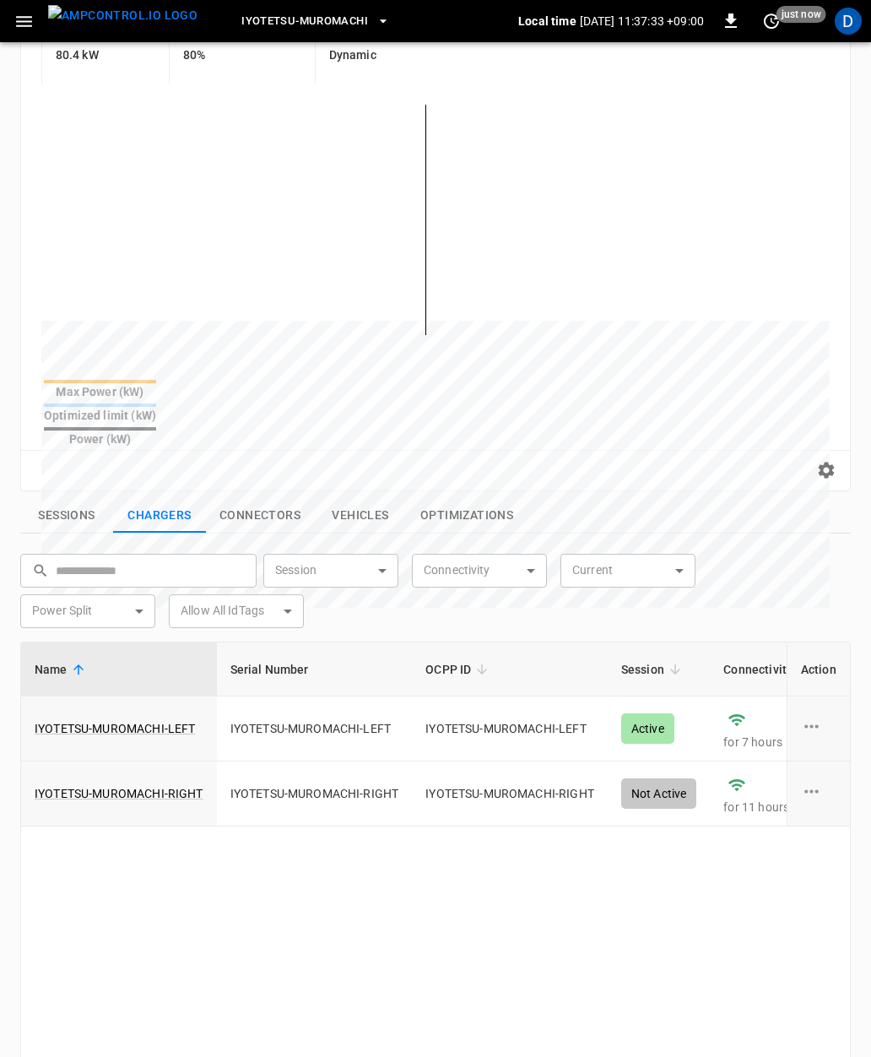
click at [53, 498] on button "Sessions" at bounding box center [66, 515] width 93 height 35
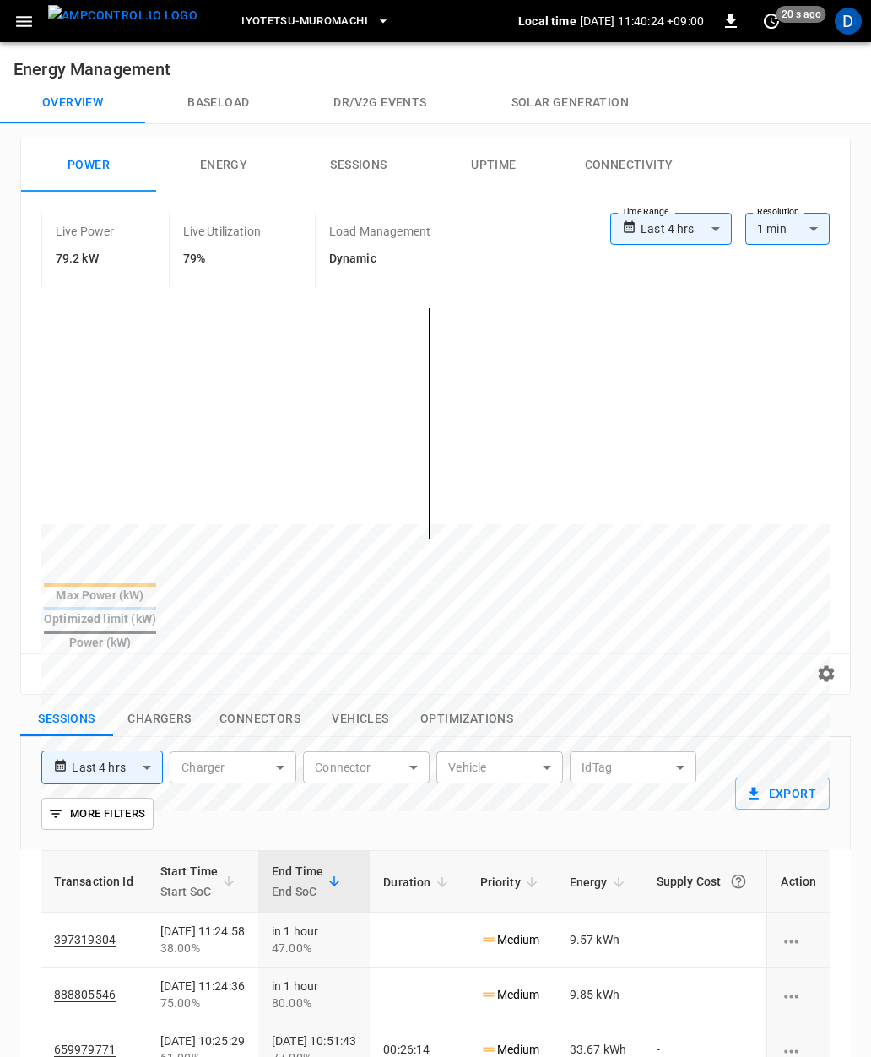
click at [176, 702] on button "Chargers" at bounding box center [159, 719] width 93 height 35
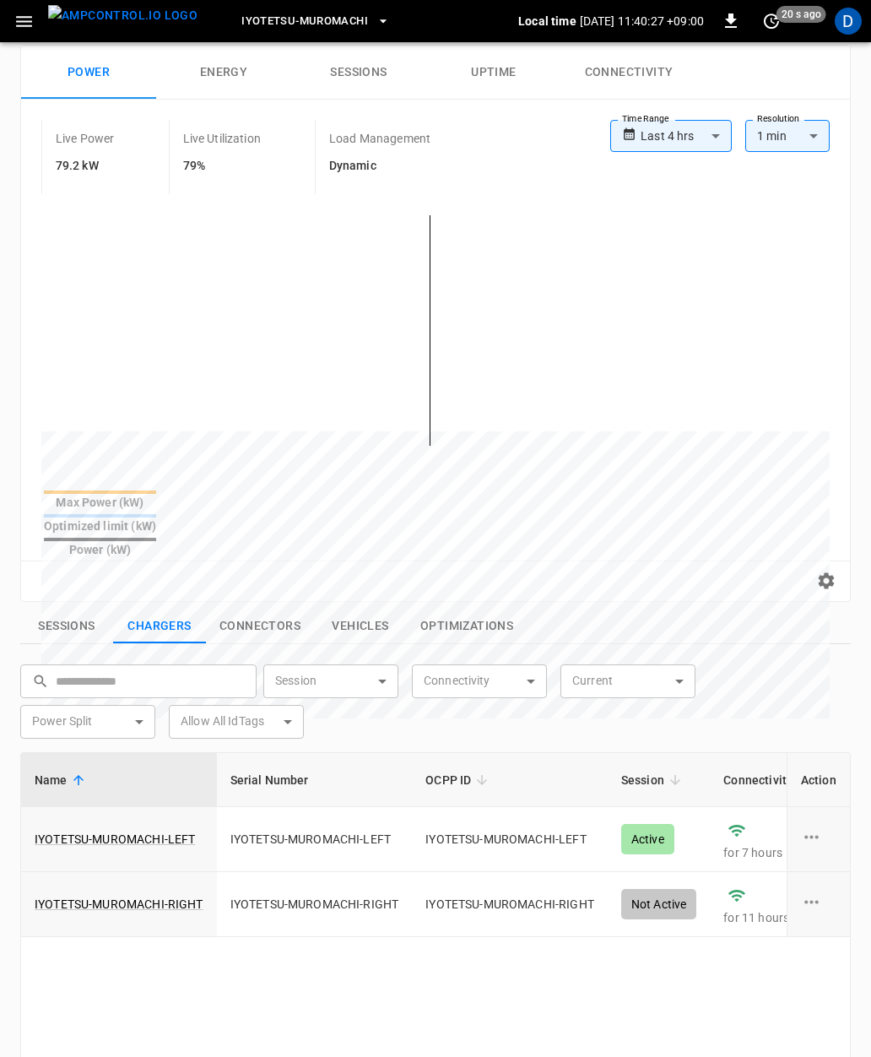
scroll to position [93, 0]
click at [143, 831] on link "IYOTETSU-MUROMACHI-LEFT" at bounding box center [115, 839] width 160 height 17
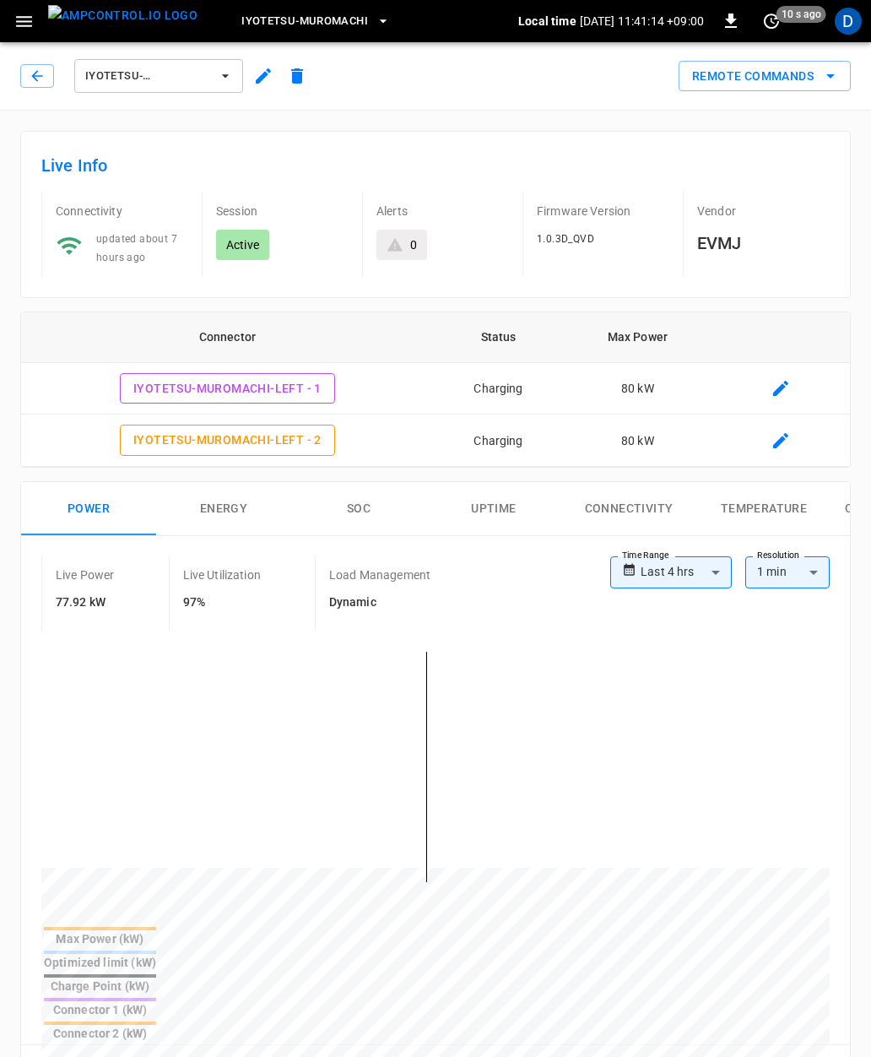
click at [357, 485] on button "SOC" at bounding box center [358, 509] width 135 height 54
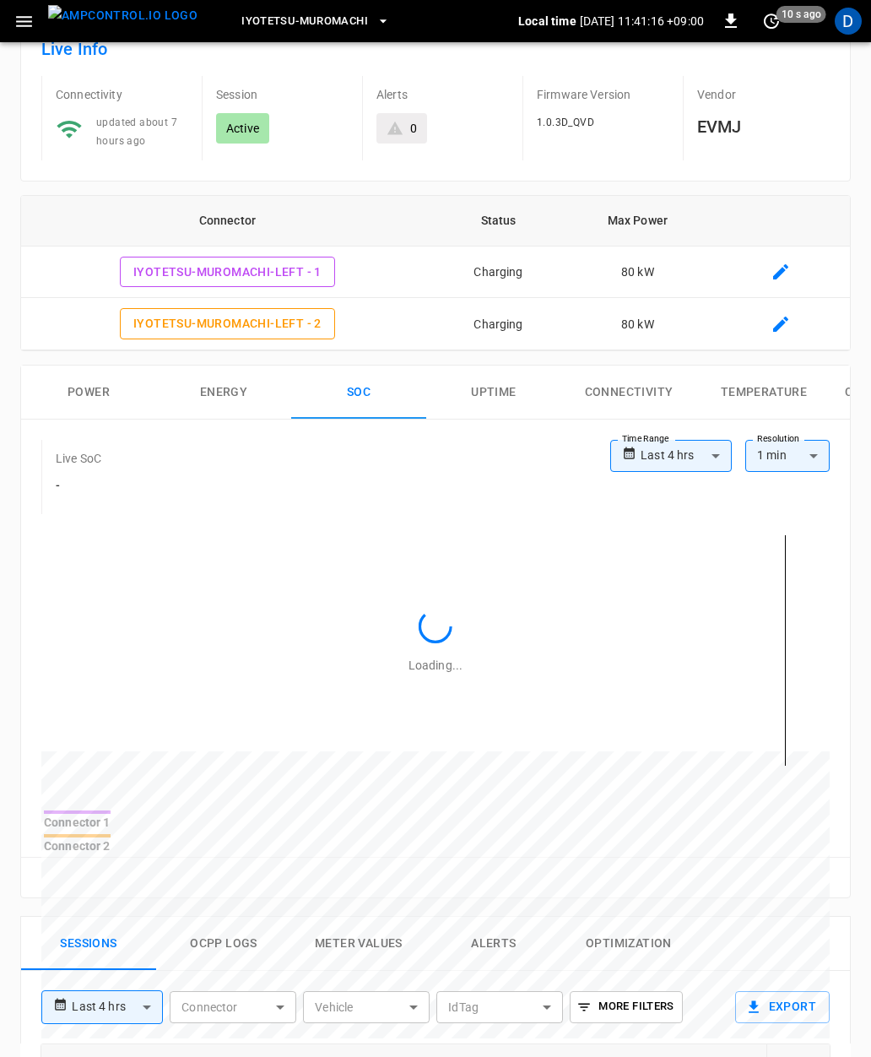
scroll to position [119, 0]
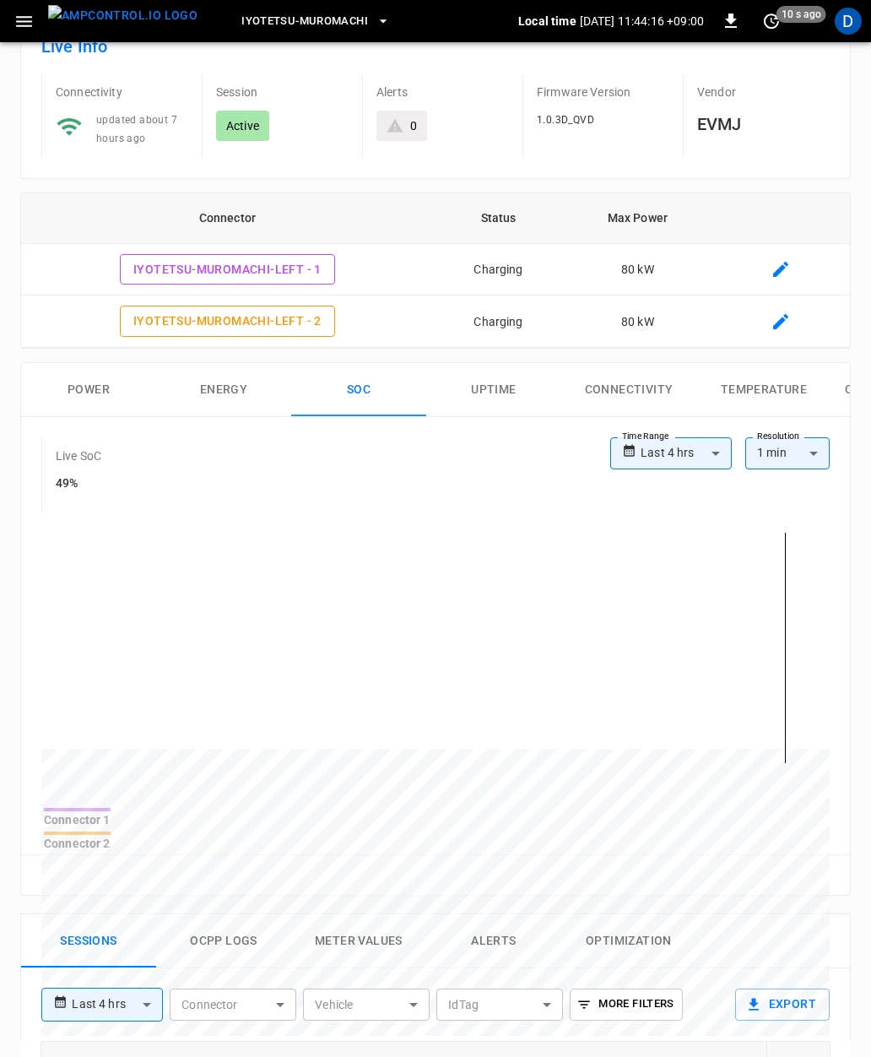
click at [79, 379] on button "Power" at bounding box center [88, 390] width 135 height 54
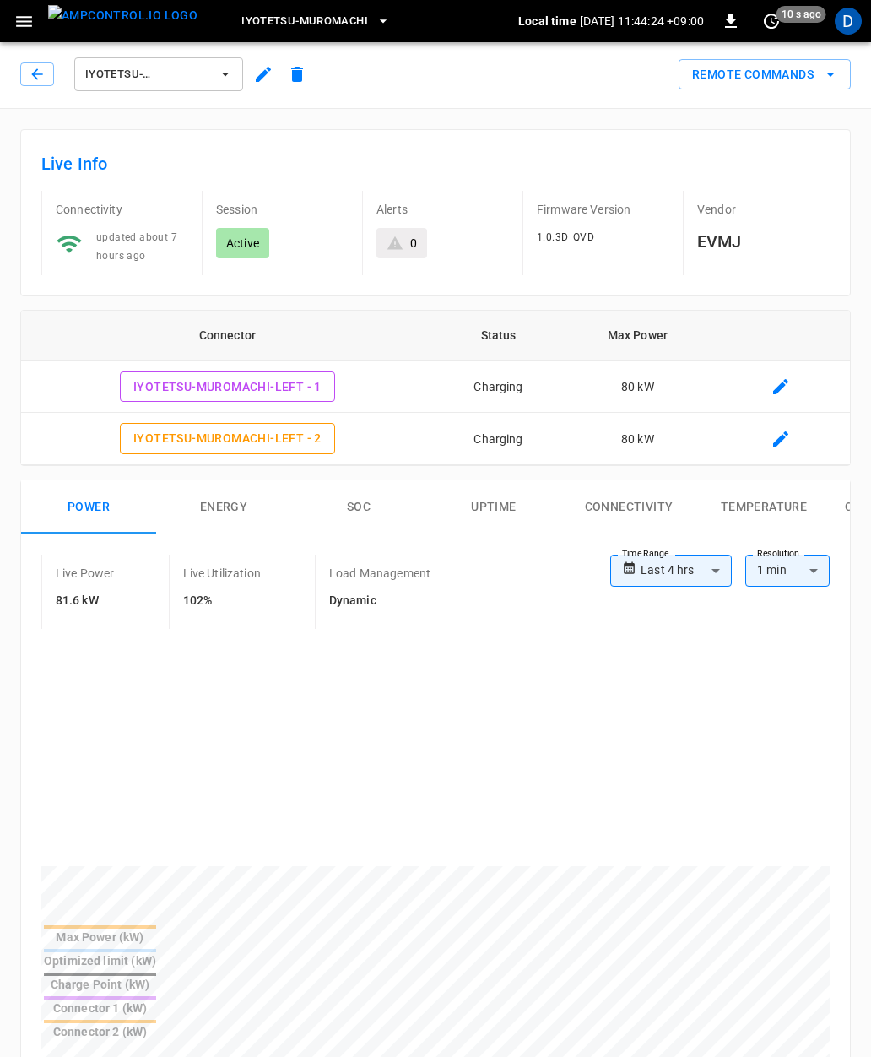
scroll to position [0, 0]
click at [37, 66] on button "button" at bounding box center [37, 76] width 34 height 24
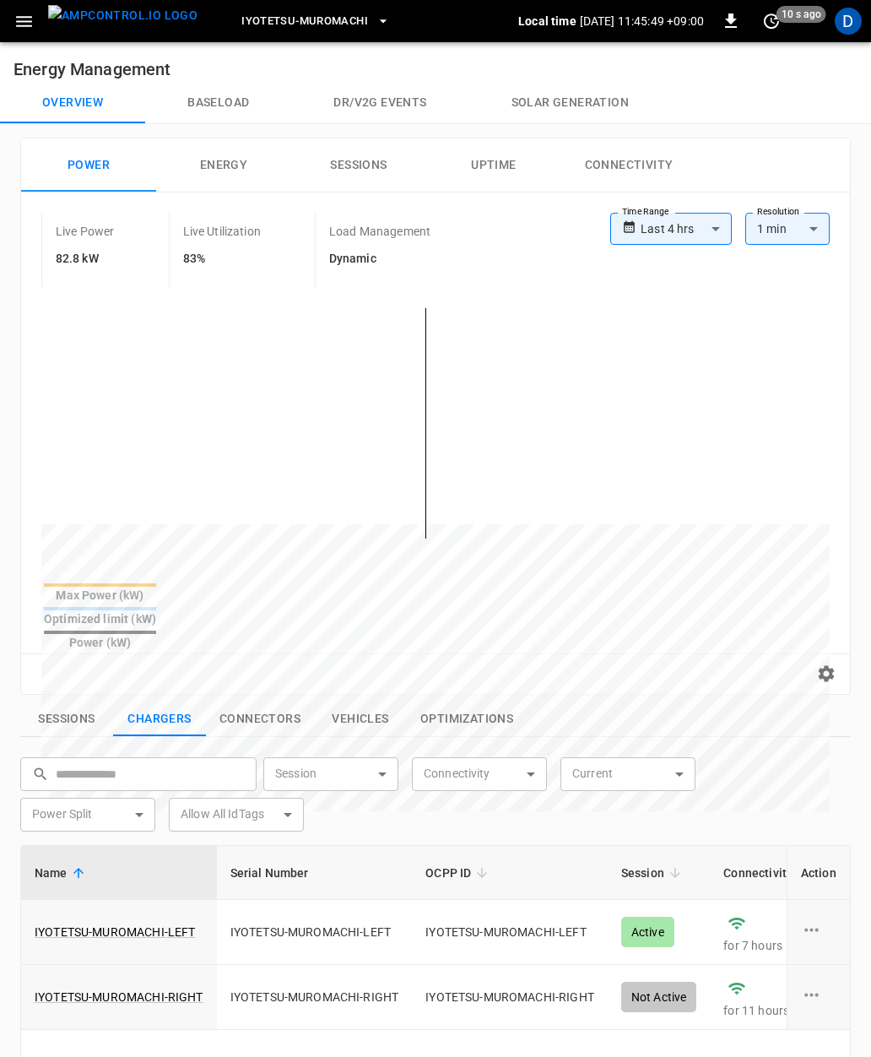
click at [214, 98] on button "Baseload" at bounding box center [218, 103] width 146 height 41
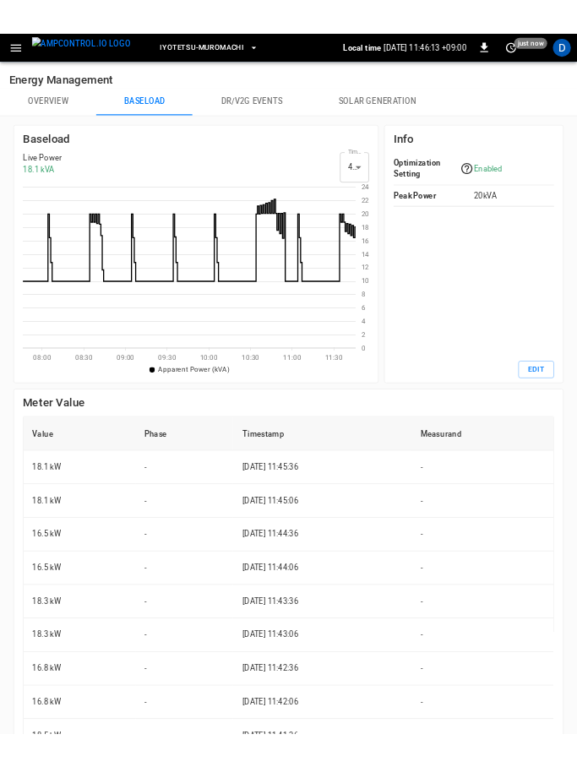
scroll to position [246, 487]
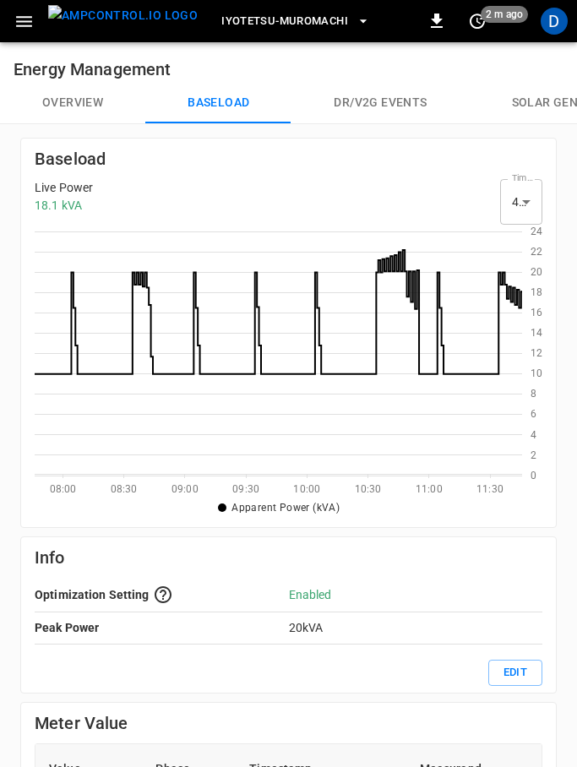
click at [79, 121] on button "Overview" at bounding box center [72, 103] width 145 height 41
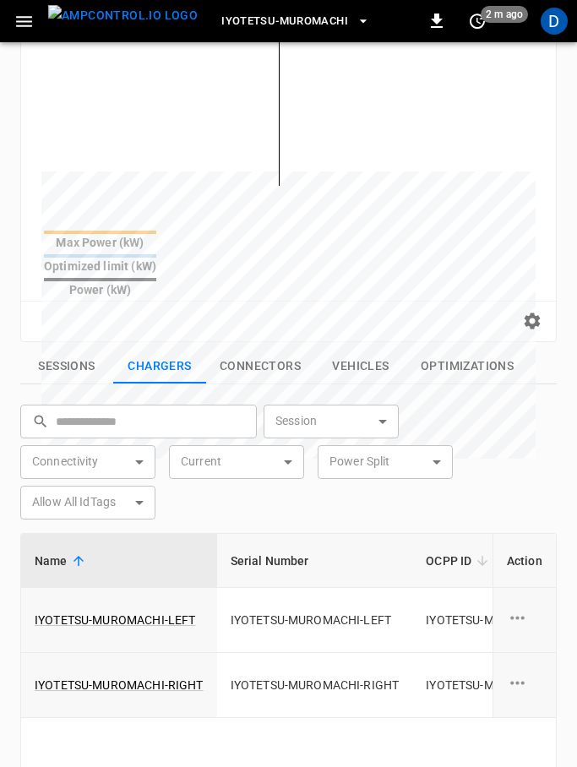
scroll to position [429, 0]
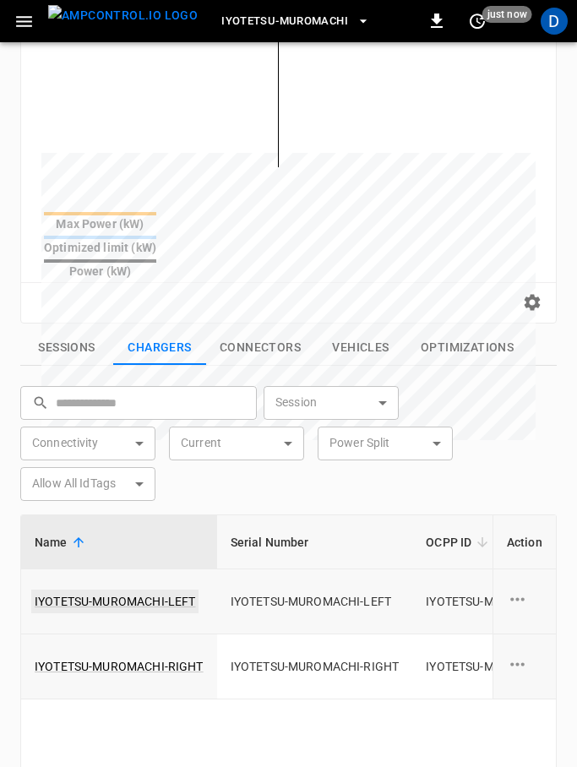
click at [155, 589] on link "IYOTETSU-MUROMACHI-LEFT" at bounding box center [114, 601] width 167 height 24
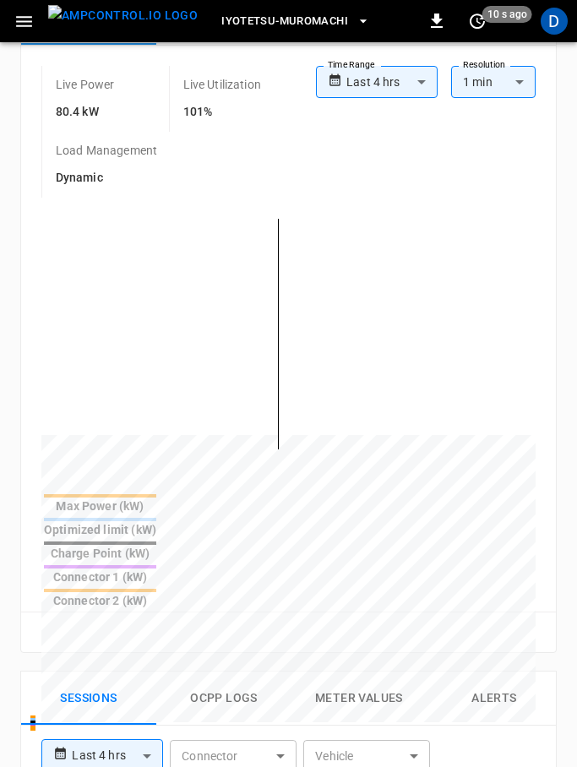
scroll to position [836, 0]
click at [329, 183] on div "**********" at bounding box center [288, 132] width 494 height 132
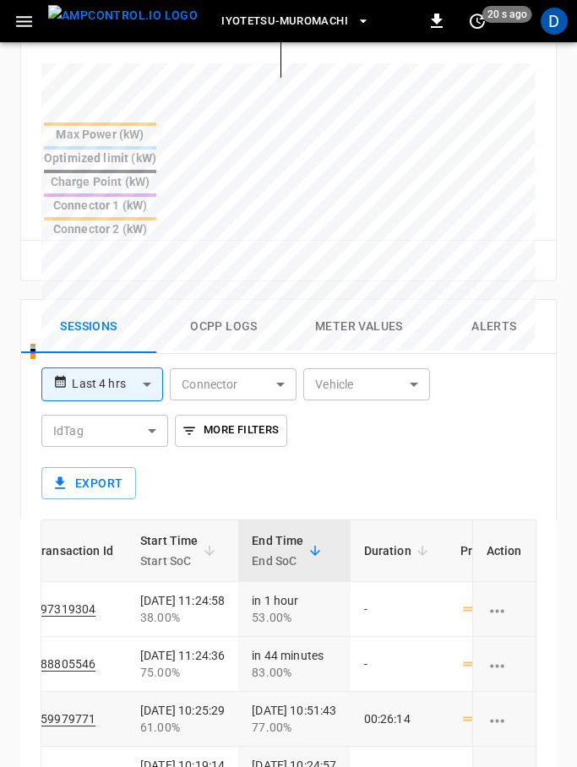
scroll to position [1222, 0]
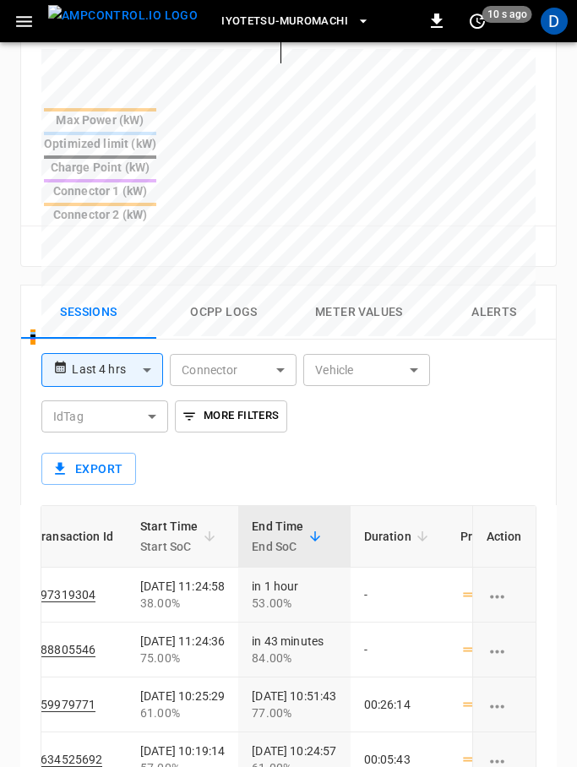
click at [447, 271] on div "**********" at bounding box center [282, 679] width 550 height 816
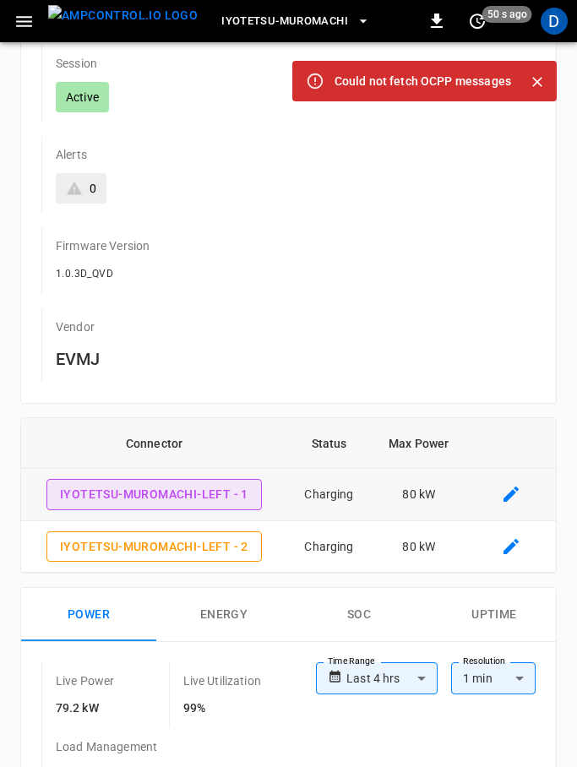
scroll to position [95, 0]
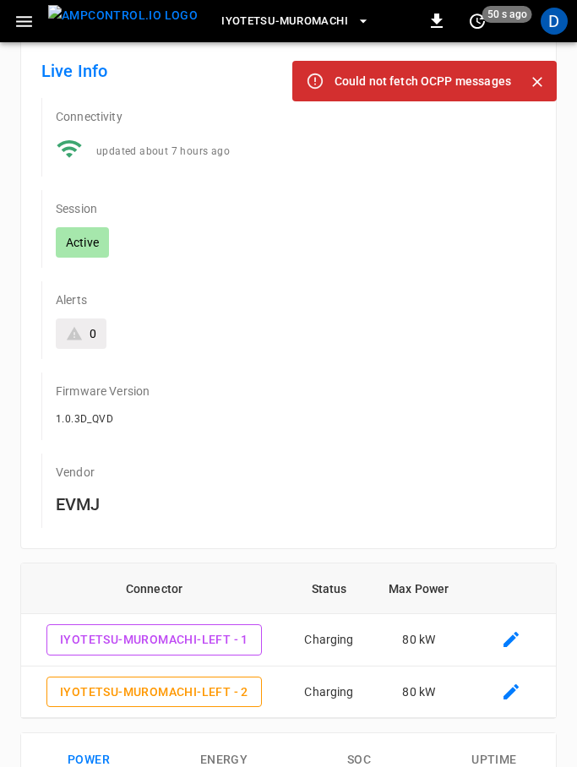
click at [536, 80] on icon "Close" at bounding box center [537, 82] width 10 height 10
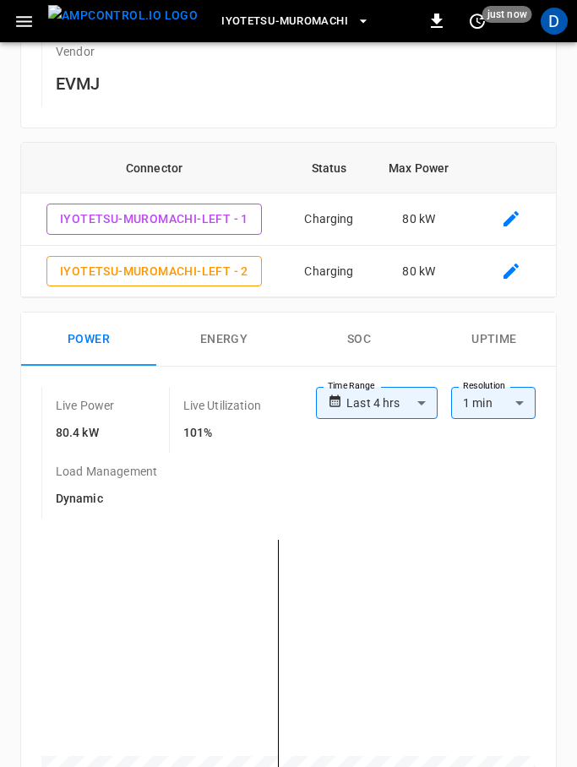
scroll to position [0, 0]
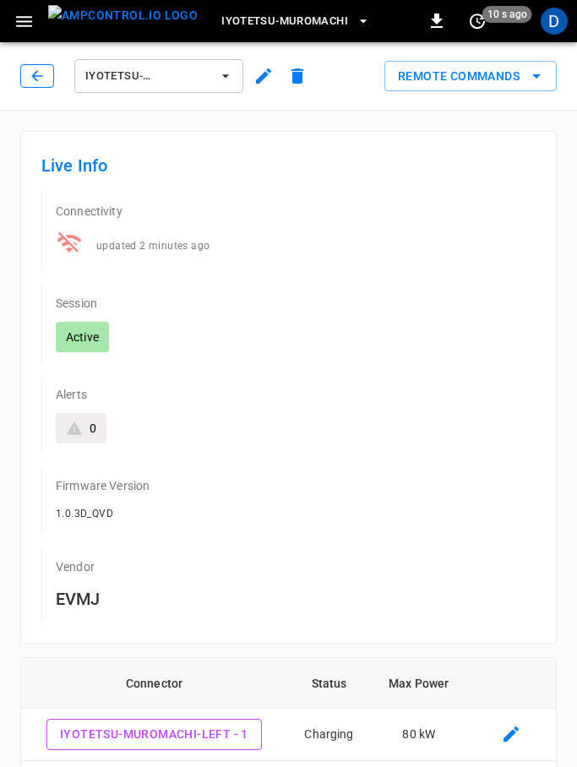
click at [30, 72] on icon "button" at bounding box center [37, 76] width 17 height 17
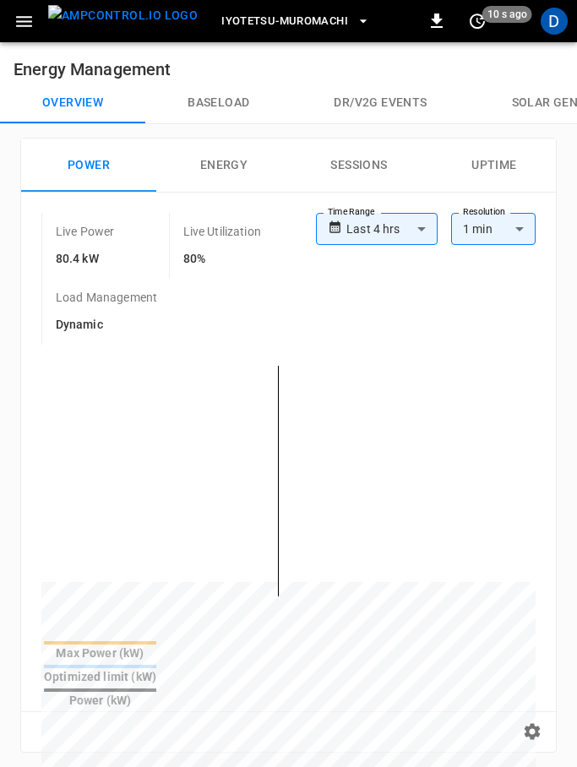
click at [26, 24] on icon "button" at bounding box center [24, 21] width 21 height 21
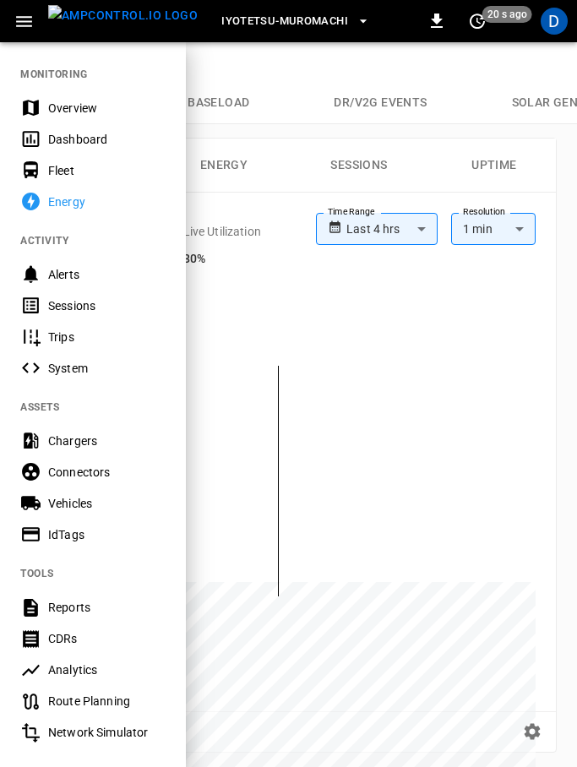
click at [83, 450] on div "Chargers" at bounding box center [93, 440] width 186 height 31
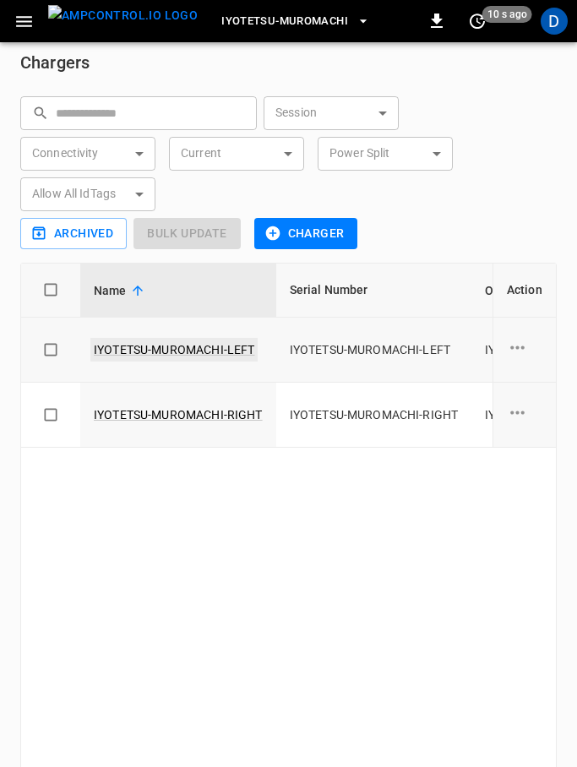
scroll to position [0, -2]
click at [134, 340] on link "IYOTETSU-MUROMACHI-LEFT" at bounding box center [173, 350] width 167 height 24
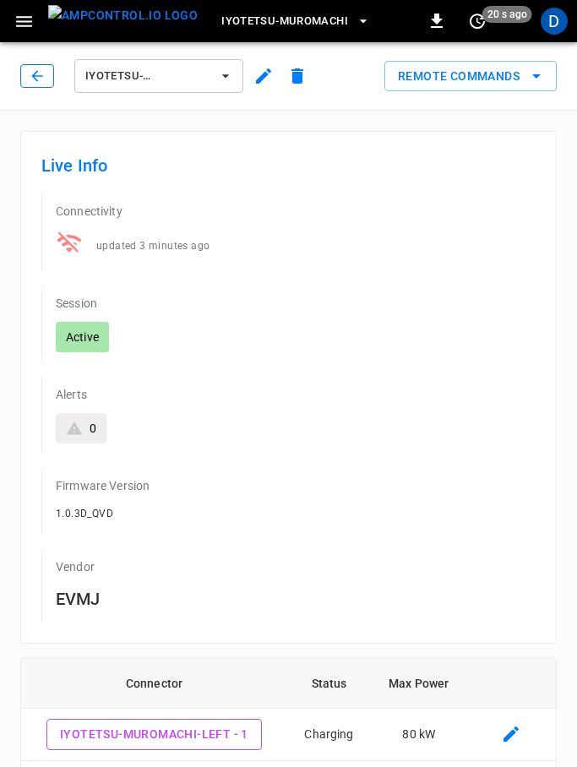
click at [43, 76] on icon "button" at bounding box center [37, 76] width 17 height 17
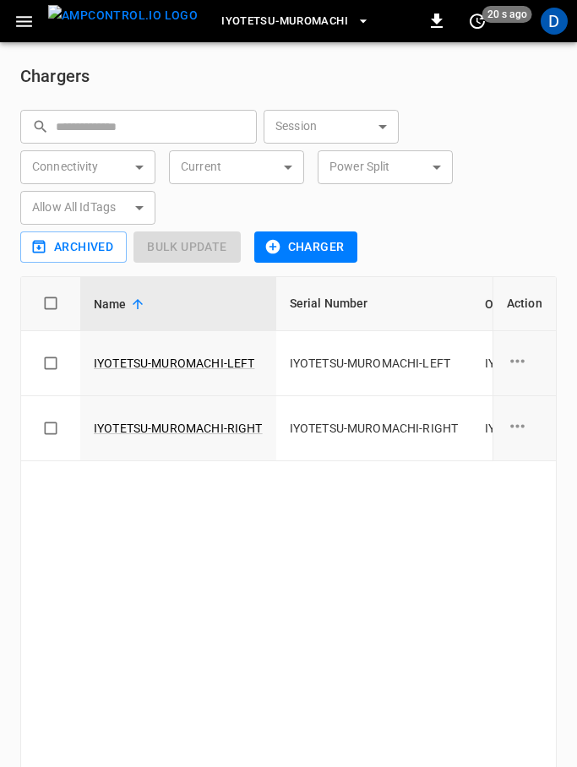
scroll to position [14, 0]
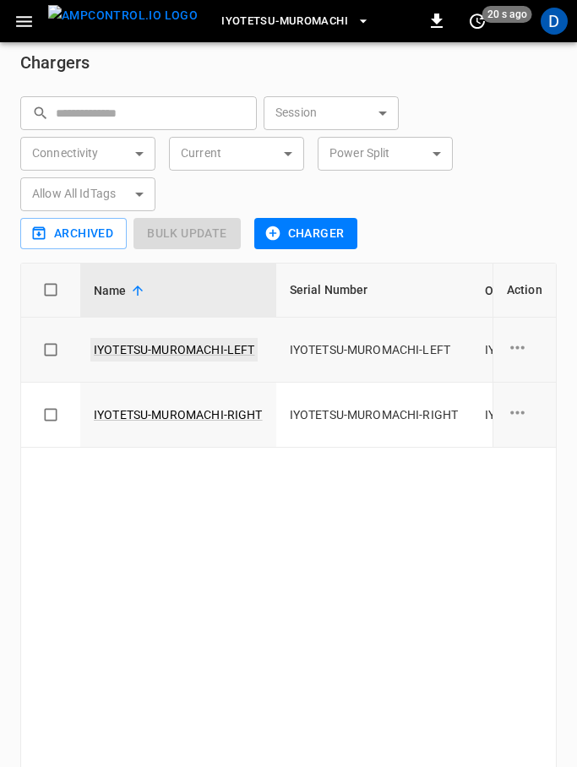
click at [242, 352] on link "IYOTETSU-MUROMACHI-LEFT" at bounding box center [173, 350] width 167 height 24
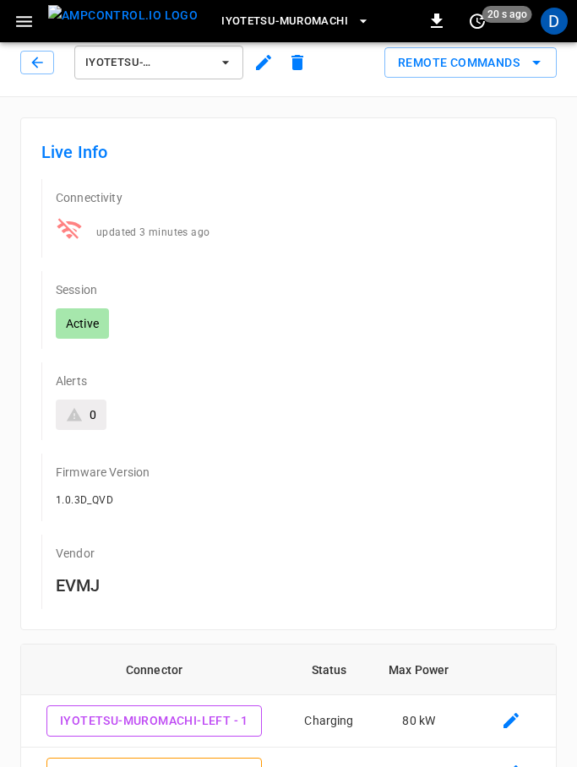
type input "**********"
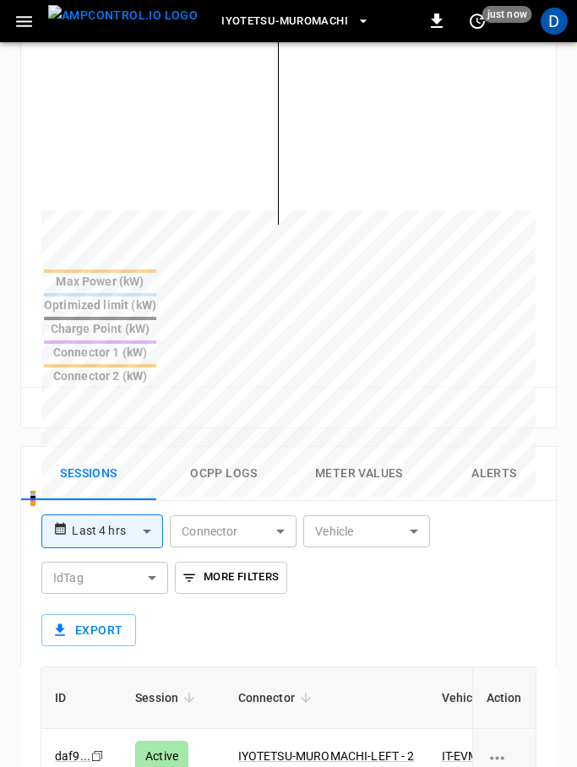
scroll to position [1170, 0]
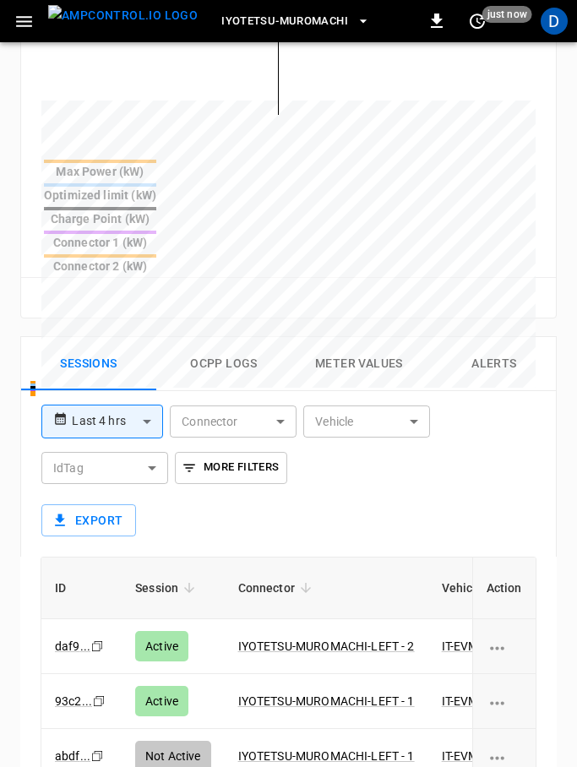
click at [222, 337] on button "Ocpp logs" at bounding box center [223, 364] width 135 height 54
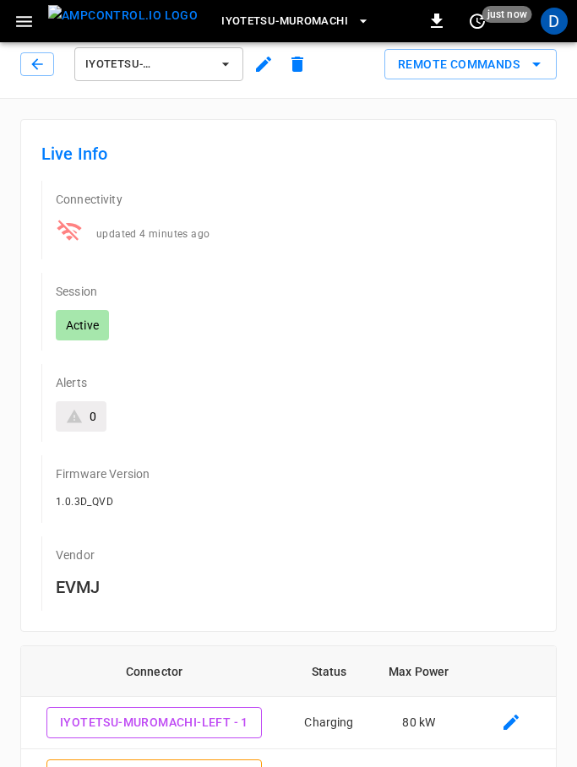
scroll to position [0, 0]
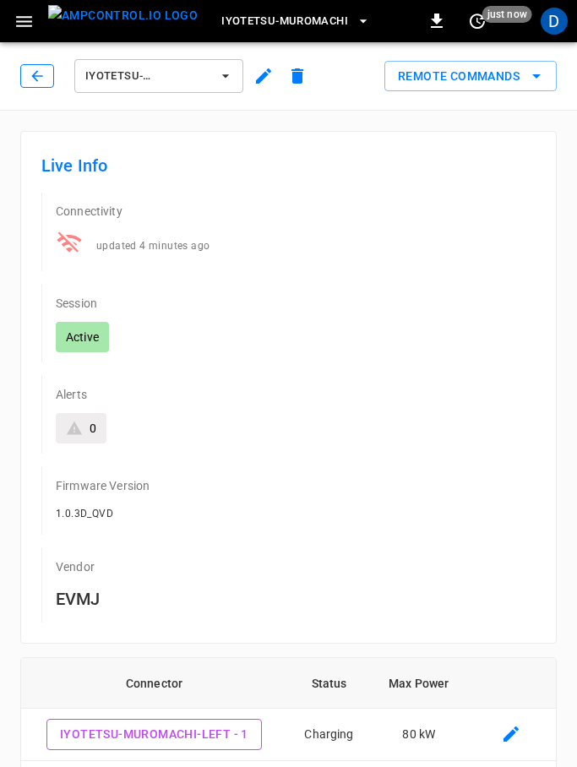
click at [34, 81] on icon "button" at bounding box center [37, 76] width 17 height 17
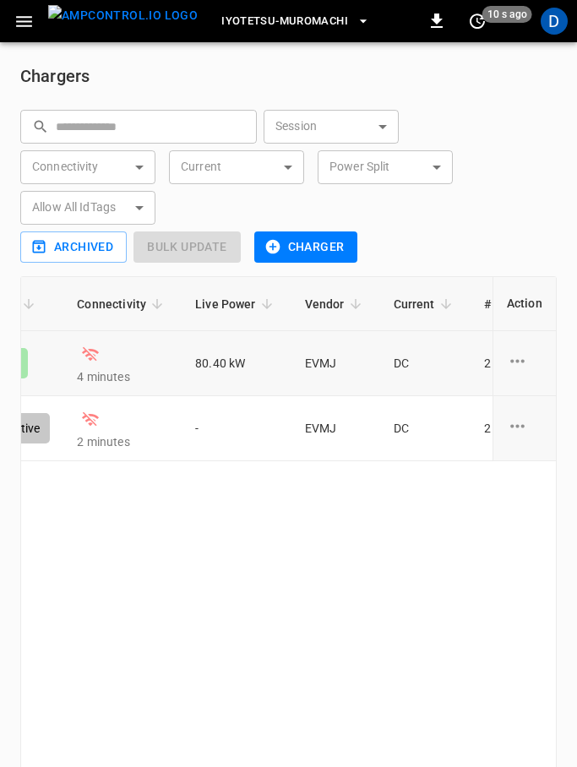
scroll to position [0, 642]
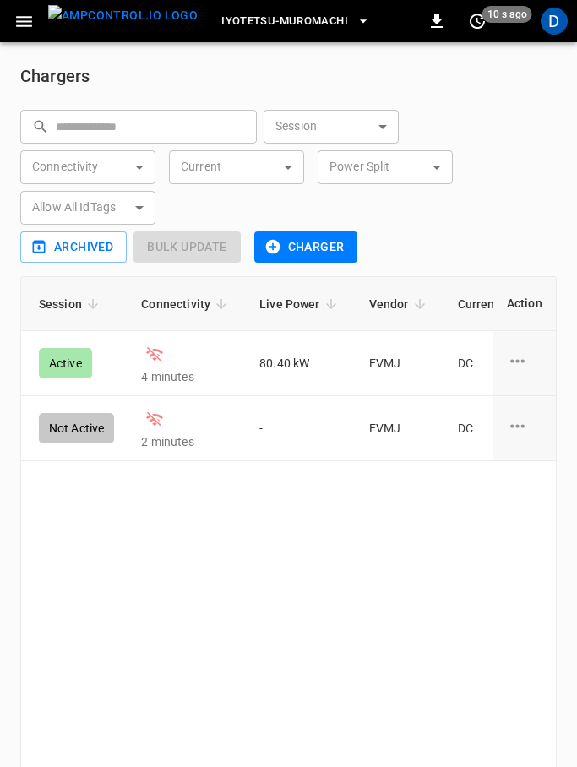
click at [27, 28] on icon "button" at bounding box center [24, 21] width 21 height 21
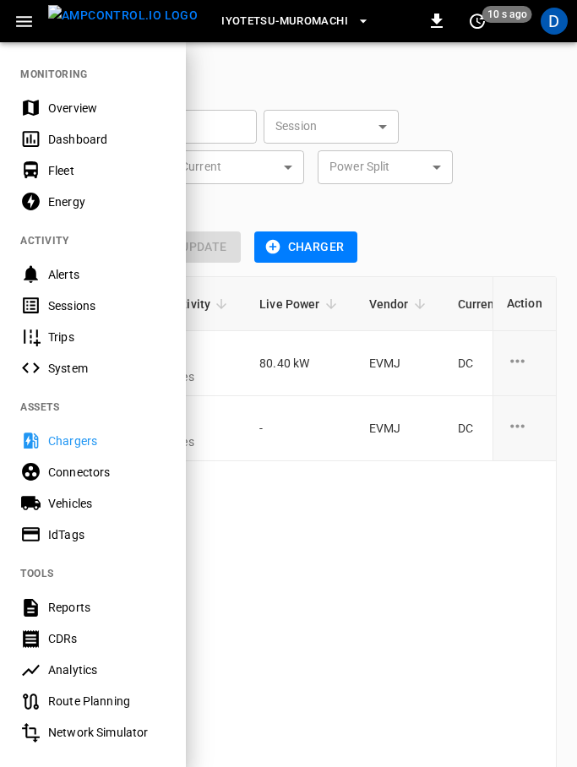
click at [454, 199] on div at bounding box center [288, 383] width 577 height 767
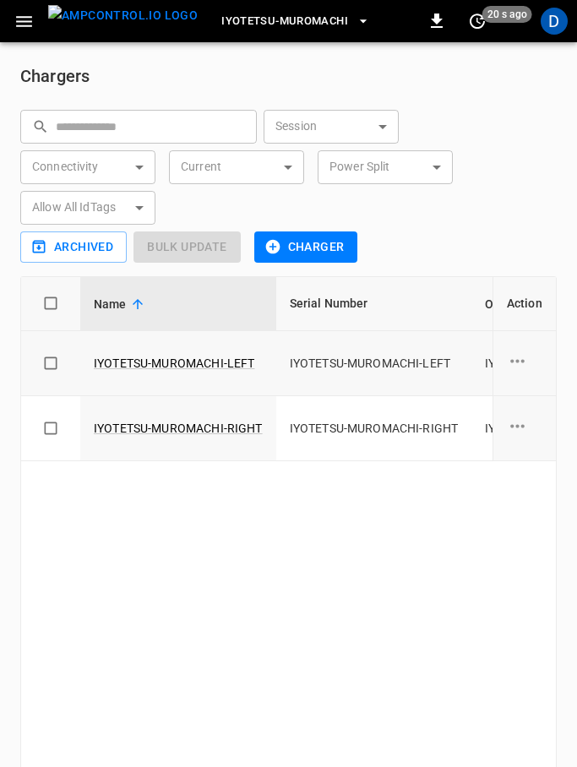
scroll to position [0, 0]
click at [195, 360] on link "IYOTETSU-MUROMACHI-LEFT" at bounding box center [173, 363] width 167 height 24
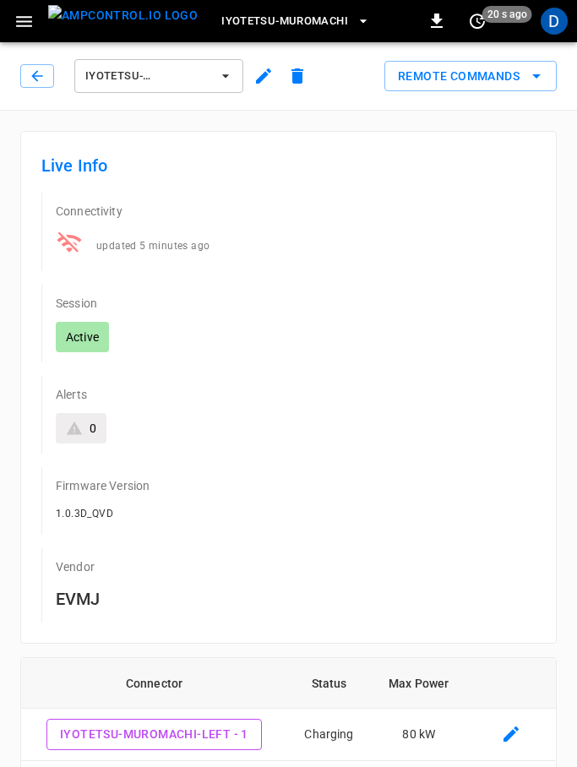
type input "**********"
click at [37, 86] on button "button" at bounding box center [37, 76] width 34 height 24
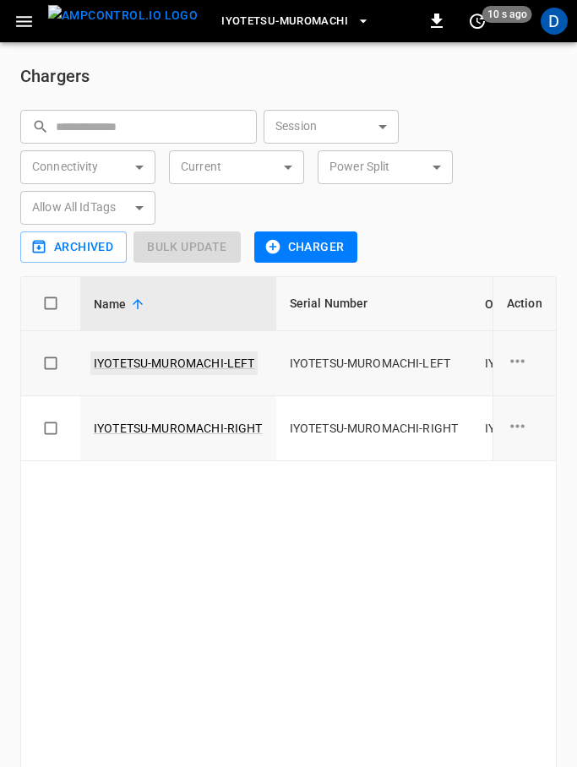
click at [186, 359] on link "IYOTETSU-MUROMACHI-LEFT" at bounding box center [173, 363] width 167 height 24
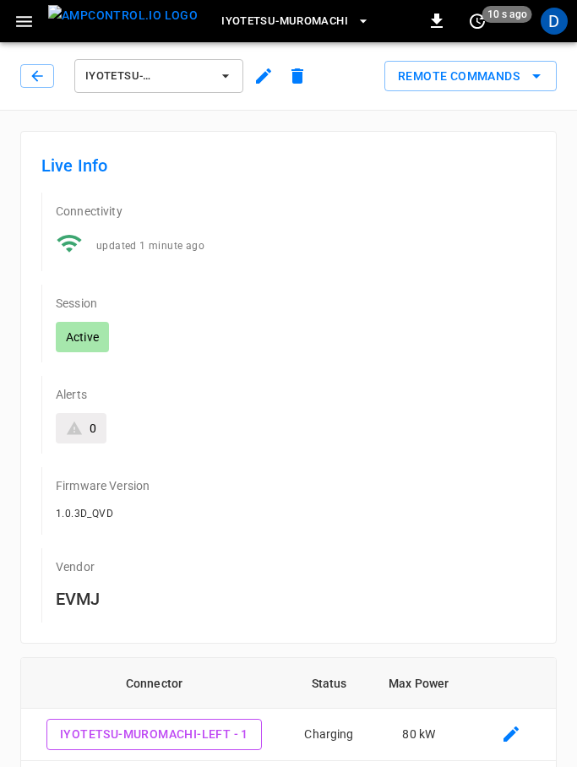
type input "**********"
click at [39, 86] on button "button" at bounding box center [37, 76] width 34 height 24
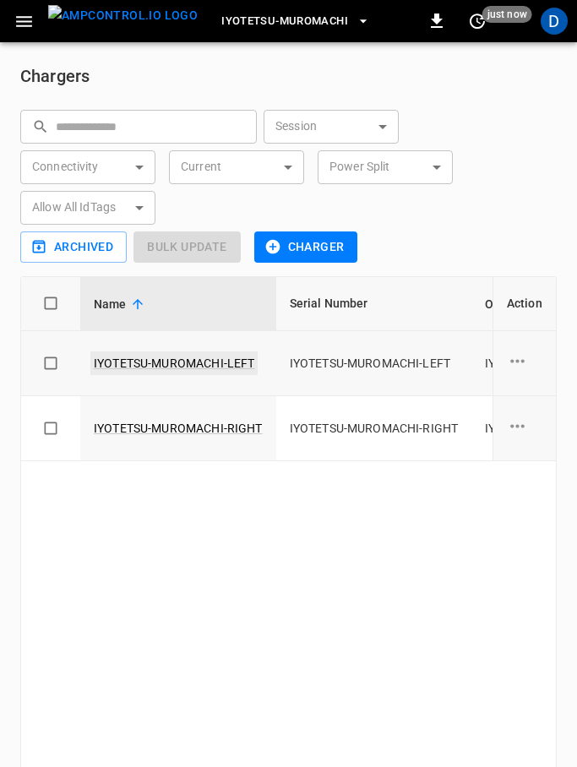
click at [207, 371] on link "IYOTETSU-MUROMACHI-LEFT" at bounding box center [173, 363] width 167 height 24
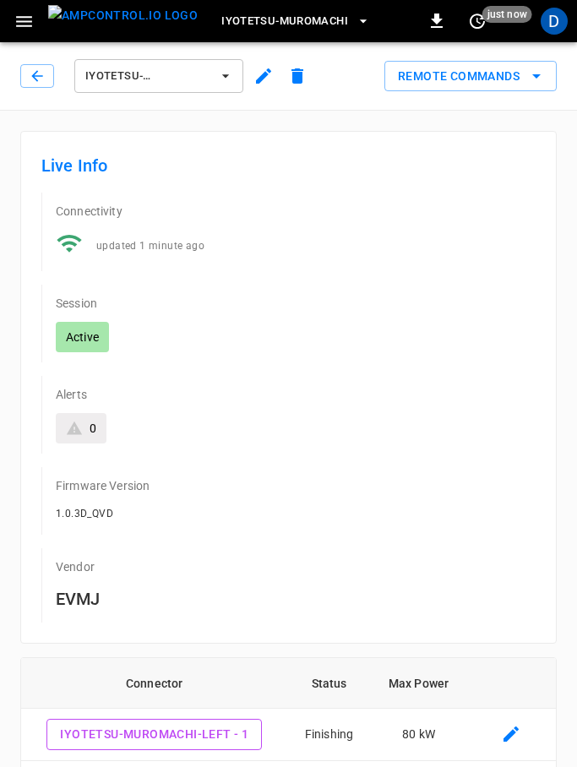
type input "**********"
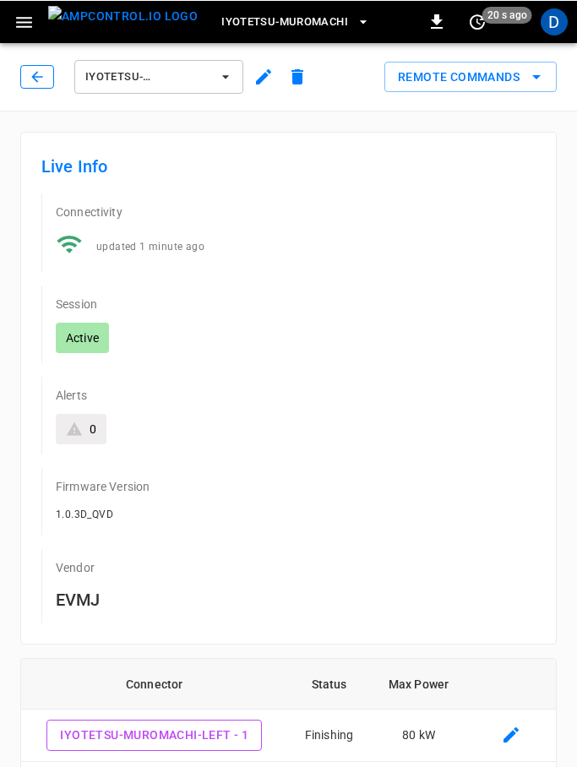
click at [31, 73] on icon "button" at bounding box center [37, 76] width 17 height 17
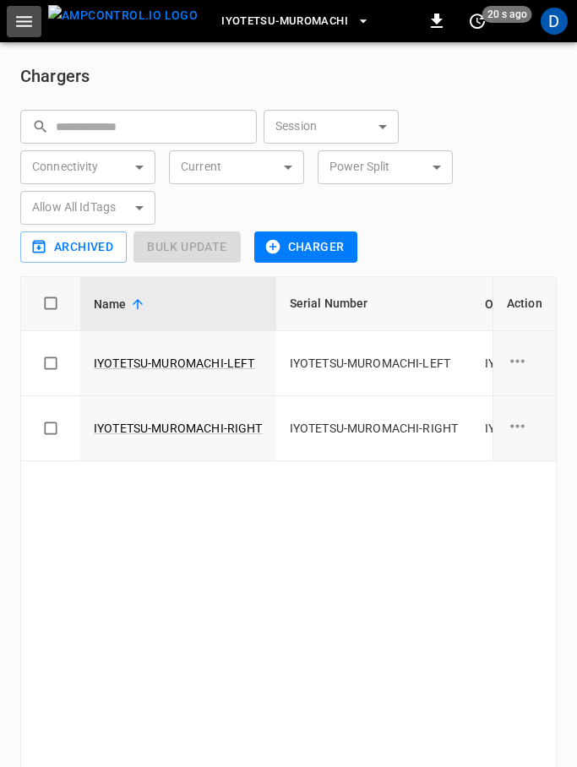
click at [33, 25] on icon "button" at bounding box center [24, 21] width 21 height 21
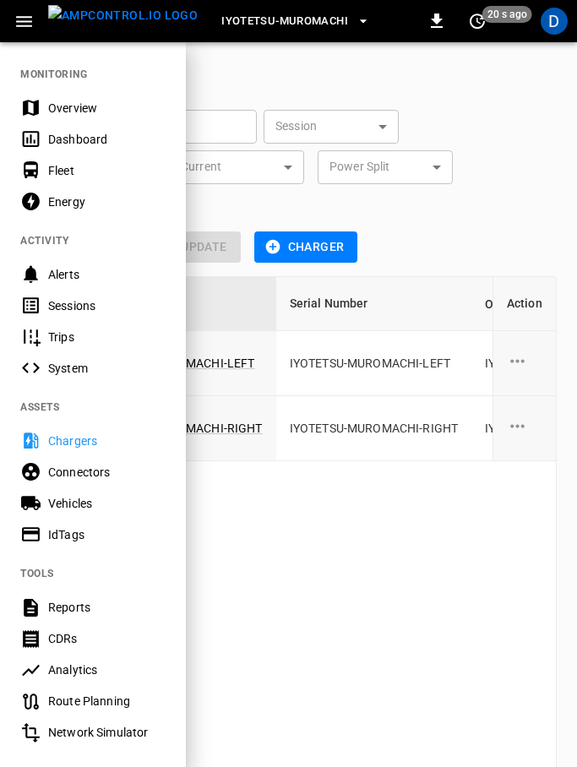
click at [65, 112] on div "Overview" at bounding box center [106, 108] width 117 height 17
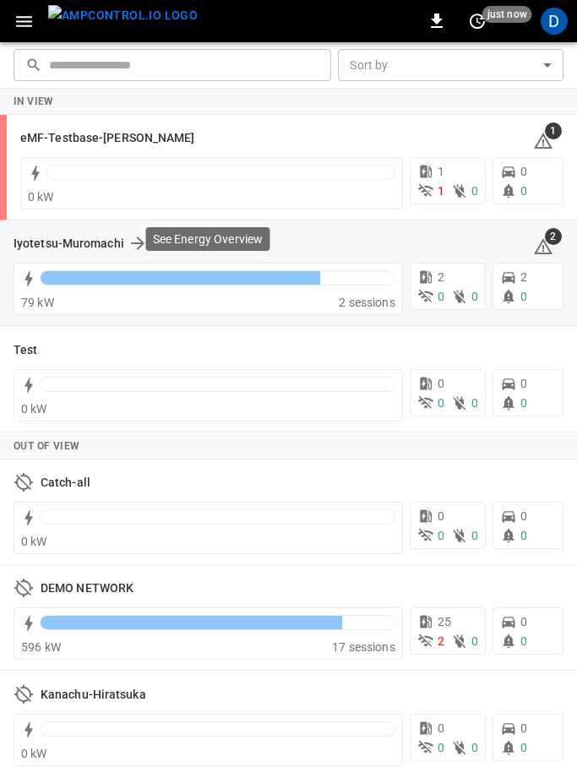
click at [227, 316] on div "Iyotetsu-Muromachi 2 79 kW 2 sessions 2 0 0 2 0" at bounding box center [288, 273] width 577 height 106
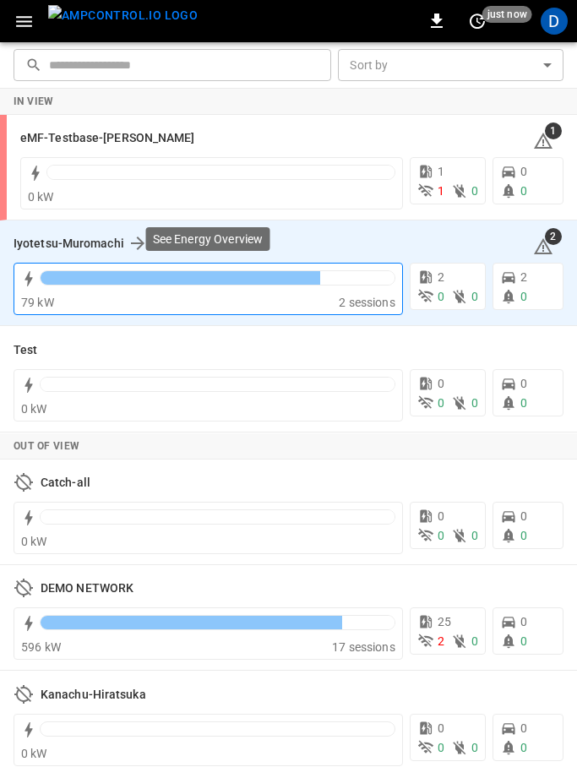
click at [223, 292] on div at bounding box center [217, 282] width 355 height 24
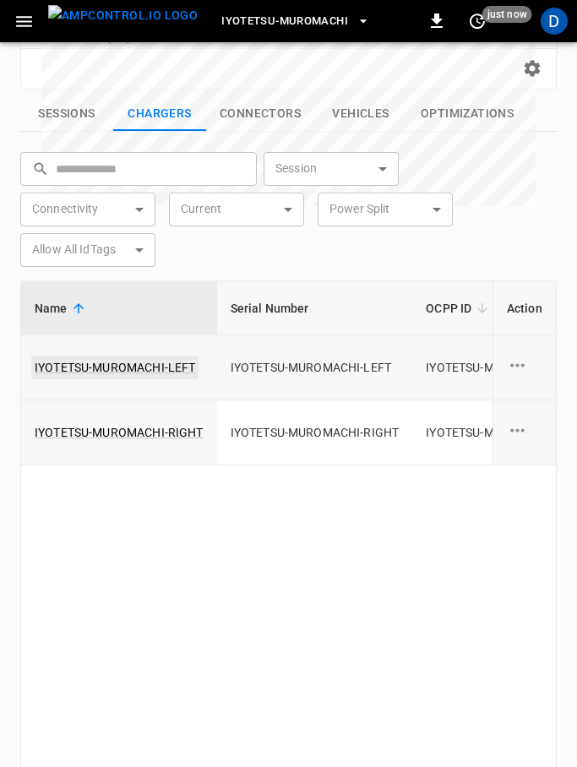
click at [175, 355] on link "IYOTETSU-MUROMACHI-LEFT" at bounding box center [114, 367] width 167 height 24
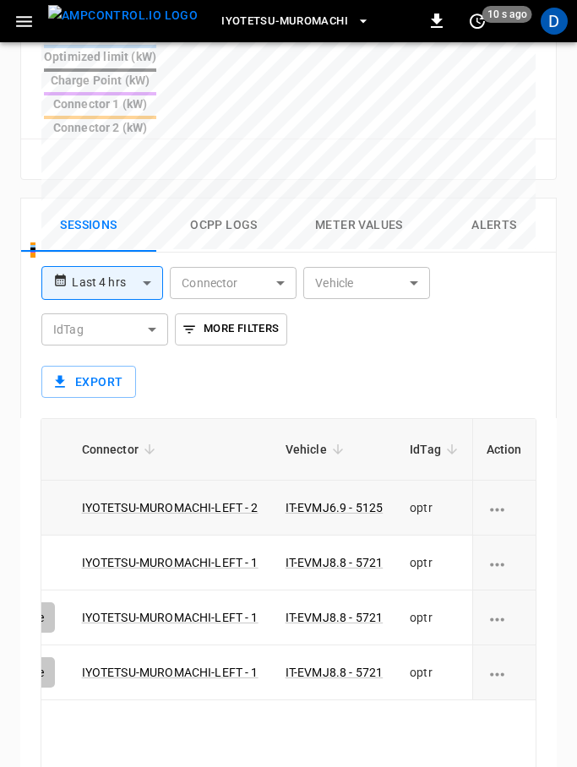
scroll to position [0, 54]
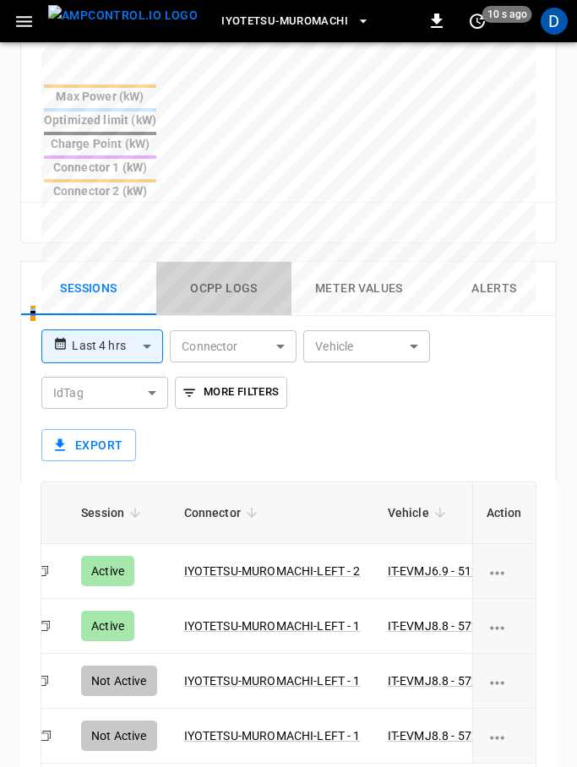
click at [213, 263] on button "Ocpp logs" at bounding box center [223, 290] width 135 height 54
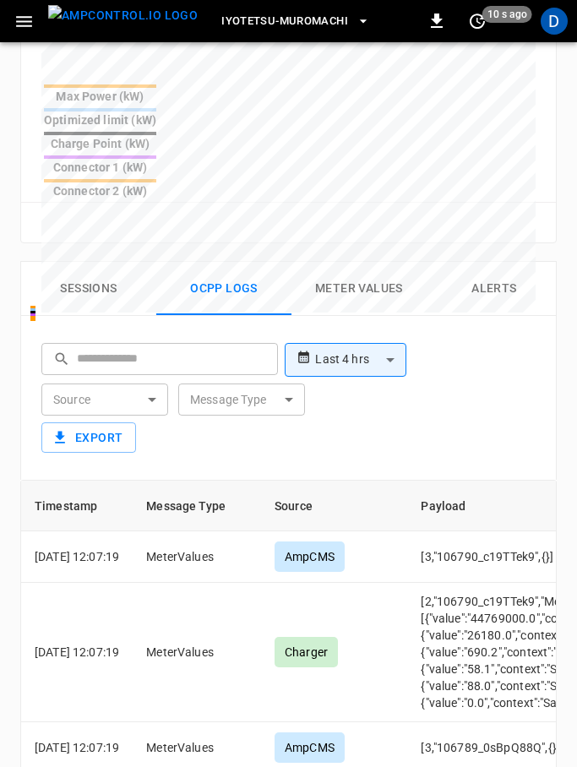
click at [103, 262] on button "Sessions" at bounding box center [88, 289] width 135 height 54
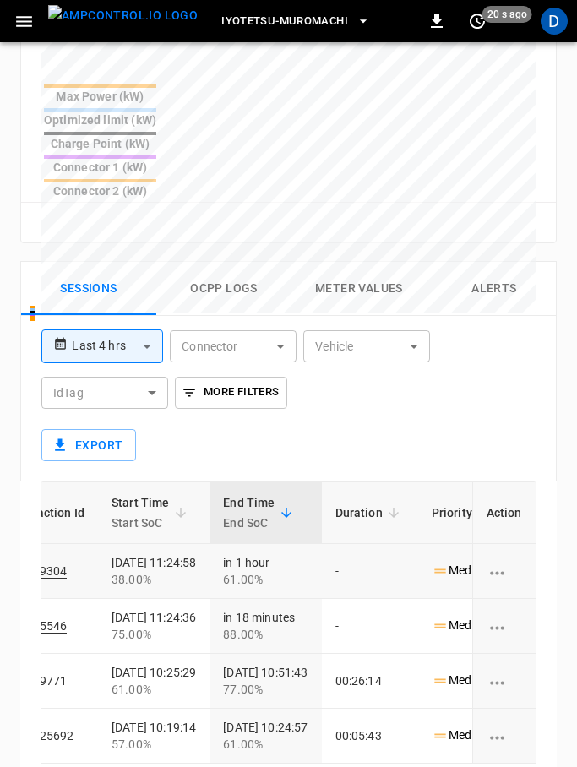
scroll to position [0, 680]
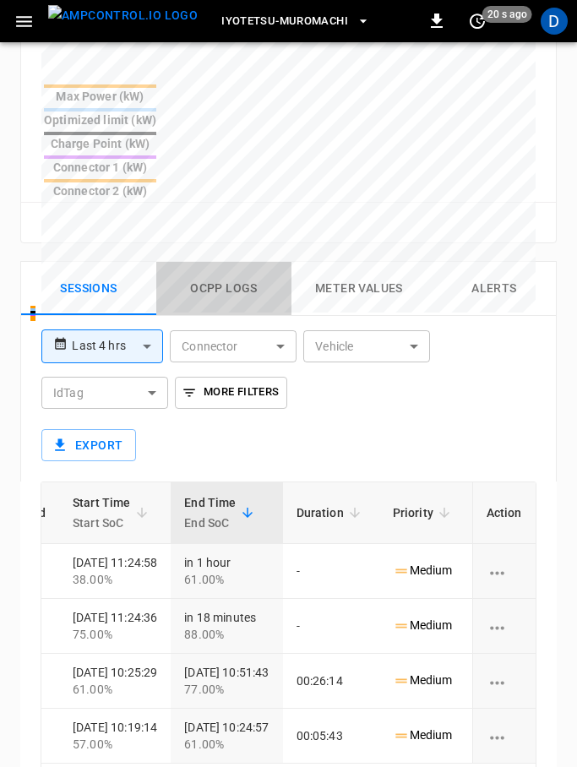
click at [225, 262] on button "Ocpp logs" at bounding box center [223, 289] width 135 height 54
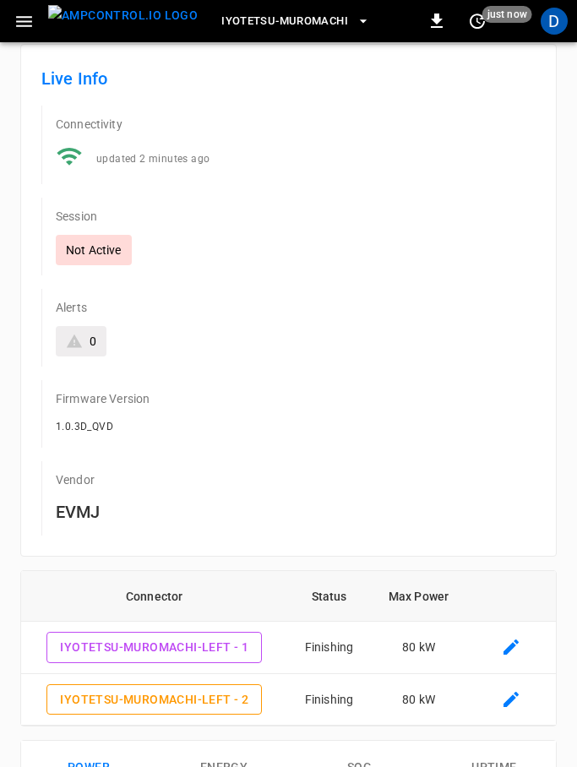
scroll to position [0, 0]
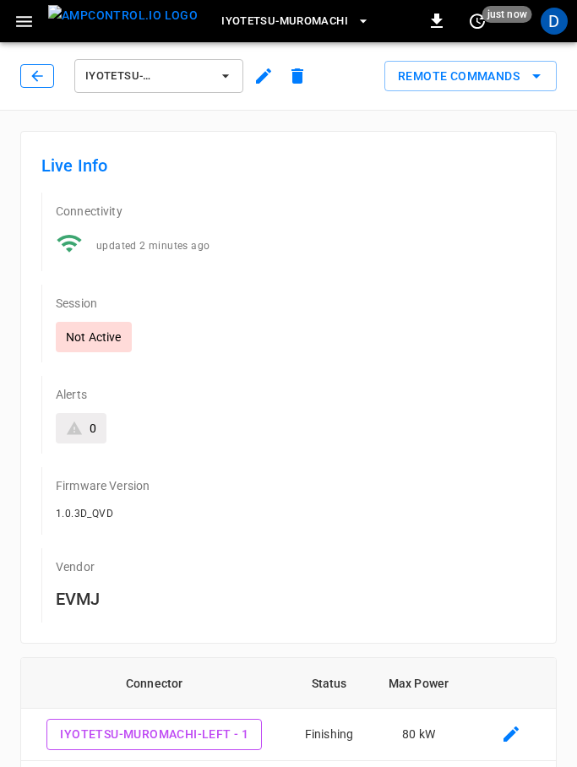
click at [31, 68] on icon "button" at bounding box center [37, 76] width 17 height 17
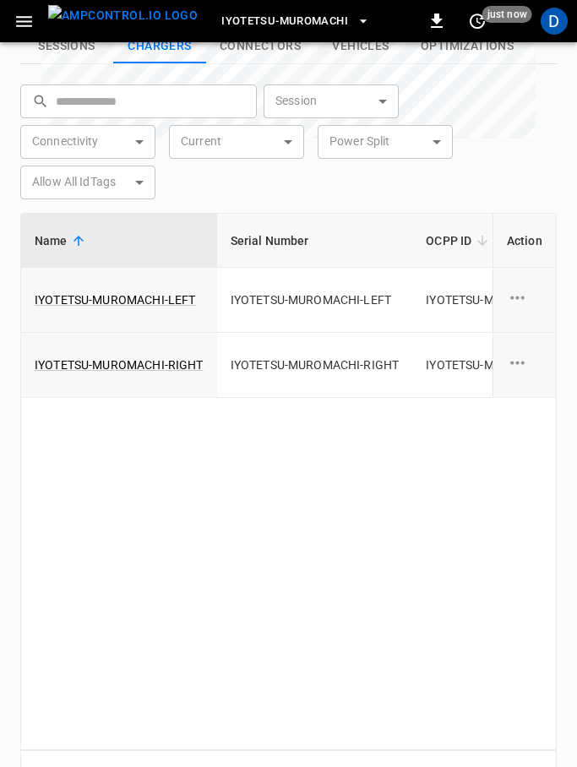
scroll to position [274, 0]
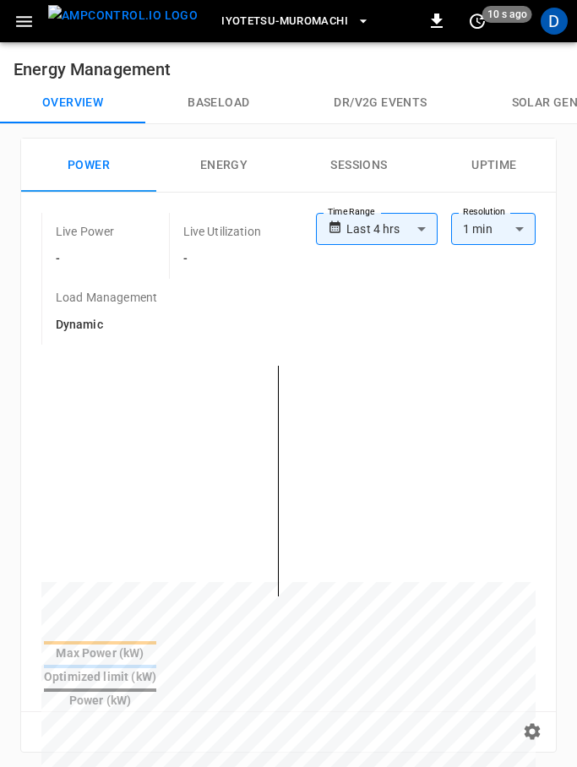
click at [70, 112] on button "Overview" at bounding box center [72, 103] width 145 height 41
click at [333, 307] on div "**********" at bounding box center [425, 265] width 219 height 105
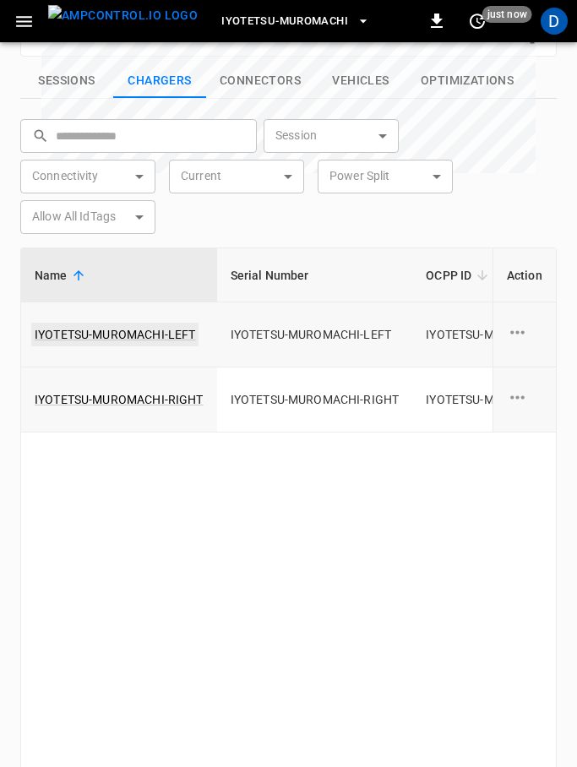
scroll to position [0, -1]
click at [160, 322] on link "IYOTETSU-MUROMACHI-LEFT" at bounding box center [114, 334] width 167 height 24
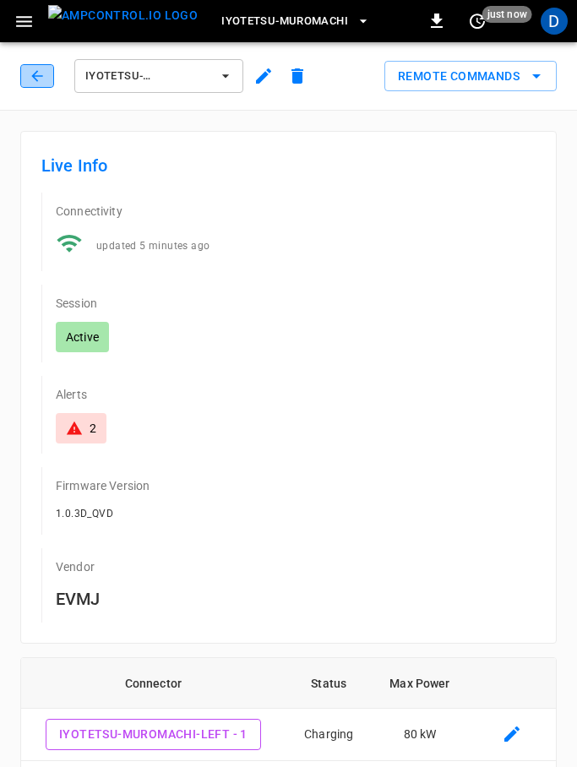
click at [37, 74] on icon "button" at bounding box center [37, 76] width 17 height 17
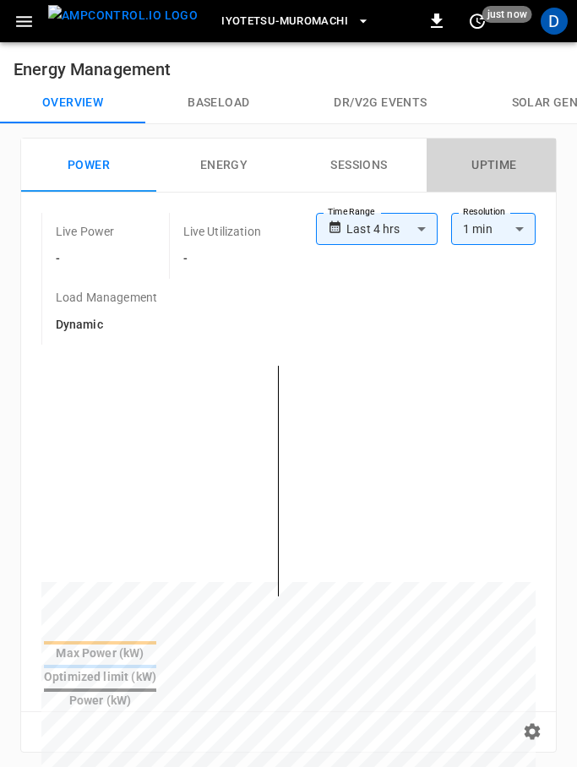
click at [476, 162] on button "Uptime" at bounding box center [493, 165] width 135 height 54
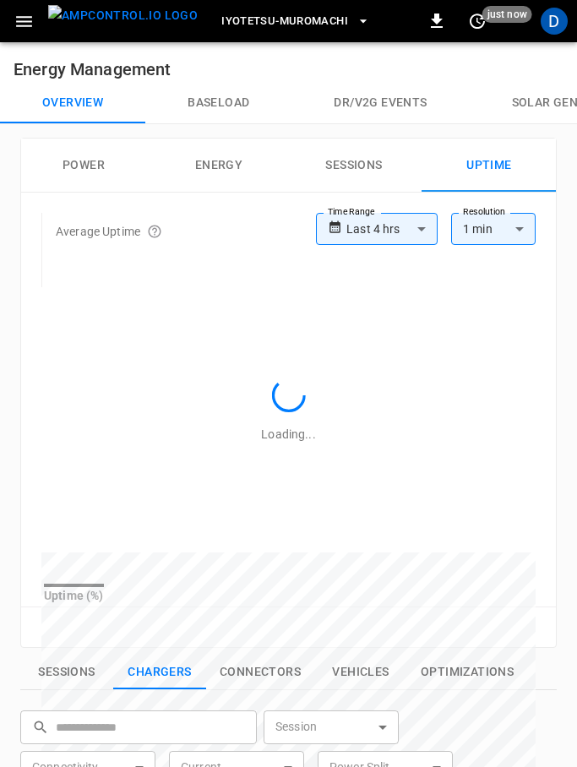
scroll to position [0, 6]
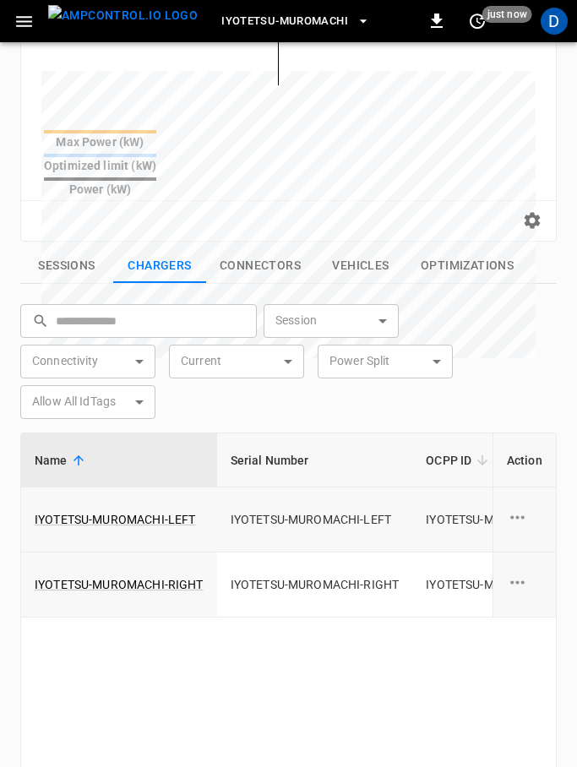
scroll to position [550, 0]
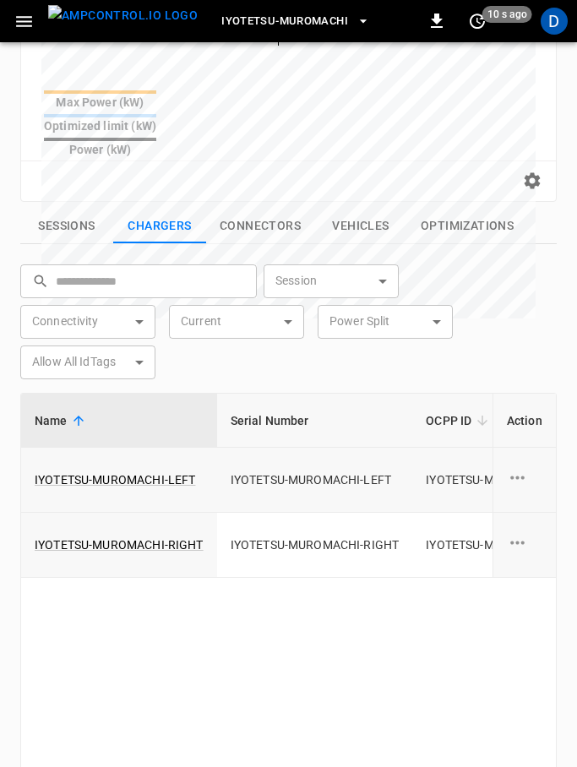
click at [67, 458] on td "IYOTETSU-MUROMACHI-LEFT" at bounding box center [119, 479] width 196 height 65
click at [85, 468] on link "IYOTETSU-MUROMACHI-LEFT" at bounding box center [114, 480] width 167 height 24
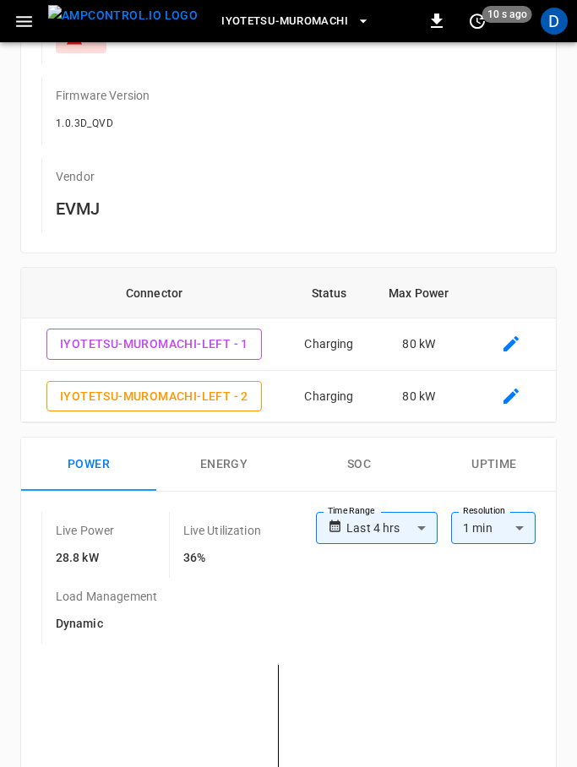
scroll to position [397, 0]
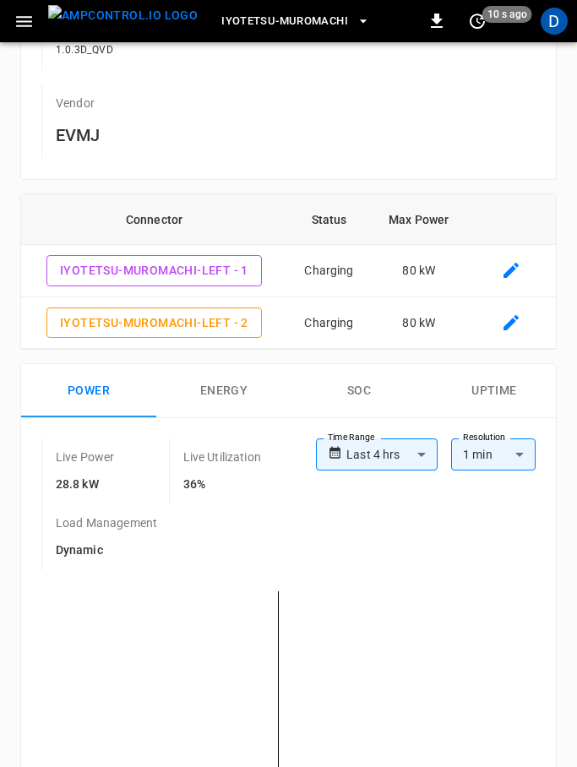
click at [477, 389] on button "Uptime" at bounding box center [493, 392] width 135 height 54
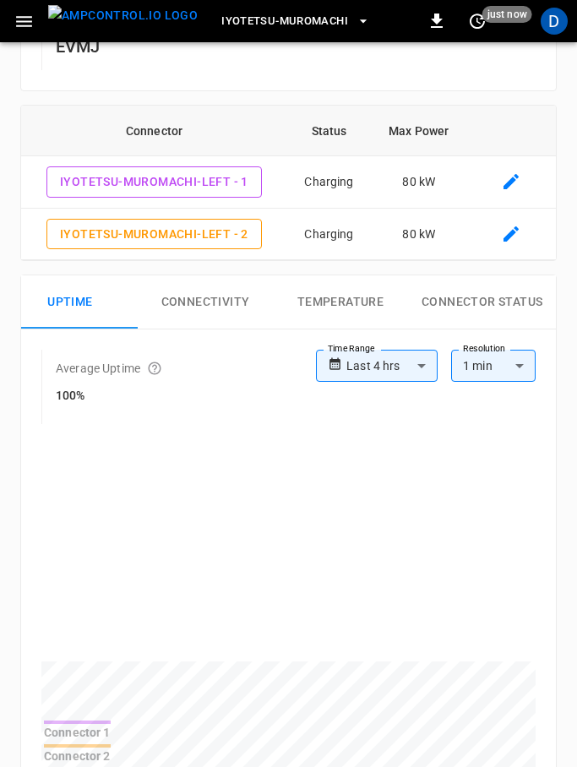
scroll to position [0, 424]
click at [198, 301] on button "Connectivity" at bounding box center [205, 302] width 135 height 54
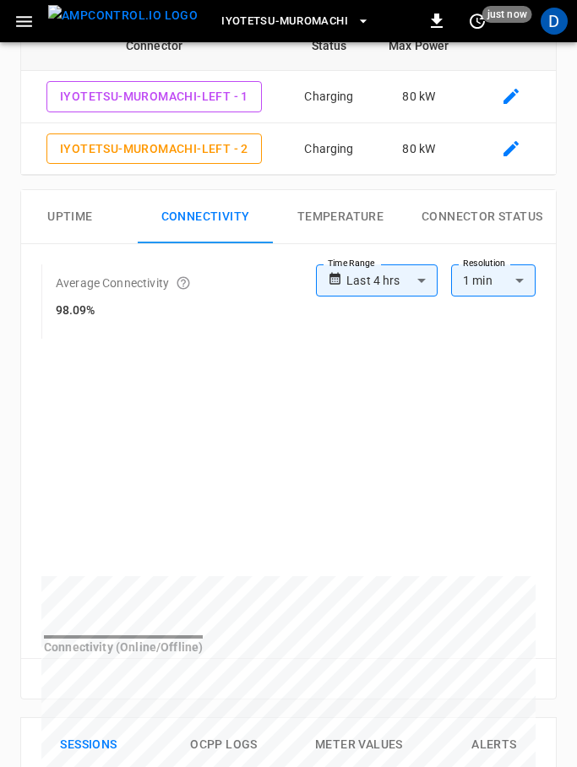
scroll to position [690, 0]
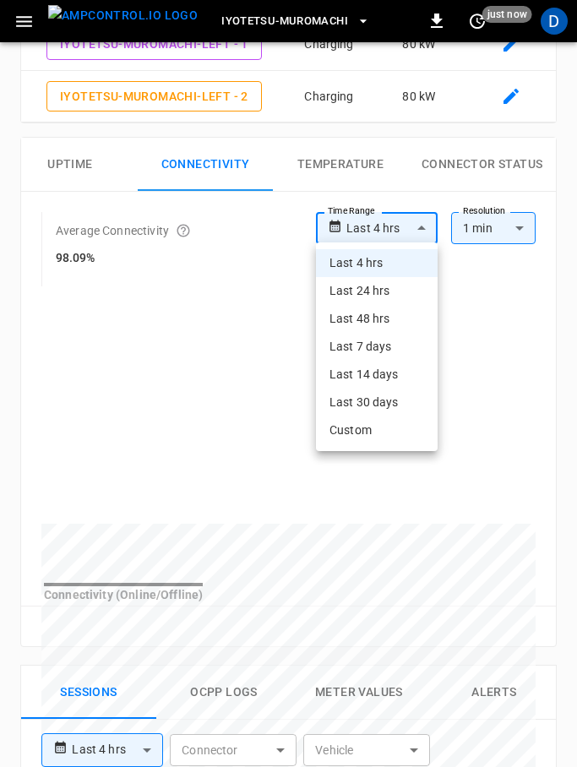
click at [397, 215] on body "**********" at bounding box center [288, 398] width 577 height 2176
click at [366, 352] on li "Last 7 days" at bounding box center [377, 347] width 122 height 28
type input "**********"
type input "***"
type input "**********"
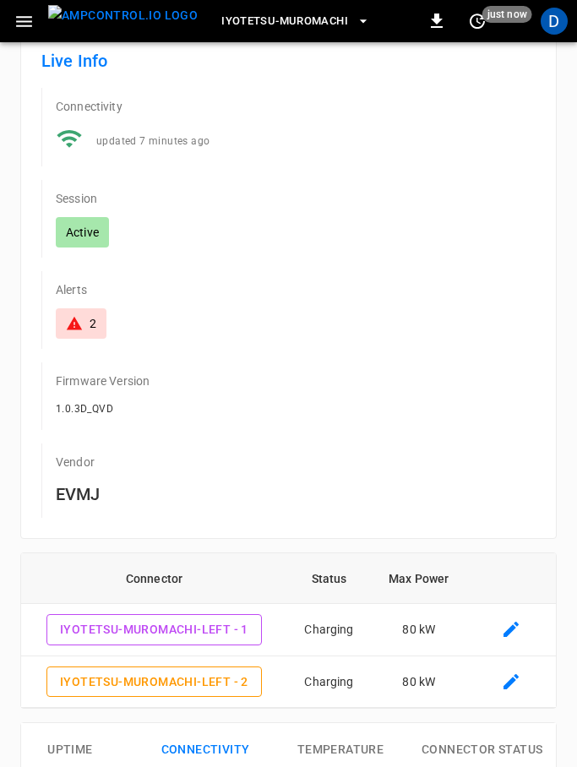
scroll to position [0, 0]
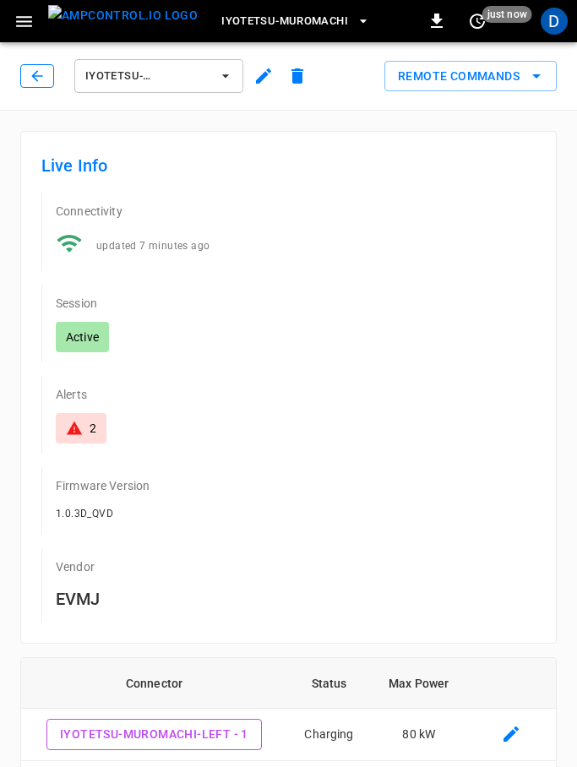
click at [39, 79] on icon "button" at bounding box center [37, 76] width 17 height 17
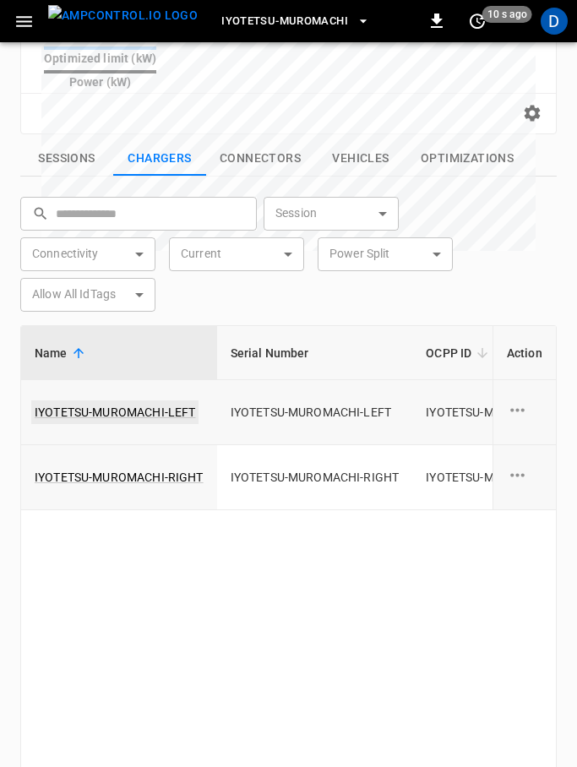
scroll to position [0, -1]
click at [138, 400] on link "IYOTETSU-MUROMACHI-LEFT" at bounding box center [114, 412] width 167 height 24
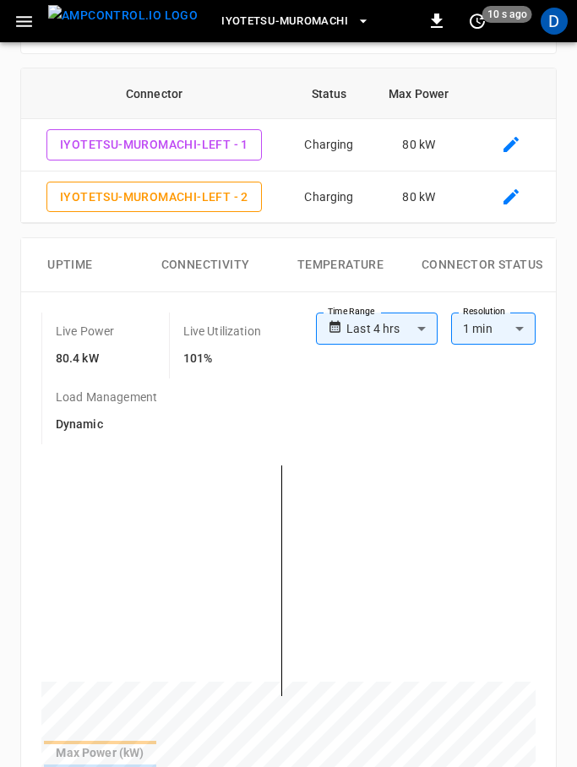
scroll to position [0, 424]
click at [197, 257] on button "Connectivity" at bounding box center [205, 265] width 135 height 54
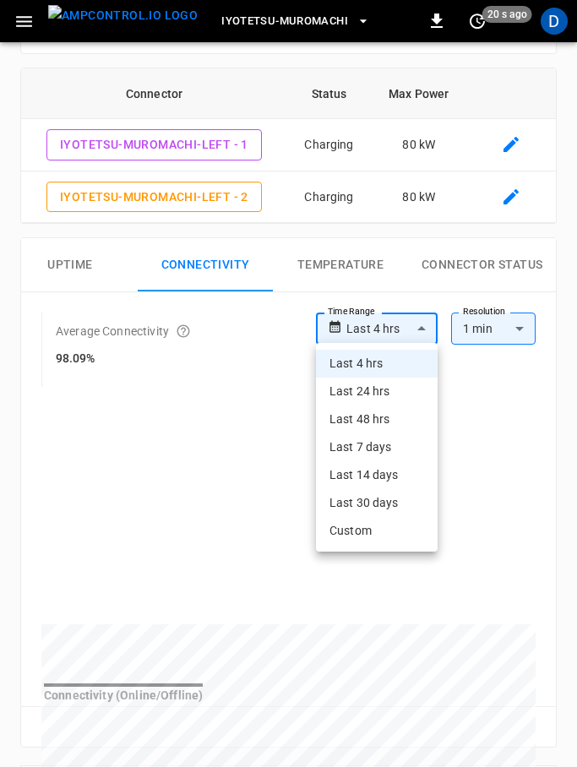
click at [410, 333] on body "**********" at bounding box center [288, 499] width 577 height 2176
click at [391, 471] on li "Last 14 days" at bounding box center [377, 475] width 122 height 28
type input "**********"
type input "***"
type input "**********"
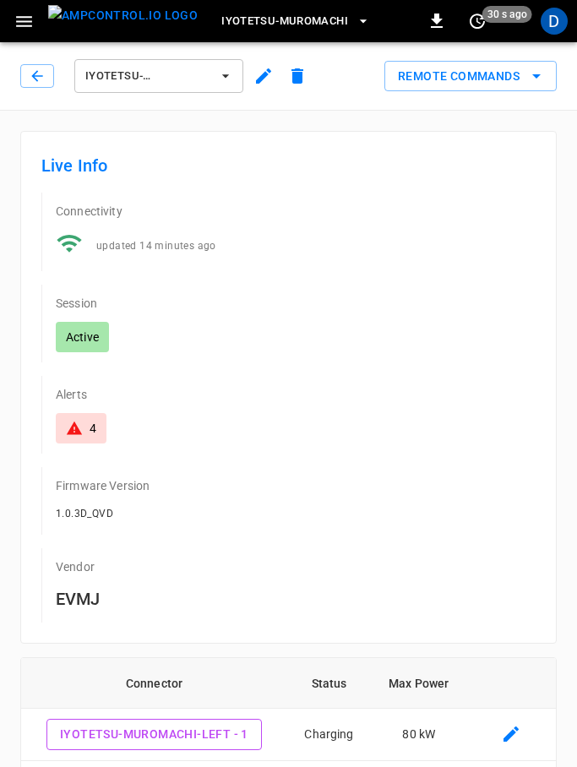
drag, startPoint x: 181, startPoint y: 219, endPoint x: 181, endPoint y: 235, distance: 16.0
click at [181, 219] on div "updated 14 minutes ago" at bounding box center [288, 238] width 493 height 45
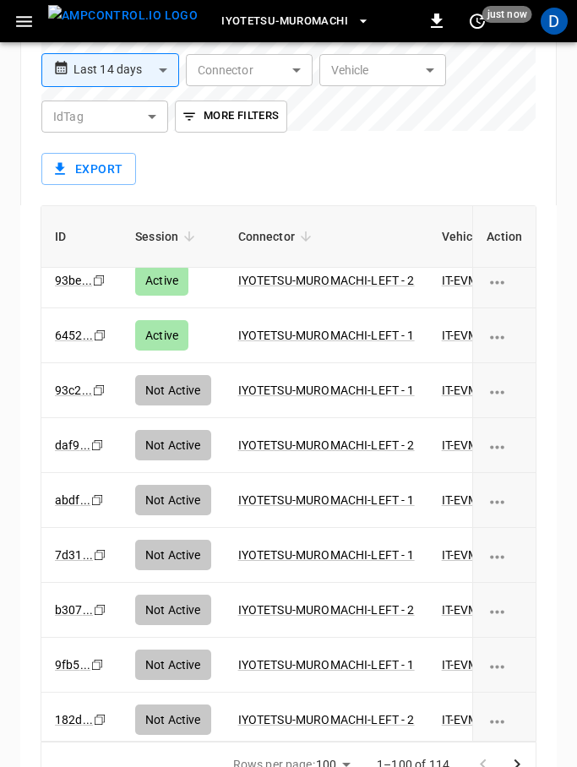
scroll to position [511, 0]
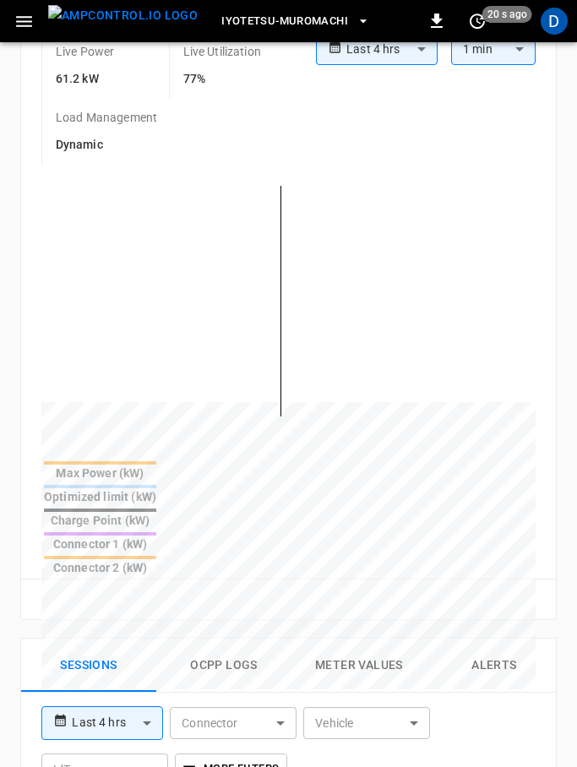
scroll to position [843, 0]
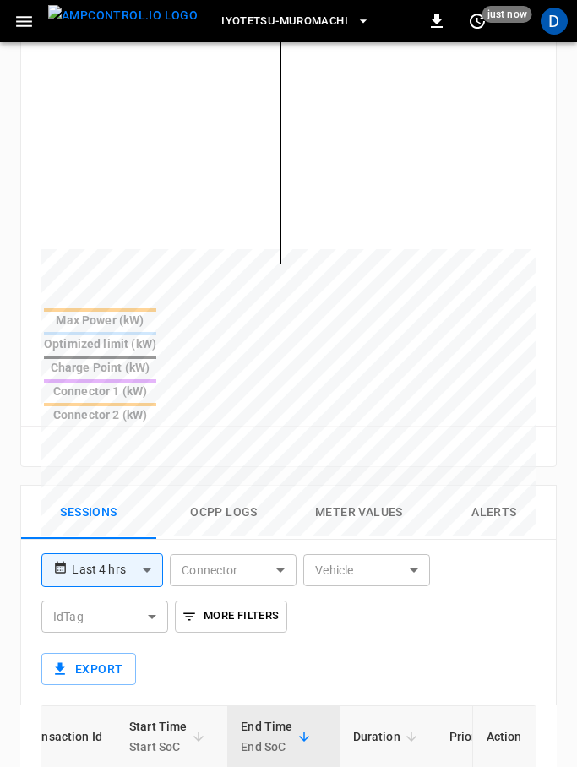
click at [249, 485] on button "Ocpp logs" at bounding box center [223, 512] width 135 height 54
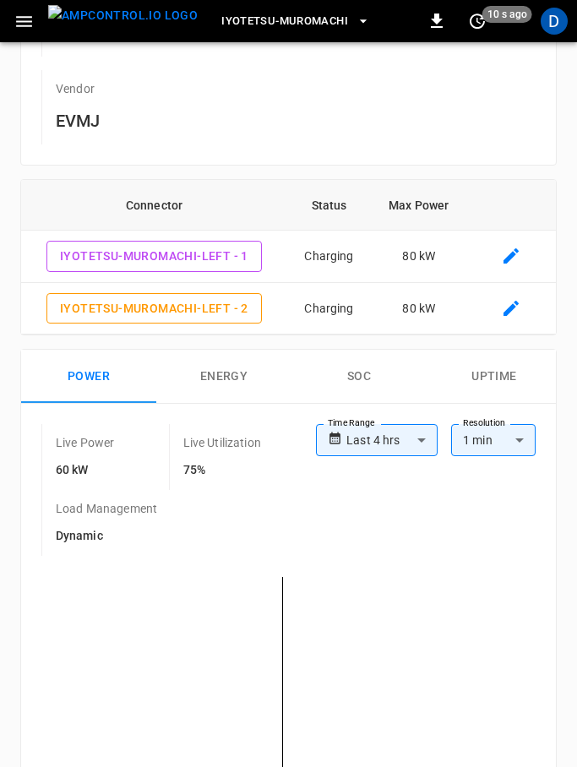
scroll to position [460, 0]
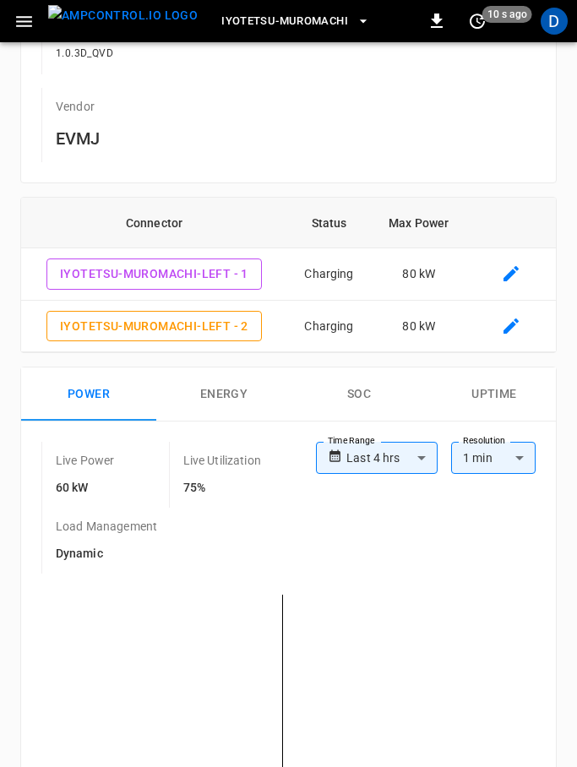
click at [406, 461] on body "**********" at bounding box center [288, 703] width 577 height 2327
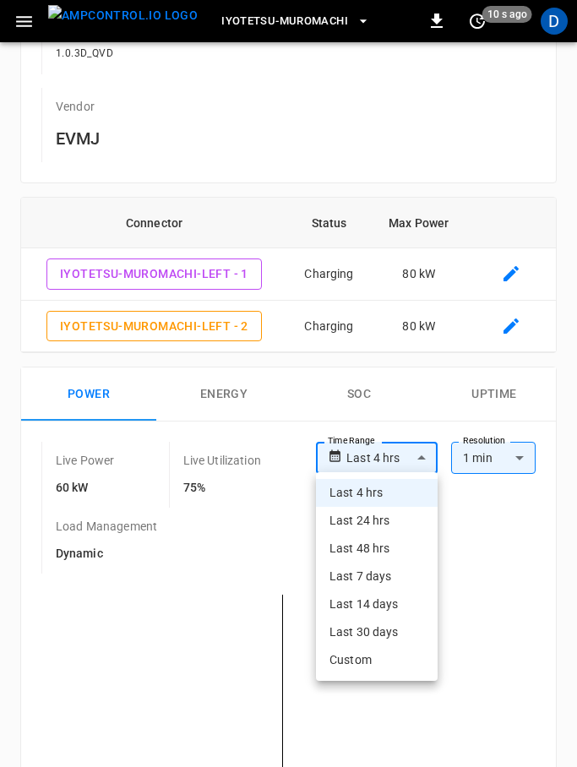
click at [395, 520] on li "Last 24 hrs" at bounding box center [377, 521] width 122 height 28
type input "**********"
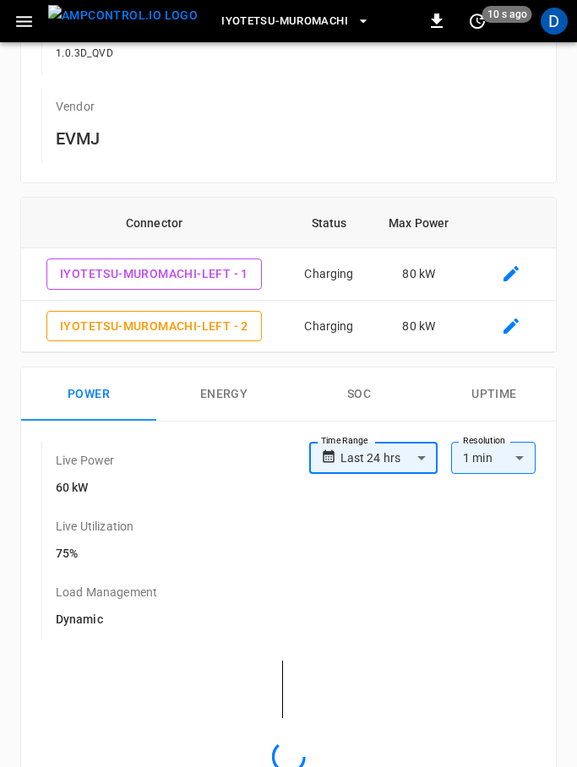
type input "**********"
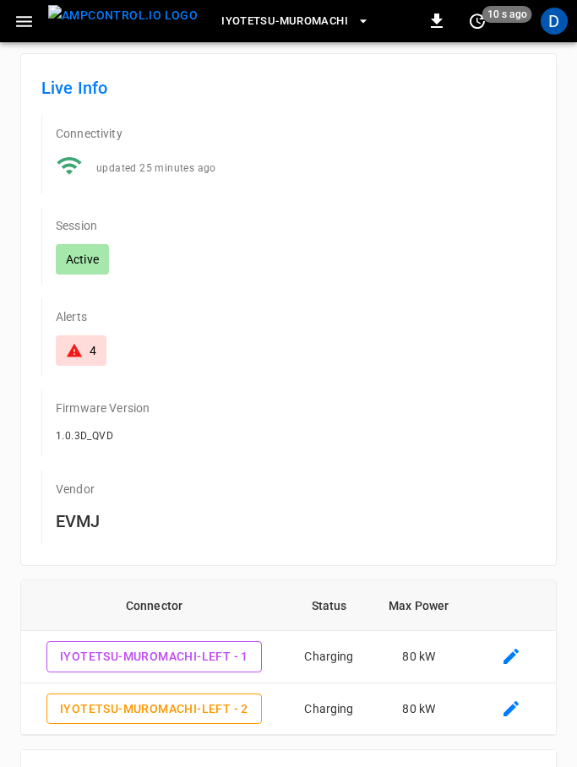
scroll to position [0, 0]
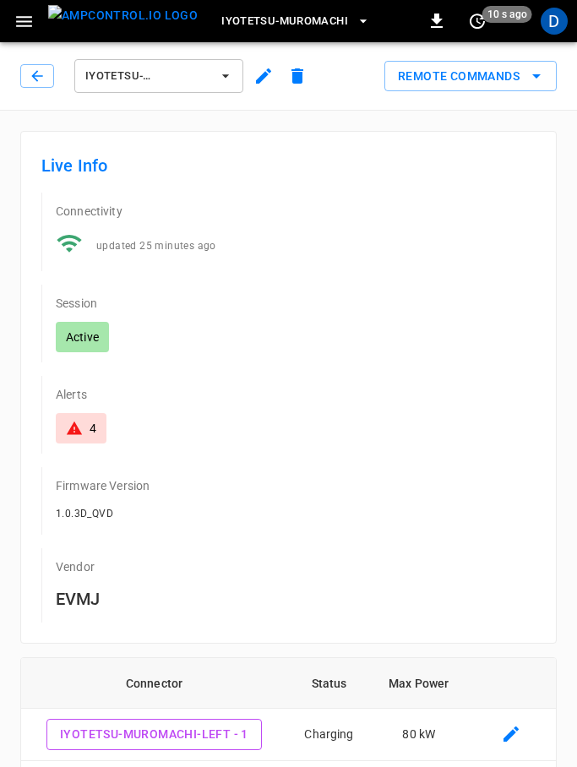
click at [204, 68] on span "IYOTETSU-MUROMACHI-LEFT" at bounding box center [147, 76] width 125 height 19
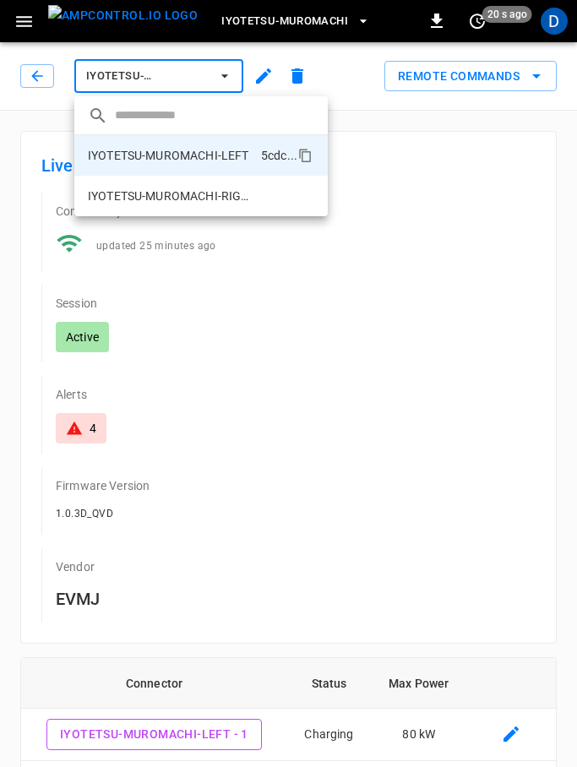
click at [236, 194] on p "IYOTETSU-MUROMACHI-RIGHT" at bounding box center [170, 195] width 165 height 17
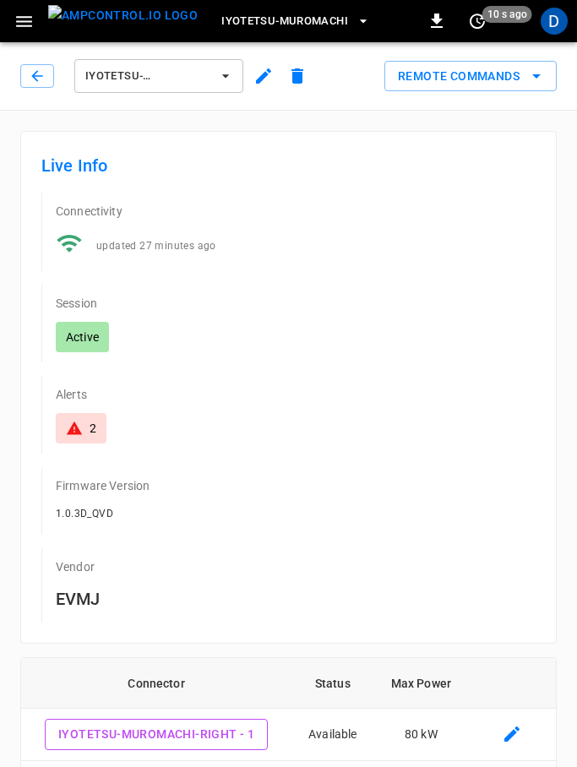
click at [35, 77] on icon "button" at bounding box center [37, 76] width 17 height 17
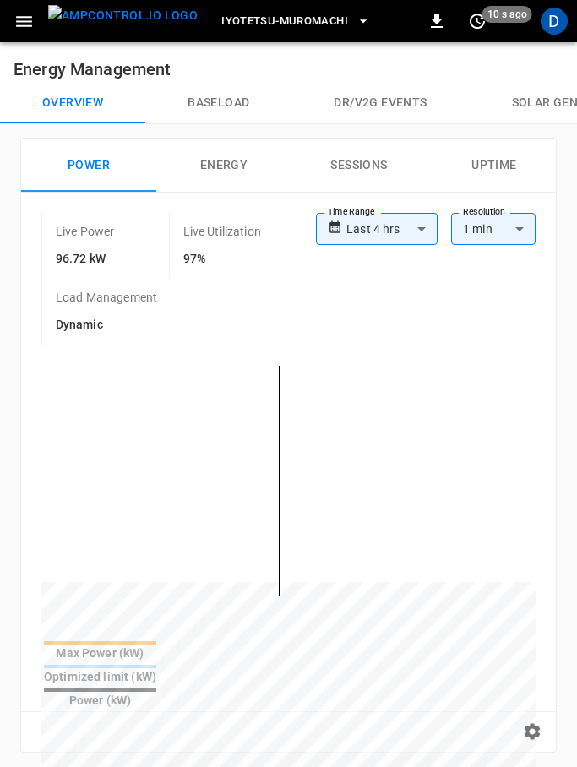
click at [221, 111] on button "Baseload" at bounding box center [218, 103] width 146 height 41
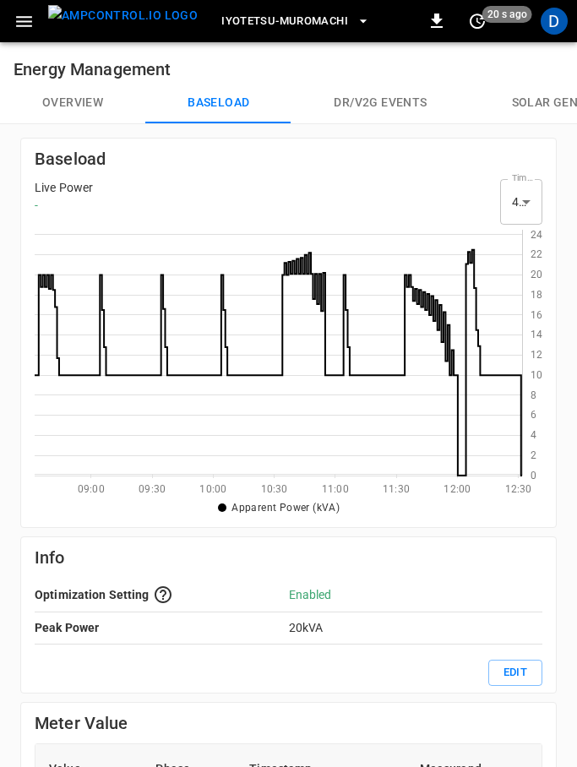
click at [84, 94] on button "Overview" at bounding box center [72, 103] width 145 height 41
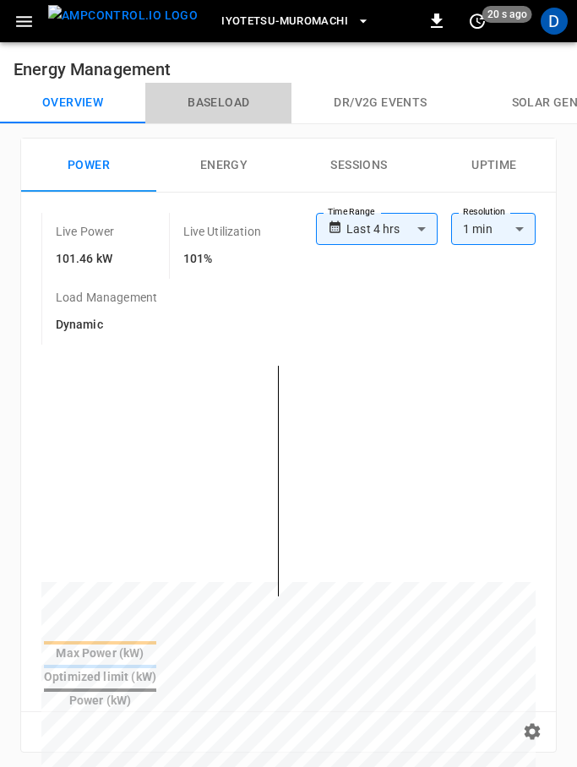
click at [217, 98] on button "Baseload" at bounding box center [218, 103] width 146 height 41
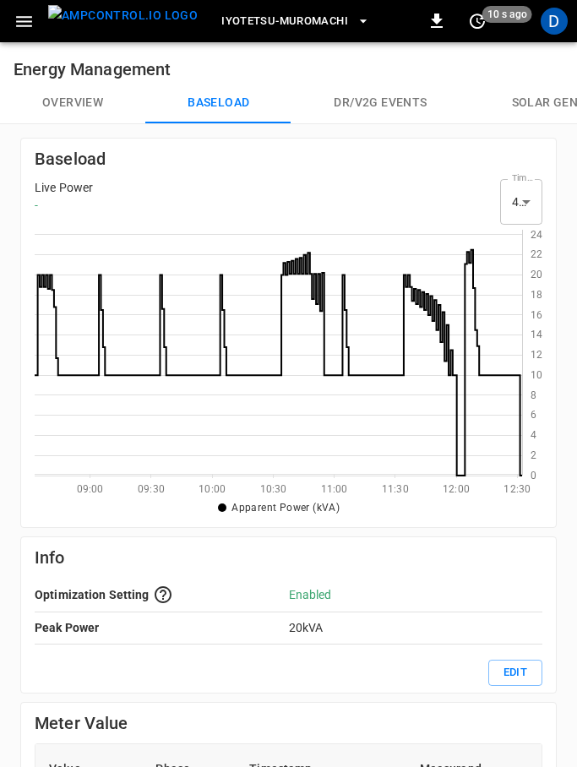
click at [92, 83] on button "Overview" at bounding box center [72, 103] width 145 height 41
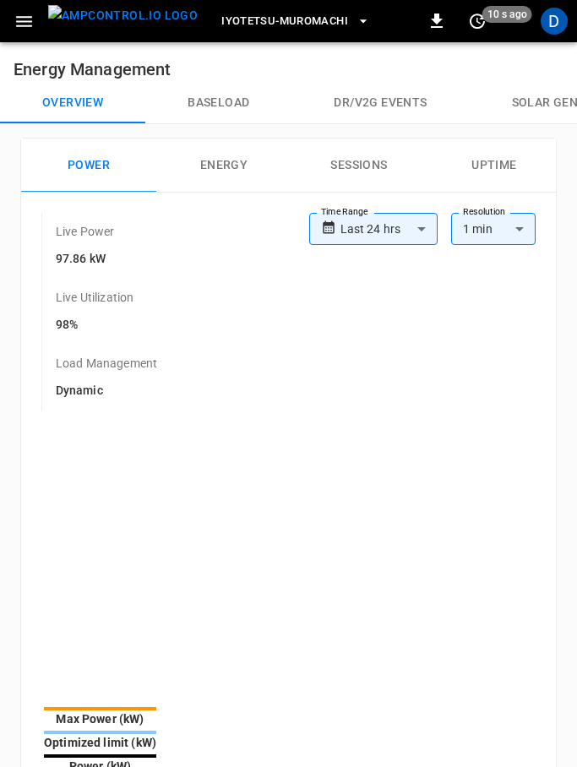
type input "**********"
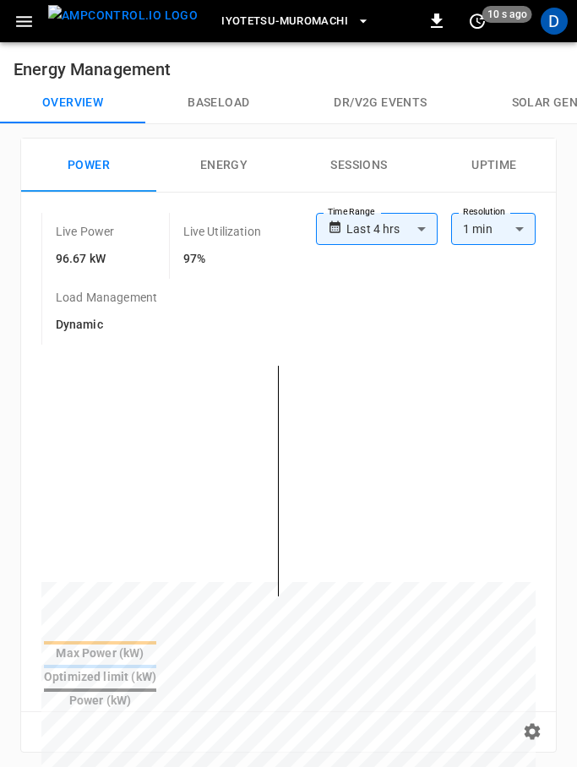
click at [30, 12] on icon "button" at bounding box center [24, 21] width 21 height 21
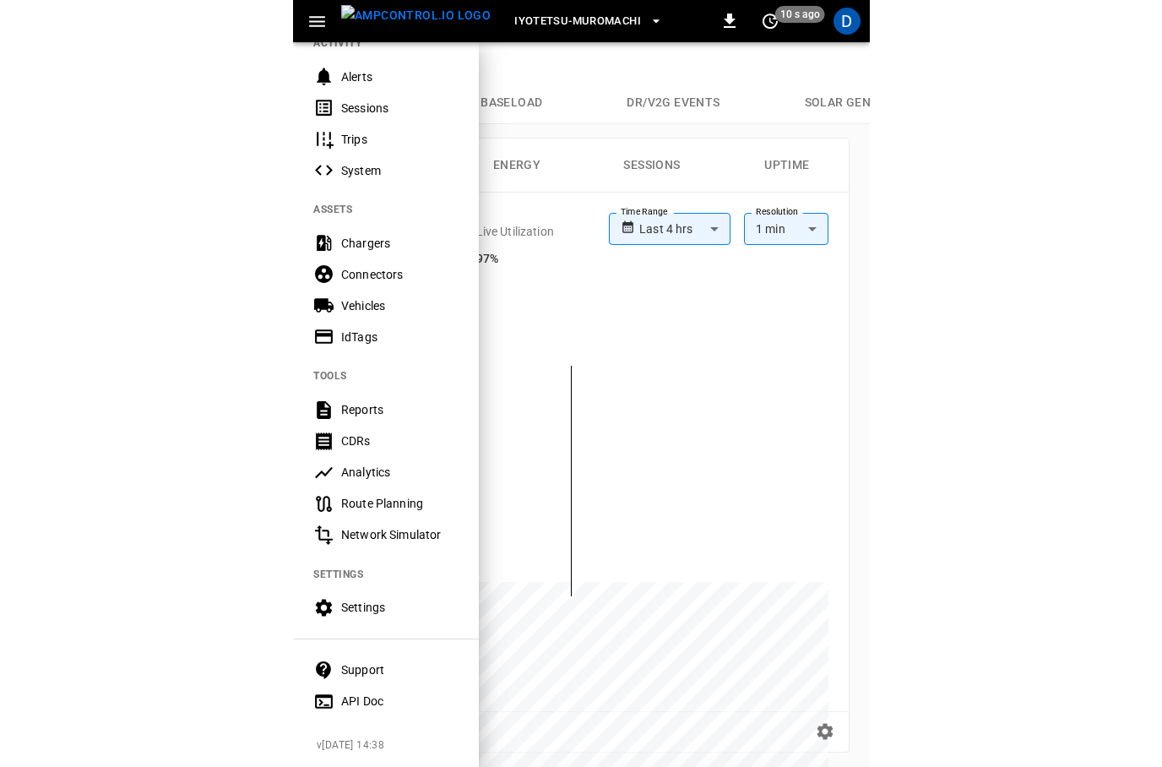
scroll to position [197, 0]
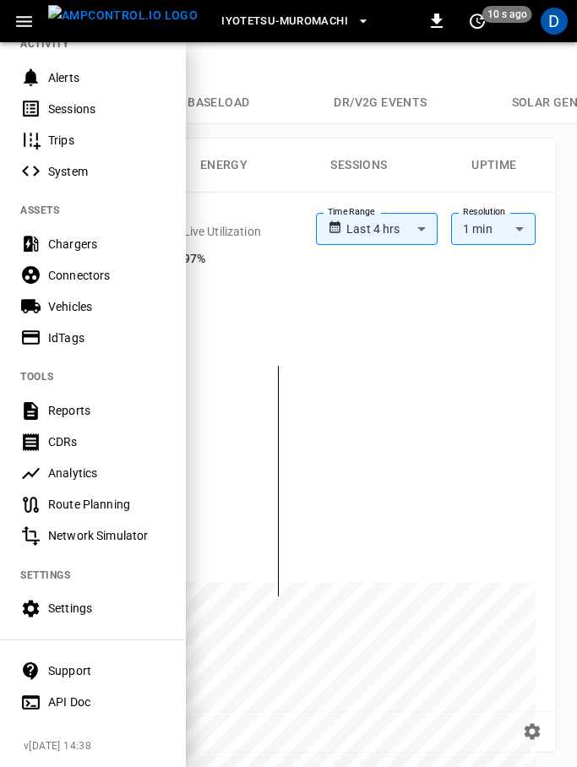
click at [79, 603] on div "Settings" at bounding box center [106, 607] width 117 height 17
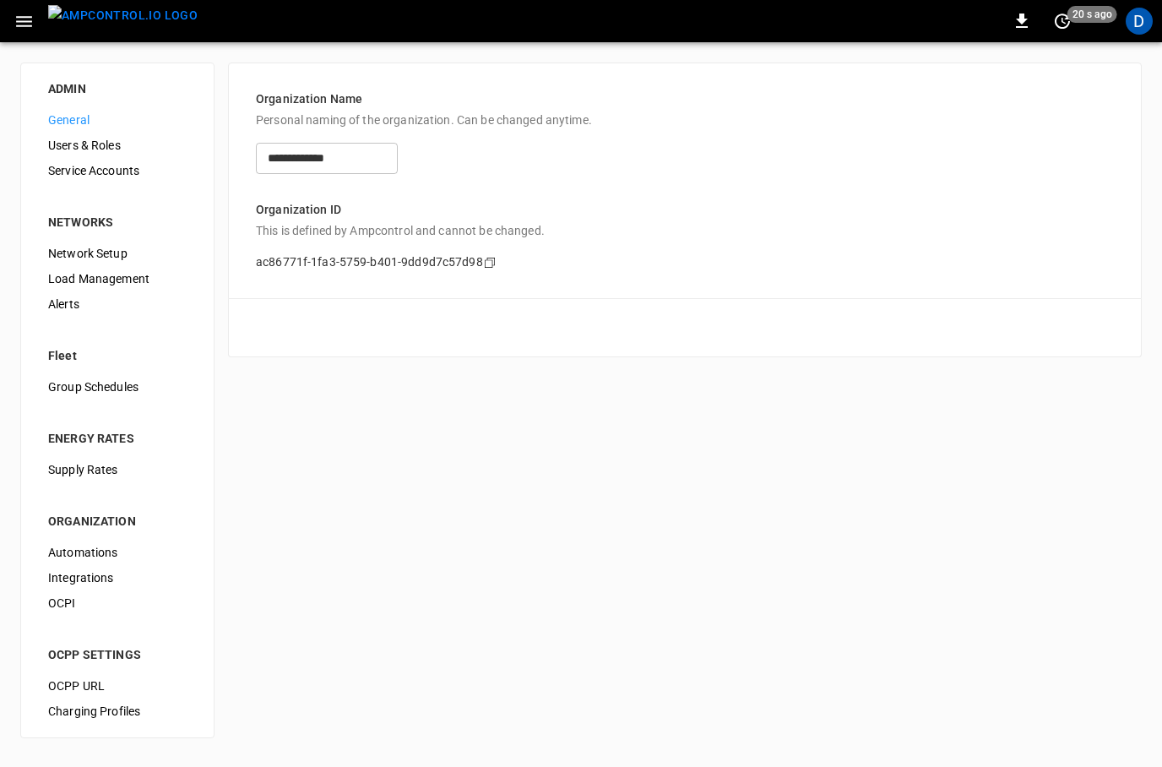
click at [165, 578] on span "Integrations" at bounding box center [117, 578] width 138 height 18
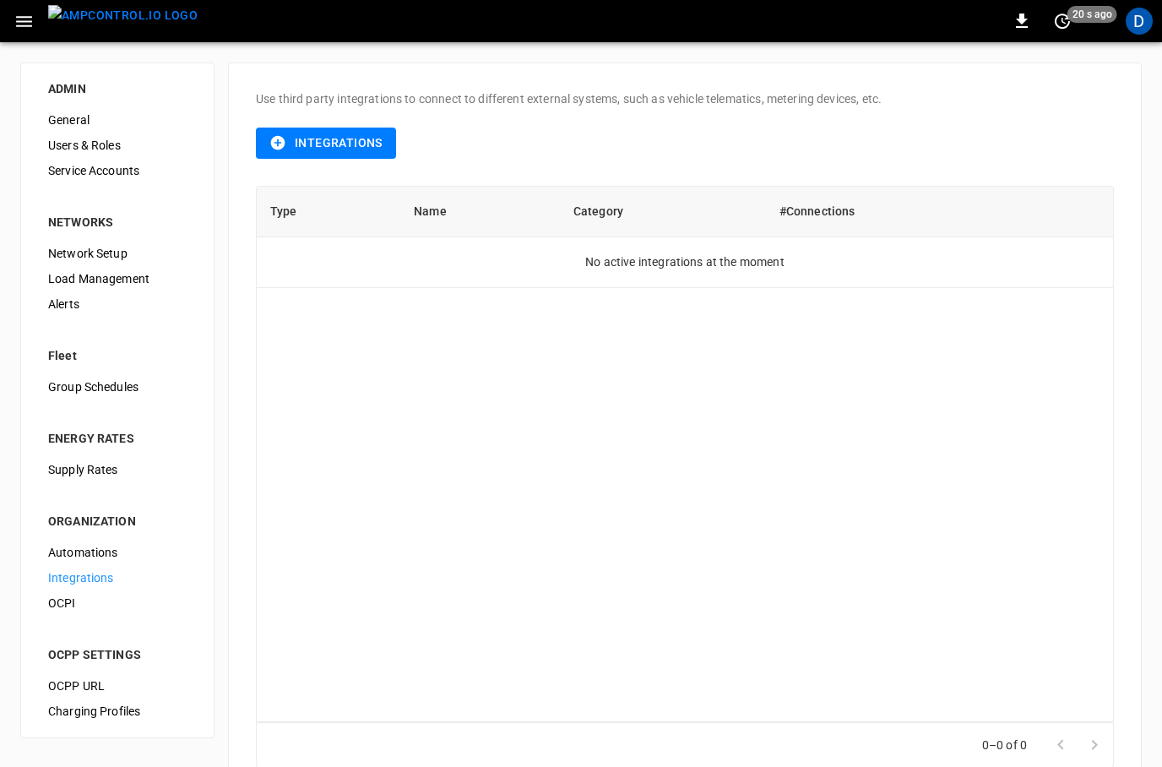
click at [144, 276] on span "Load Management" at bounding box center [117, 279] width 138 height 18
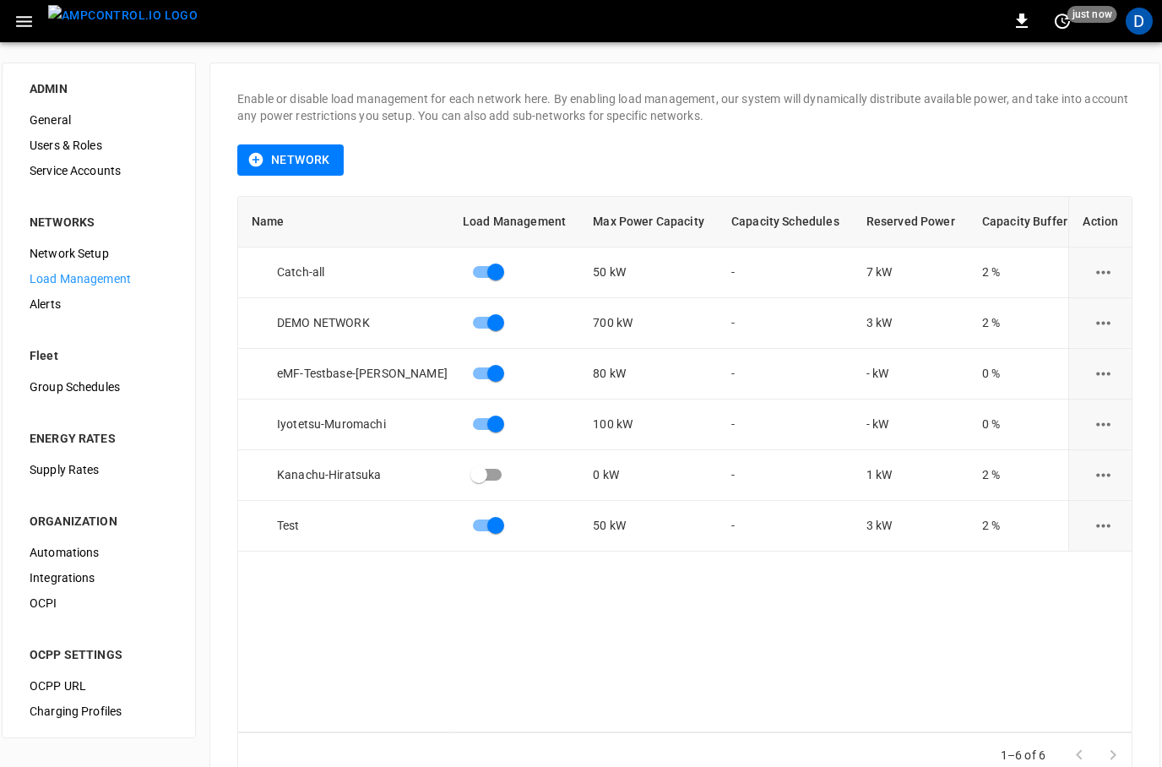
click at [30, 17] on icon "button" at bounding box center [24, 21] width 16 height 11
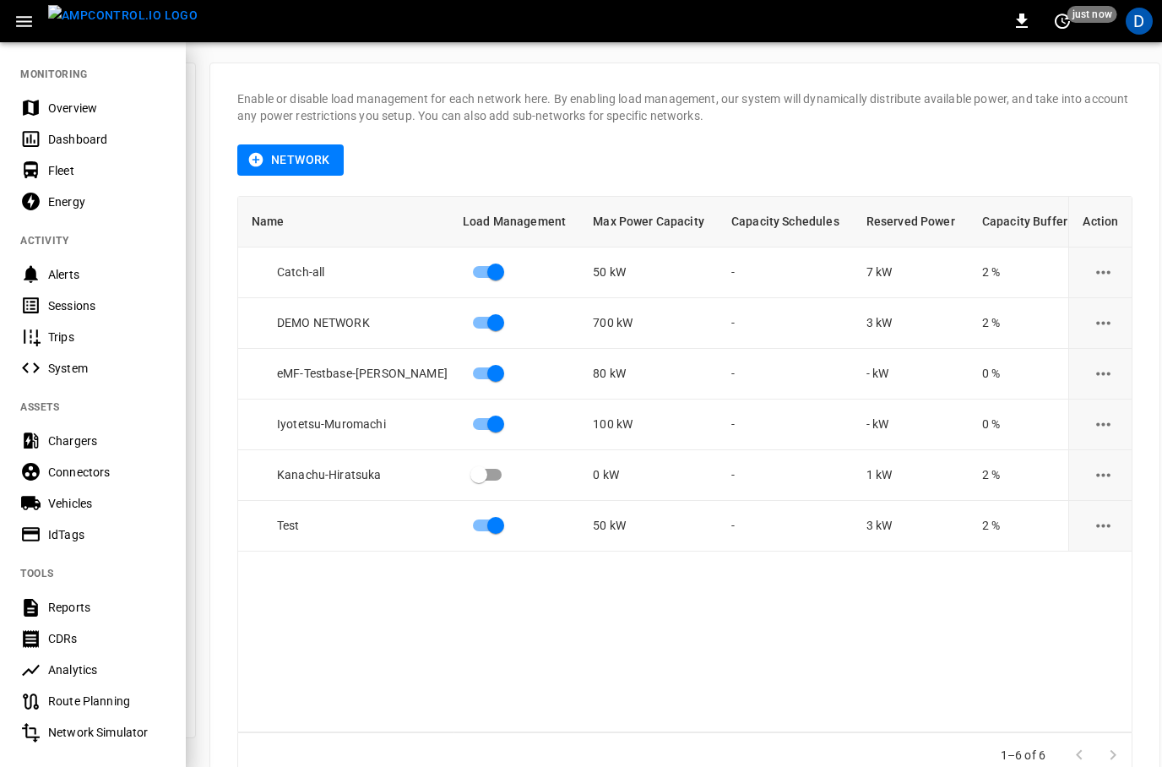
click at [90, 101] on div "Overview" at bounding box center [106, 108] width 117 height 17
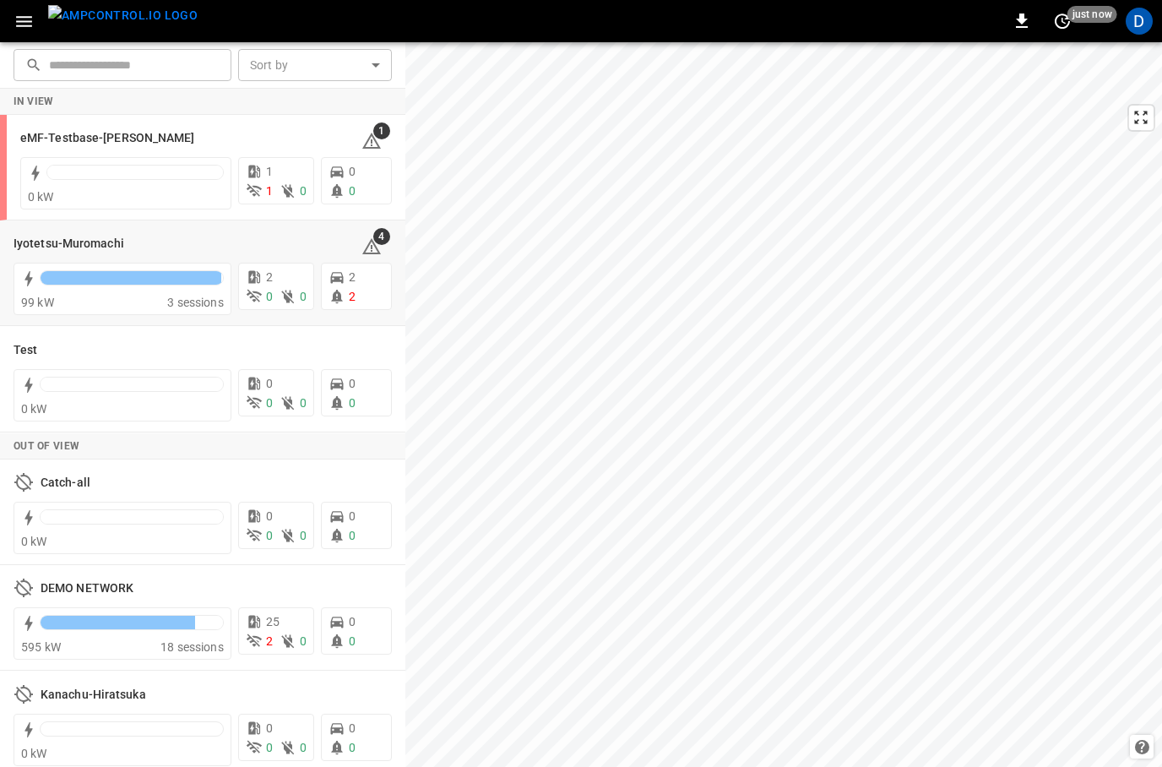
click at [105, 283] on div at bounding box center [131, 278] width 181 height 14
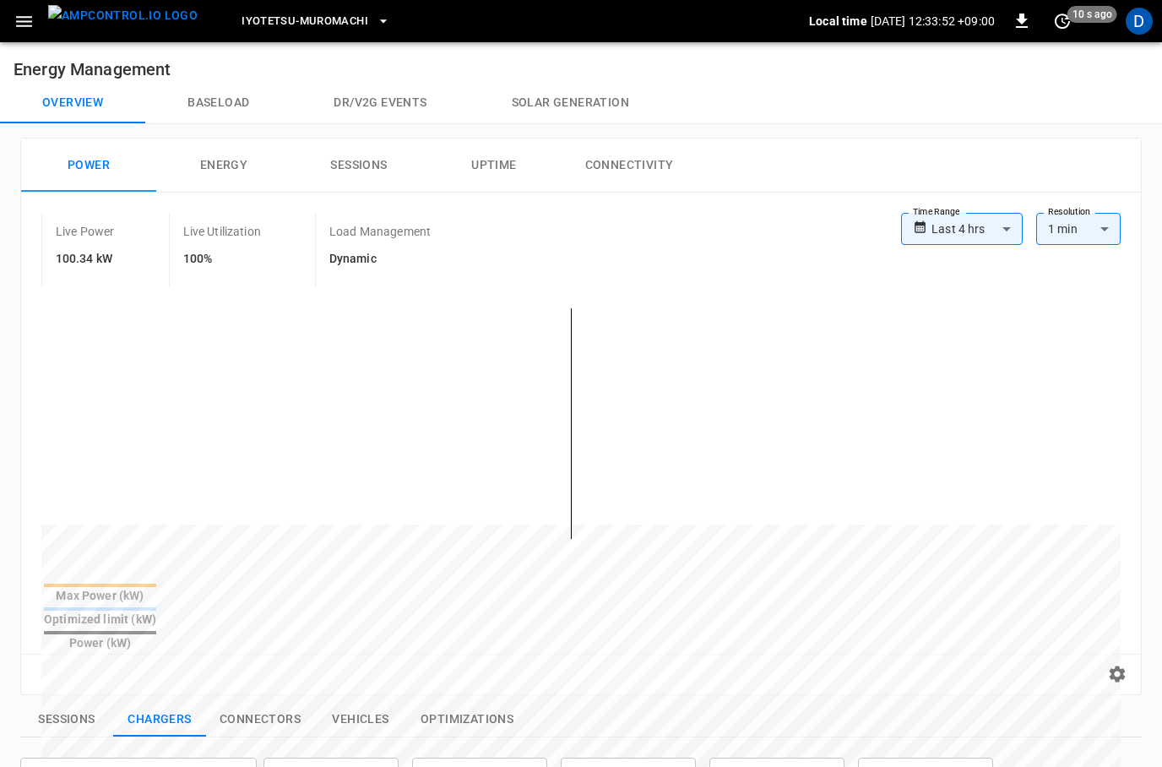
click at [213, 97] on button "Baseload" at bounding box center [218, 103] width 146 height 41
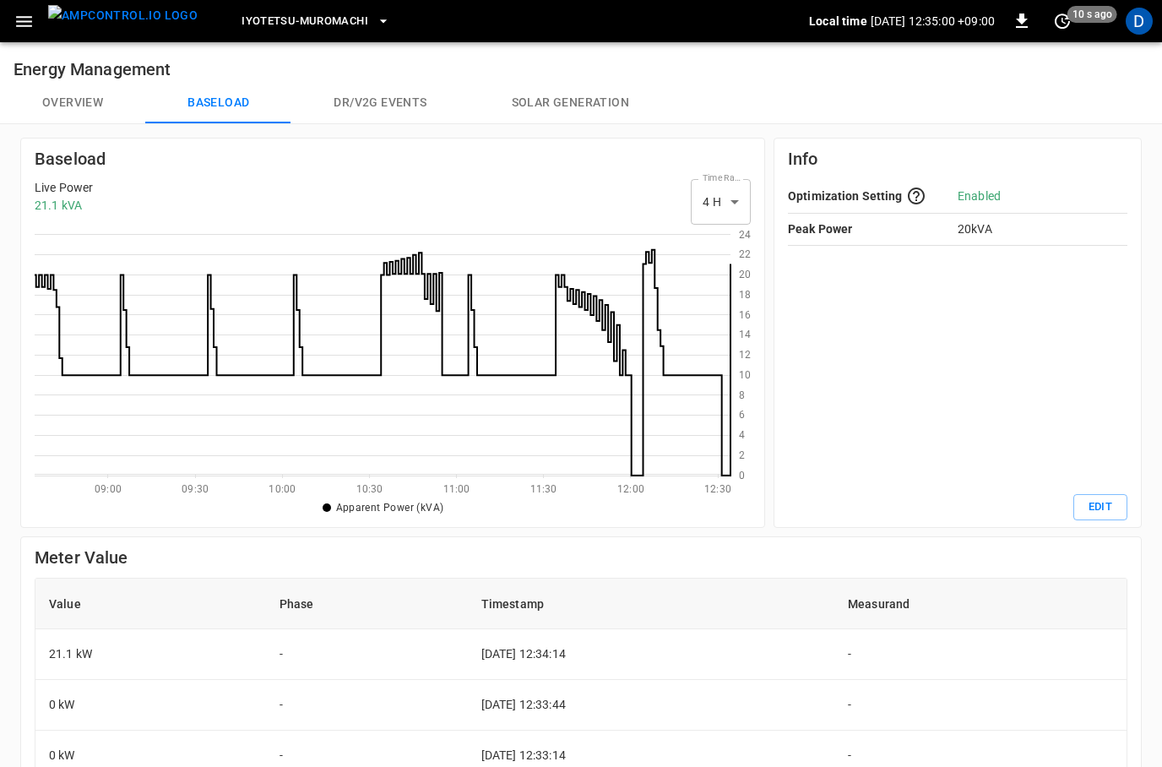
click at [54, 100] on button "Overview" at bounding box center [72, 103] width 145 height 41
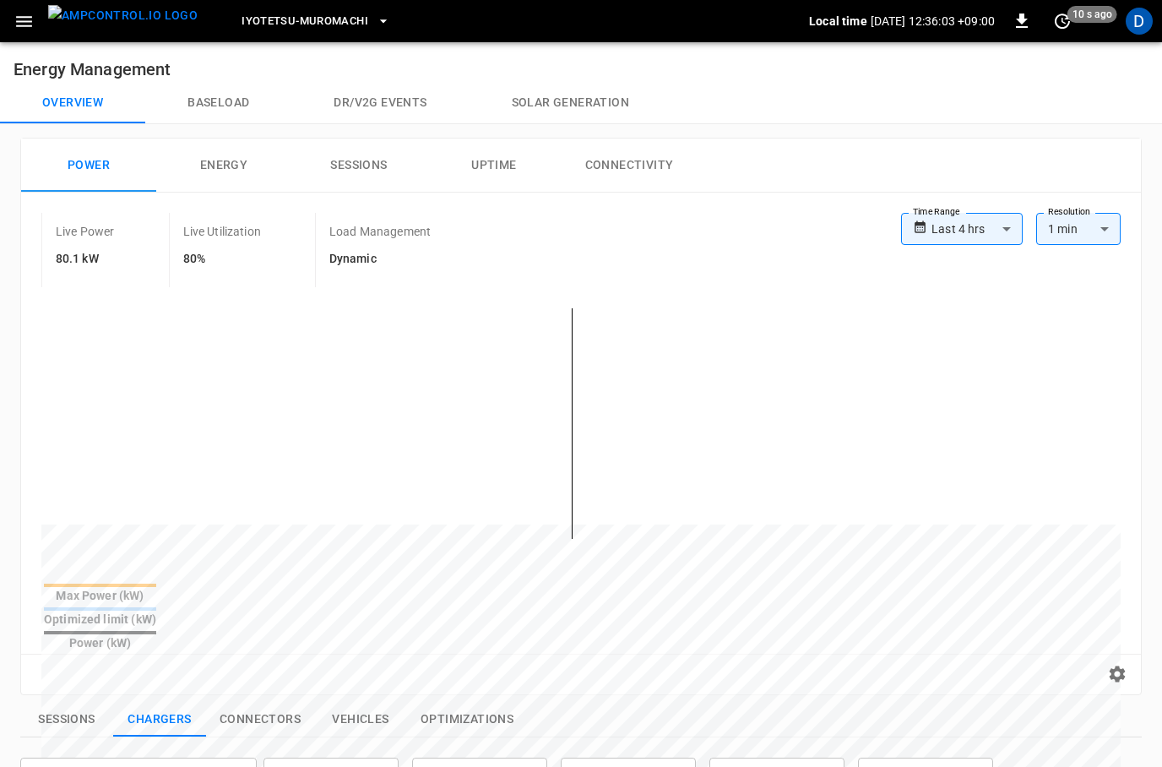
click at [229, 93] on button "Baseload" at bounding box center [218, 103] width 146 height 41
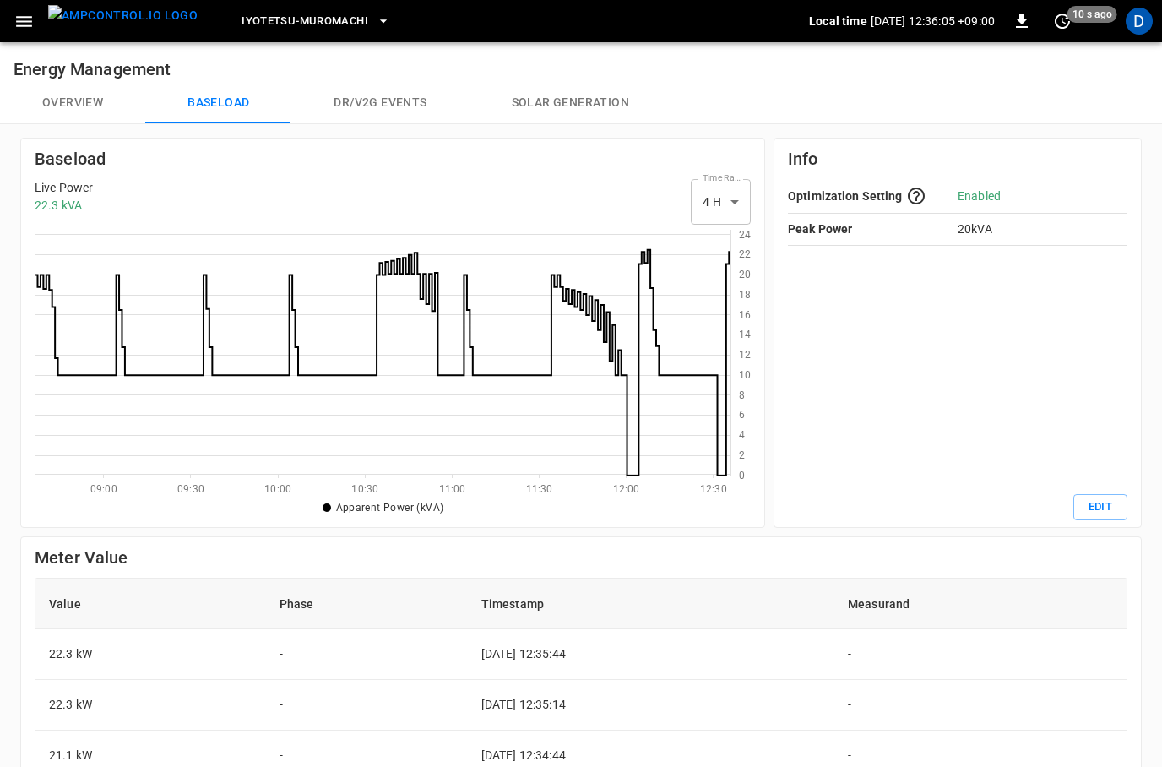
scroll to position [246, 696]
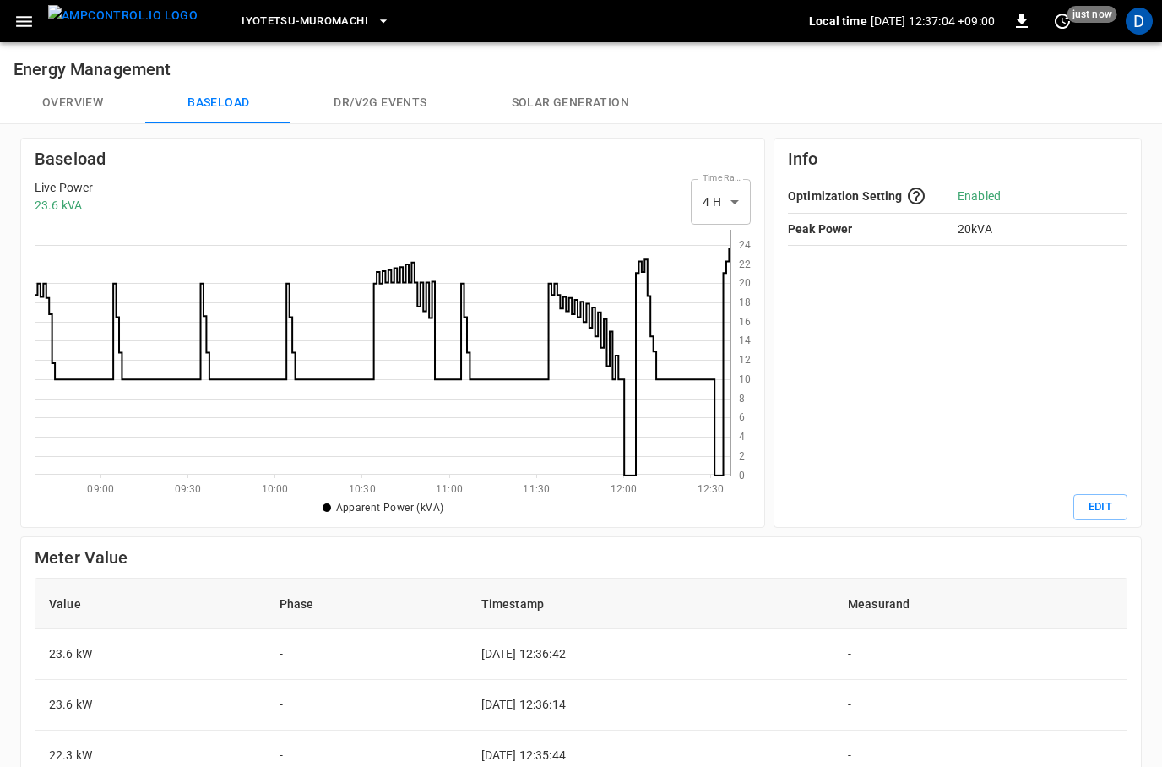
click at [87, 419] on icon at bounding box center [383, 353] width 696 height 246
click at [81, 98] on button "Overview" at bounding box center [72, 103] width 145 height 41
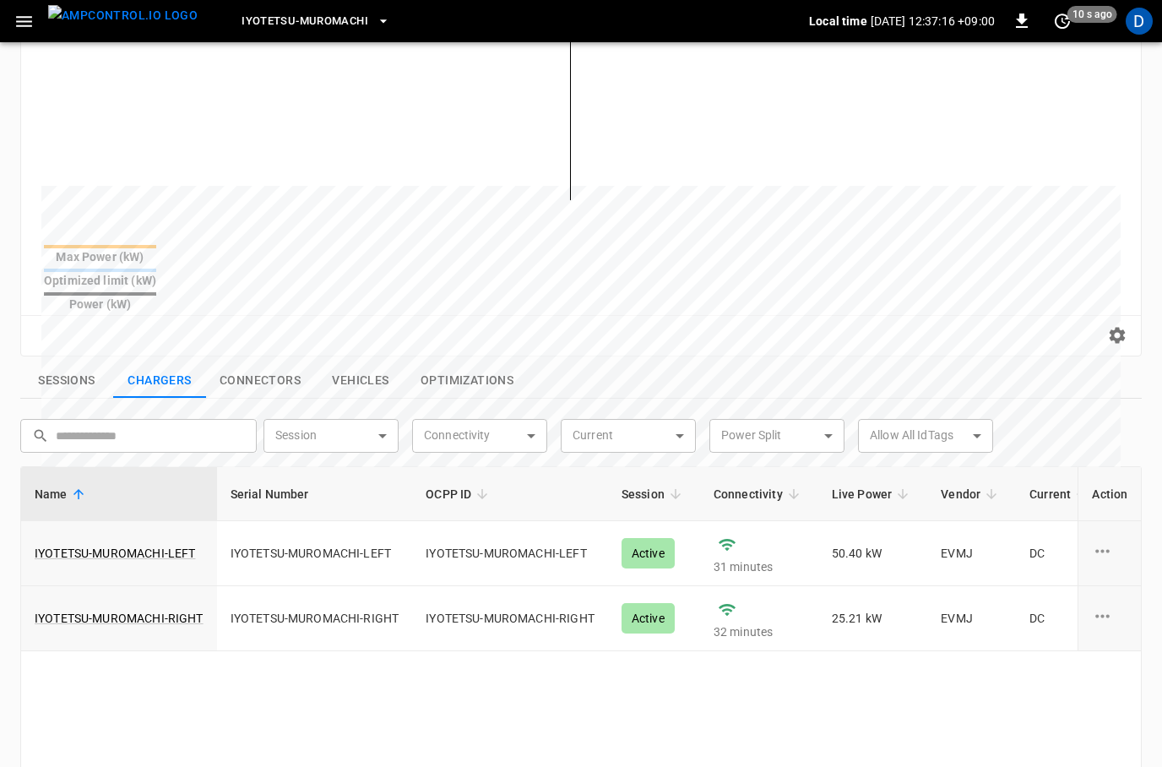
scroll to position [339, 0]
click at [113, 545] on link "IYOTETSU-MUROMACHI-LEFT" at bounding box center [115, 553] width 160 height 17
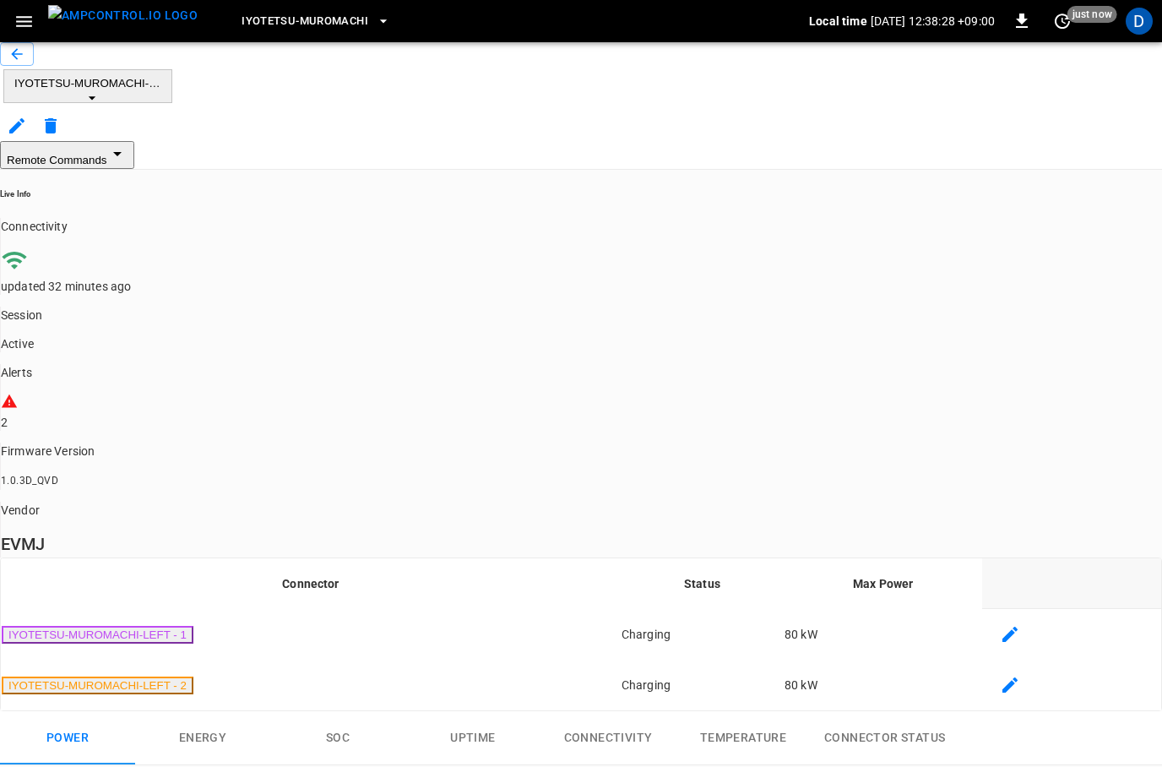
click at [25, 62] on icon "button" at bounding box center [16, 54] width 17 height 17
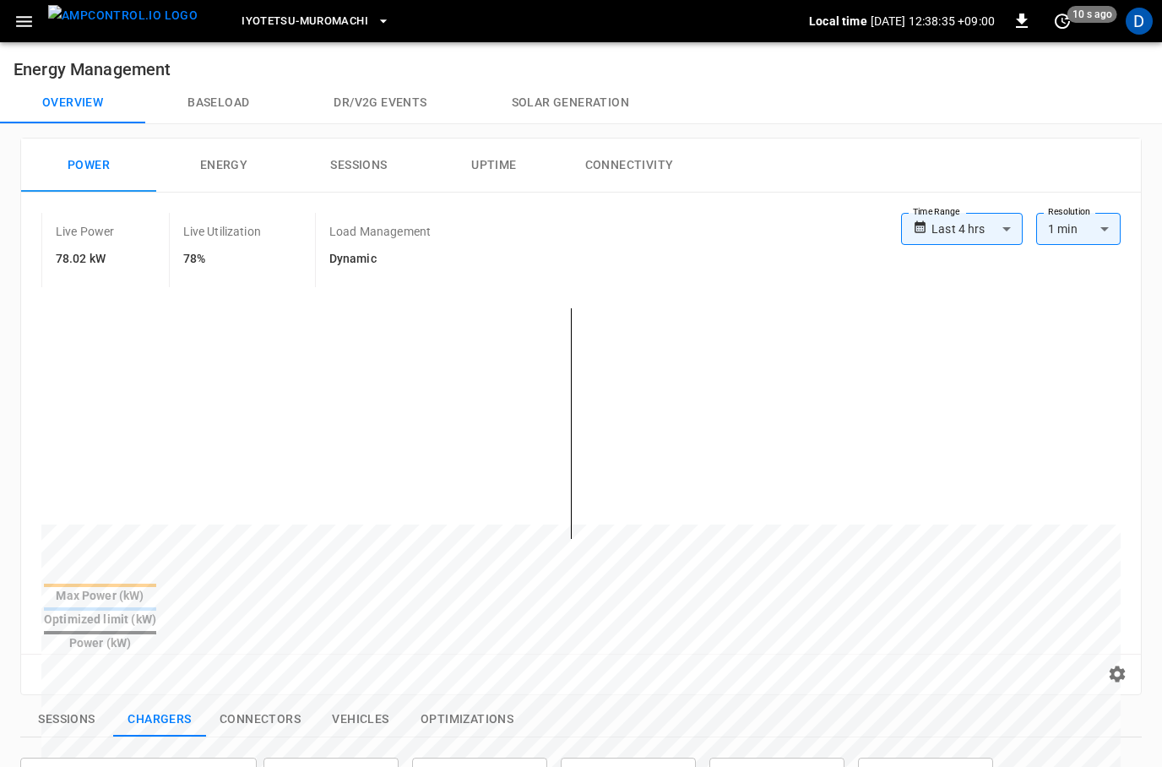
click at [15, 20] on icon "button" at bounding box center [24, 21] width 21 height 21
click at [224, 274] on div at bounding box center [581, 383] width 1162 height 767
click at [214, 108] on button "Baseload" at bounding box center [218, 103] width 146 height 41
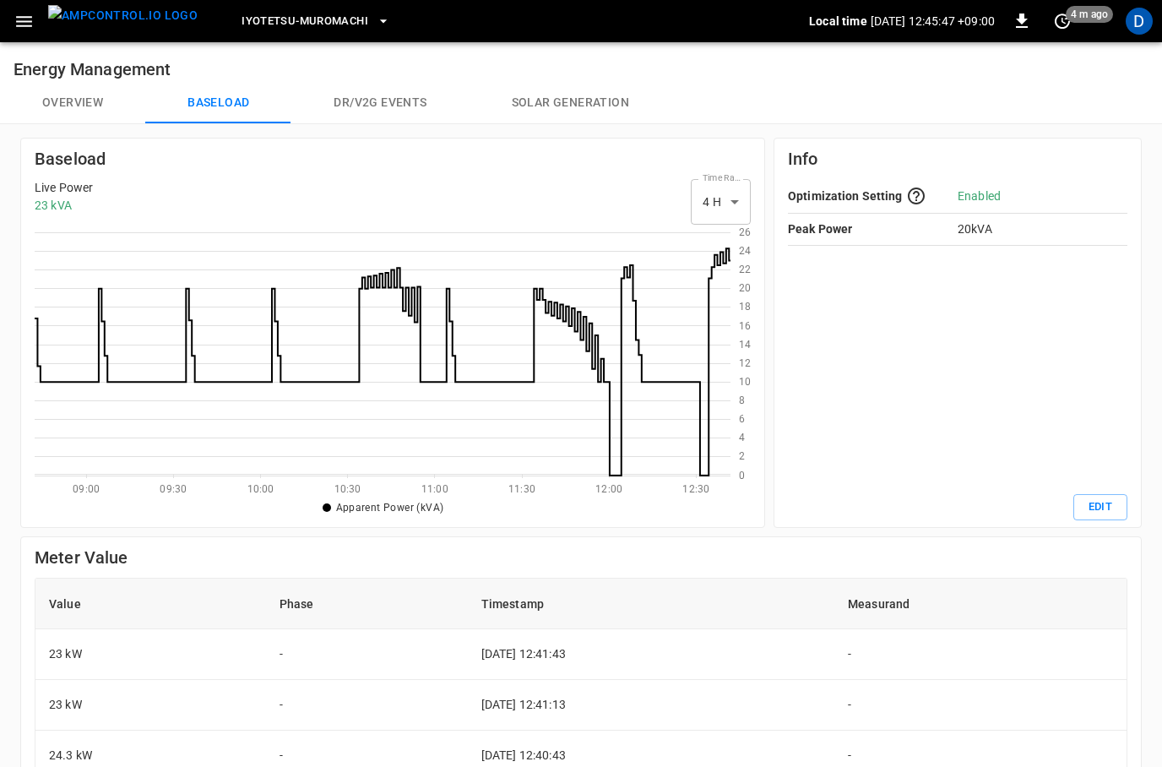
click at [74, 106] on button "Overview" at bounding box center [72, 103] width 145 height 41
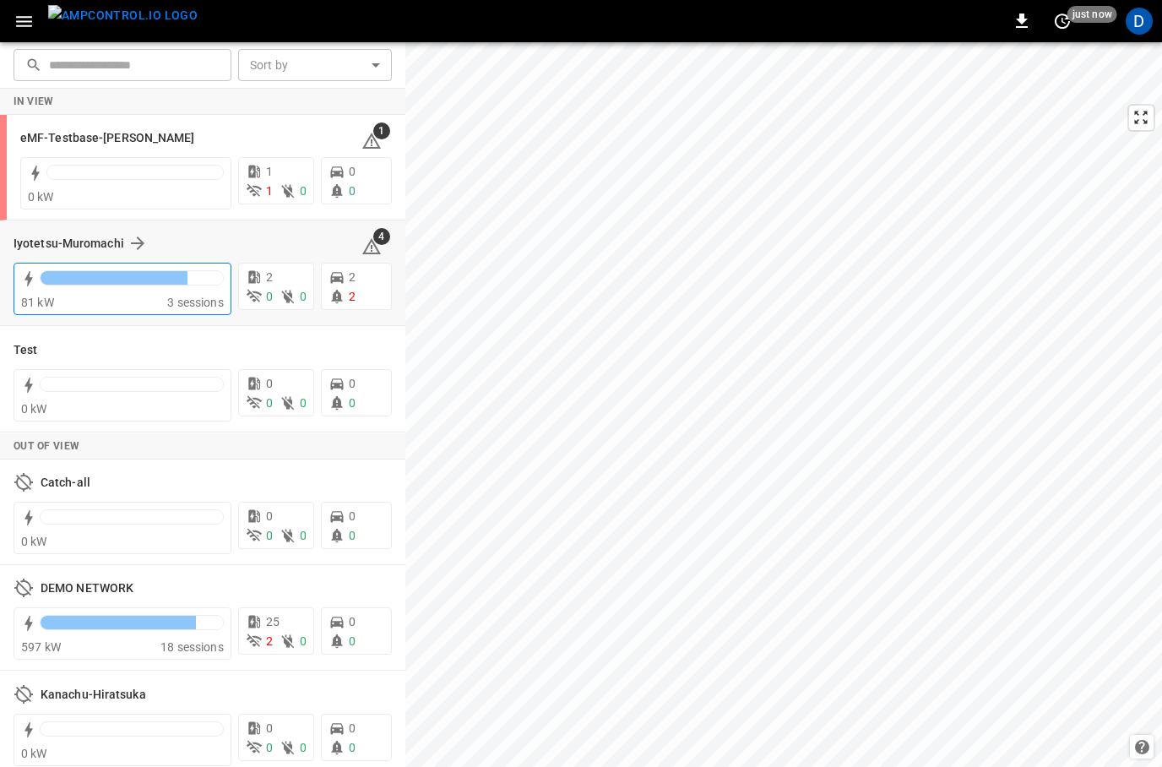
click at [133, 286] on div at bounding box center [132, 282] width 184 height 24
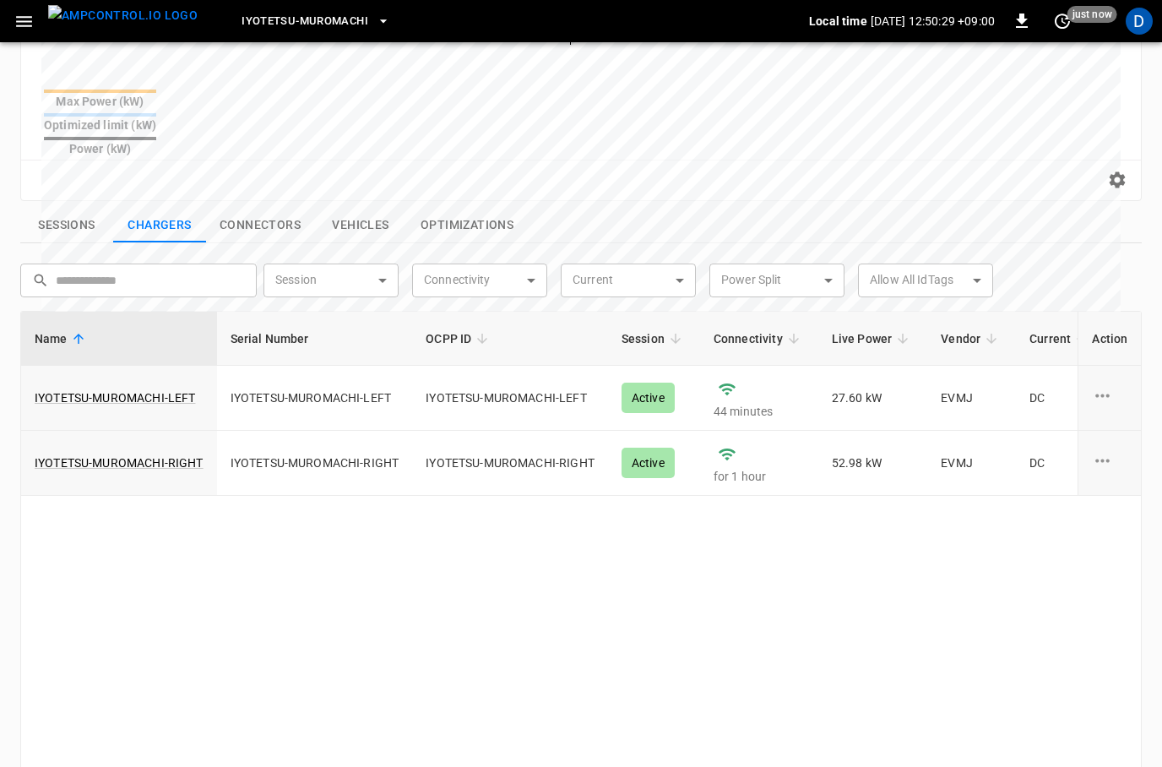
scroll to position [512, 0]
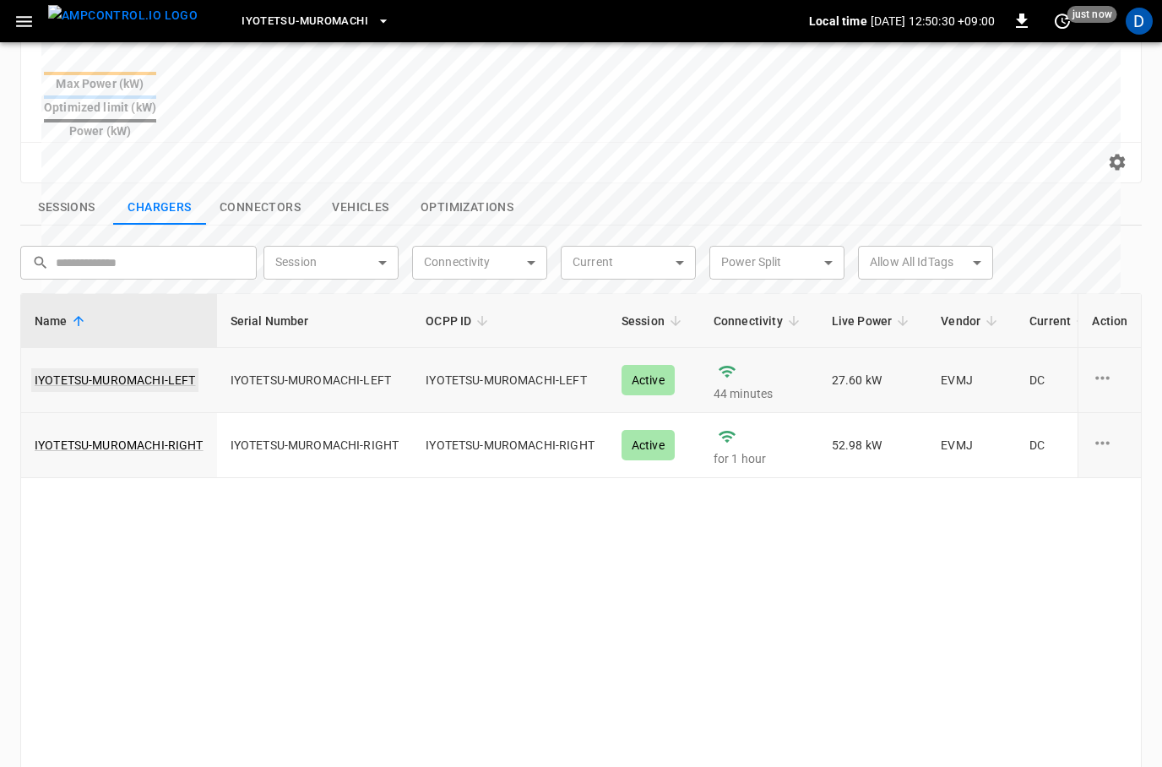
click at [120, 368] on link "IYOTETSU-MUROMACHI-LEFT" at bounding box center [114, 380] width 167 height 24
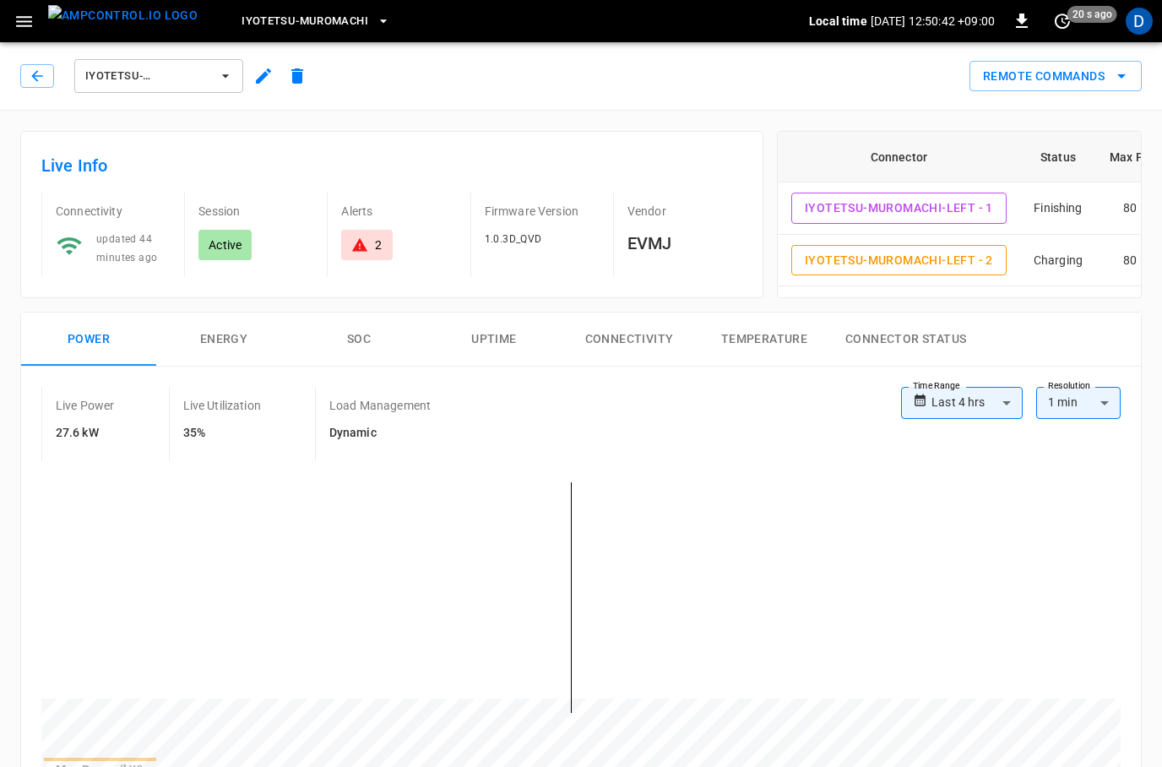
click at [24, 24] on icon "button" at bounding box center [24, 21] width 21 height 21
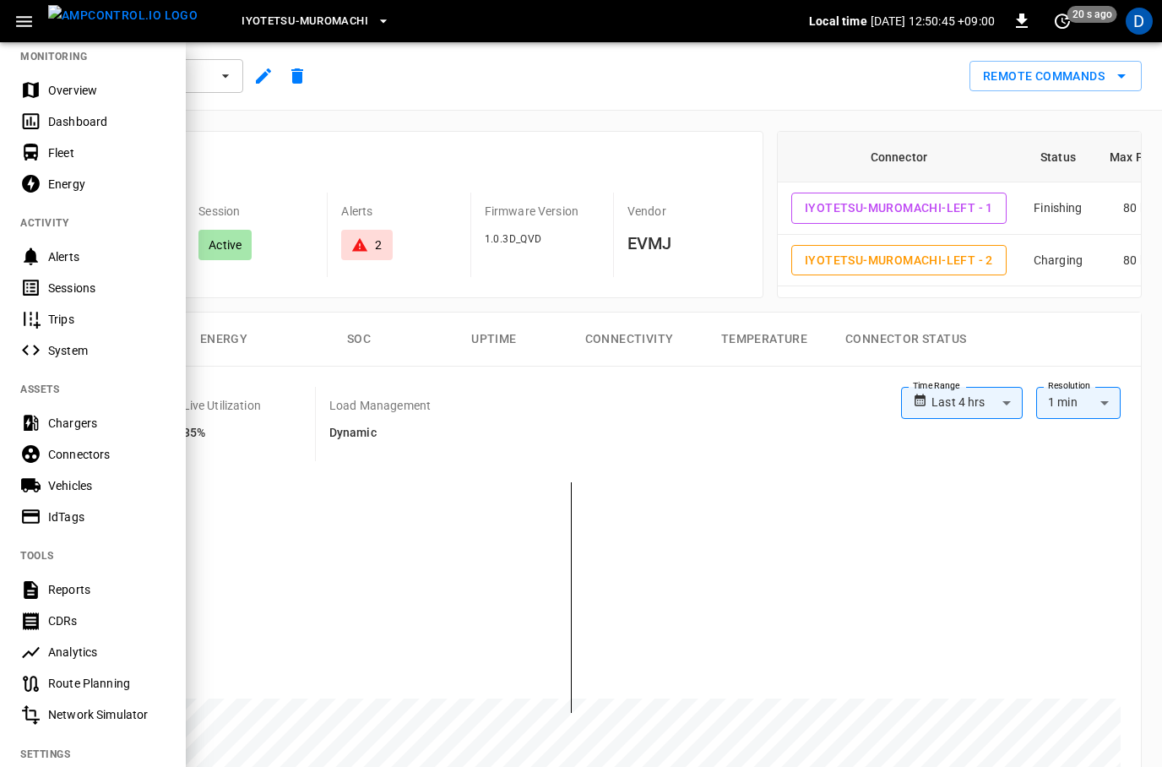
scroll to position [10, 0]
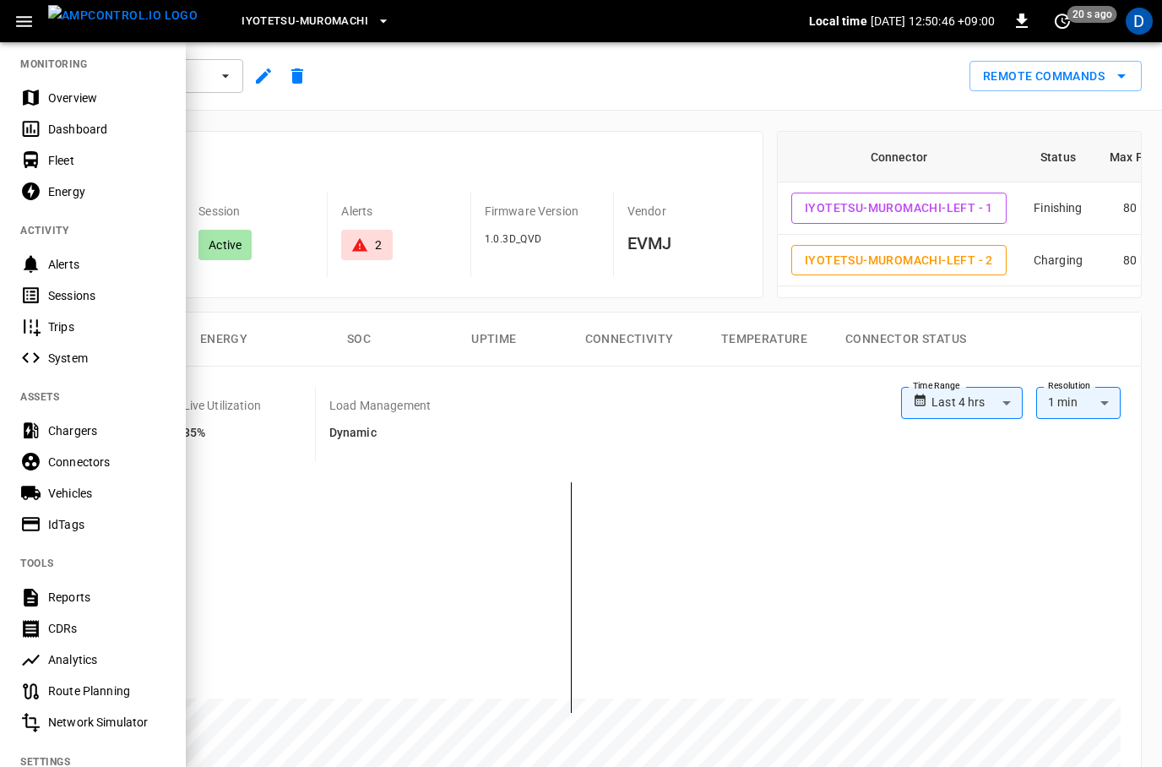
click at [80, 684] on div "Route Planning" at bounding box center [106, 690] width 117 height 17
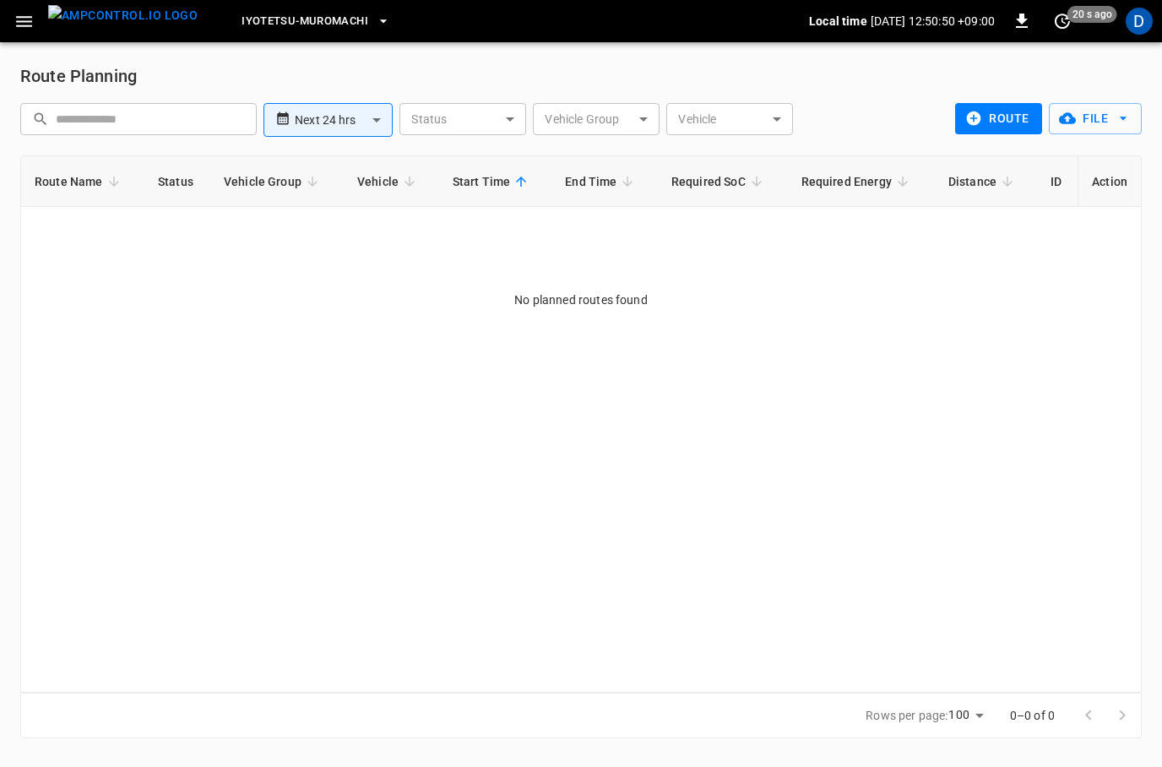
click at [20, 27] on icon "button" at bounding box center [24, 21] width 21 height 21
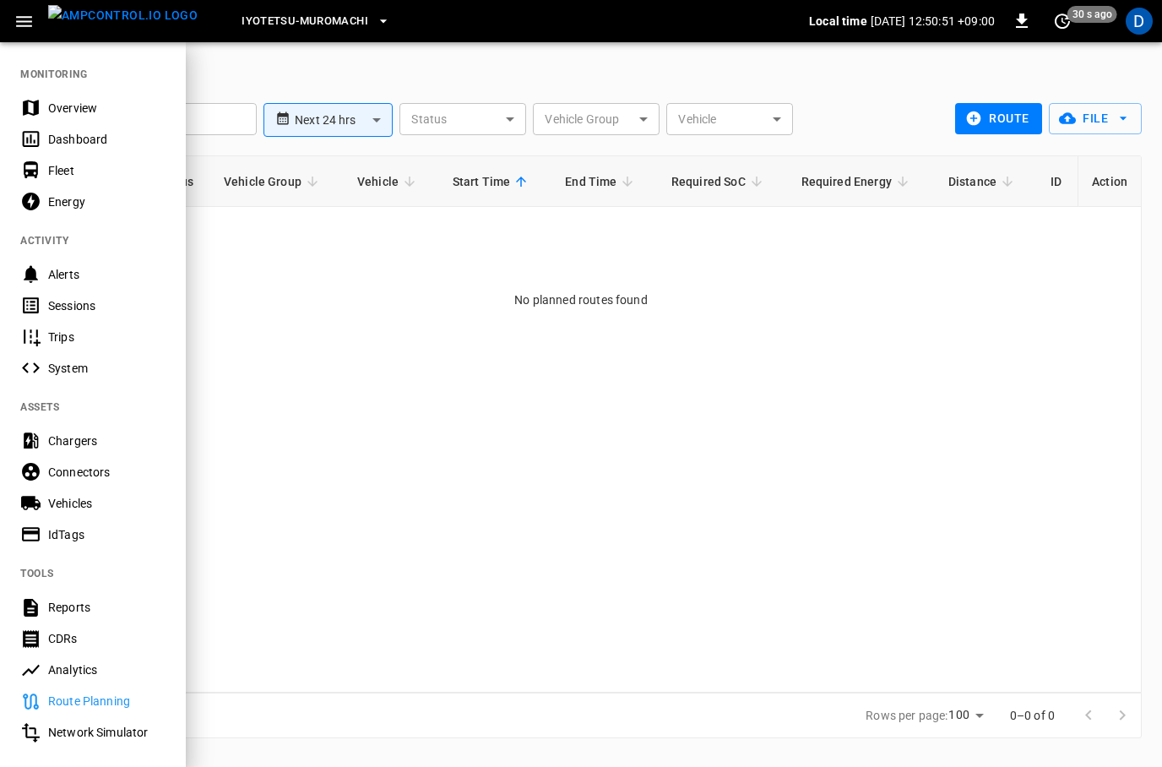
click at [64, 109] on div "Overview" at bounding box center [106, 108] width 117 height 17
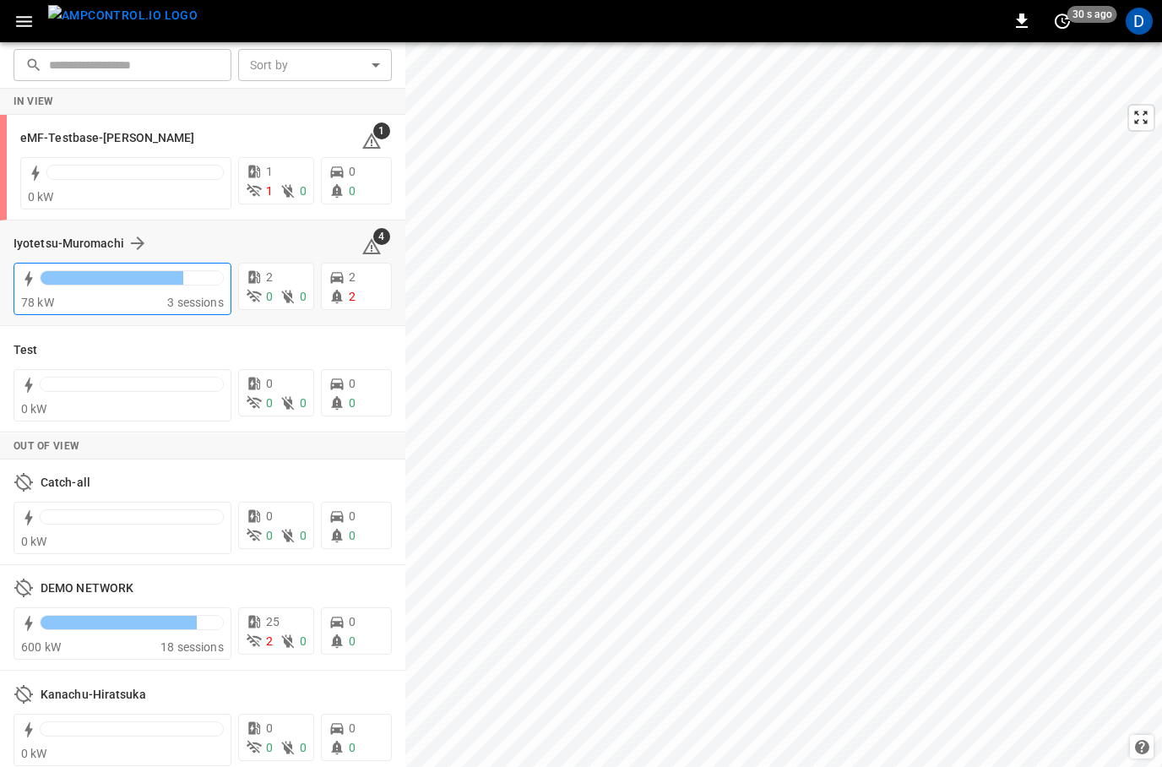
click at [91, 270] on div at bounding box center [132, 277] width 184 height 15
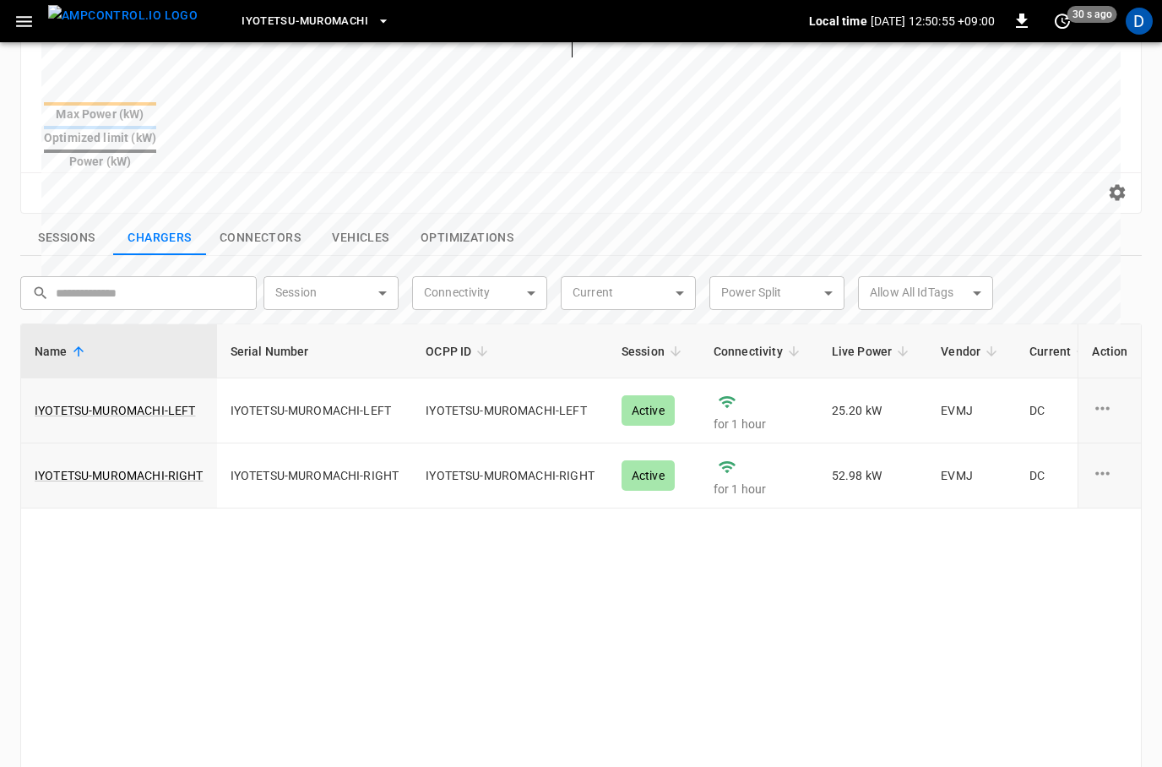
scroll to position [488, 0]
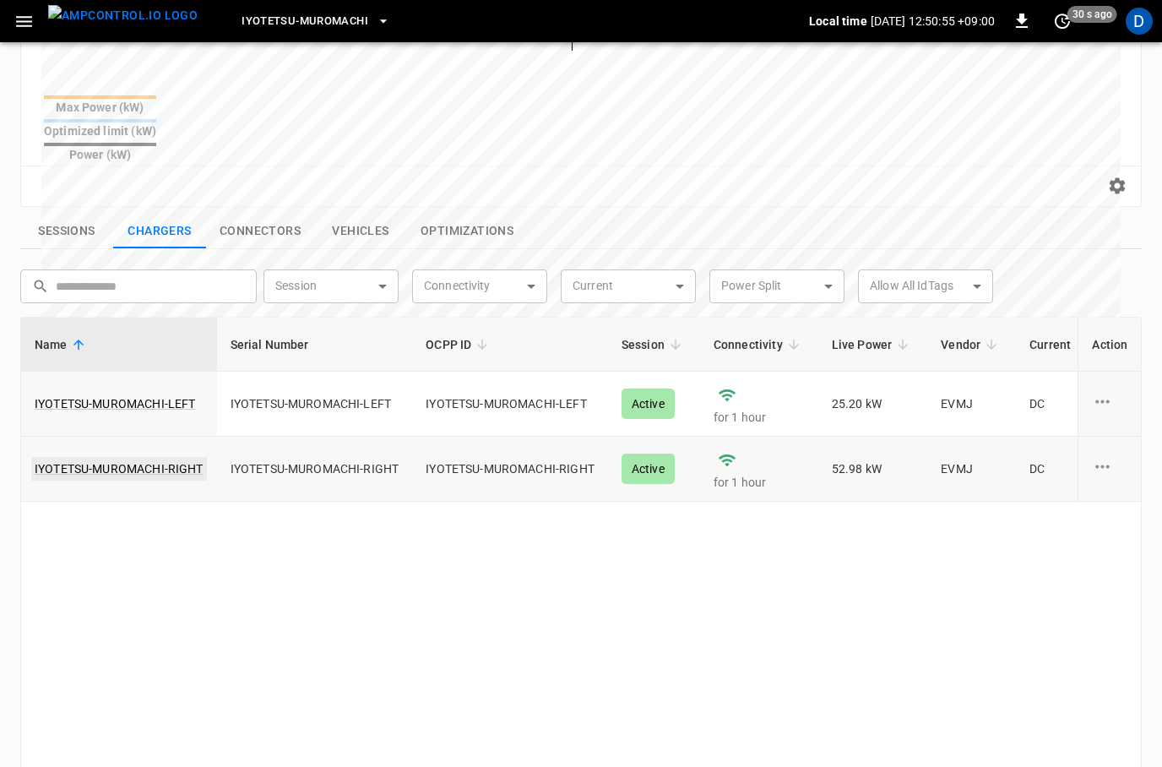
click at [109, 457] on link "IYOTETSU-MUROMACHI-RIGHT" at bounding box center [119, 469] width 176 height 24
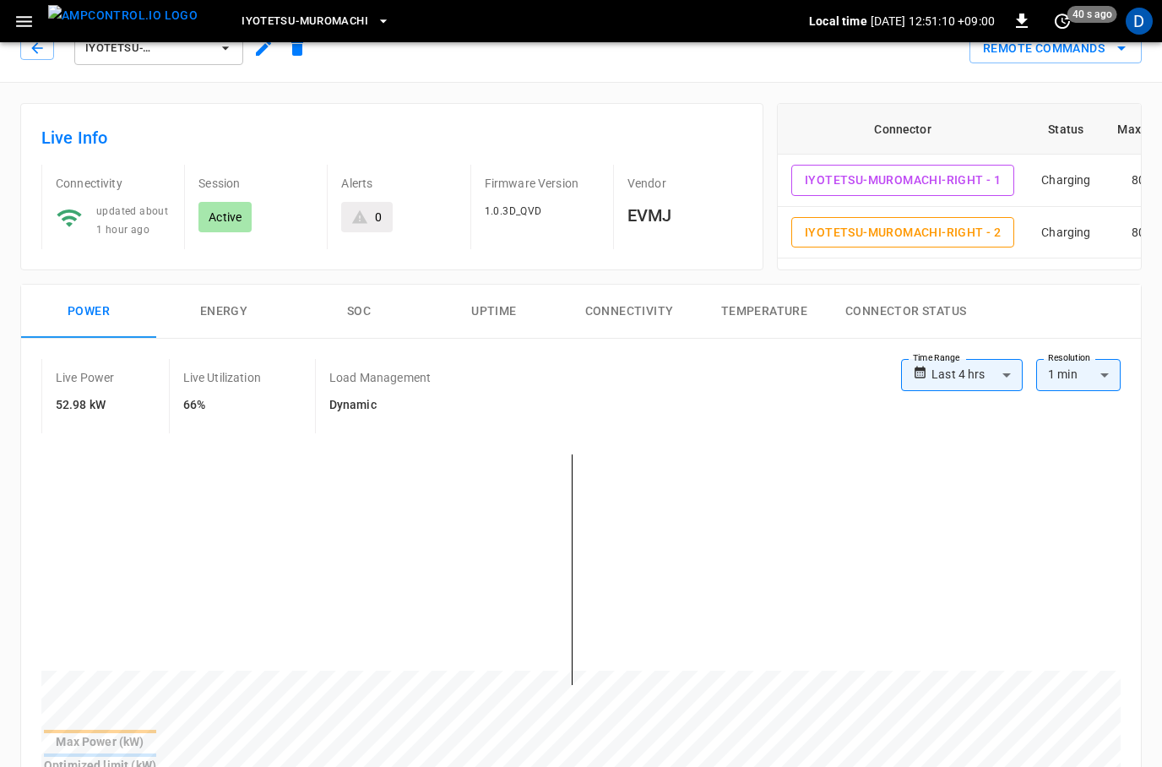
scroll to position [27, 0]
click at [366, 317] on button "SOC" at bounding box center [358, 312] width 135 height 54
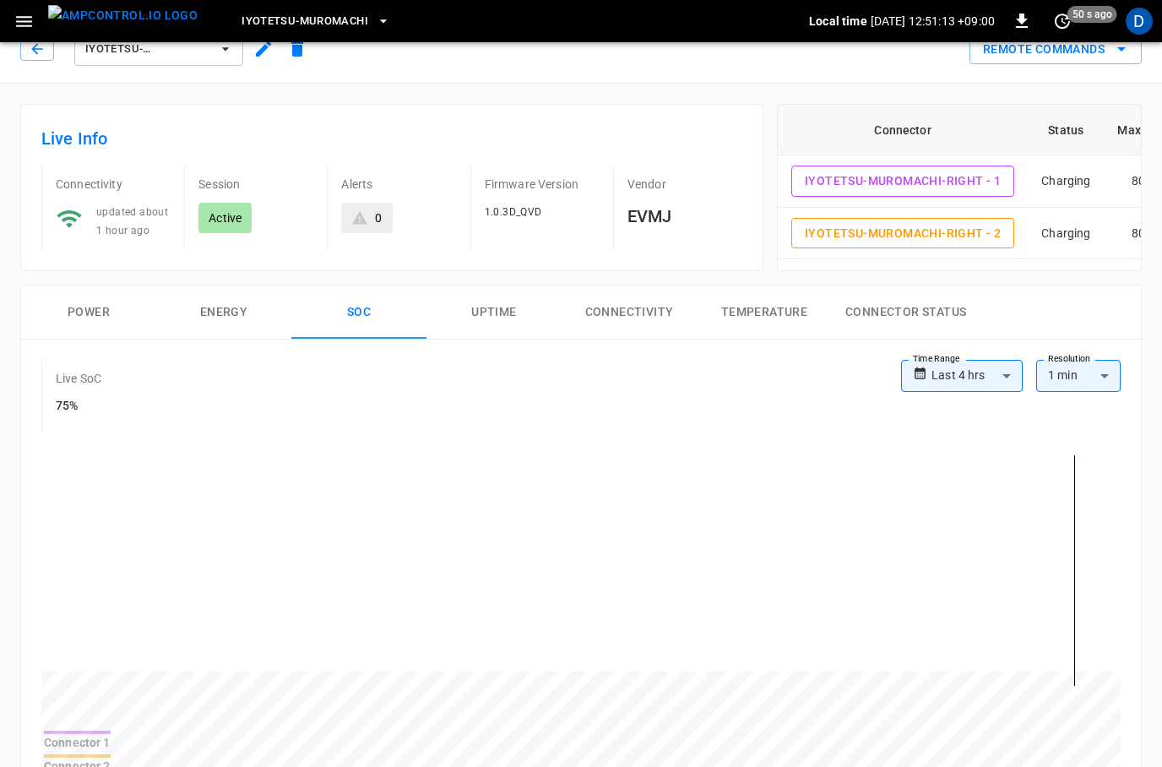
click at [87, 309] on button "Power" at bounding box center [88, 312] width 135 height 54
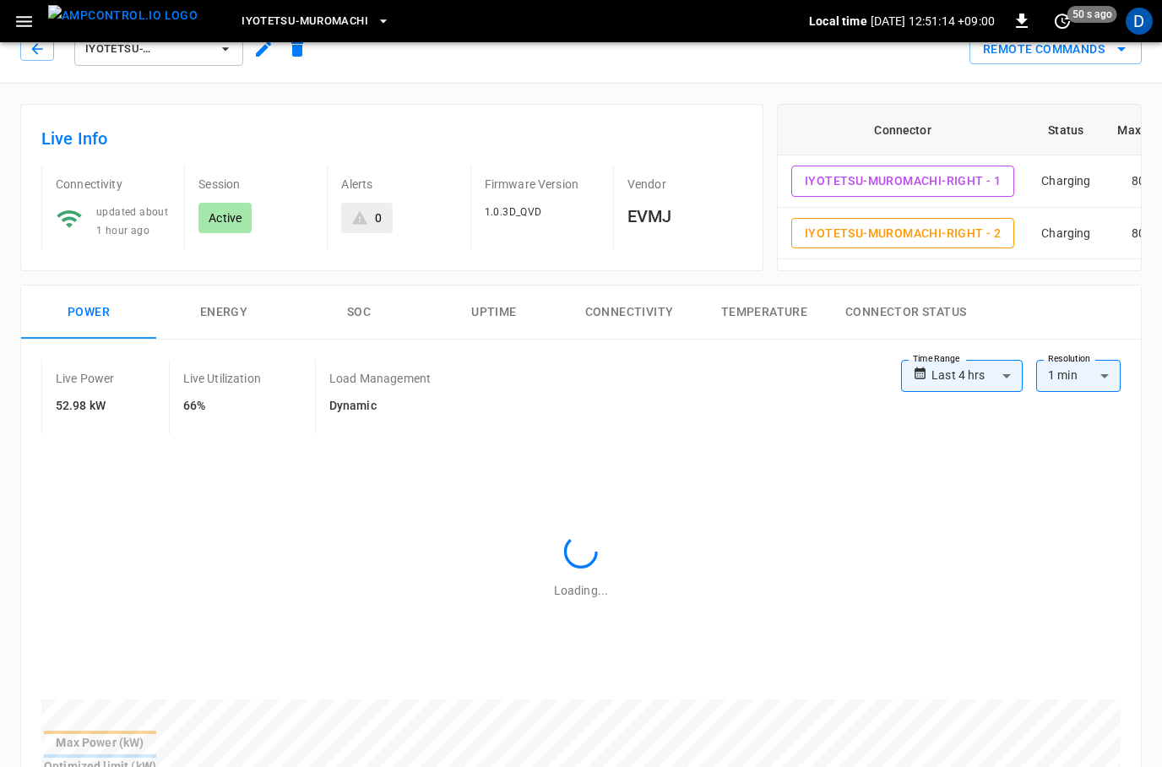
scroll to position [0, 0]
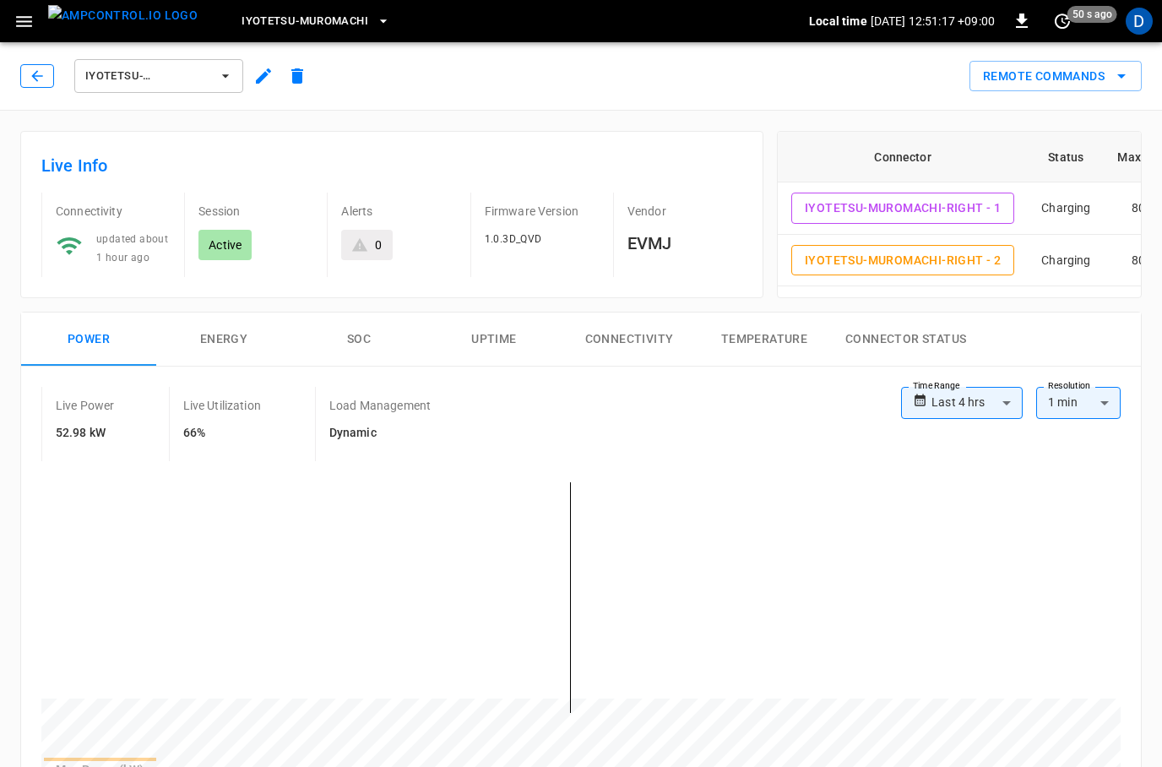
click at [37, 70] on icon "button" at bounding box center [37, 76] width 17 height 17
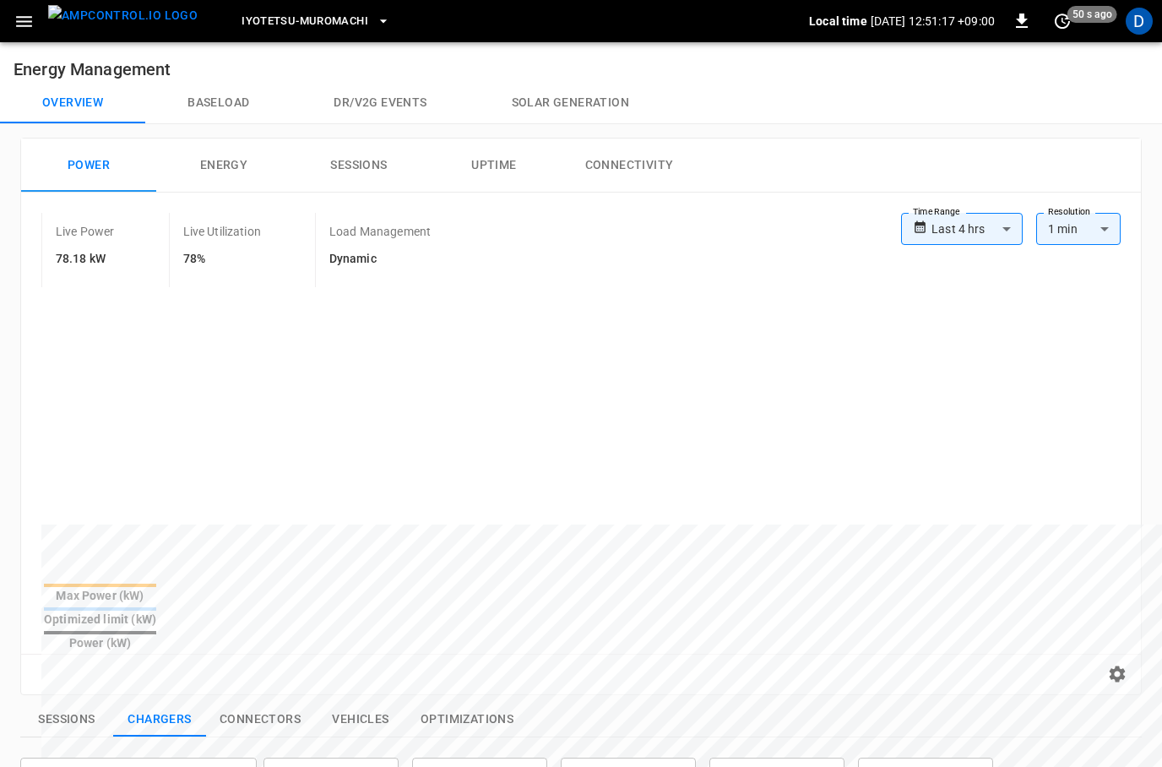
scroll to position [555, 0]
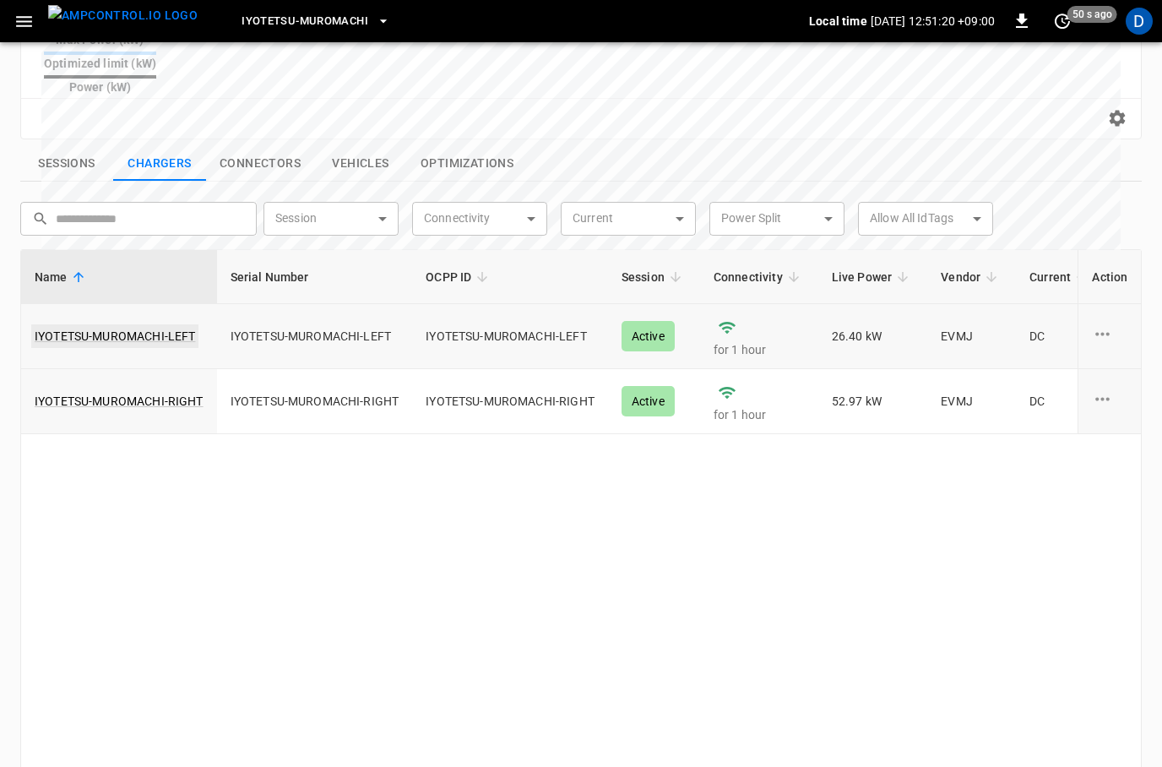
click at [106, 324] on link "IYOTETSU-MUROMACHI-LEFT" at bounding box center [114, 336] width 167 height 24
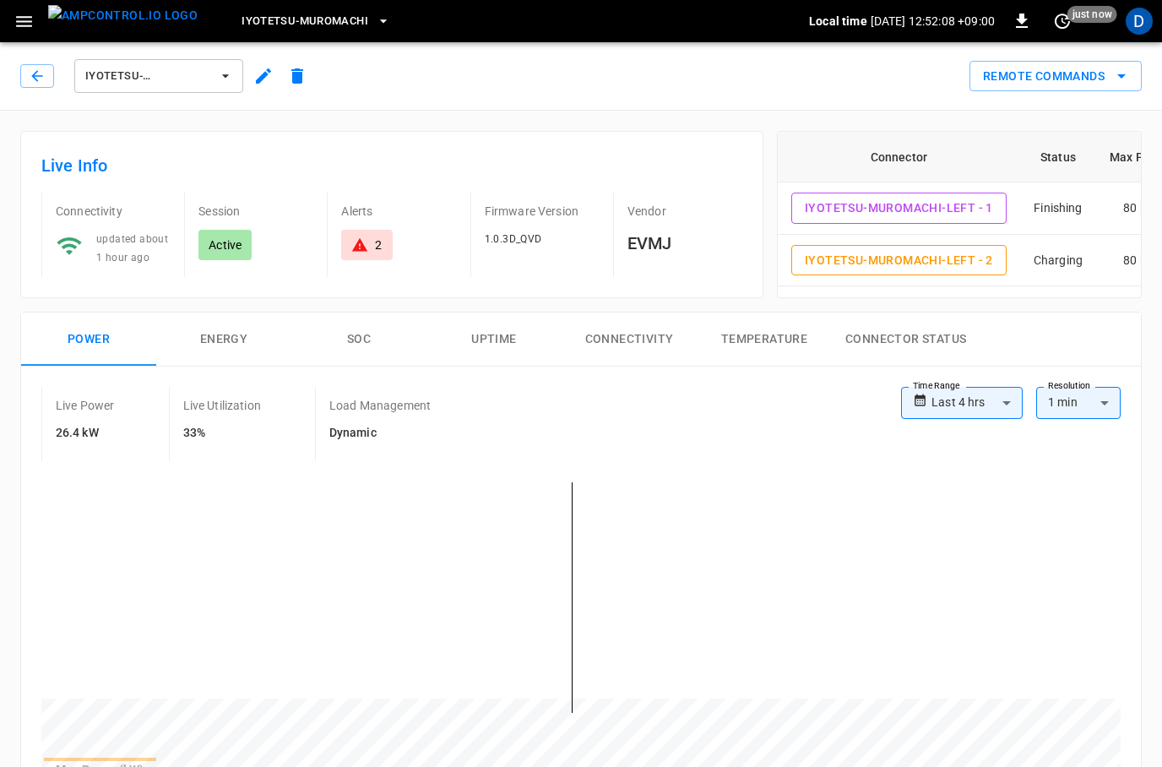
click at [212, 333] on button "Energy" at bounding box center [223, 339] width 135 height 54
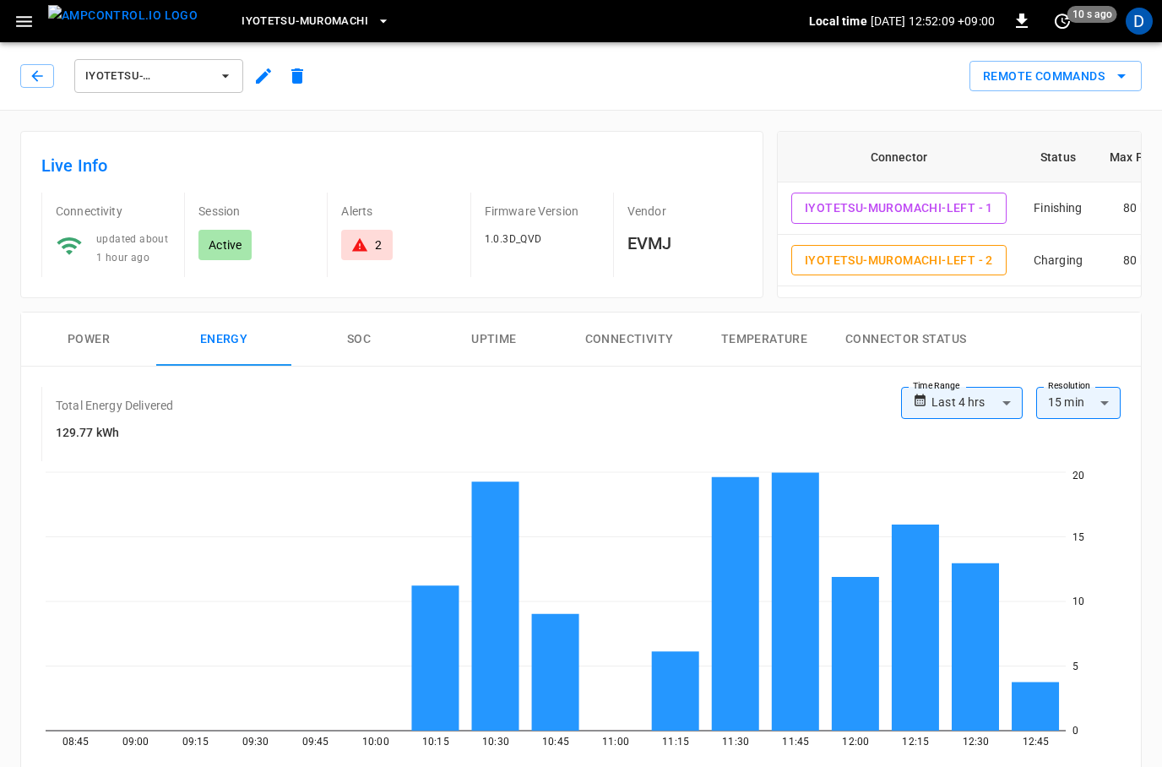
click at [79, 339] on button "Power" at bounding box center [88, 339] width 135 height 54
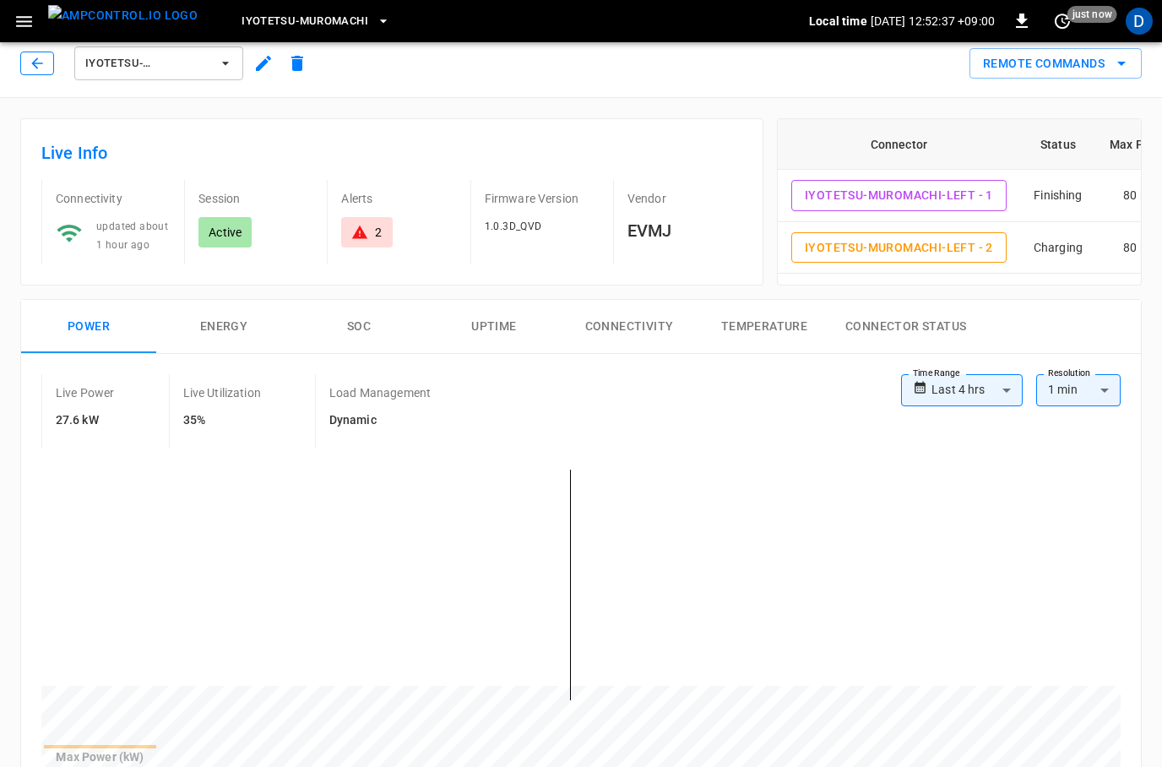
click at [35, 65] on icon "button" at bounding box center [37, 63] width 17 height 17
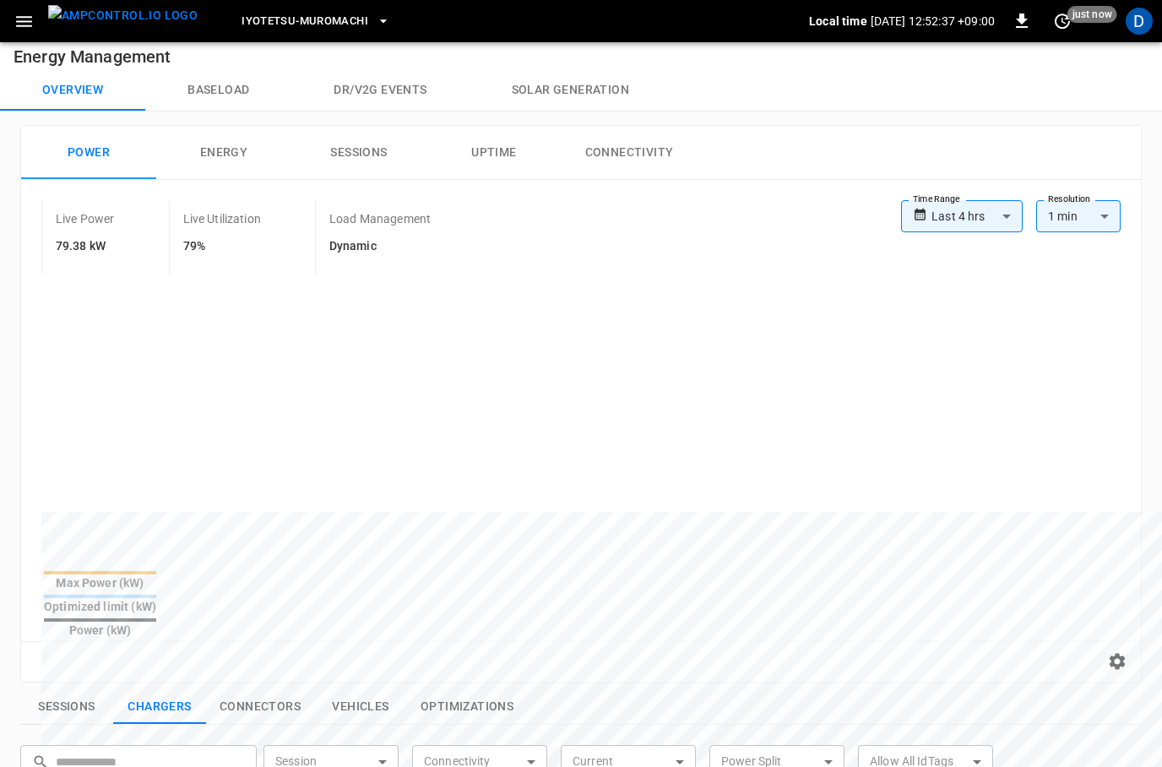
scroll to position [555, 0]
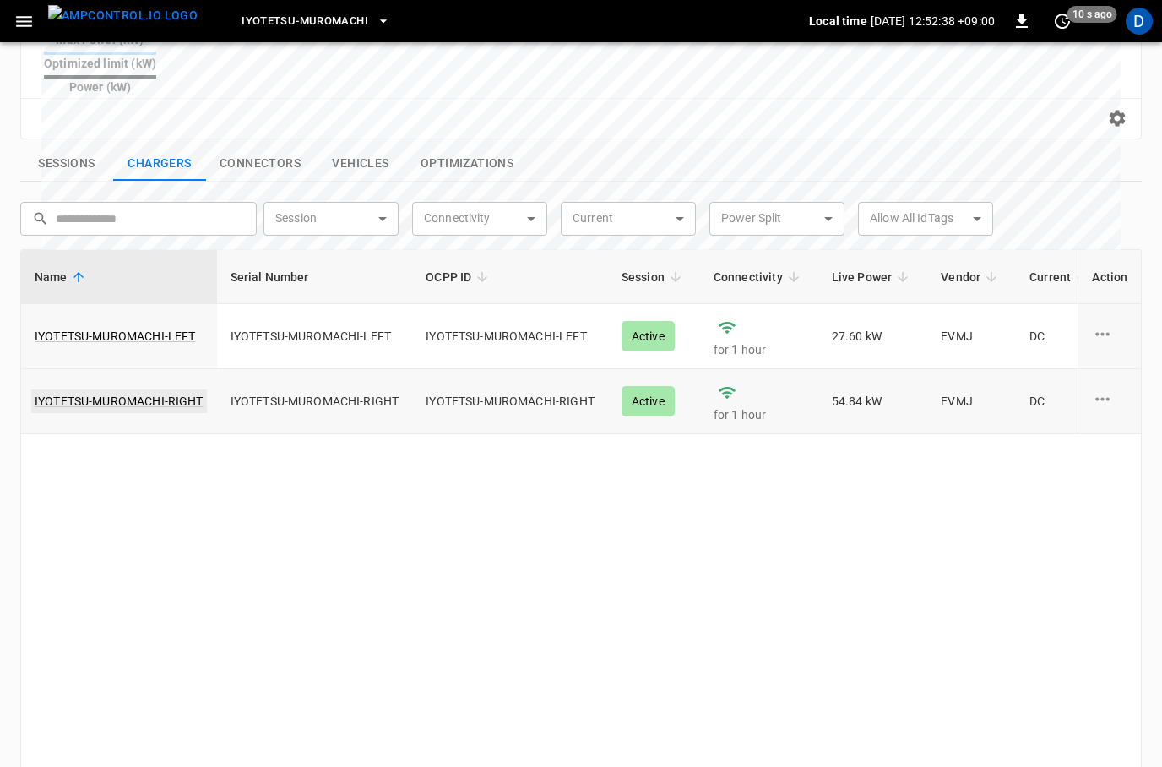
click at [108, 389] on link "IYOTETSU-MUROMACHI-RIGHT" at bounding box center [119, 401] width 176 height 24
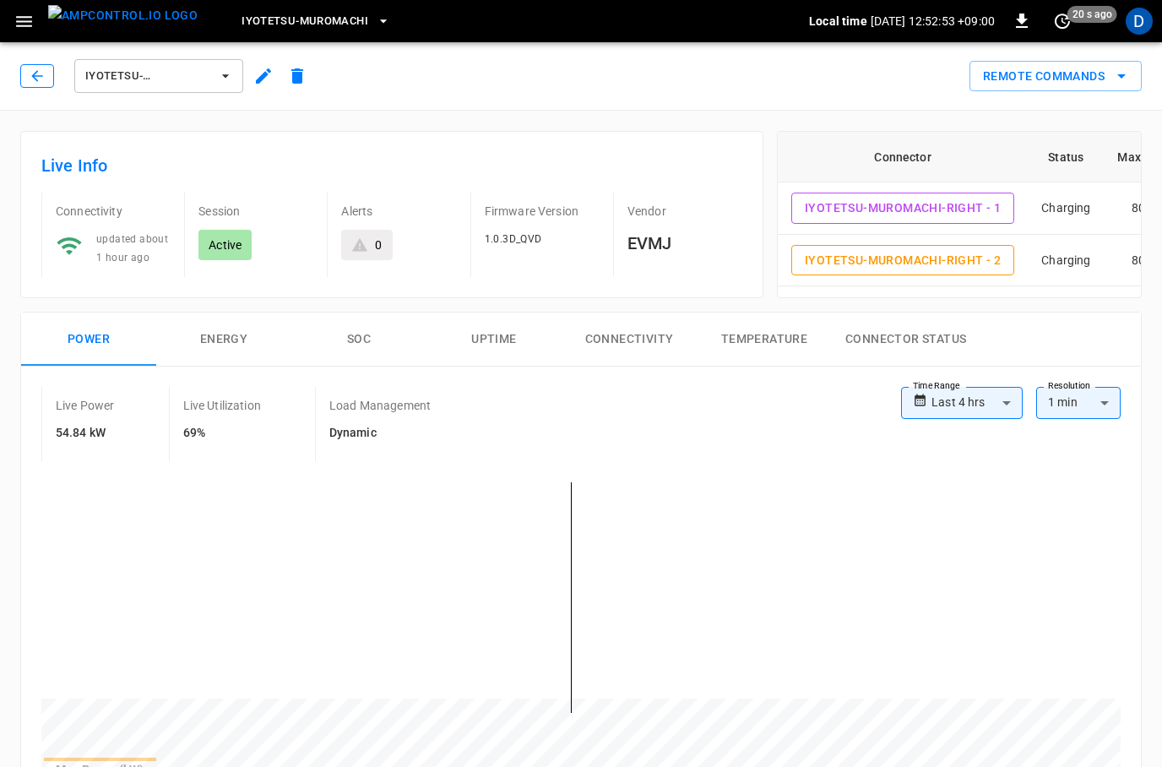
click at [32, 73] on icon "button" at bounding box center [37, 76] width 17 height 17
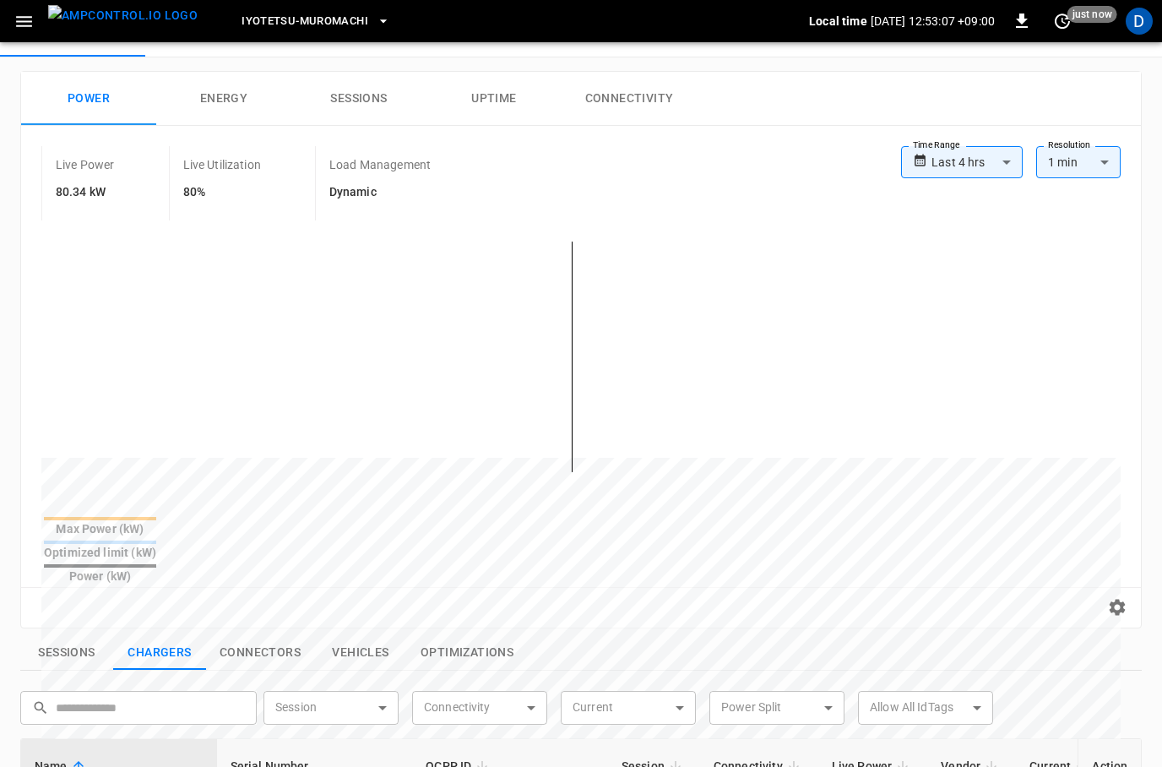
scroll to position [30, 0]
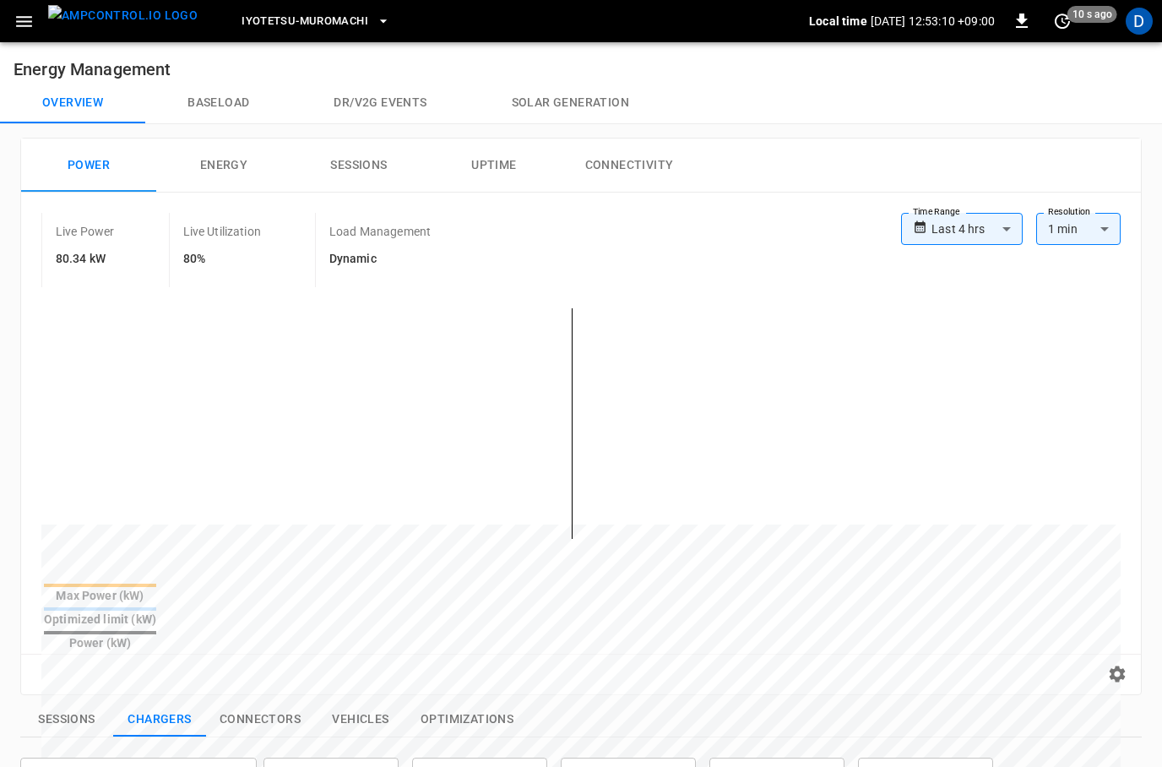
click at [73, 99] on button "Overview" at bounding box center [72, 103] width 145 height 41
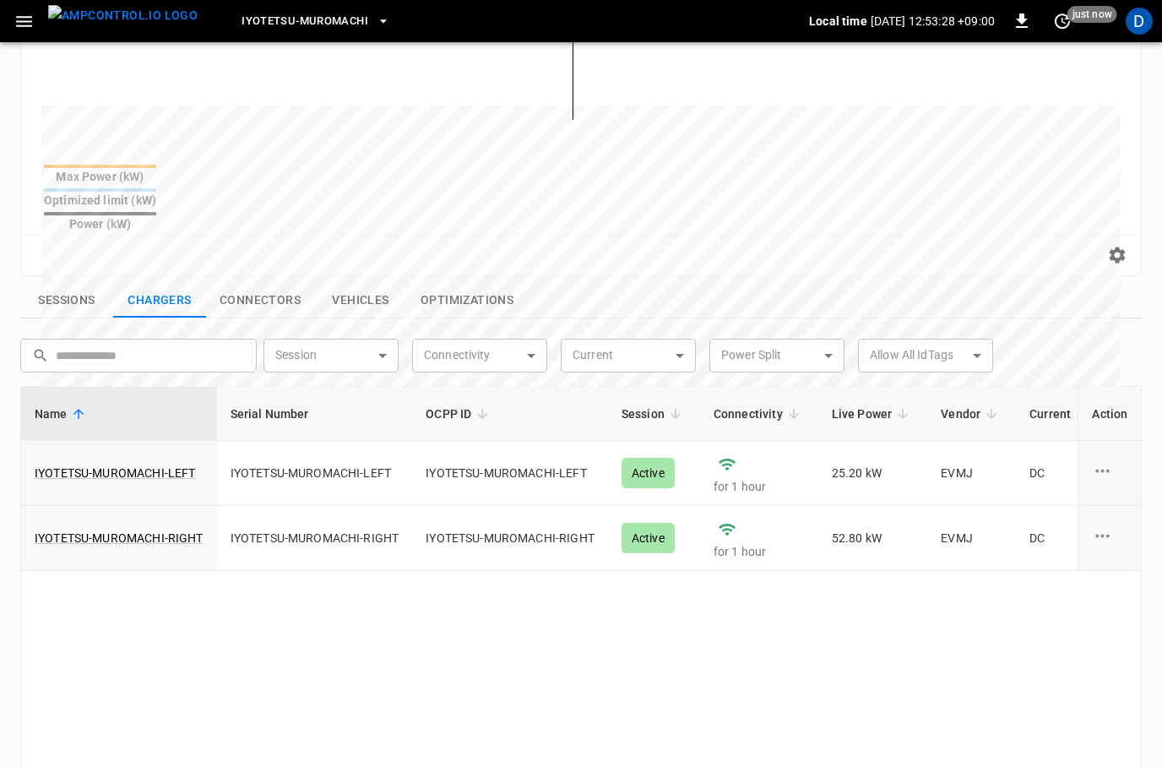
scroll to position [510, 0]
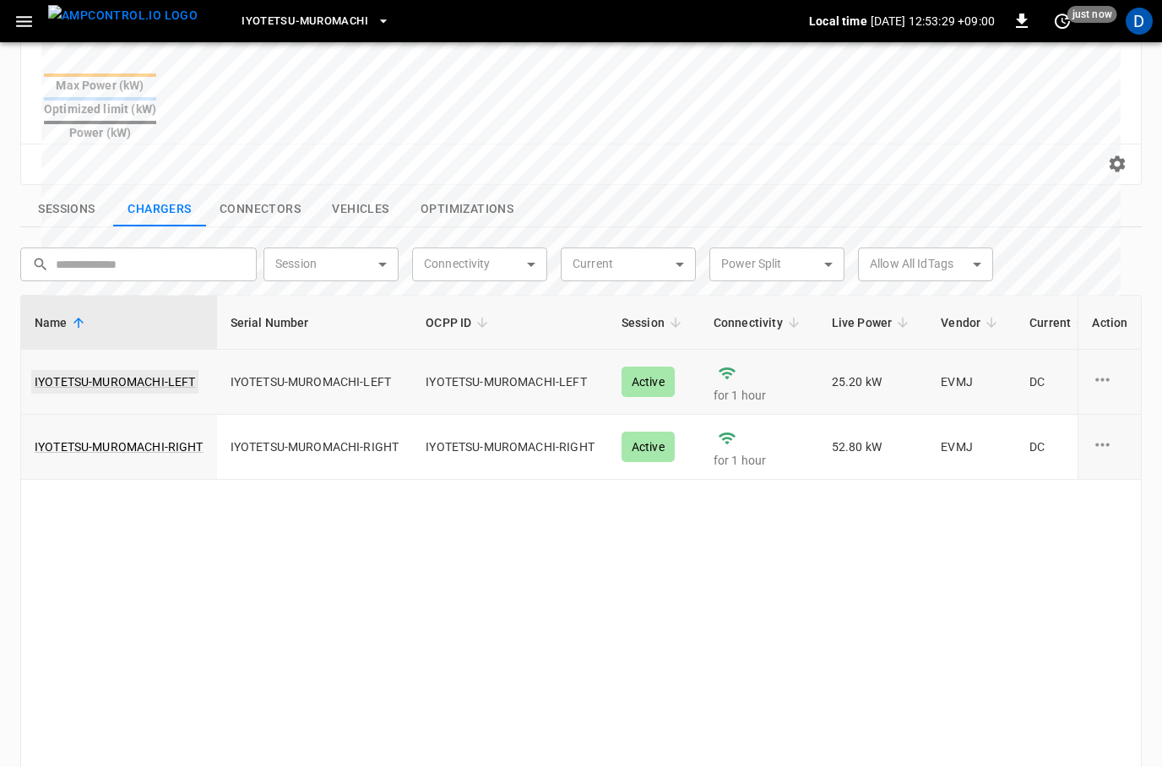
click at [97, 370] on link "IYOTETSU-MUROMACHI-LEFT" at bounding box center [114, 382] width 167 height 24
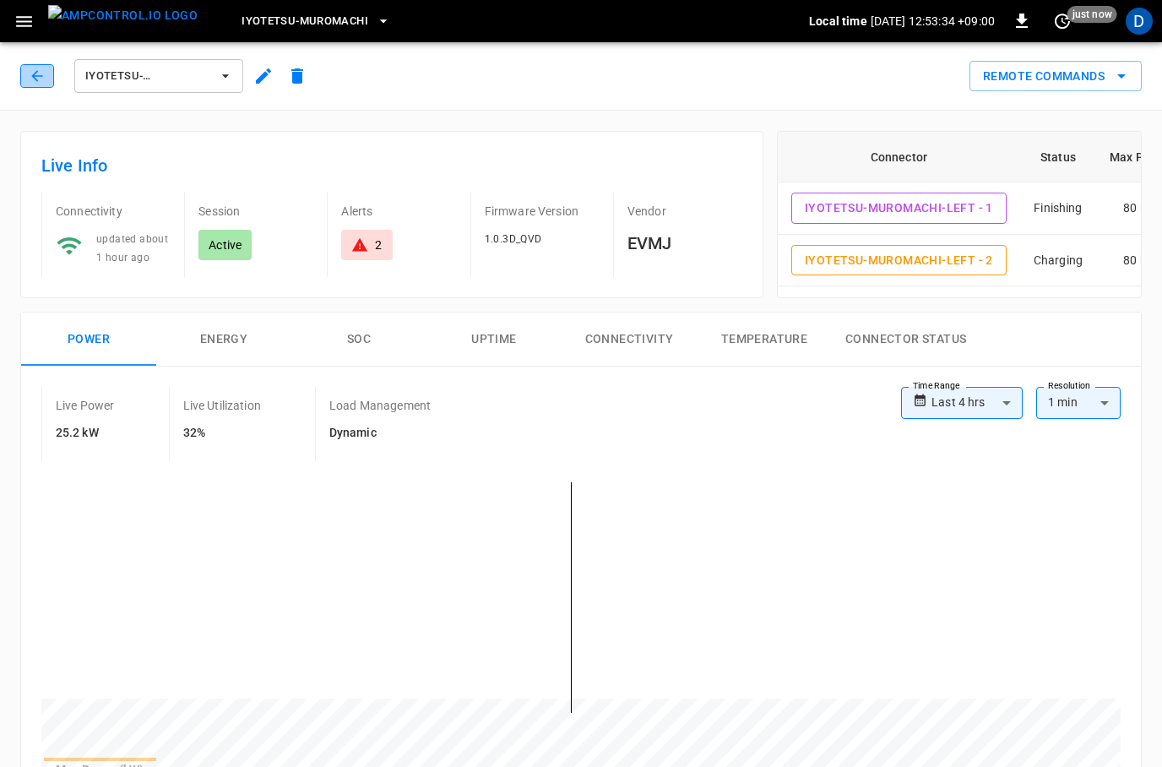
click at [37, 73] on icon "button" at bounding box center [37, 76] width 17 height 17
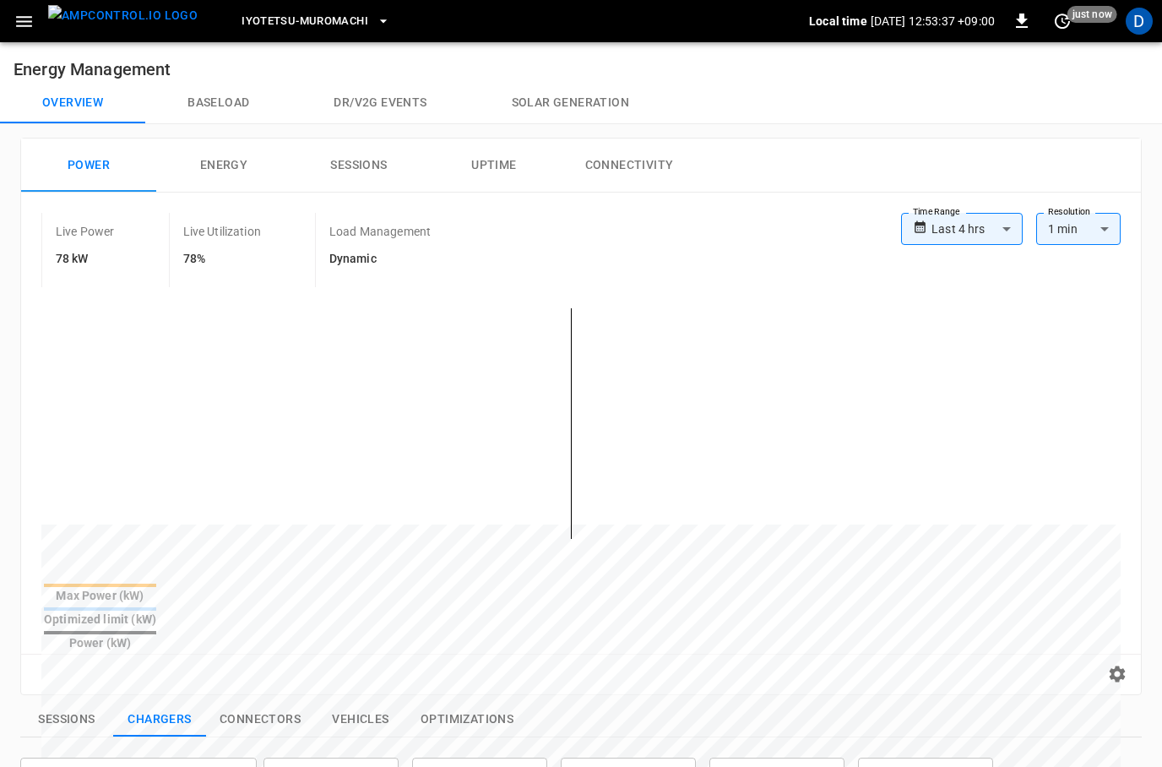
click at [222, 99] on button "Baseload" at bounding box center [218, 103] width 146 height 41
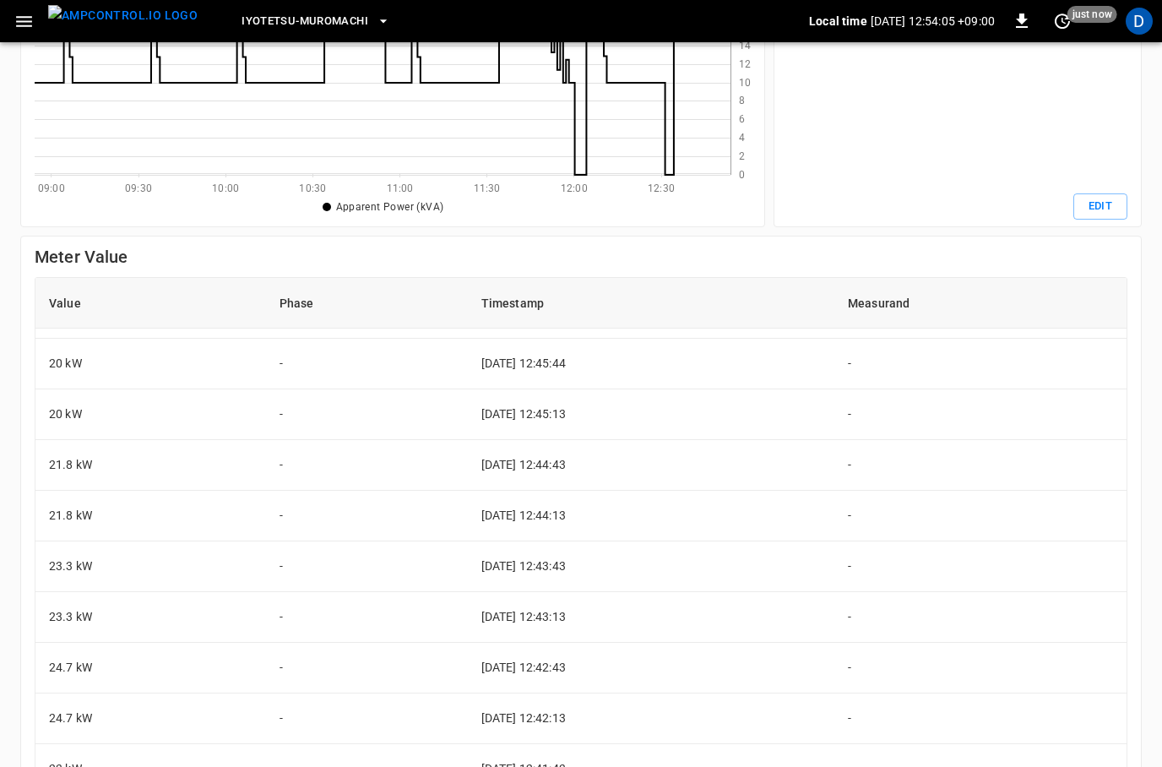
scroll to position [835, 0]
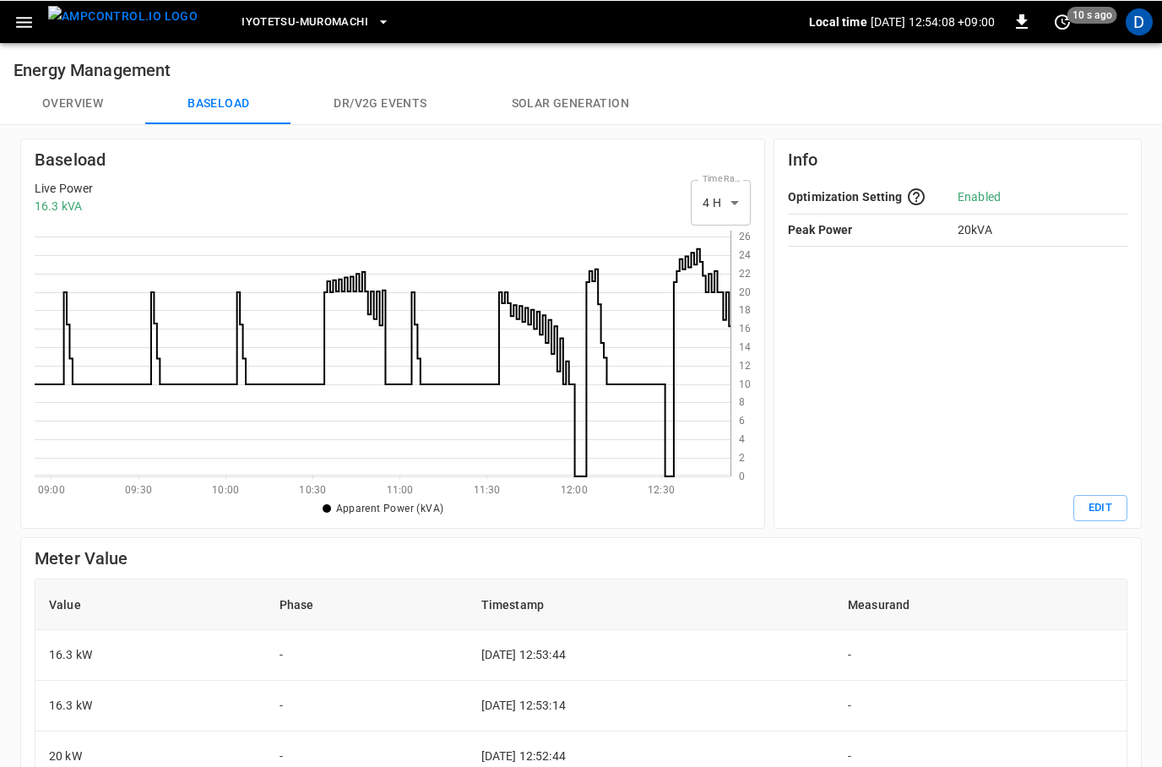
click at [67, 121] on button "Overview" at bounding box center [72, 103] width 145 height 41
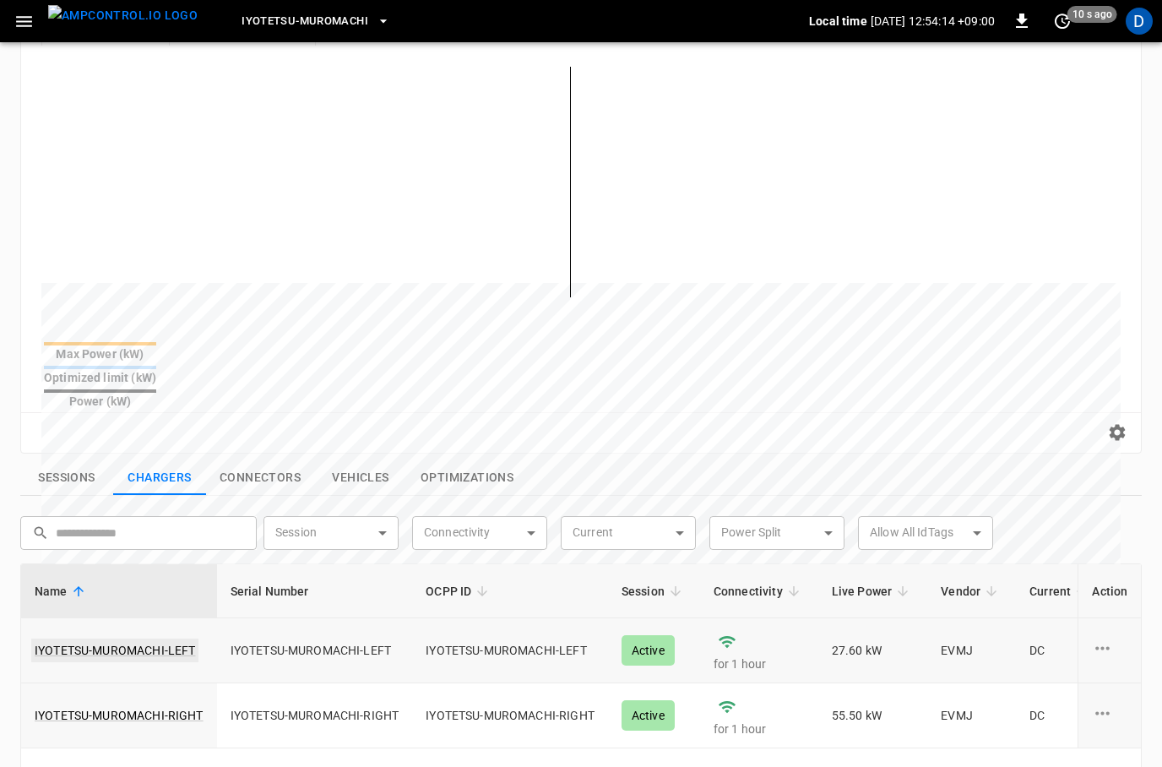
click at [100, 638] on link "IYOTETSU-MUROMACHI-LEFT" at bounding box center [114, 650] width 167 height 24
